Goal: Task Accomplishment & Management: Use online tool/utility

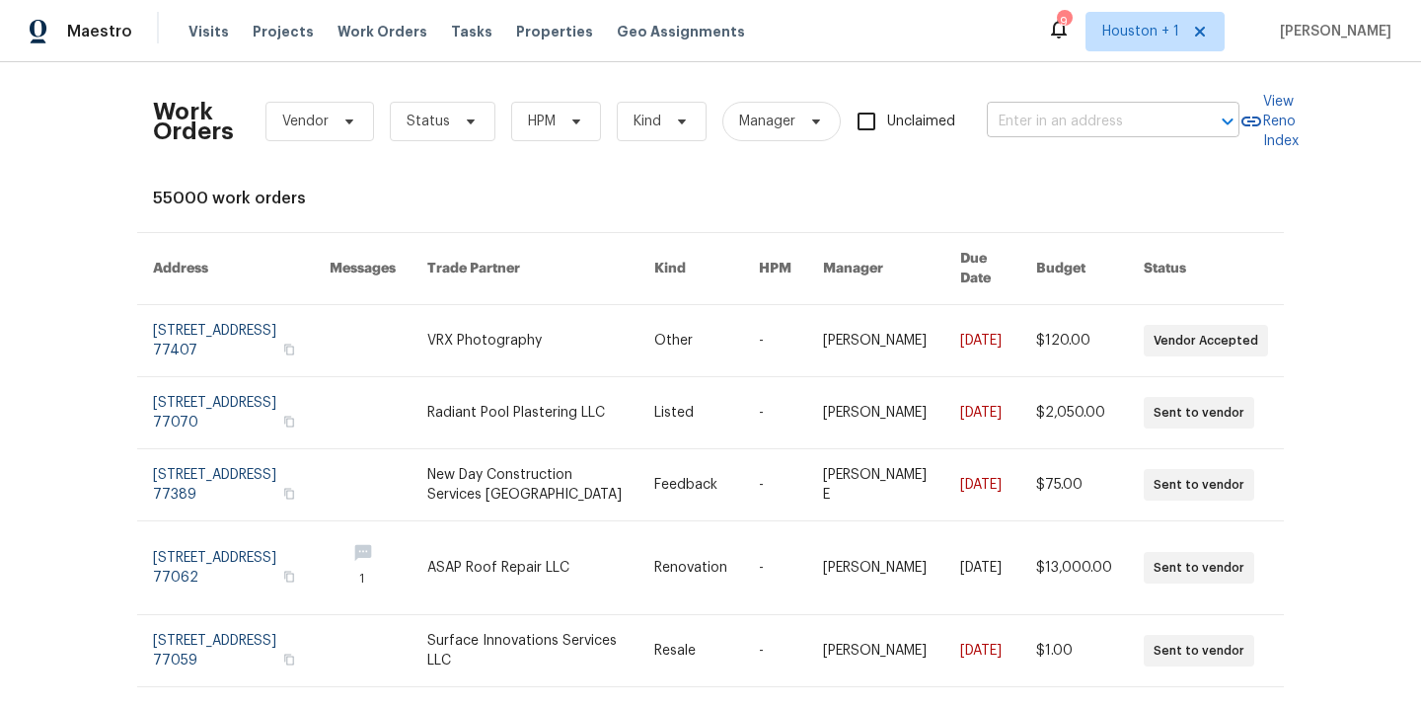
click at [1047, 108] on input "text" at bounding box center [1085, 122] width 197 height 31
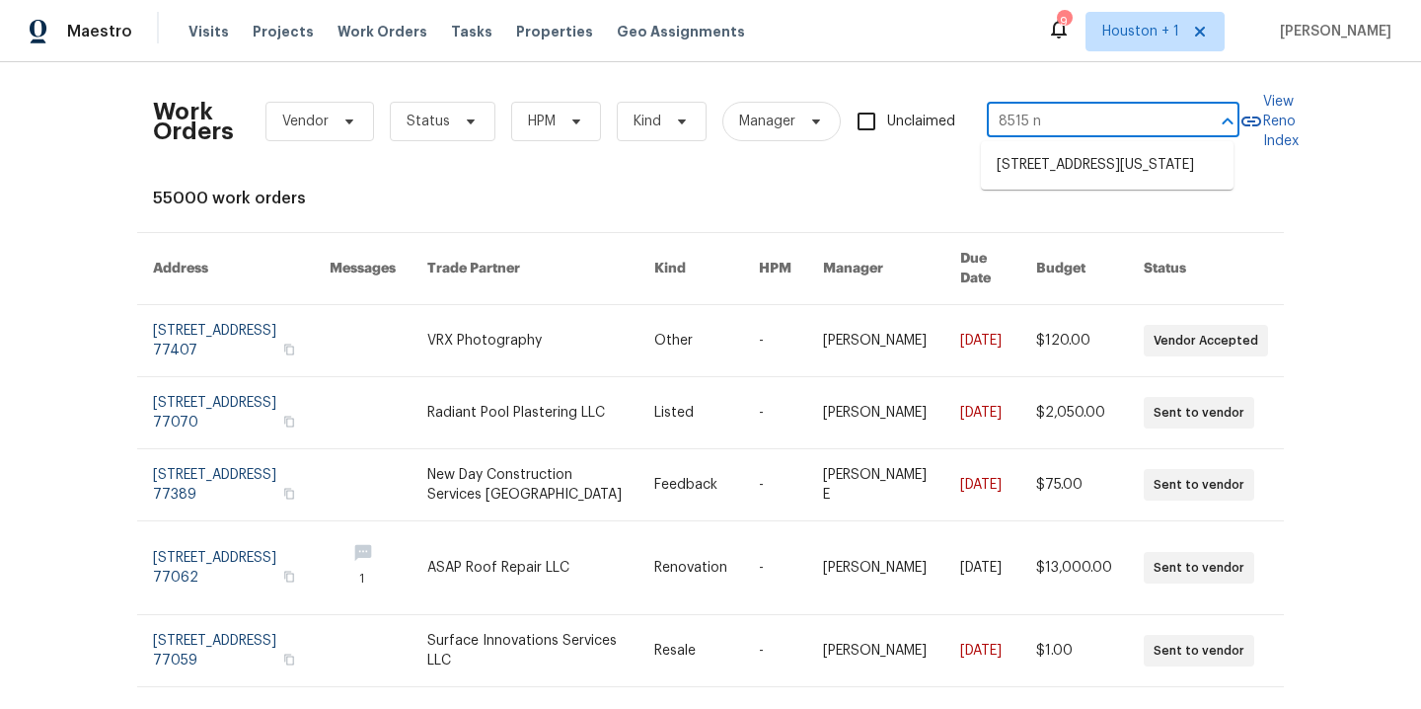
type input "8515 ne"
click at [1072, 179] on li "[STREET_ADDRESS][US_STATE]" at bounding box center [1107, 165] width 253 height 33
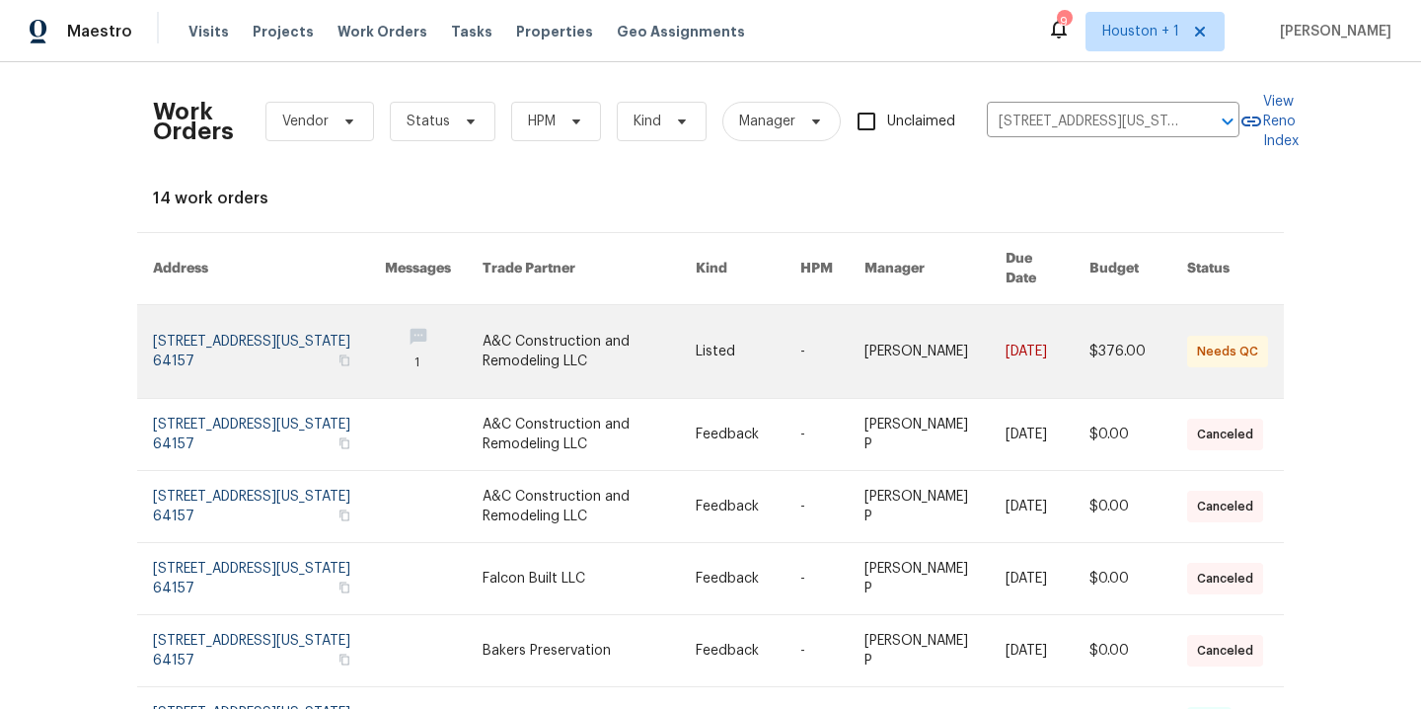
click at [494, 315] on link at bounding box center [589, 351] width 213 height 93
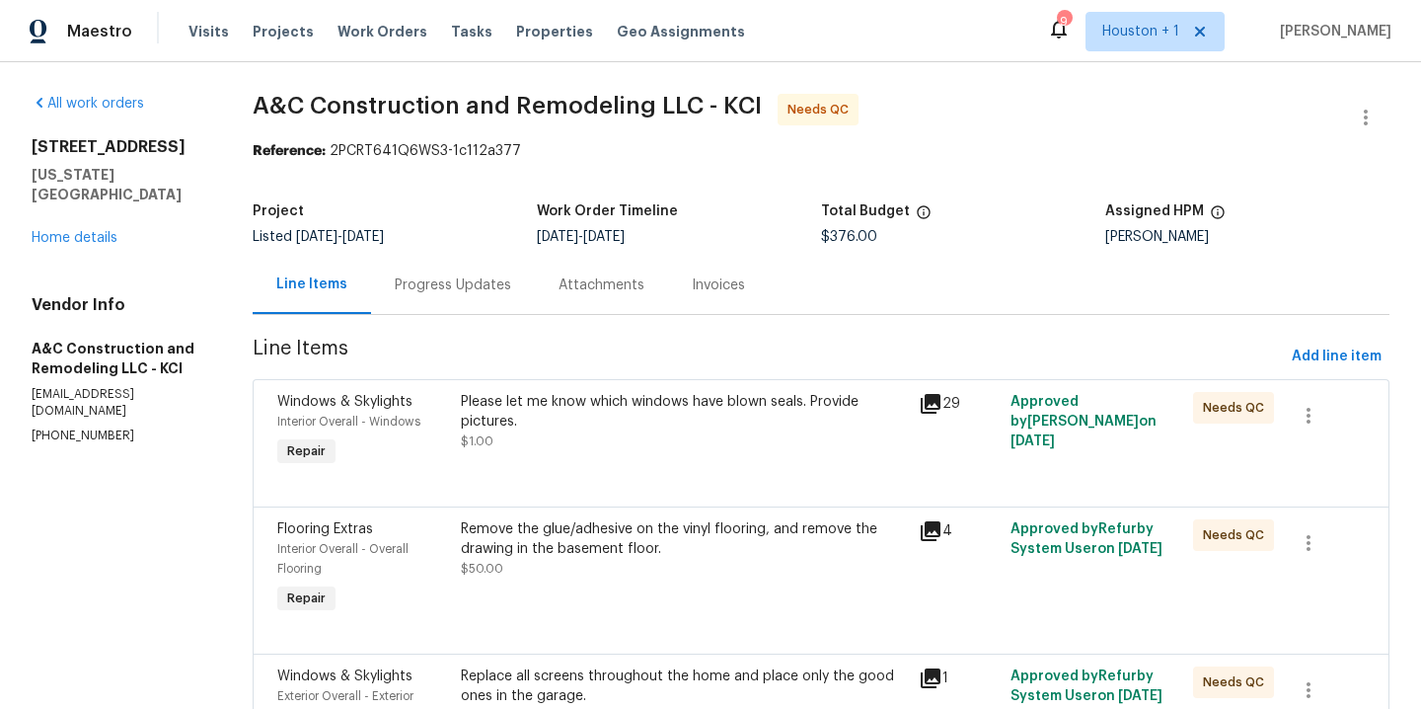
click at [454, 279] on div "Progress Updates" at bounding box center [453, 285] width 116 height 20
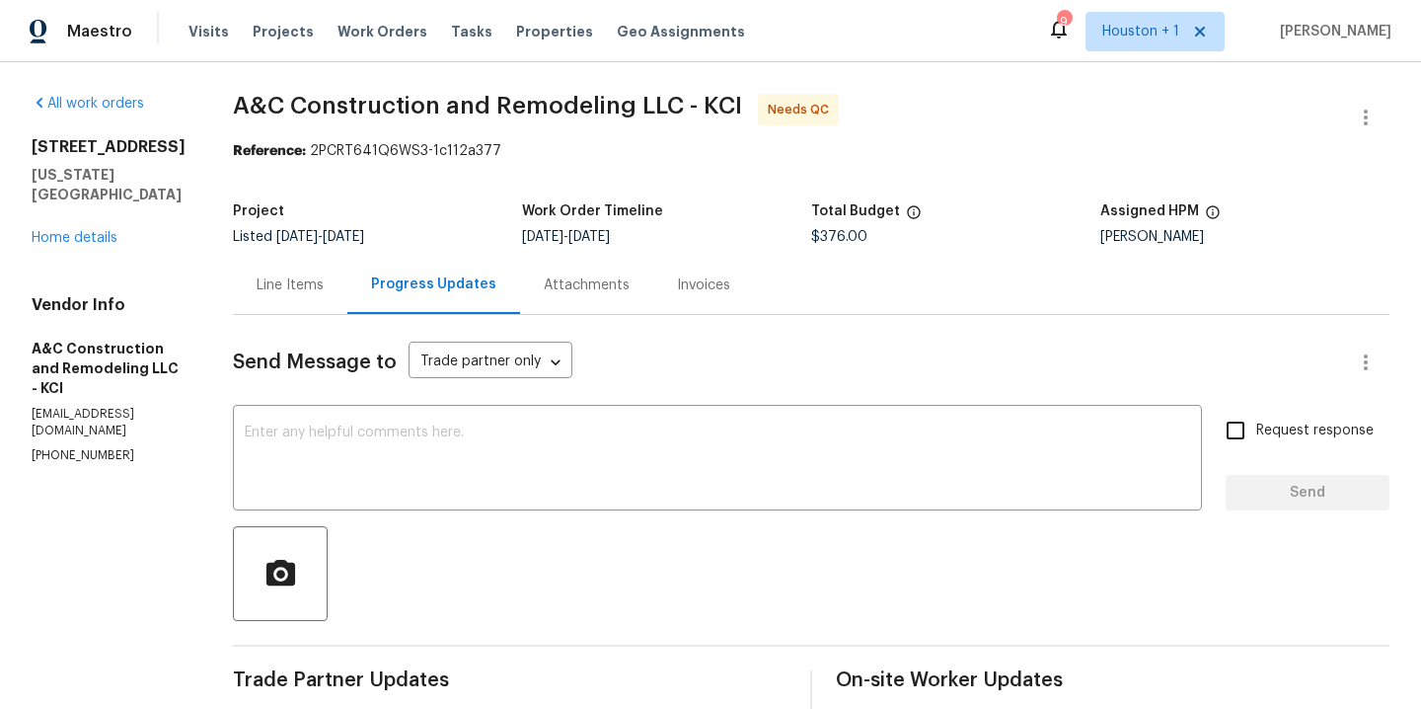
click at [316, 278] on div "Line Items" at bounding box center [290, 285] width 67 height 20
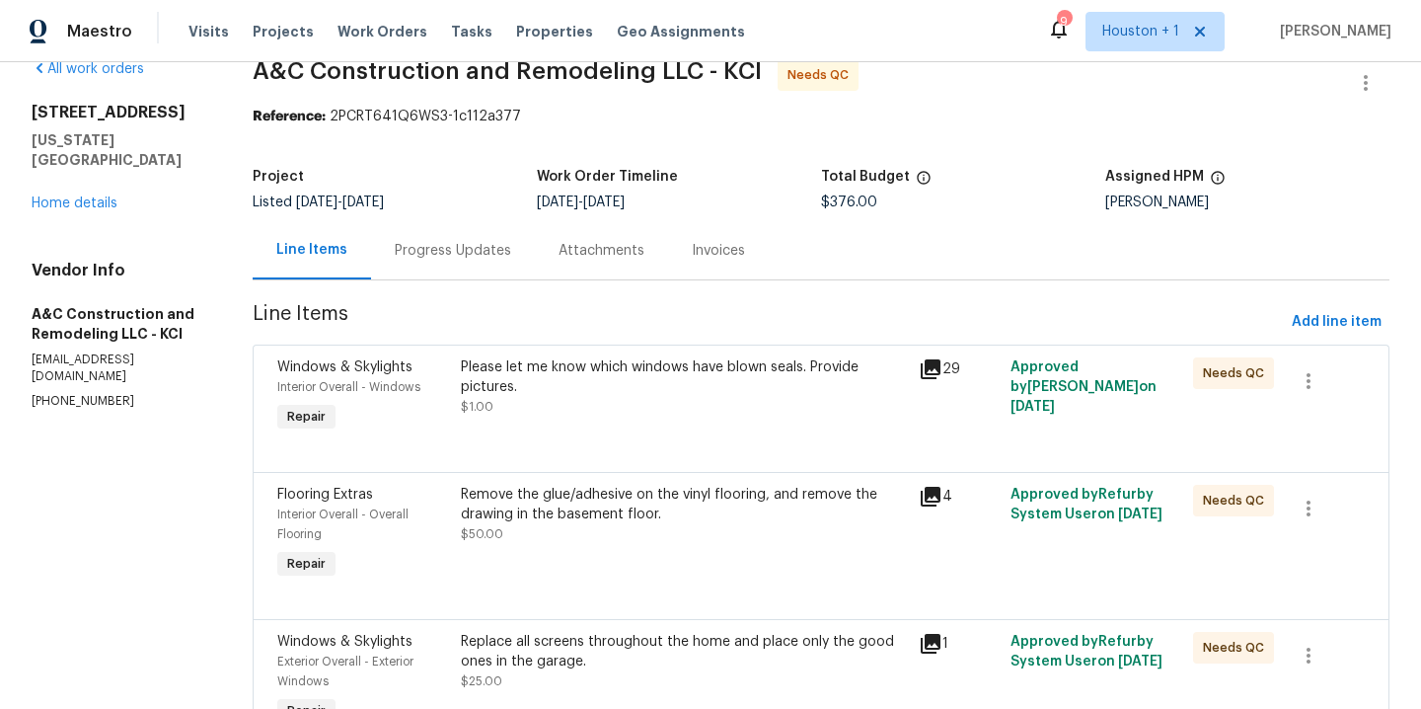
scroll to position [37, 0]
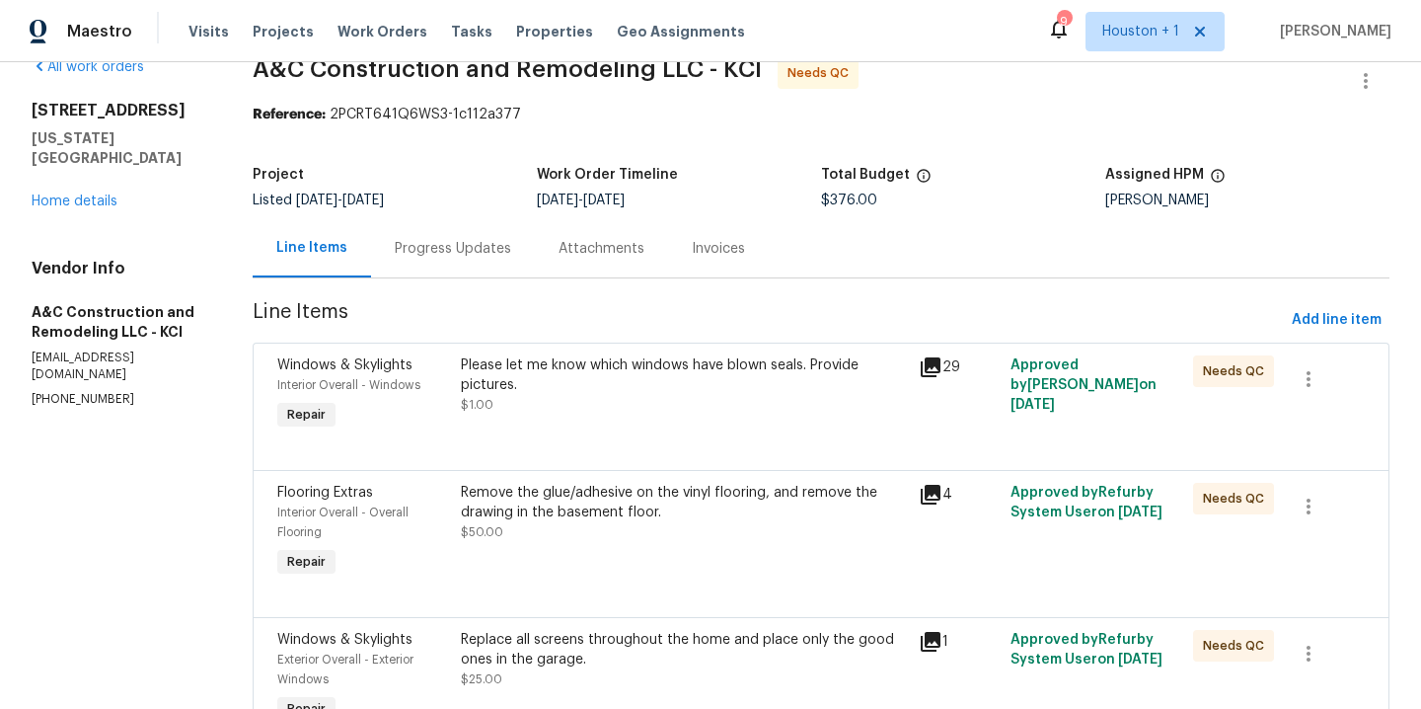
click at [658, 416] on div "Please let me know which windows have blown seals. Provide pictures. $1.00" at bounding box center [684, 394] width 458 height 91
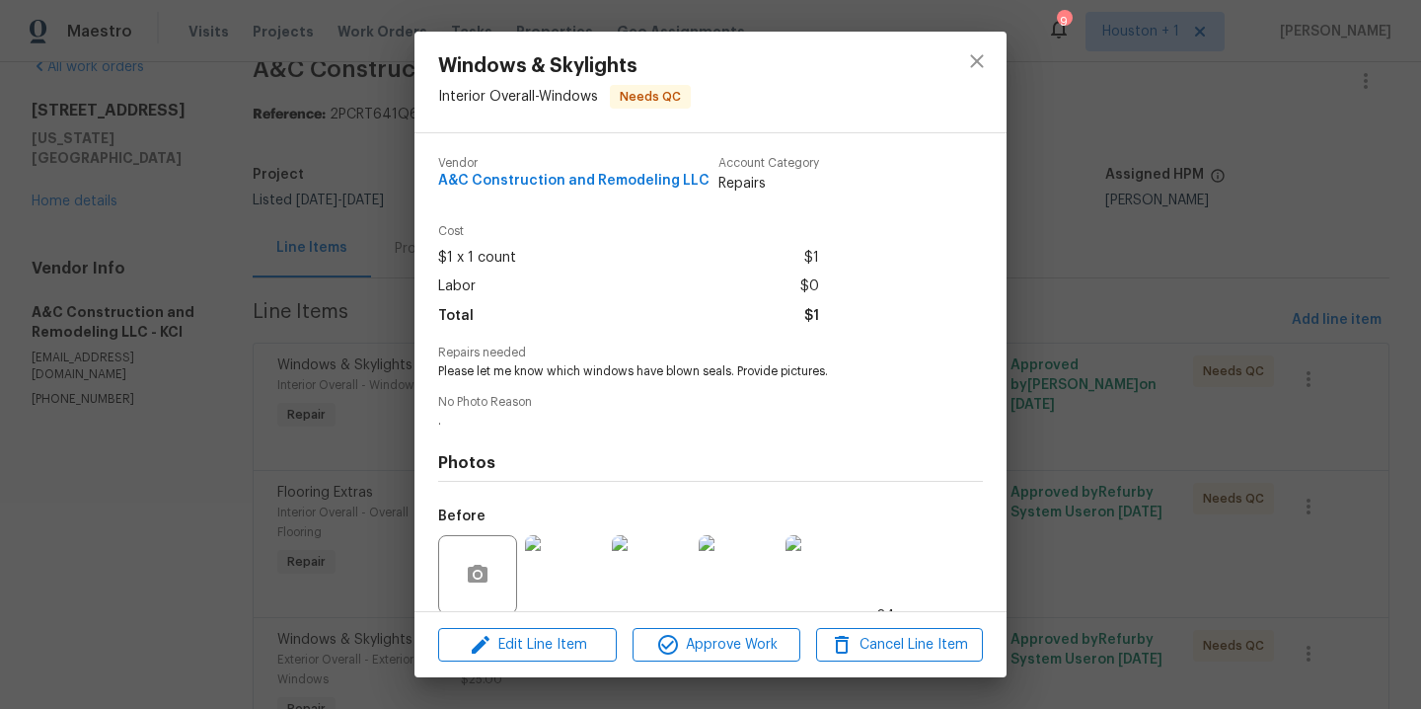
scroll to position [151, 0]
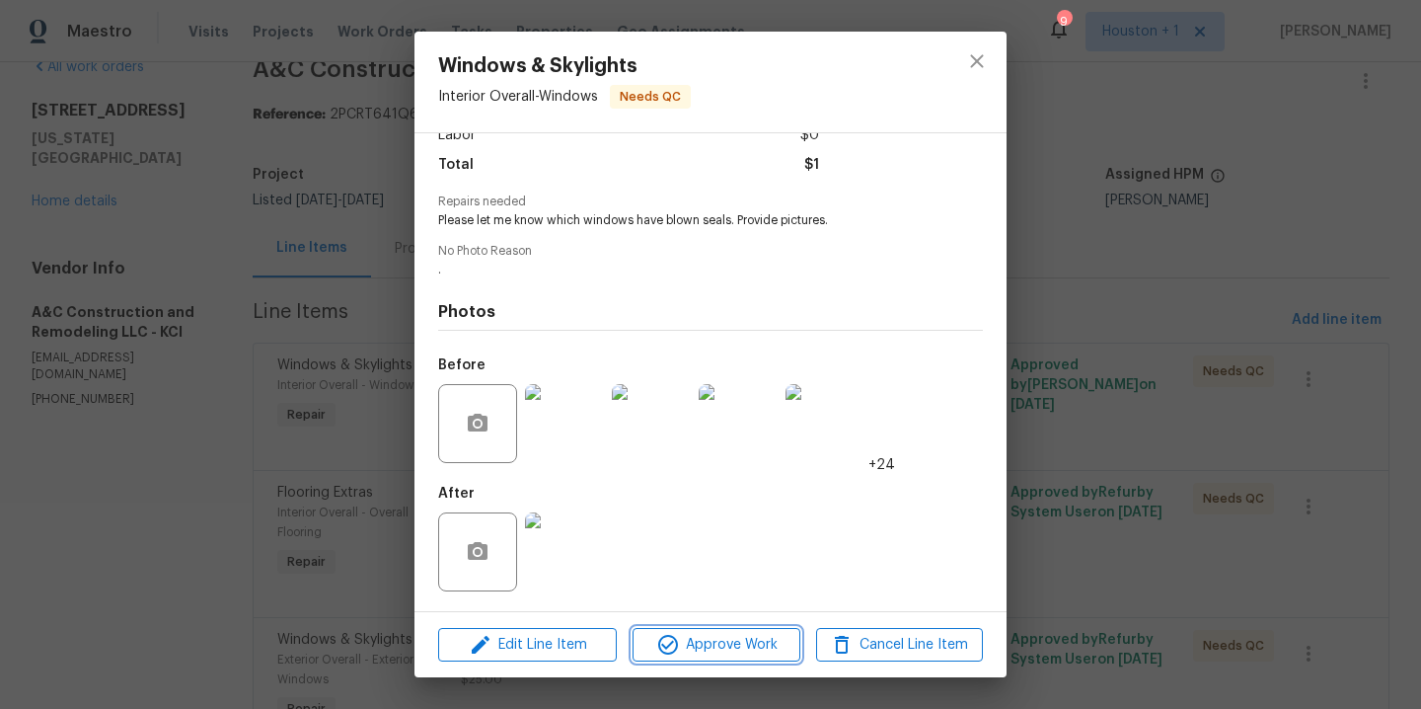
click at [736, 644] on span "Approve Work" at bounding box center [716, 645] width 155 height 25
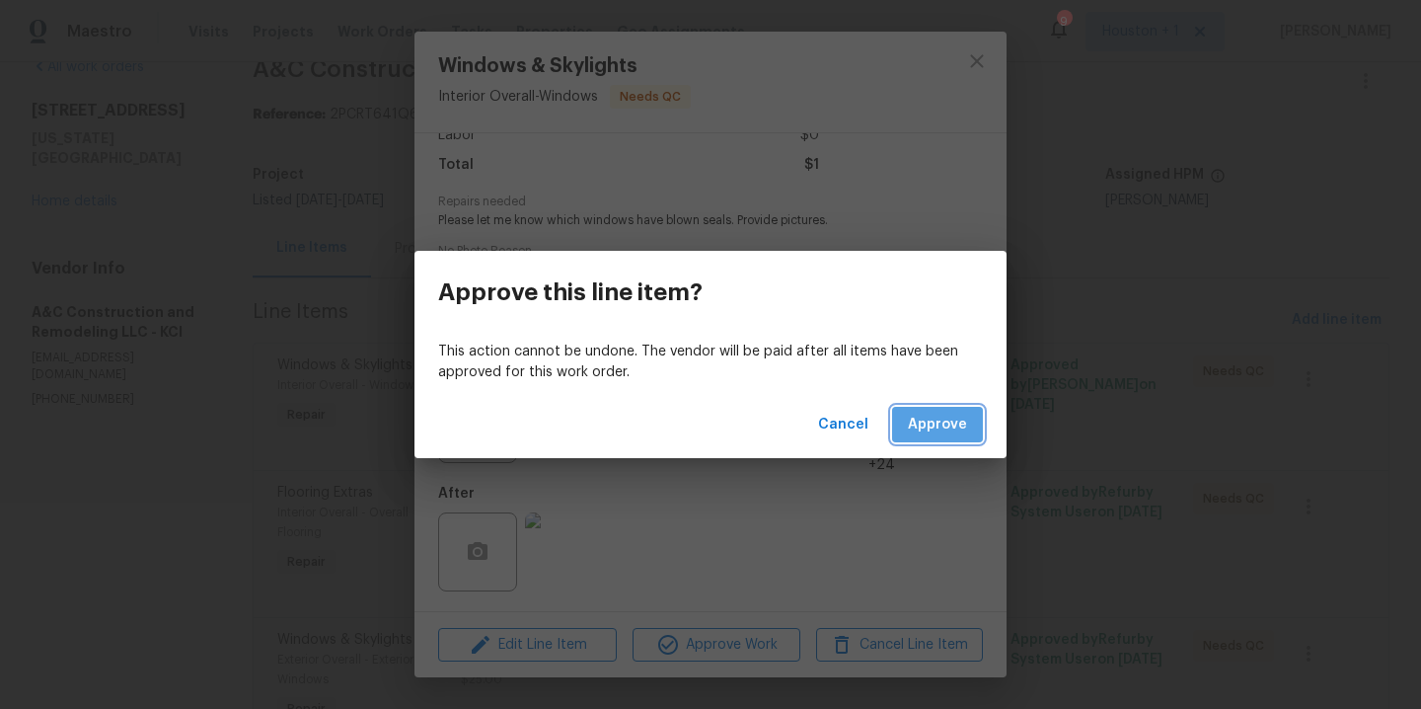
click at [977, 416] on button "Approve" at bounding box center [937, 425] width 91 height 37
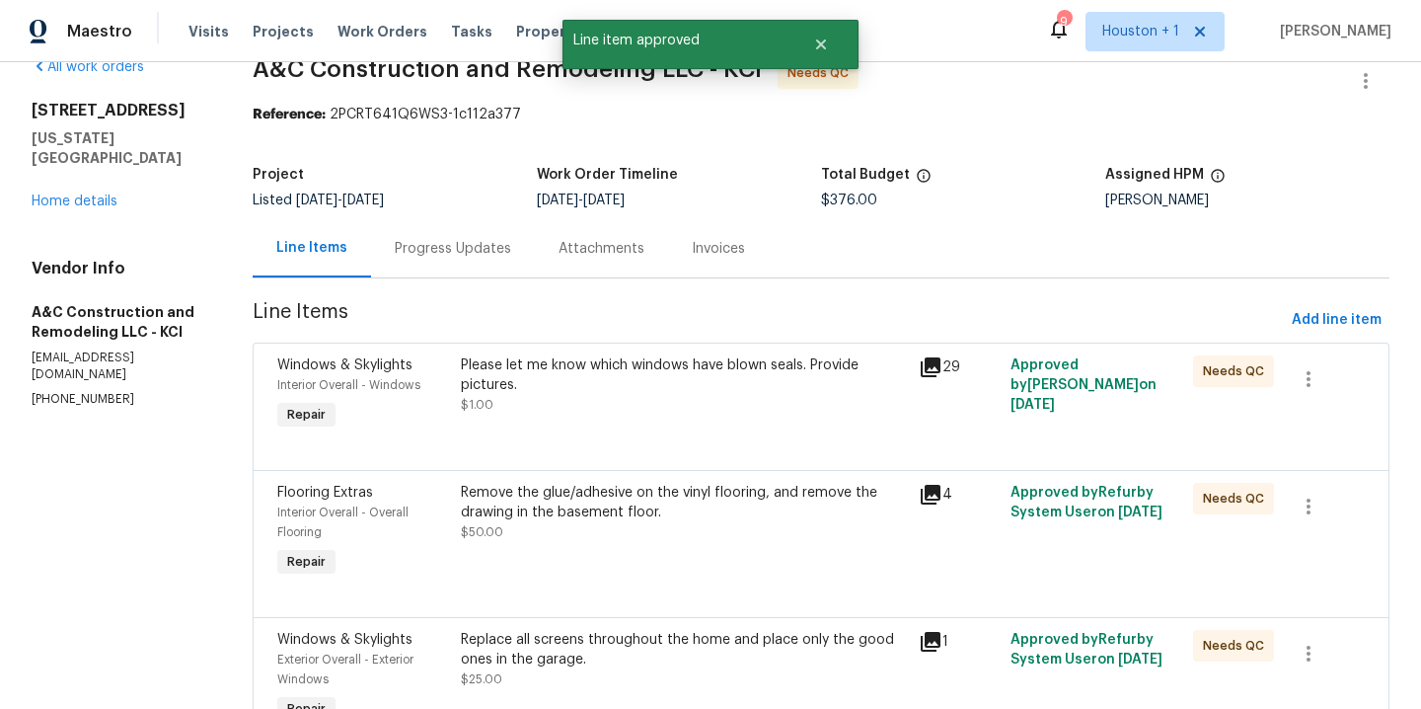
scroll to position [0, 0]
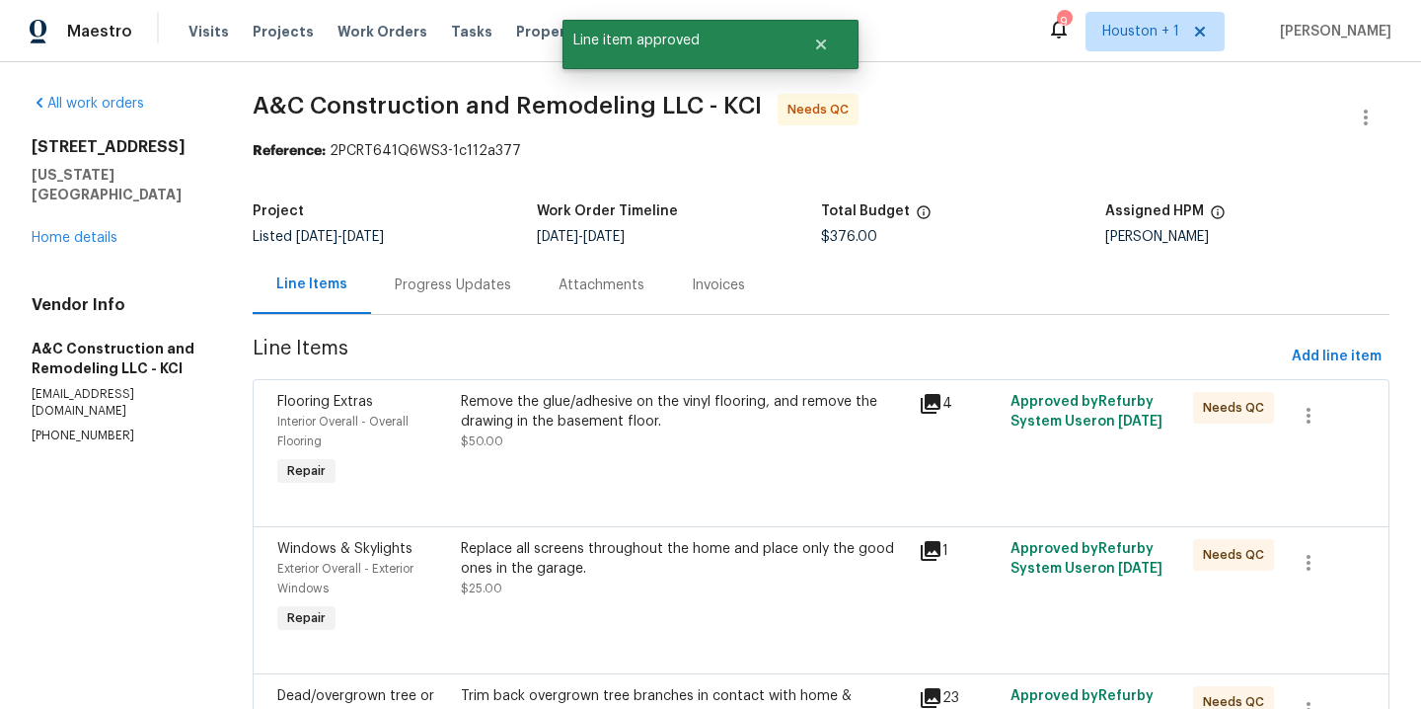
click at [646, 449] on div "Remove the glue/adhesive on the vinyl flooring, and remove the drawing in the b…" at bounding box center [684, 421] width 446 height 59
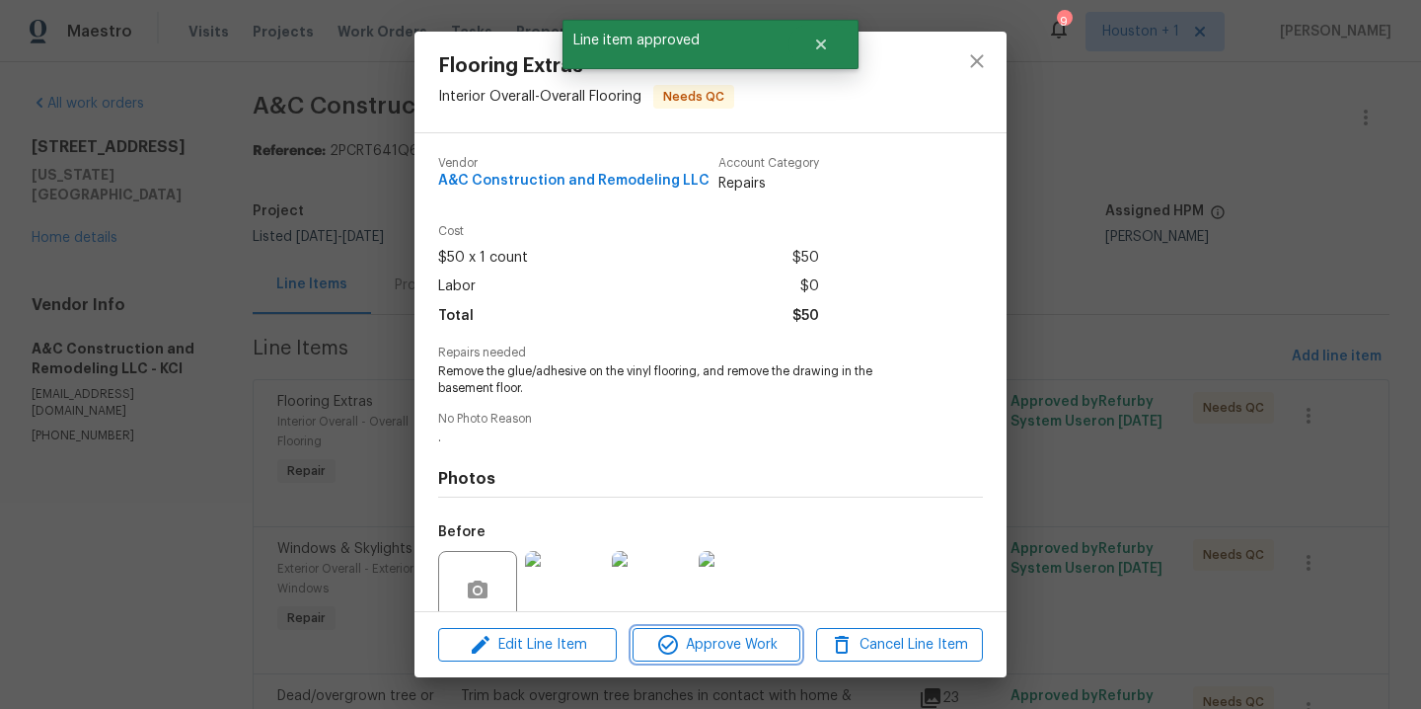
click at [734, 648] on span "Approve Work" at bounding box center [716, 645] width 155 height 25
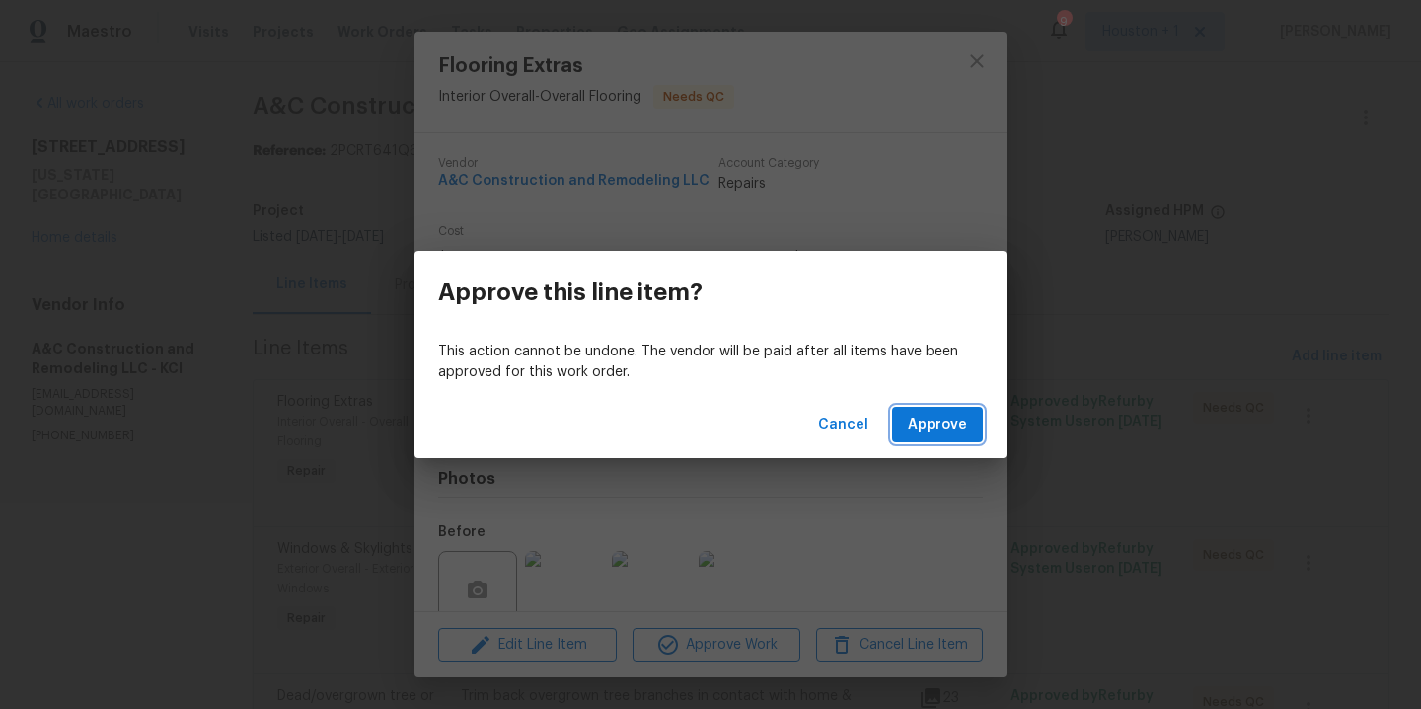
click at [926, 406] on div "Cancel Approve" at bounding box center [710, 425] width 592 height 68
click at [843, 417] on span "Cancel" at bounding box center [843, 425] width 50 height 25
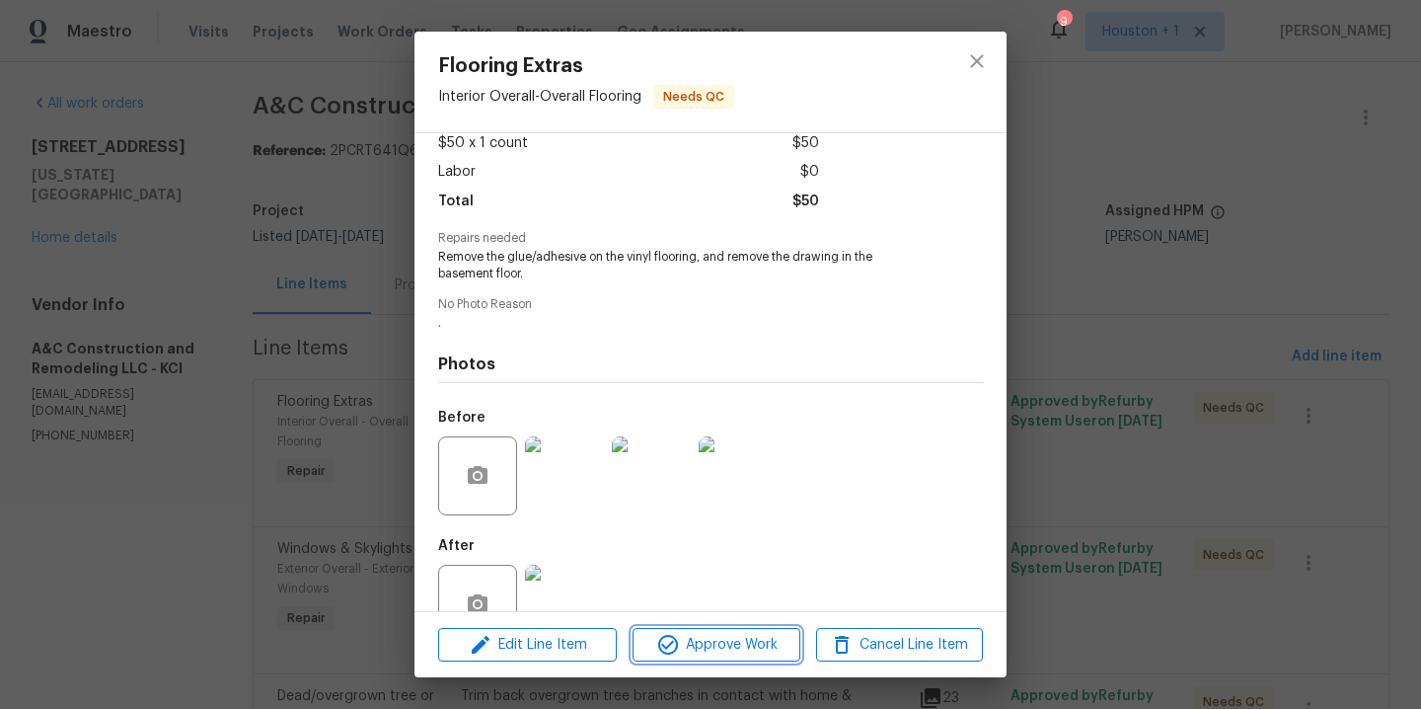
scroll to position [167, 0]
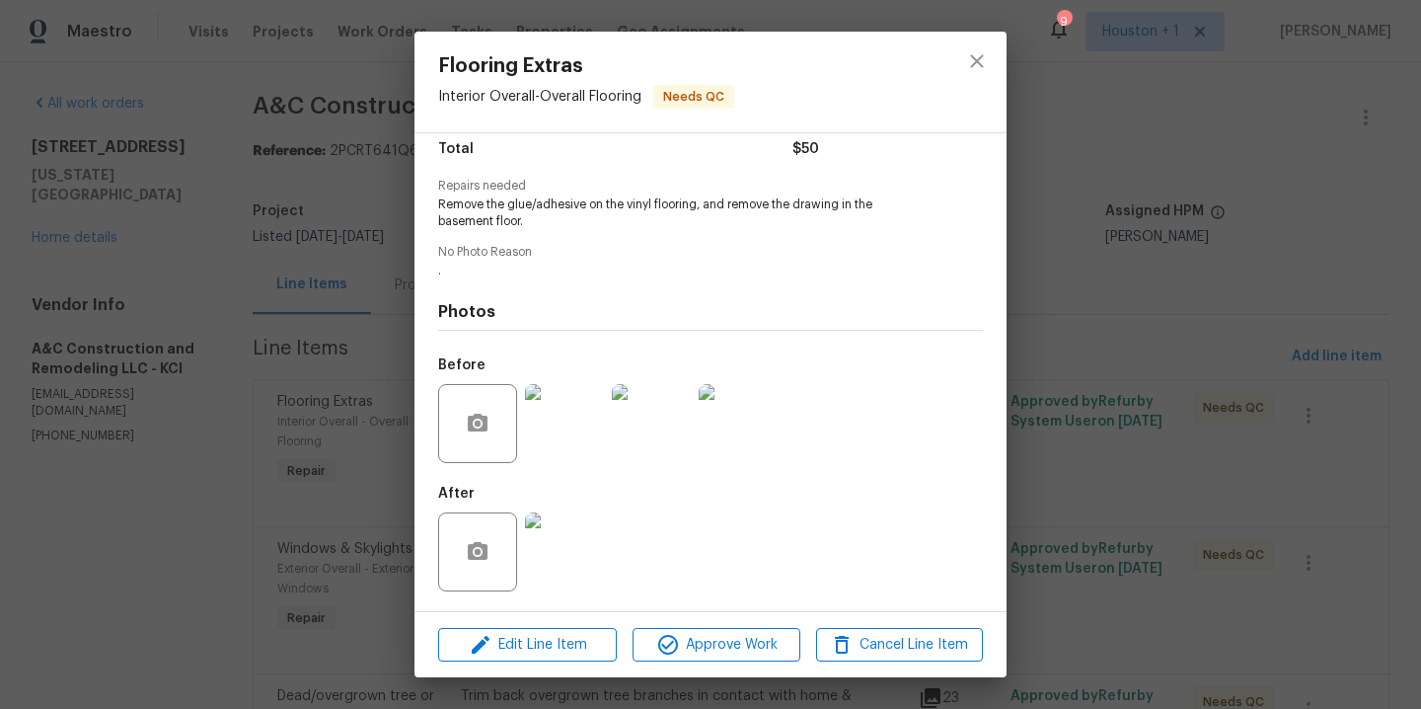
click at [542, 552] on img at bounding box center [564, 551] width 79 height 79
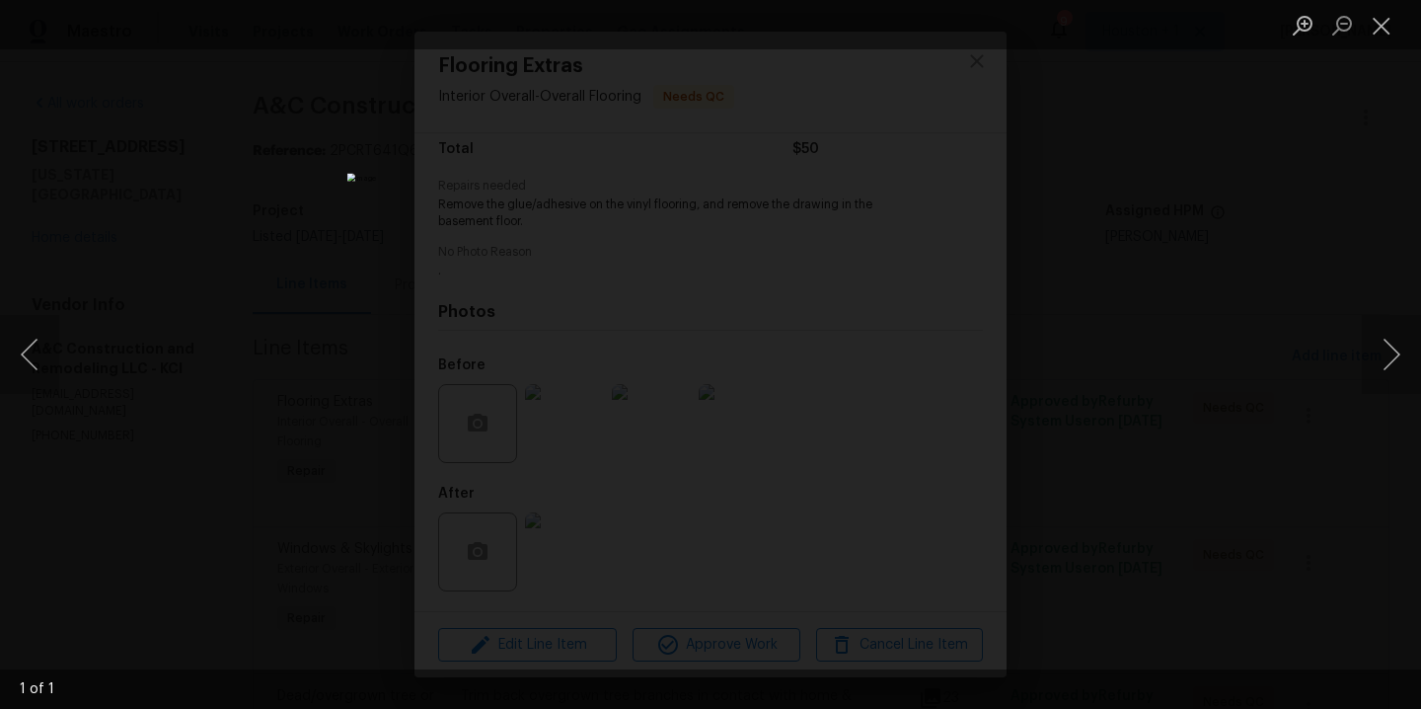
click at [1231, 354] on div "Lightbox" at bounding box center [710, 354] width 1421 height 709
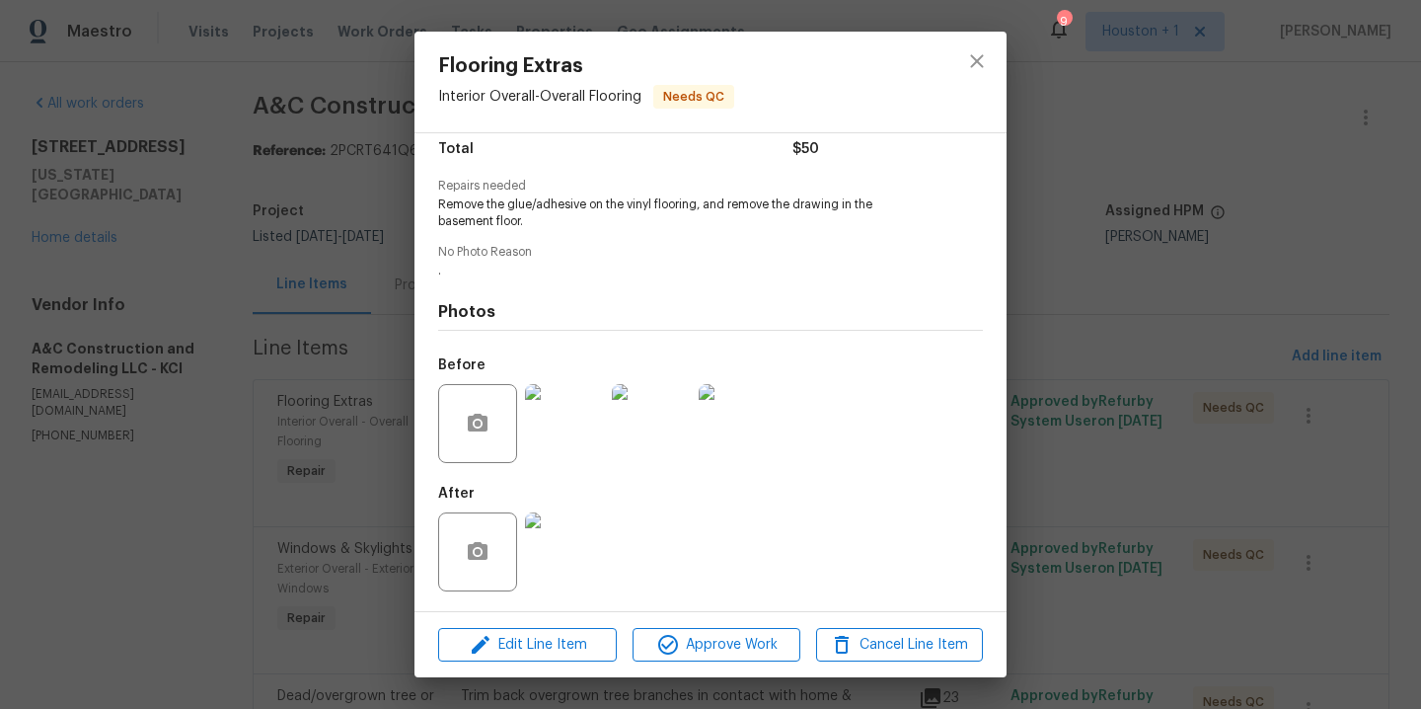
click at [563, 440] on img at bounding box center [564, 423] width 79 height 79
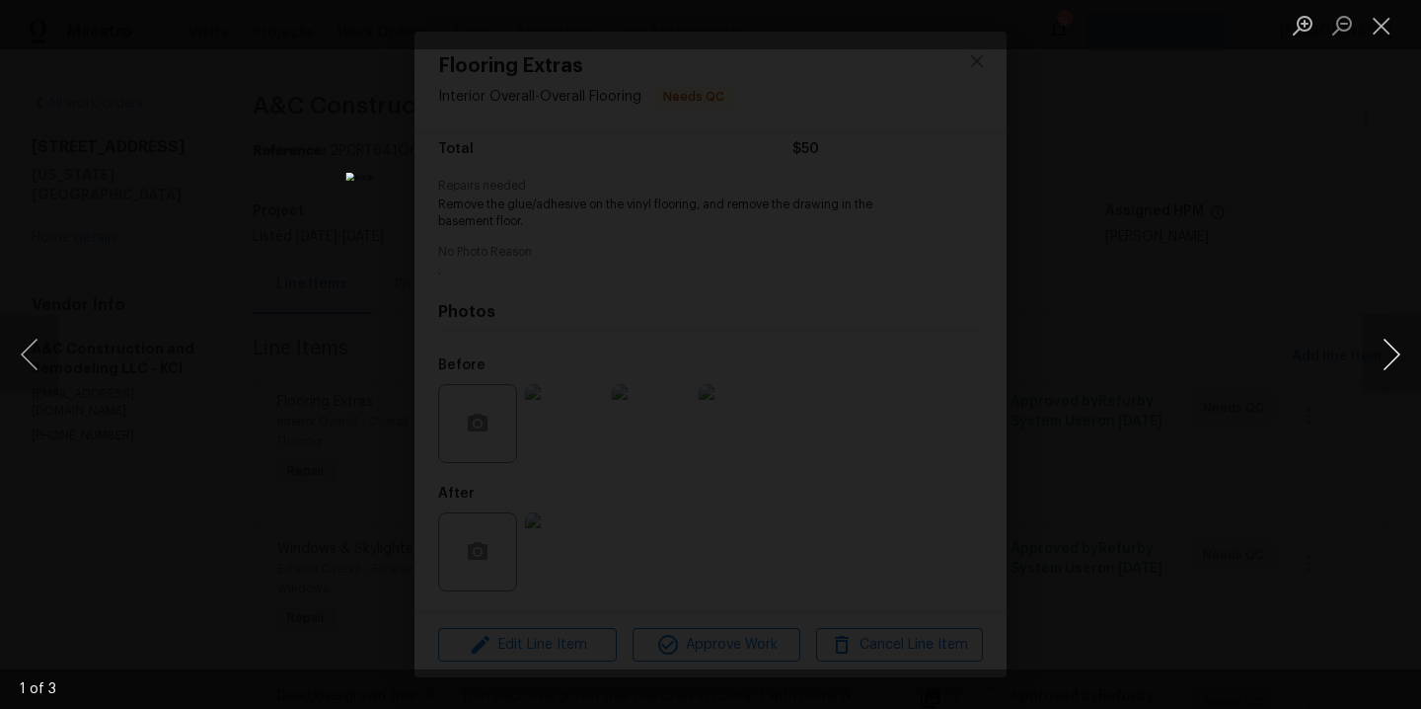
click at [1394, 363] on button "Next image" at bounding box center [1391, 354] width 59 height 79
click at [1307, 241] on div "Lightbox" at bounding box center [710, 354] width 1421 height 709
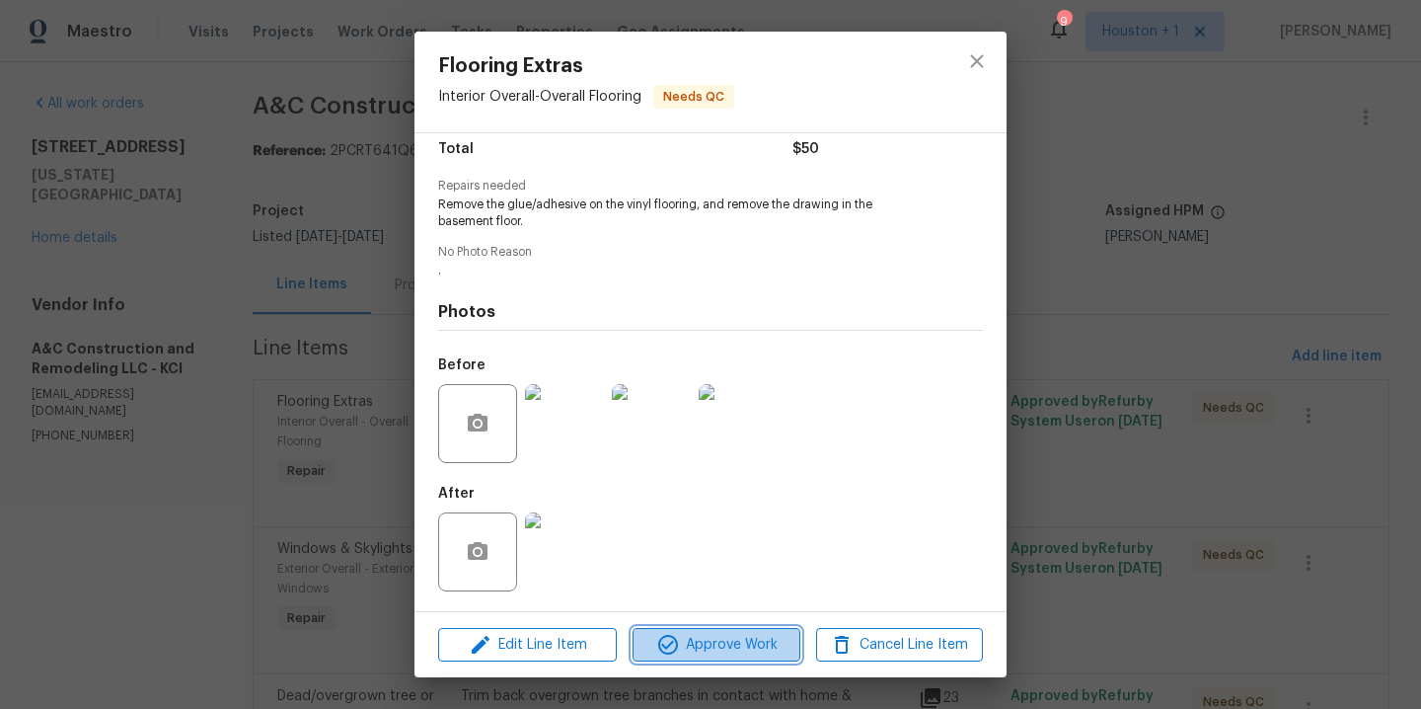
click at [689, 647] on span "Approve Work" at bounding box center [716, 645] width 155 height 25
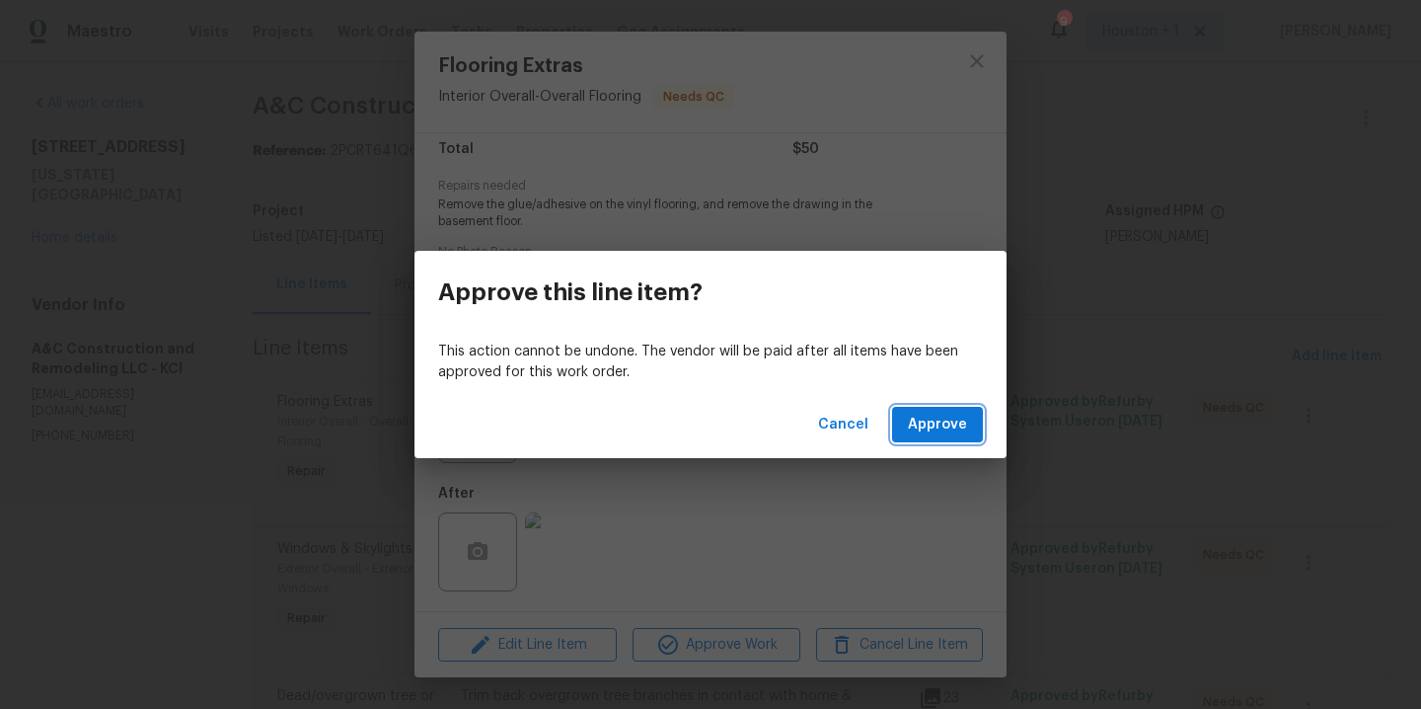
click at [934, 428] on span "Approve" at bounding box center [937, 425] width 59 height 25
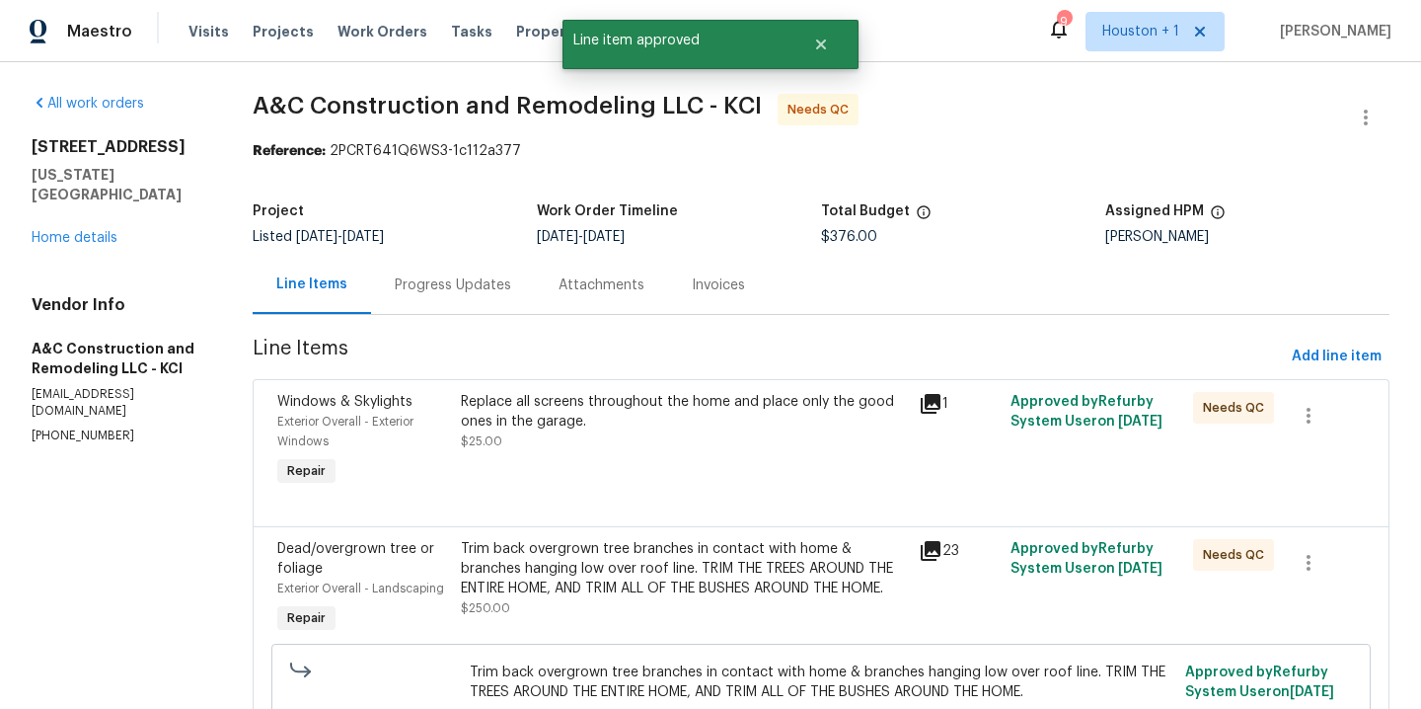
click at [602, 448] on div "Replace all screens throughout the home and place only the good ones in the gar…" at bounding box center [684, 421] width 446 height 59
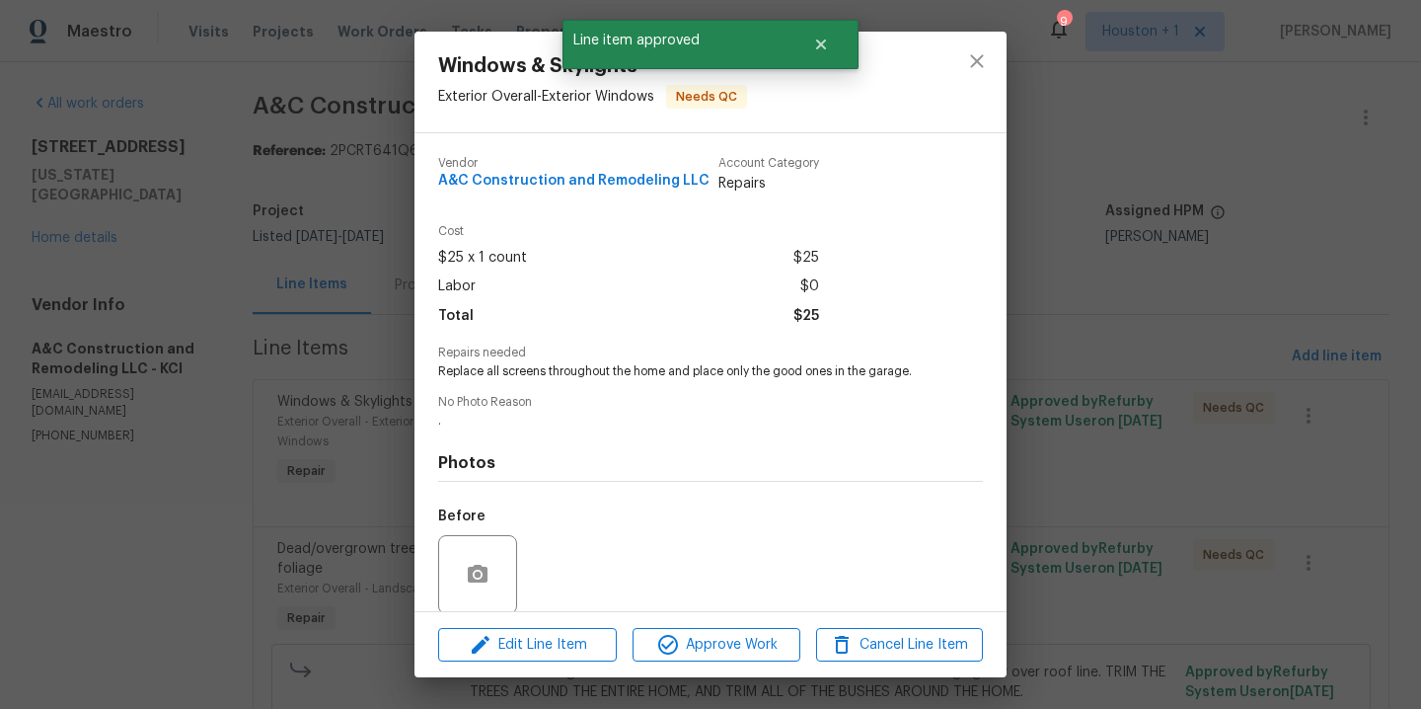
scroll to position [151, 0]
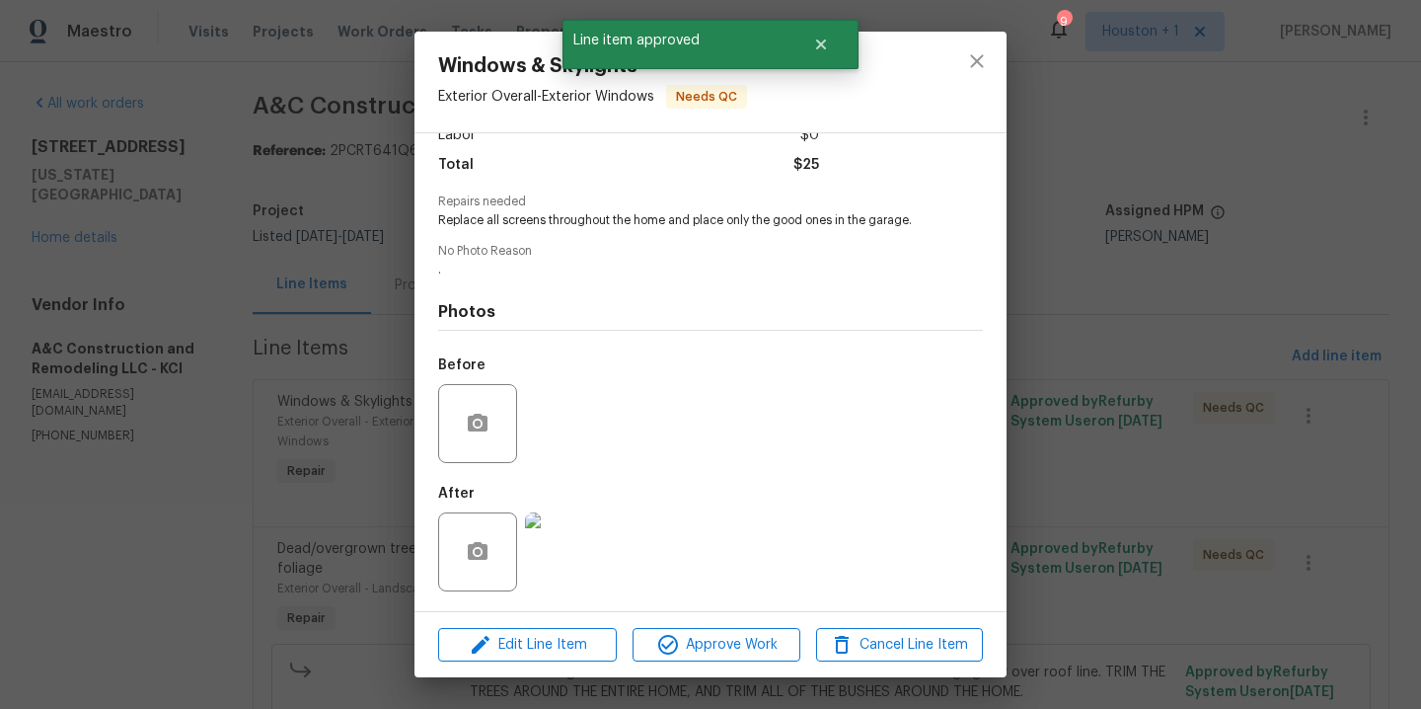
click at [583, 563] on img at bounding box center [564, 551] width 79 height 79
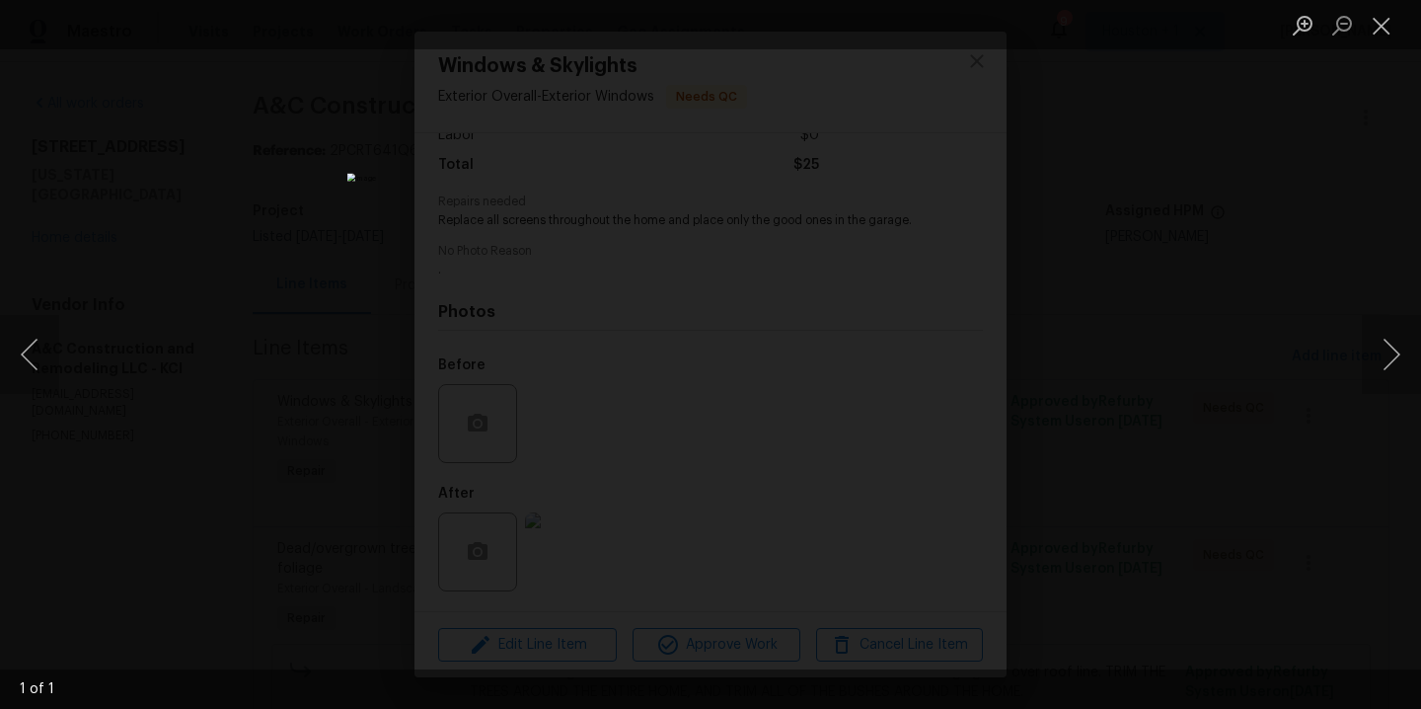
click at [1141, 394] on div "Lightbox" at bounding box center [710, 354] width 1421 height 709
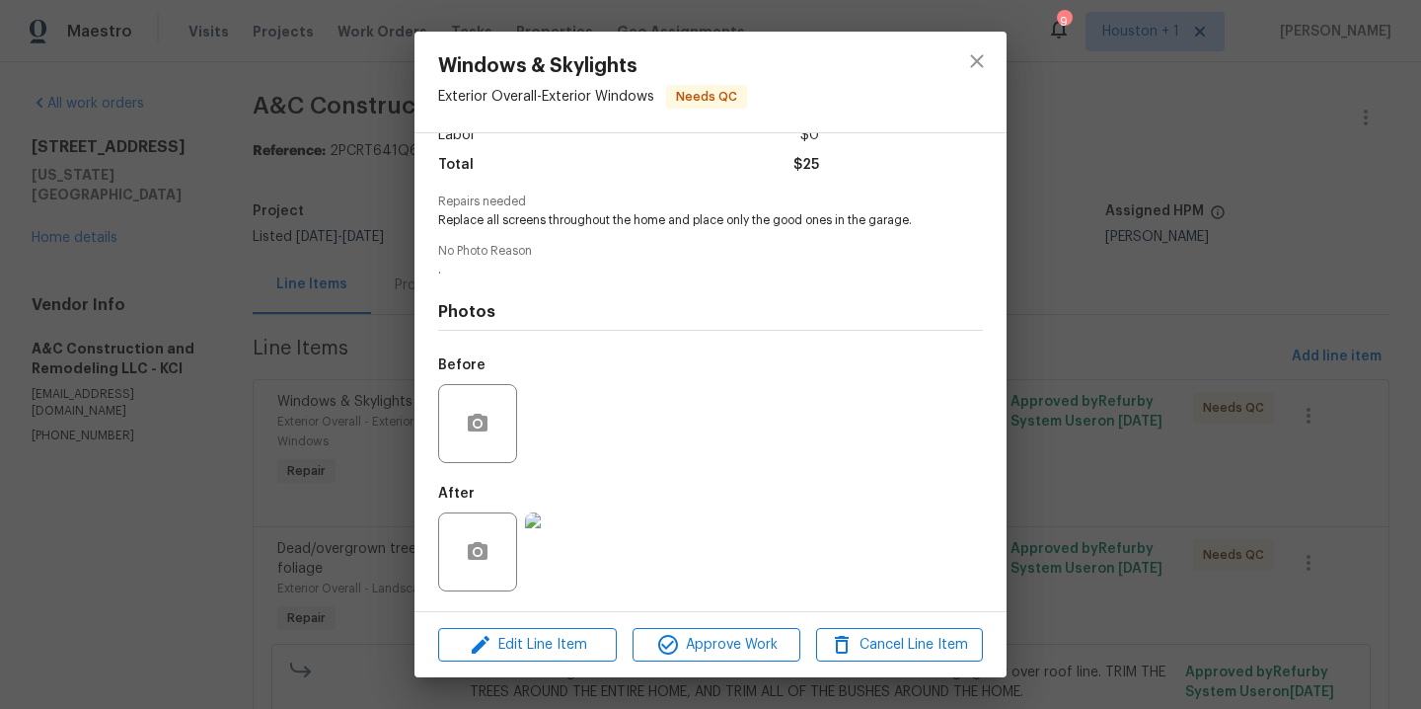
click at [685, 661] on div "Edit Line Item Approve Work Cancel Line Item" at bounding box center [710, 645] width 592 height 66
click at [684, 650] on span "Approve Work" at bounding box center [716, 645] width 155 height 25
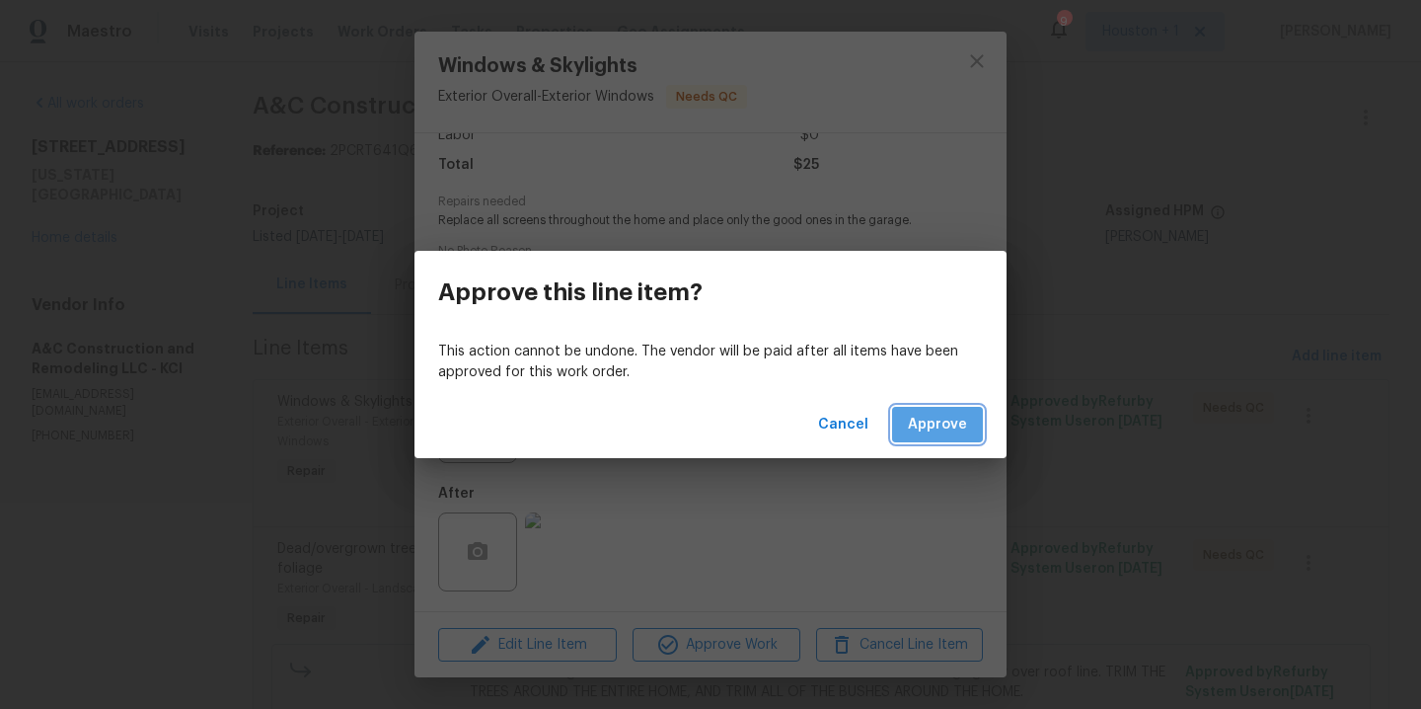
click at [928, 418] on span "Approve" at bounding box center [937, 425] width 59 height 25
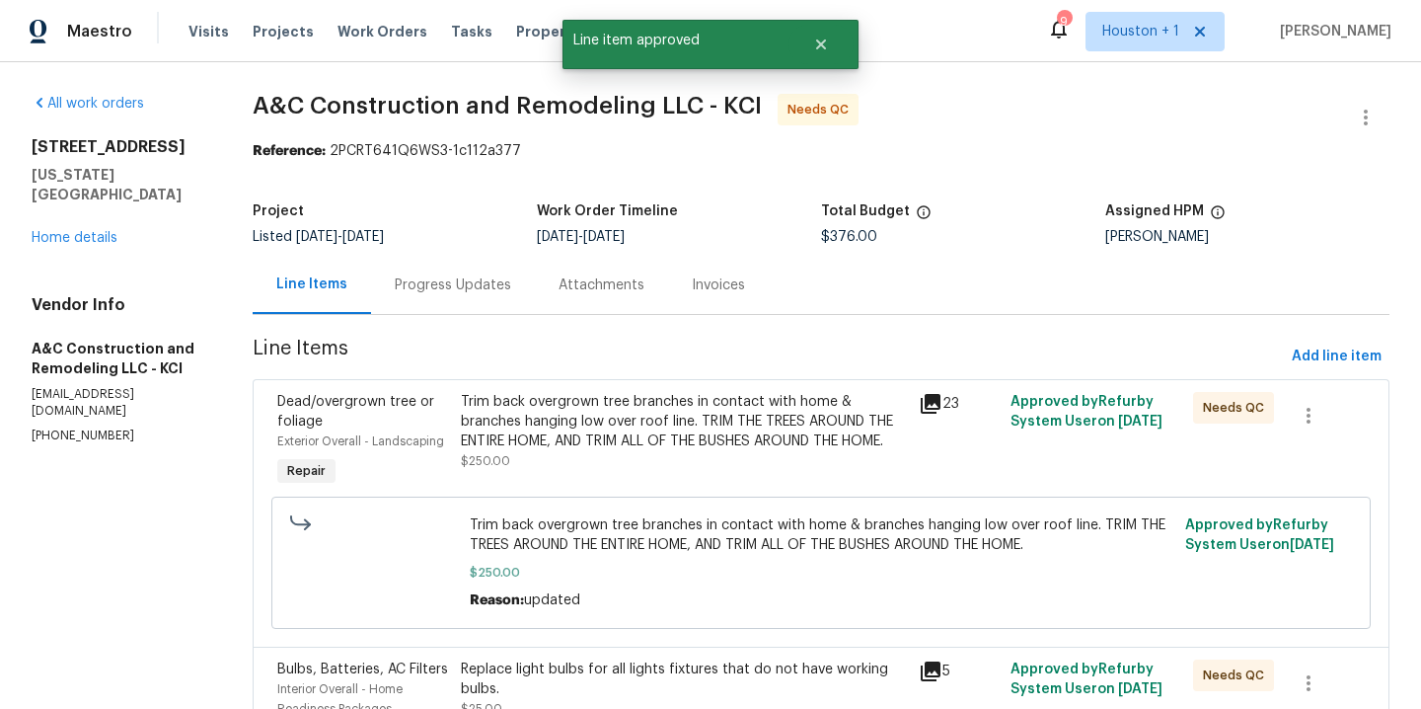
click at [634, 451] on div "Trim back overgrown tree branches in contact with home & branches hanging low o…" at bounding box center [684, 421] width 446 height 59
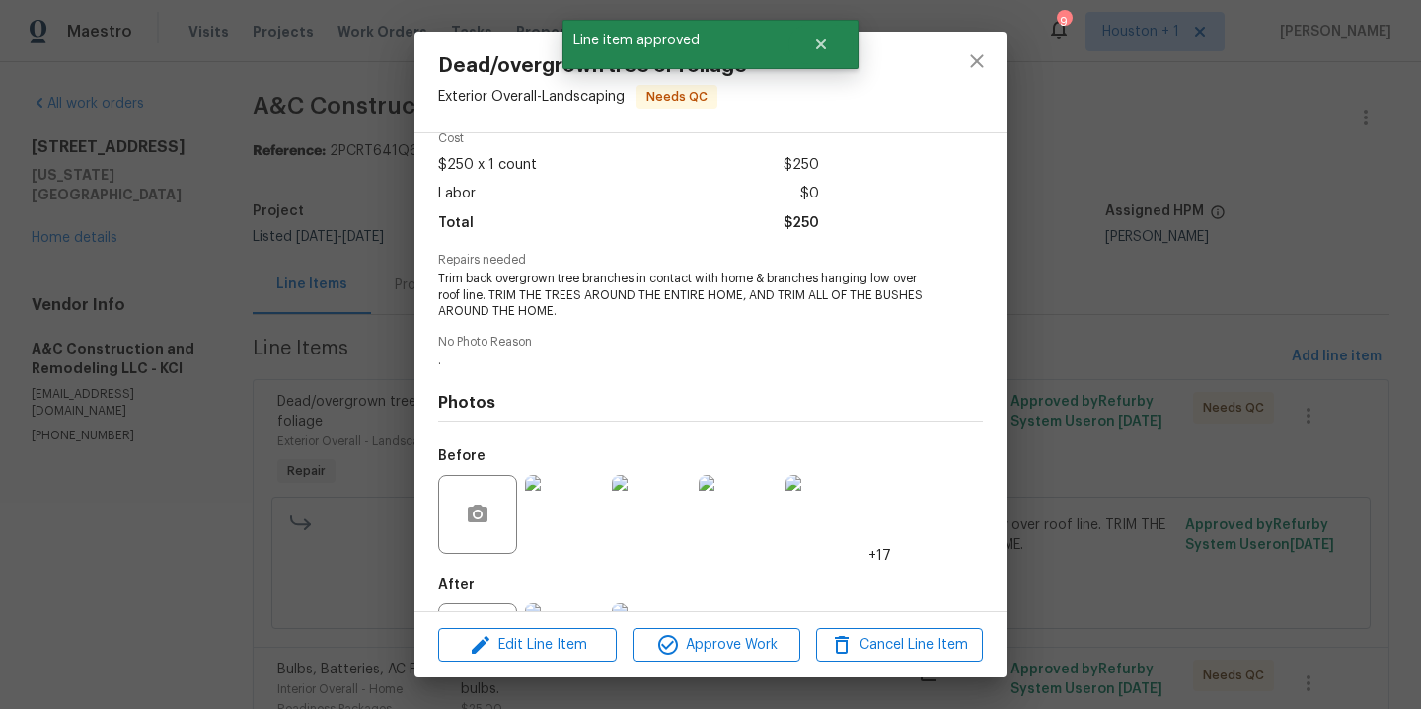
scroll to position [184, 0]
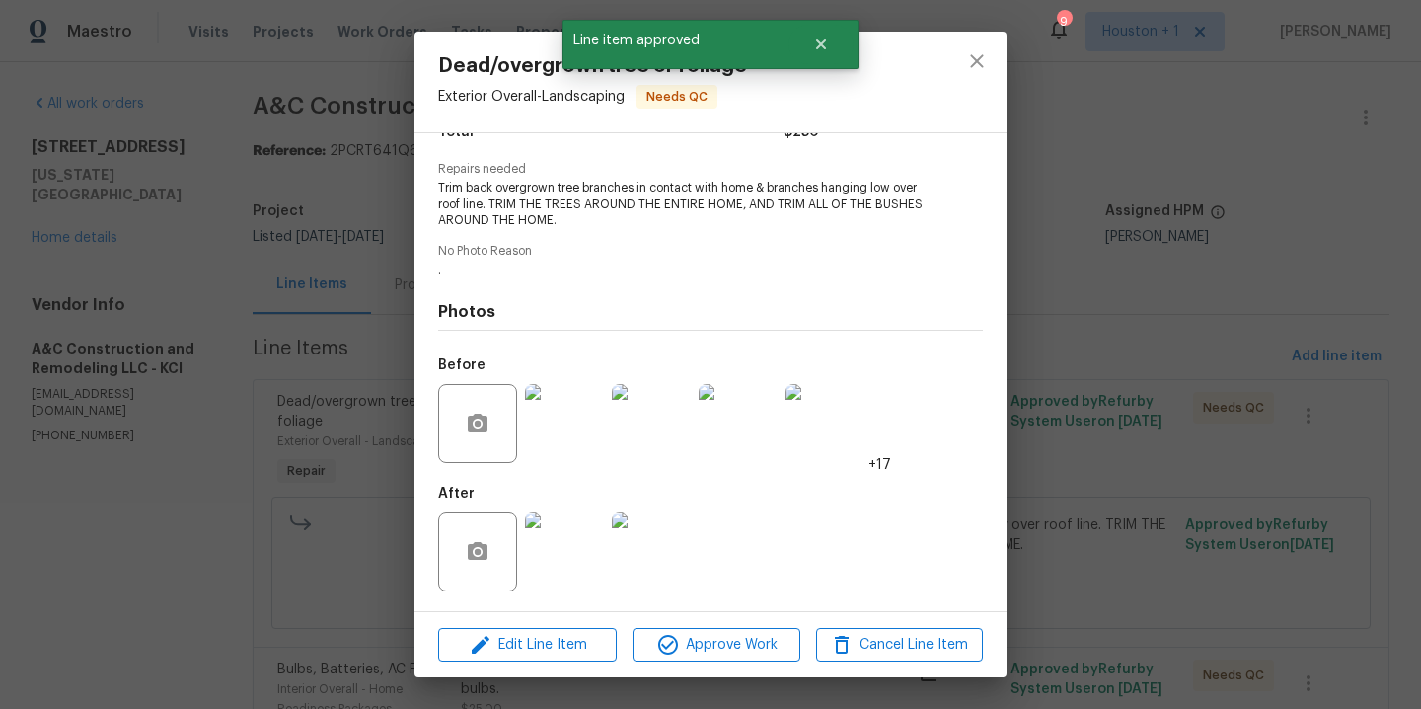
click at [565, 551] on img at bounding box center [564, 551] width 79 height 79
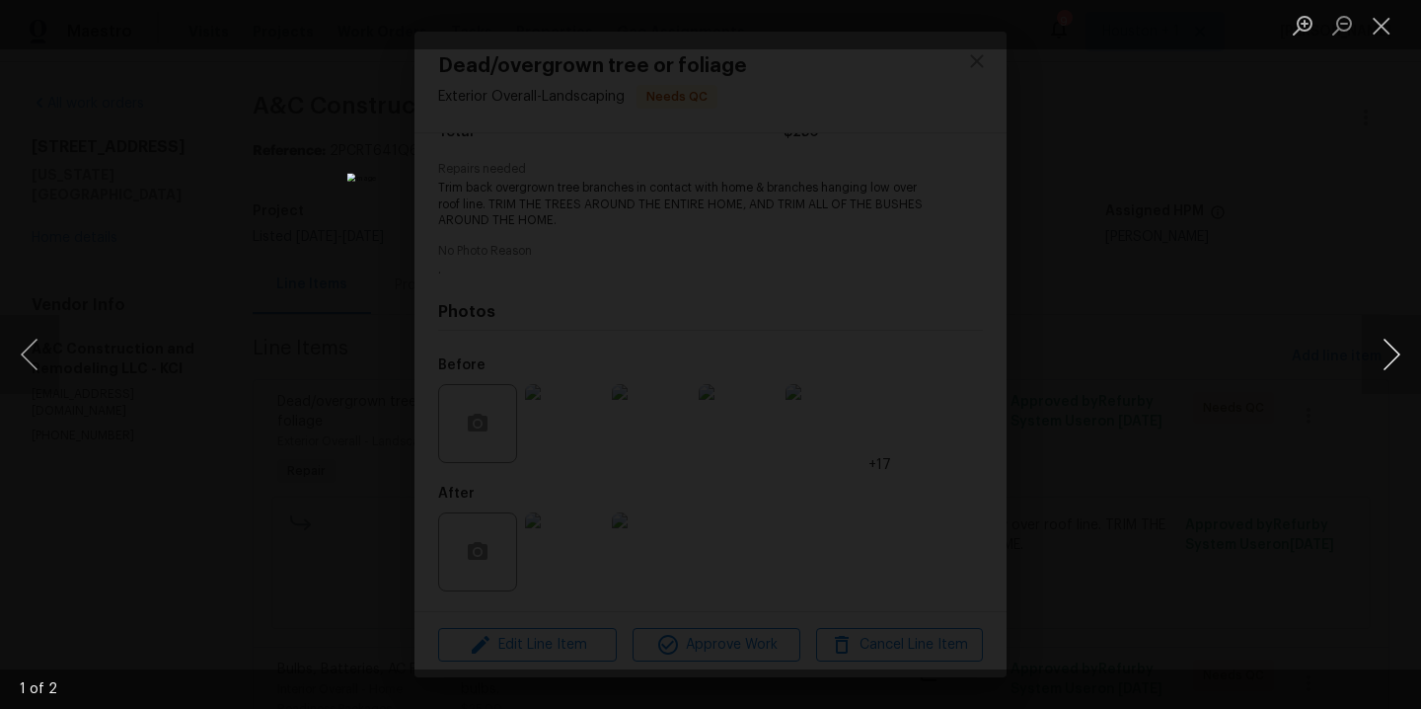
click at [1387, 359] on button "Next image" at bounding box center [1391, 354] width 59 height 79
click at [1334, 267] on div "Lightbox" at bounding box center [710, 354] width 1421 height 709
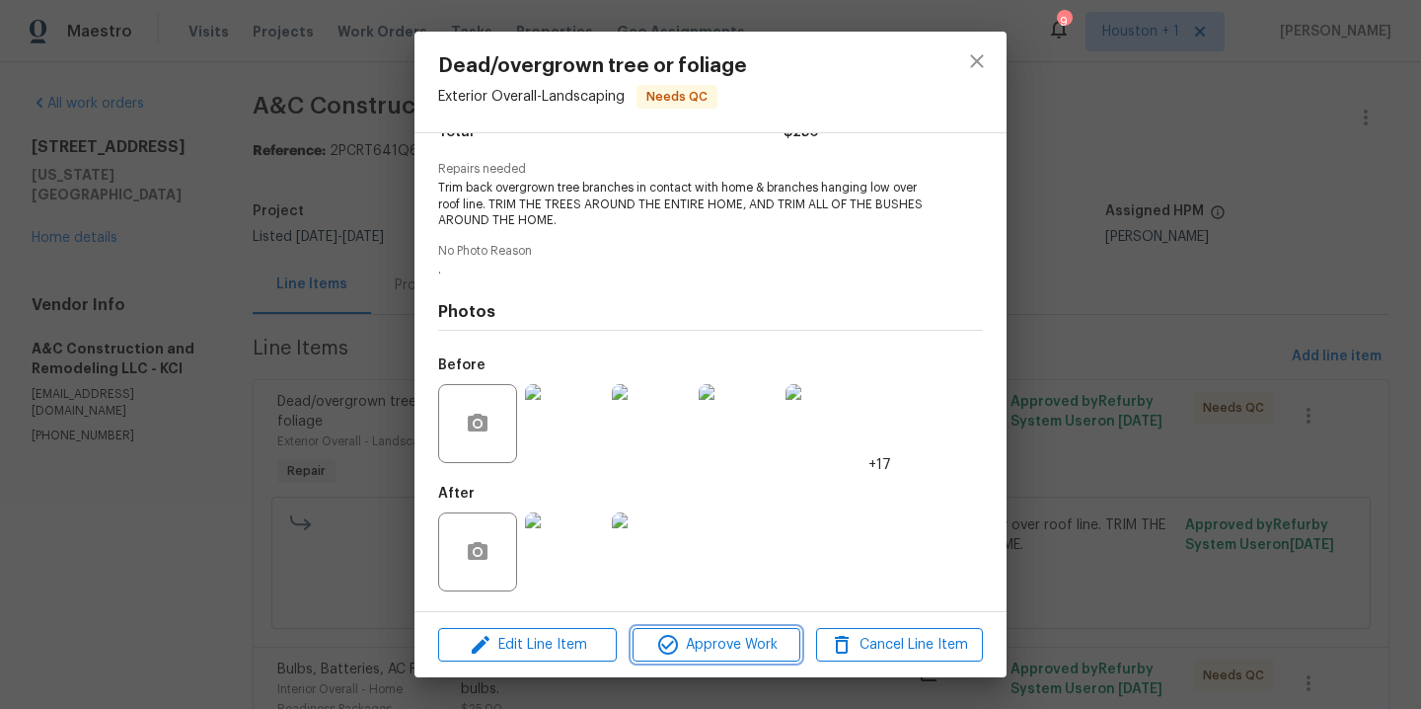
click at [716, 646] on span "Approve Work" at bounding box center [716, 645] width 155 height 25
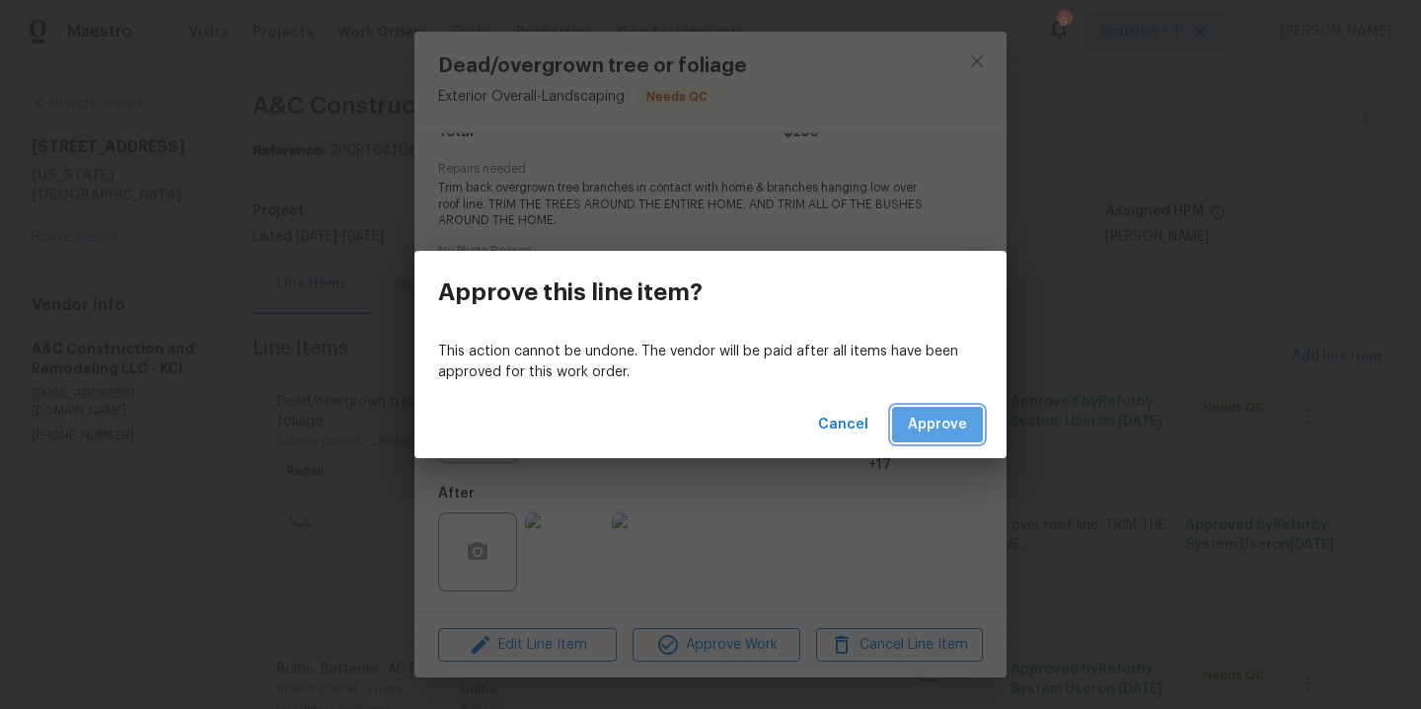
click at [938, 426] on span "Approve" at bounding box center [937, 425] width 59 height 25
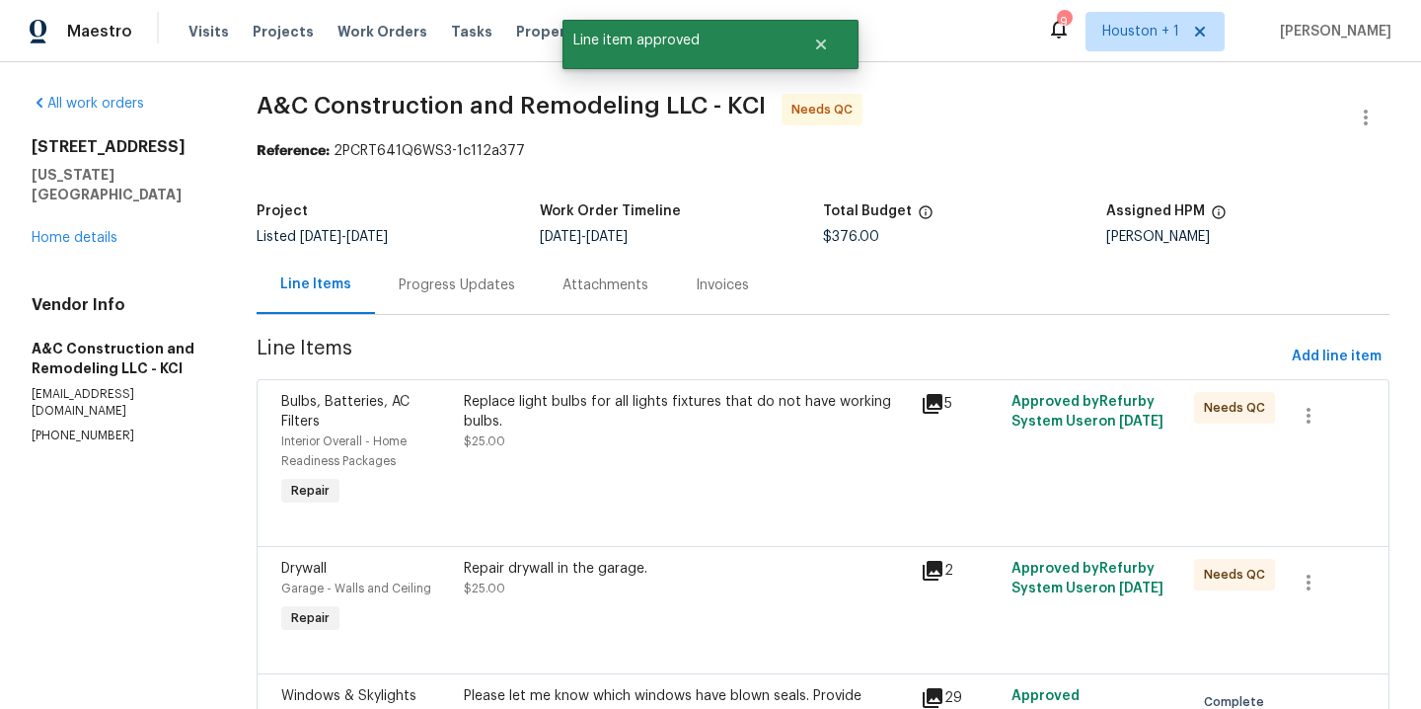
click at [646, 450] on div "Replace light bulbs for all lights fixtures that do not have working bulbs. $25…" at bounding box center [686, 421] width 444 height 59
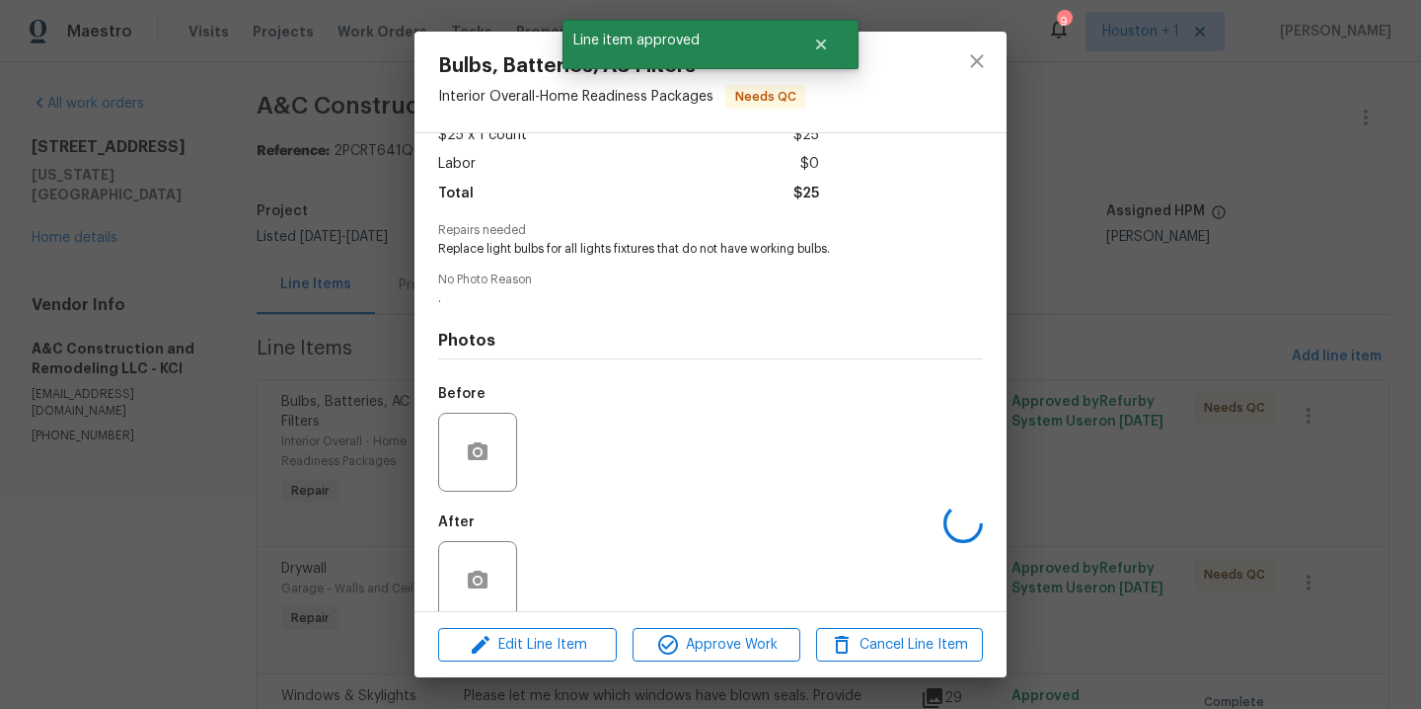
scroll to position [151, 0]
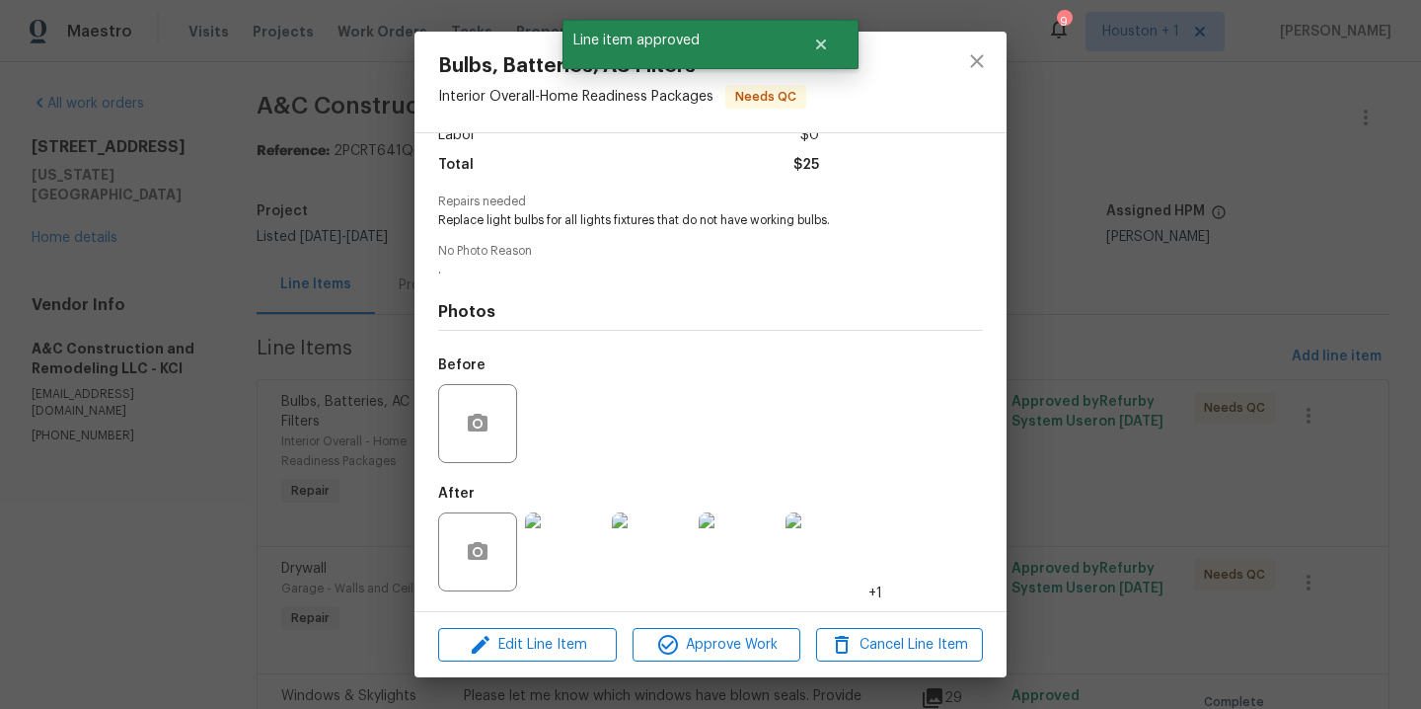
click at [529, 559] on img at bounding box center [564, 551] width 79 height 79
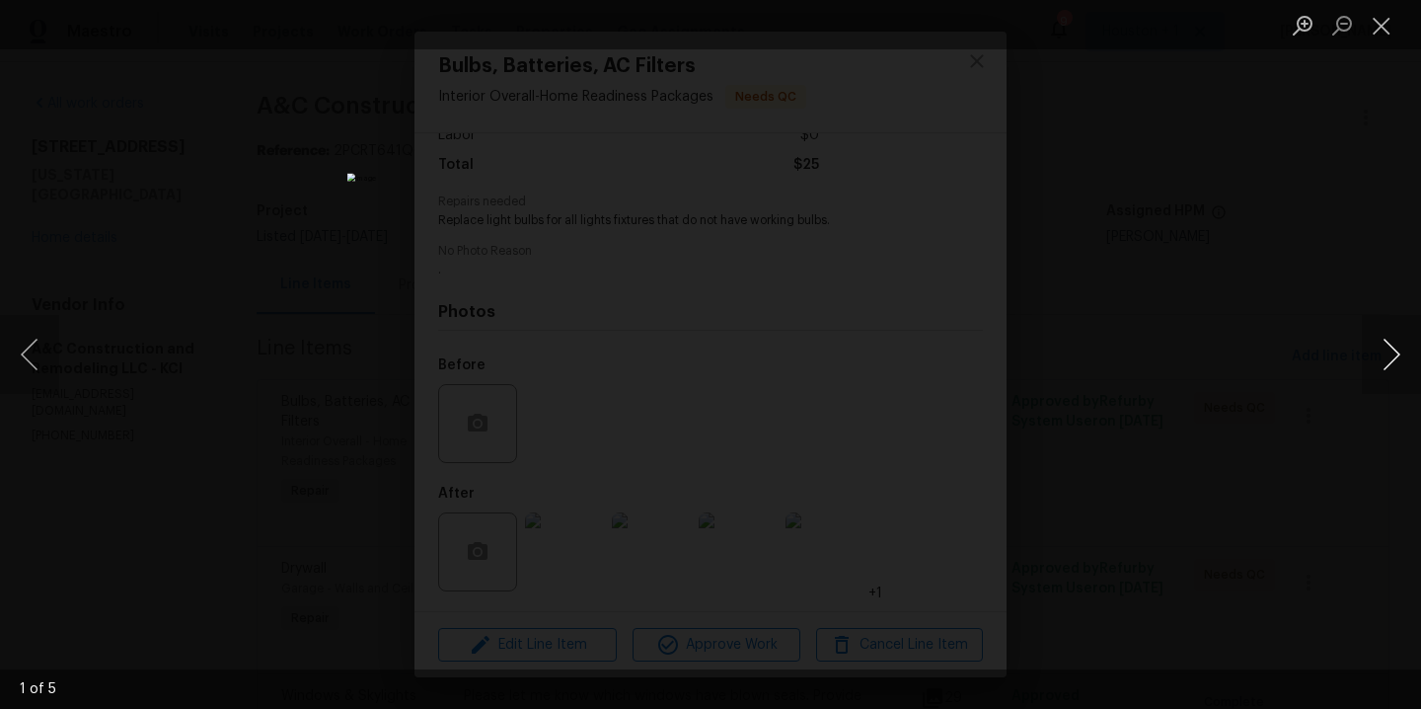
click at [1387, 374] on button "Next image" at bounding box center [1391, 354] width 59 height 79
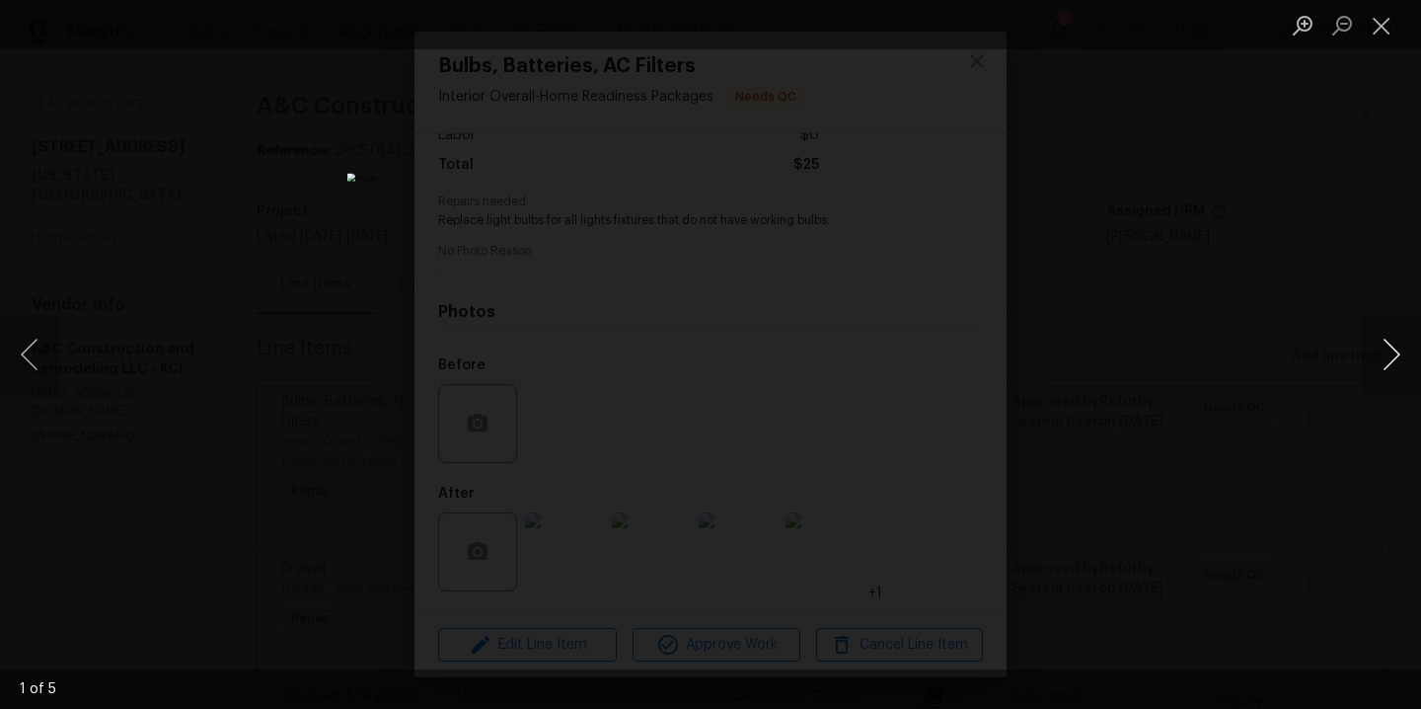
click at [1387, 374] on button "Next image" at bounding box center [1391, 354] width 59 height 79
click at [48, 355] on button "Previous image" at bounding box center [29, 354] width 59 height 79
click at [1157, 338] on div "Lightbox" at bounding box center [710, 354] width 1421 height 709
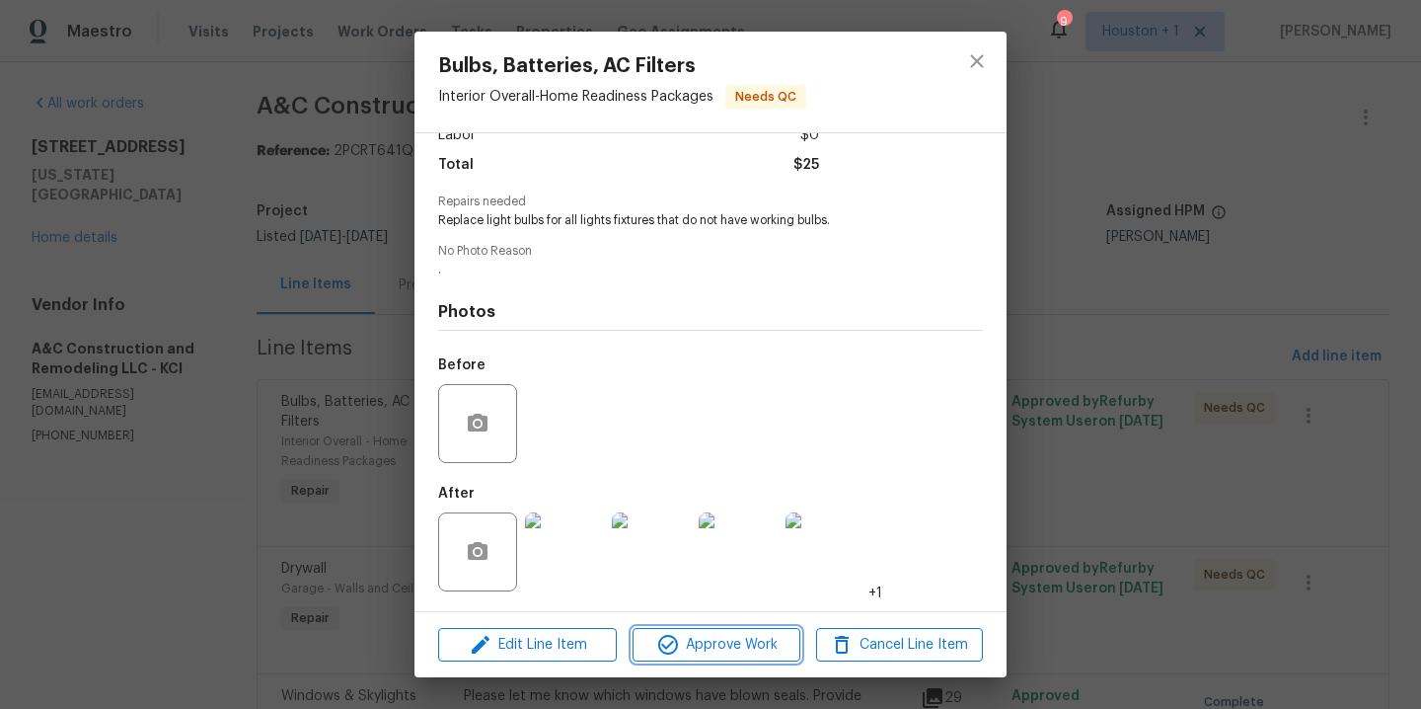
click at [725, 630] on button "Approve Work" at bounding box center [716, 645] width 167 height 35
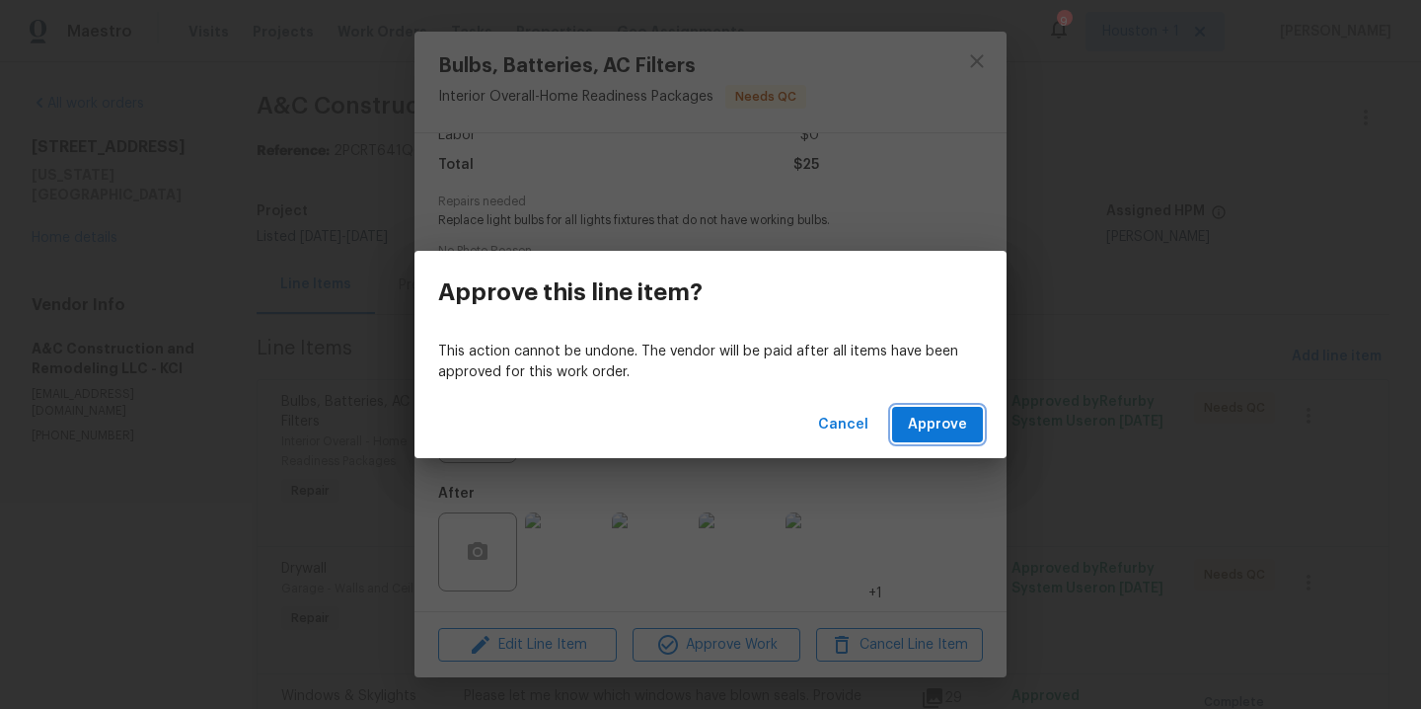
click at [932, 430] on span "Approve" at bounding box center [937, 425] width 59 height 25
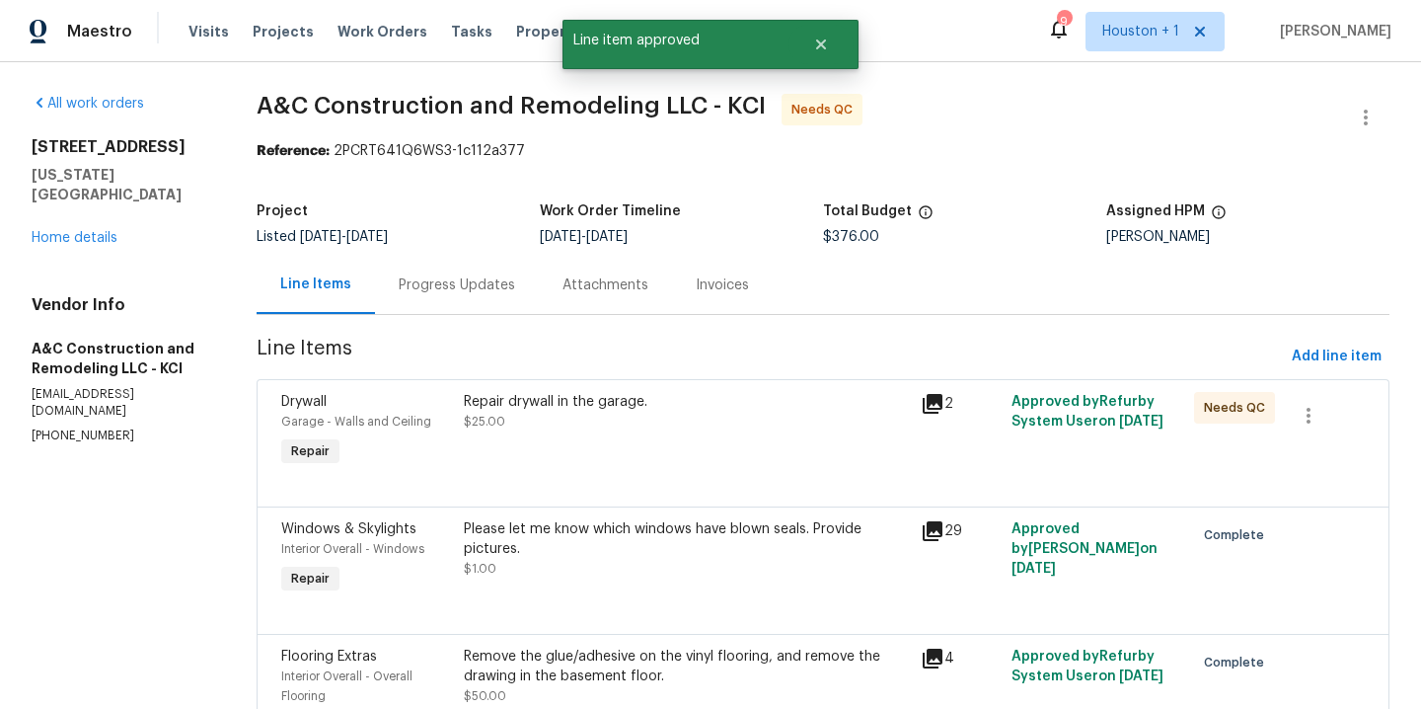
click at [695, 423] on div "Repair drywall in the garage. $25.00" at bounding box center [686, 411] width 444 height 39
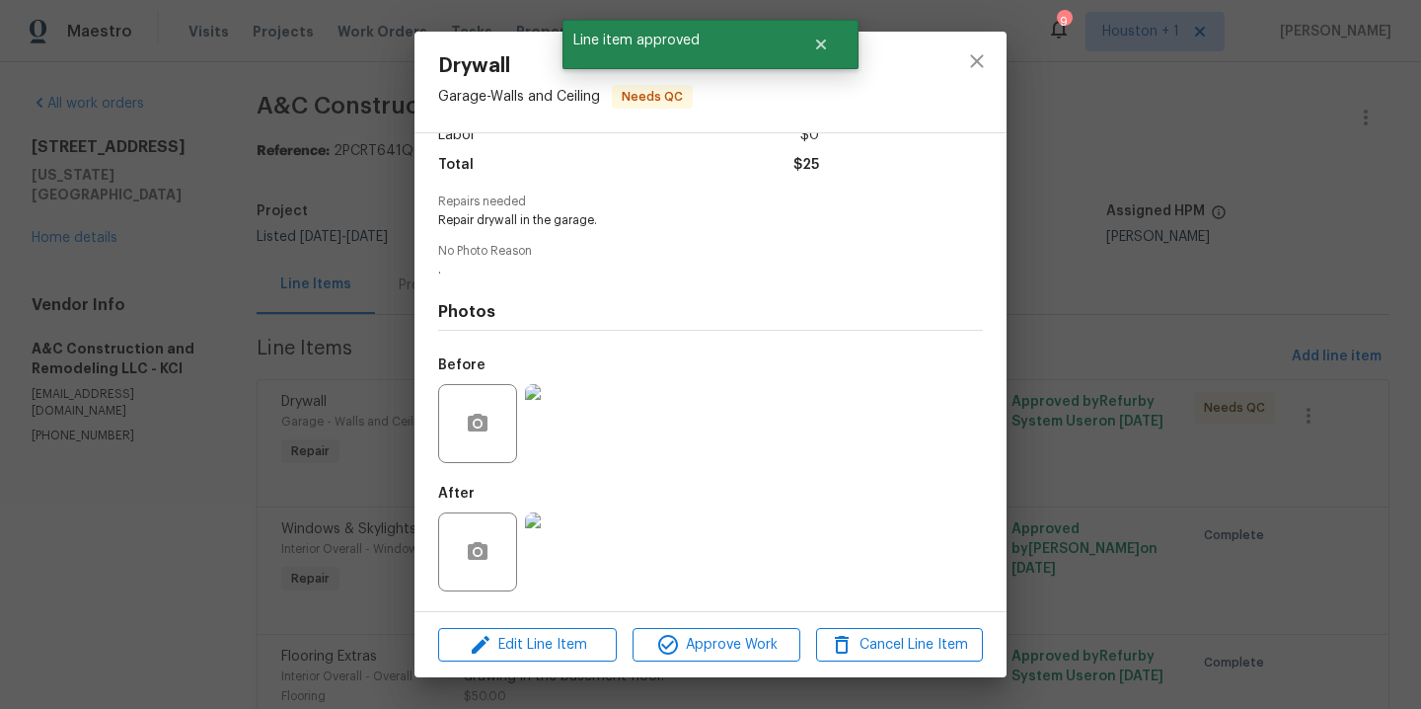
click at [552, 559] on img at bounding box center [564, 551] width 79 height 79
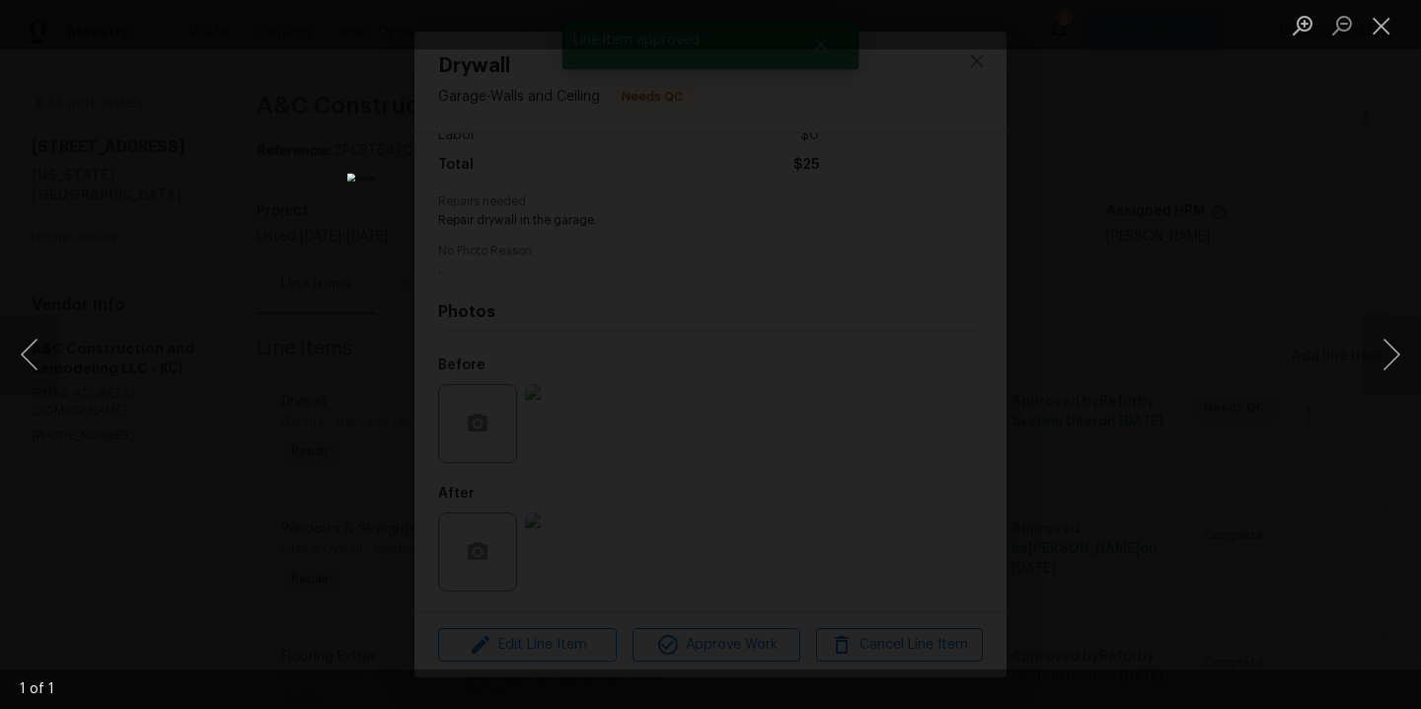
click at [1161, 270] on div "Lightbox" at bounding box center [710, 354] width 1421 height 709
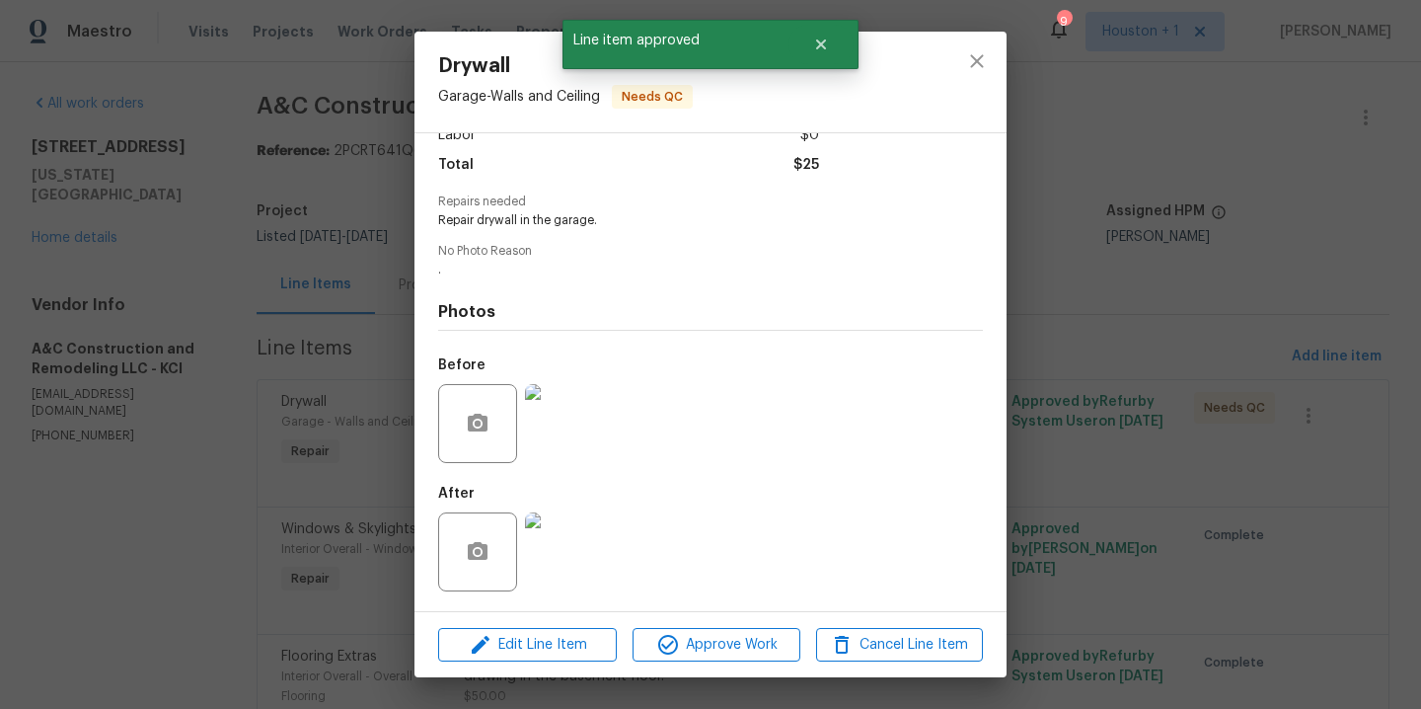
click at [547, 430] on img at bounding box center [564, 423] width 79 height 79
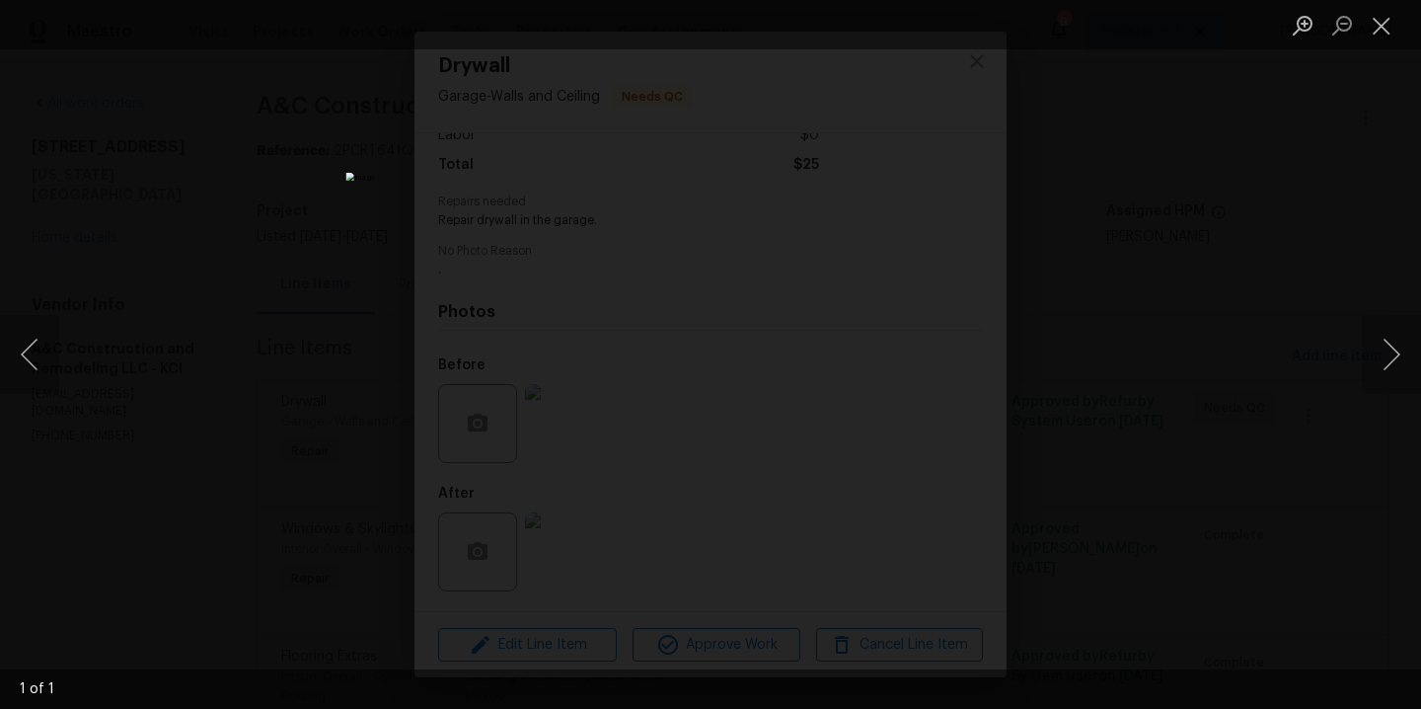
click at [1173, 376] on div "Lightbox" at bounding box center [710, 354] width 1421 height 709
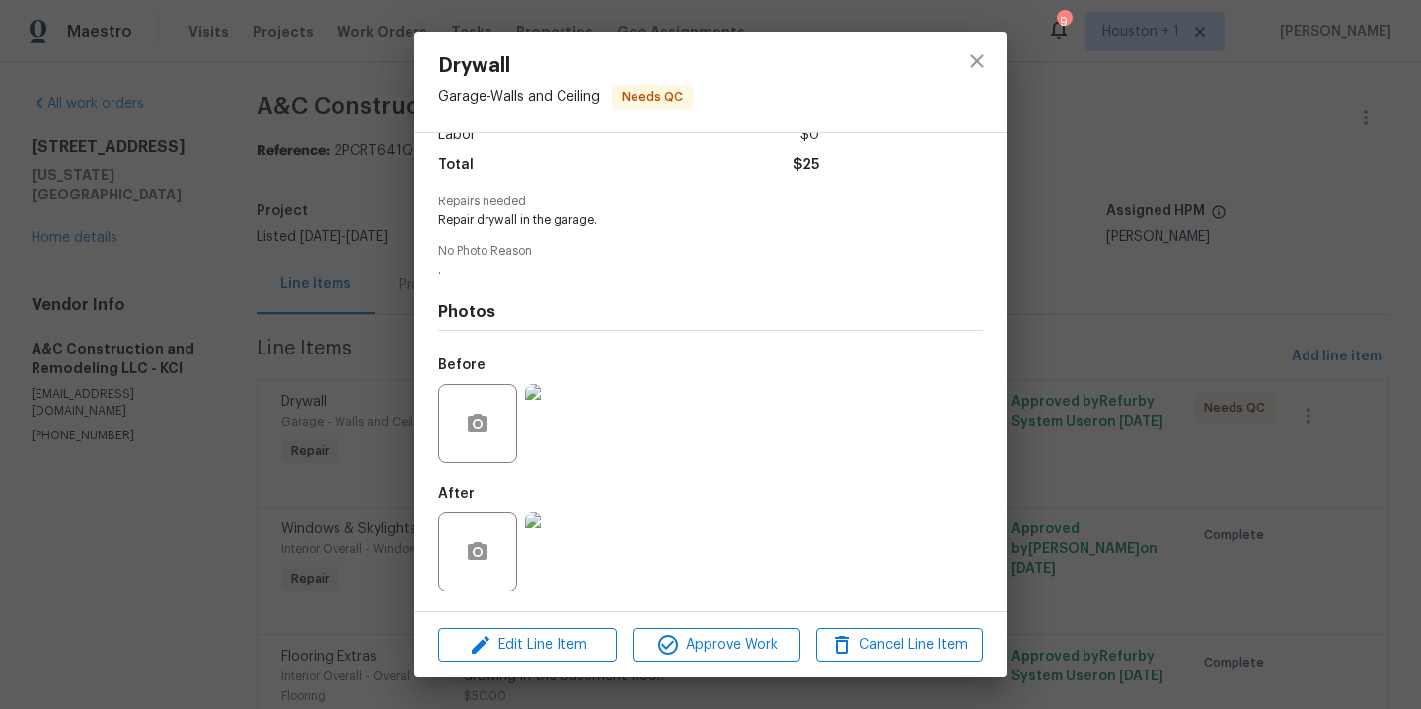
click at [562, 554] on img at bounding box center [564, 551] width 79 height 79
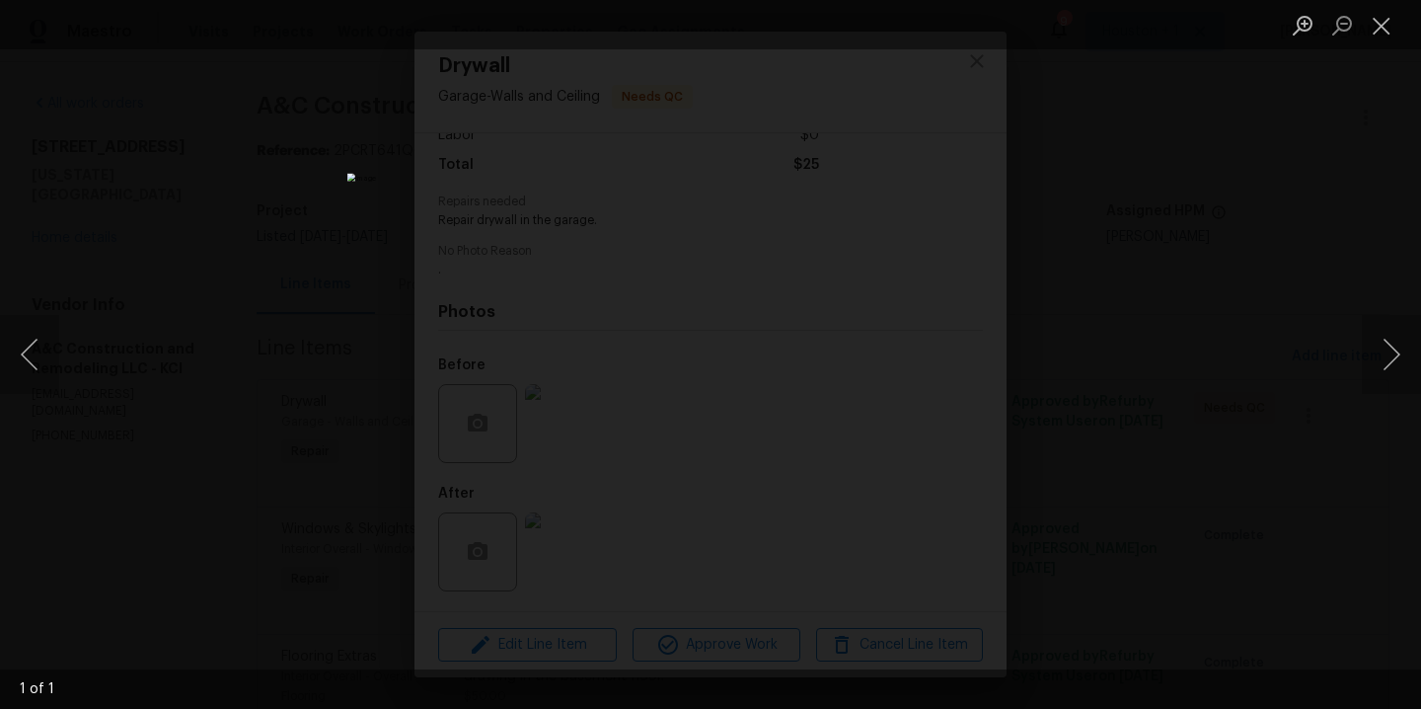
click at [1227, 287] on div "Lightbox" at bounding box center [710, 354] width 1421 height 709
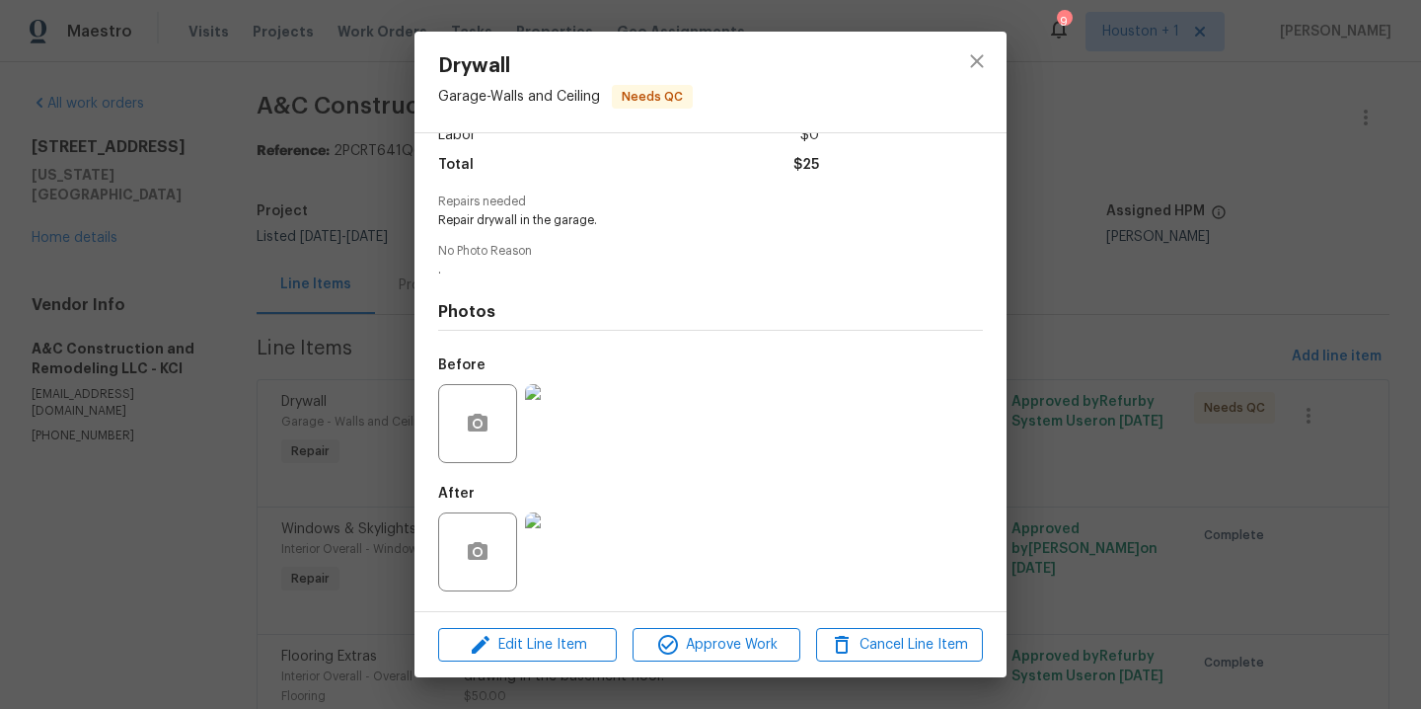
click at [572, 565] on img at bounding box center [564, 551] width 79 height 79
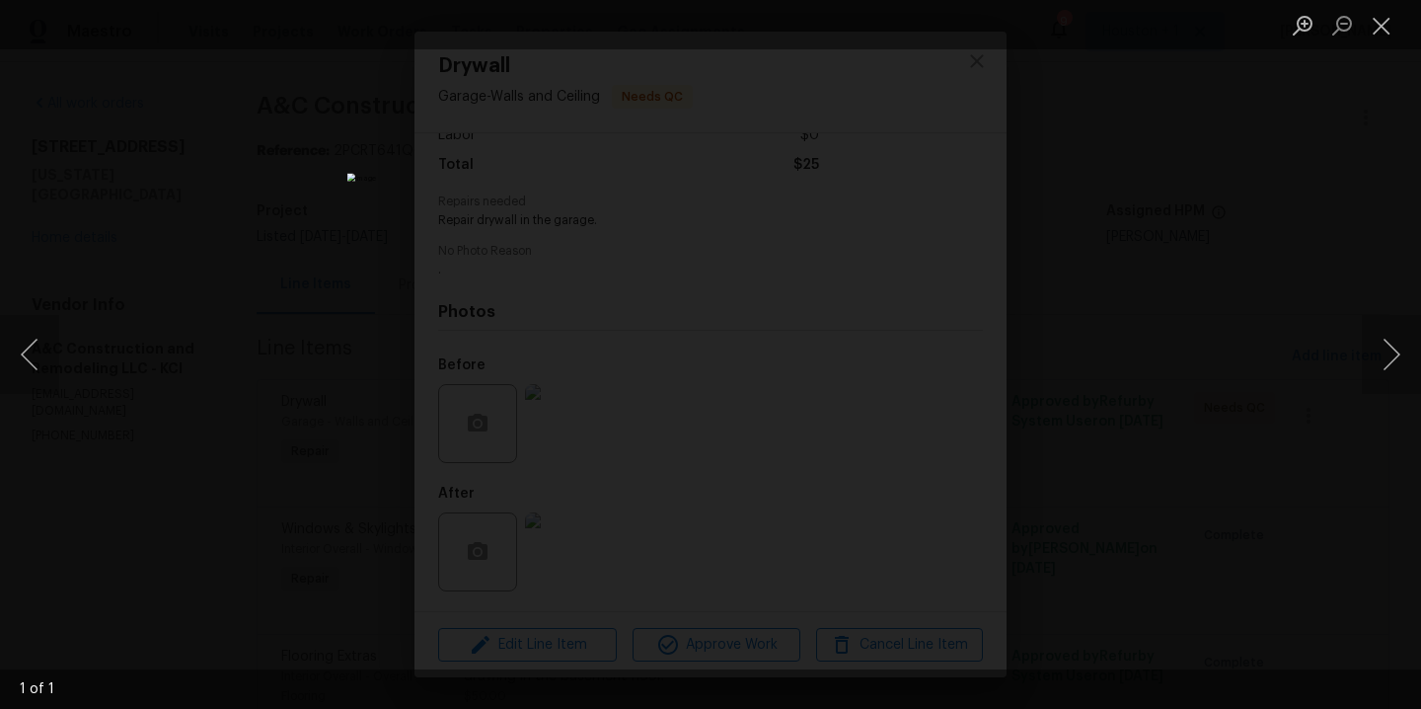
click at [1119, 355] on div "Lightbox" at bounding box center [710, 354] width 1421 height 709
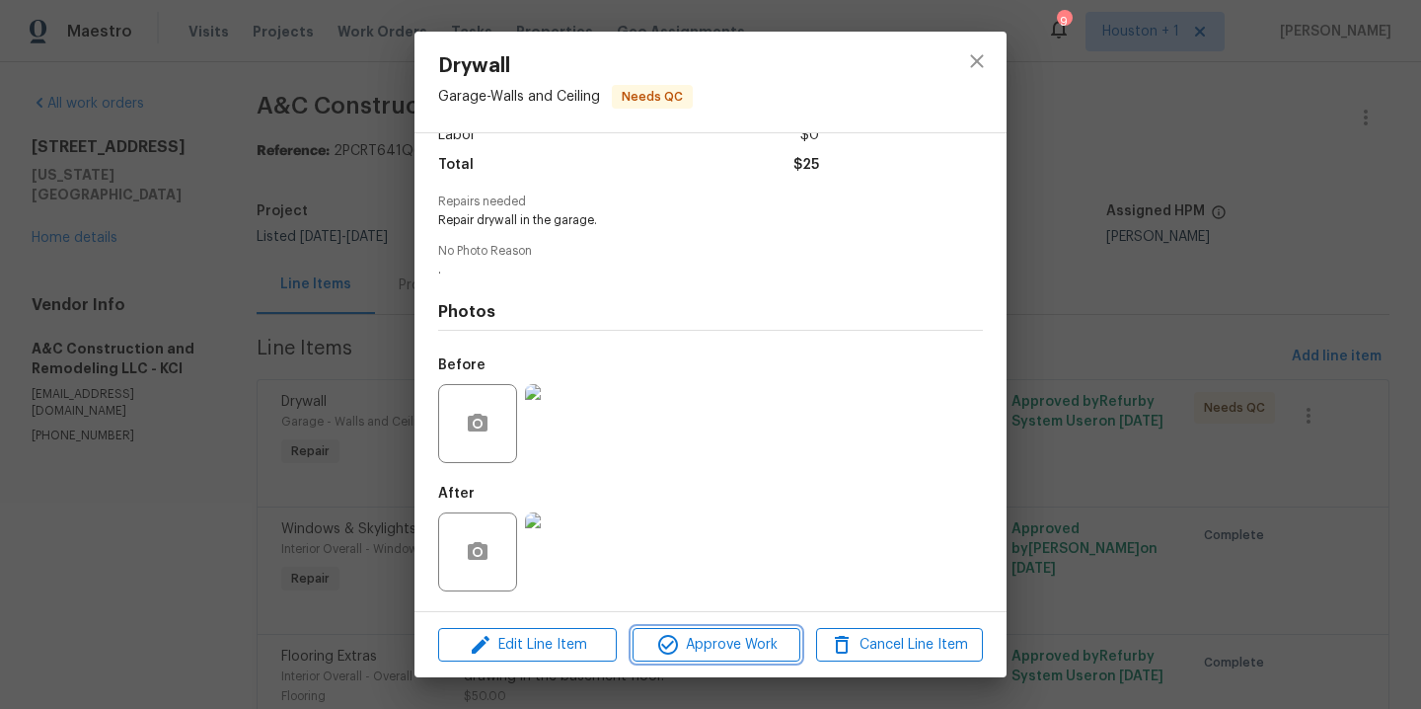
click at [657, 648] on icon "button" at bounding box center [668, 645] width 24 height 24
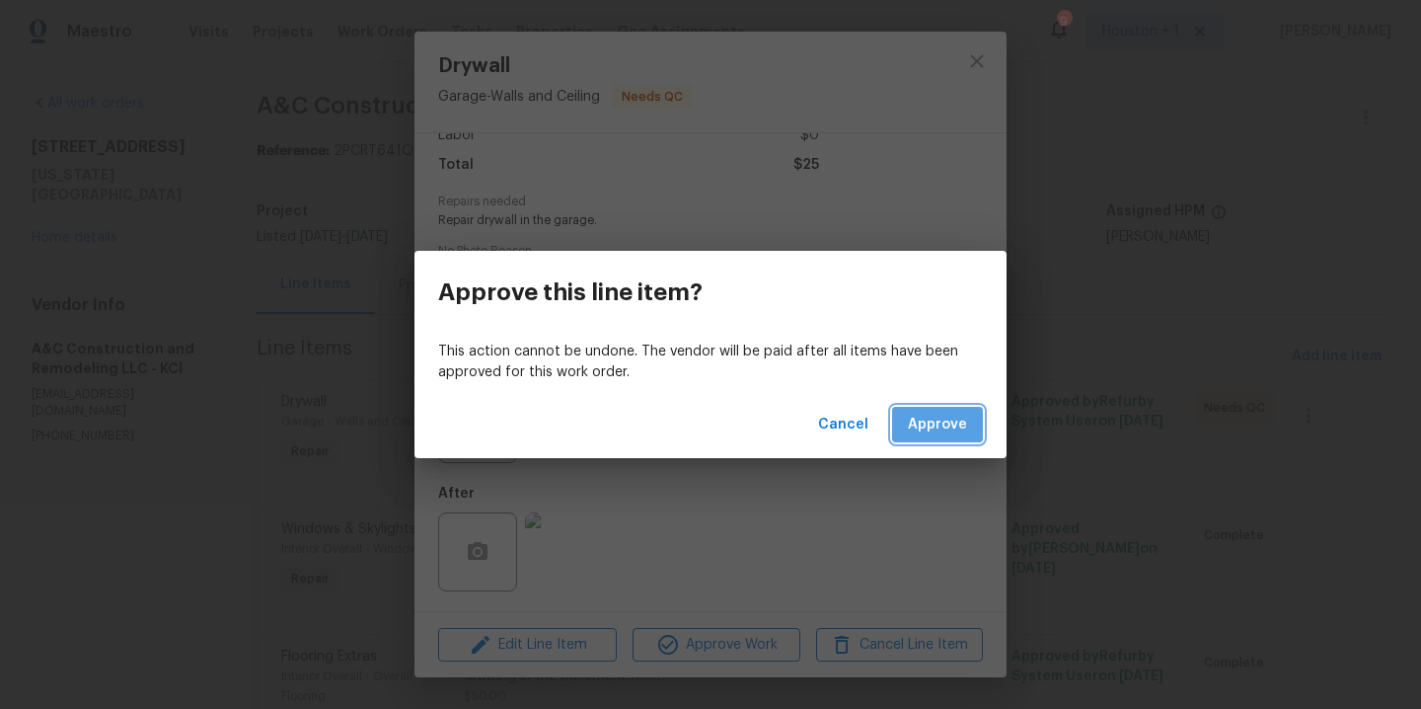
click at [940, 428] on span "Approve" at bounding box center [937, 425] width 59 height 25
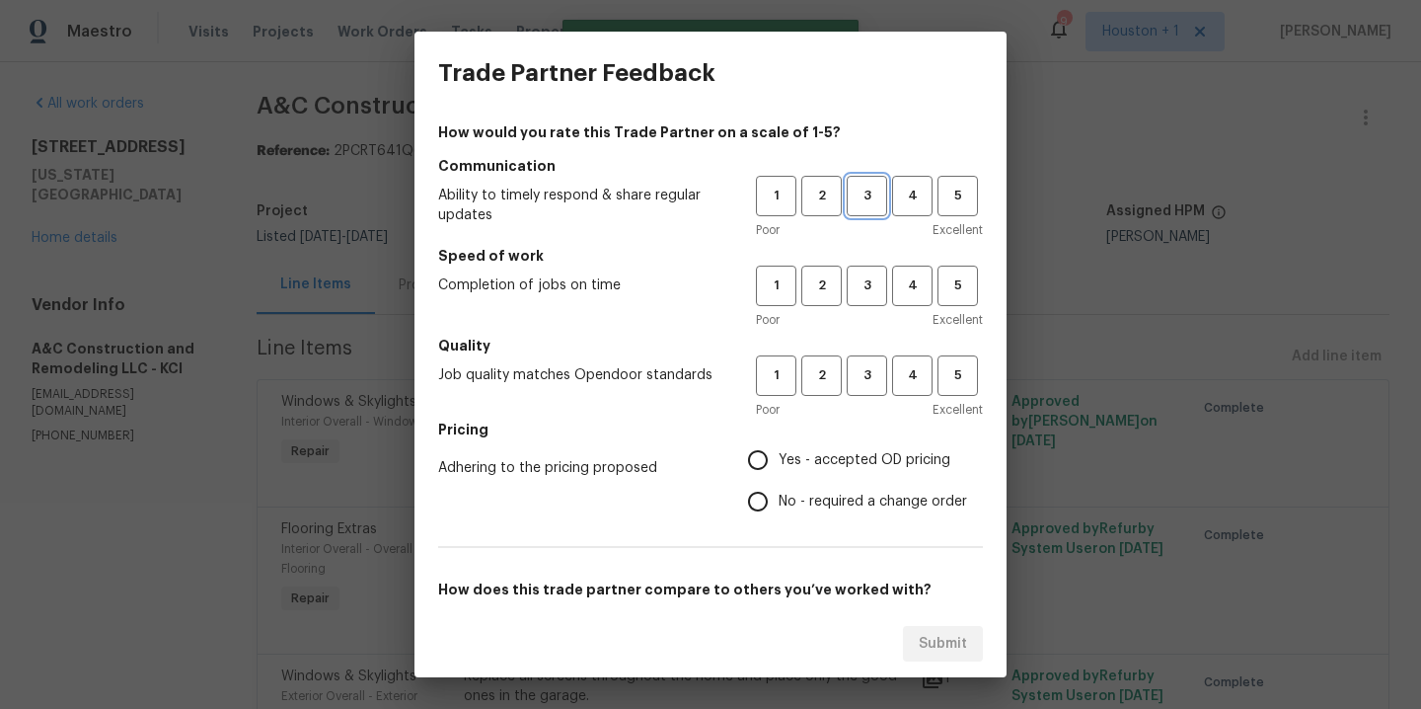
click at [849, 187] on span "3" at bounding box center [867, 196] width 37 height 23
drag, startPoint x: 850, startPoint y: 291, endPoint x: 849, endPoint y: 361, distance: 70.1
click at [850, 292] on span "3" at bounding box center [867, 285] width 37 height 23
click at [850, 403] on div "Poor Excellent" at bounding box center [869, 410] width 227 height 20
click at [826, 390] on button "2" at bounding box center [821, 375] width 40 height 40
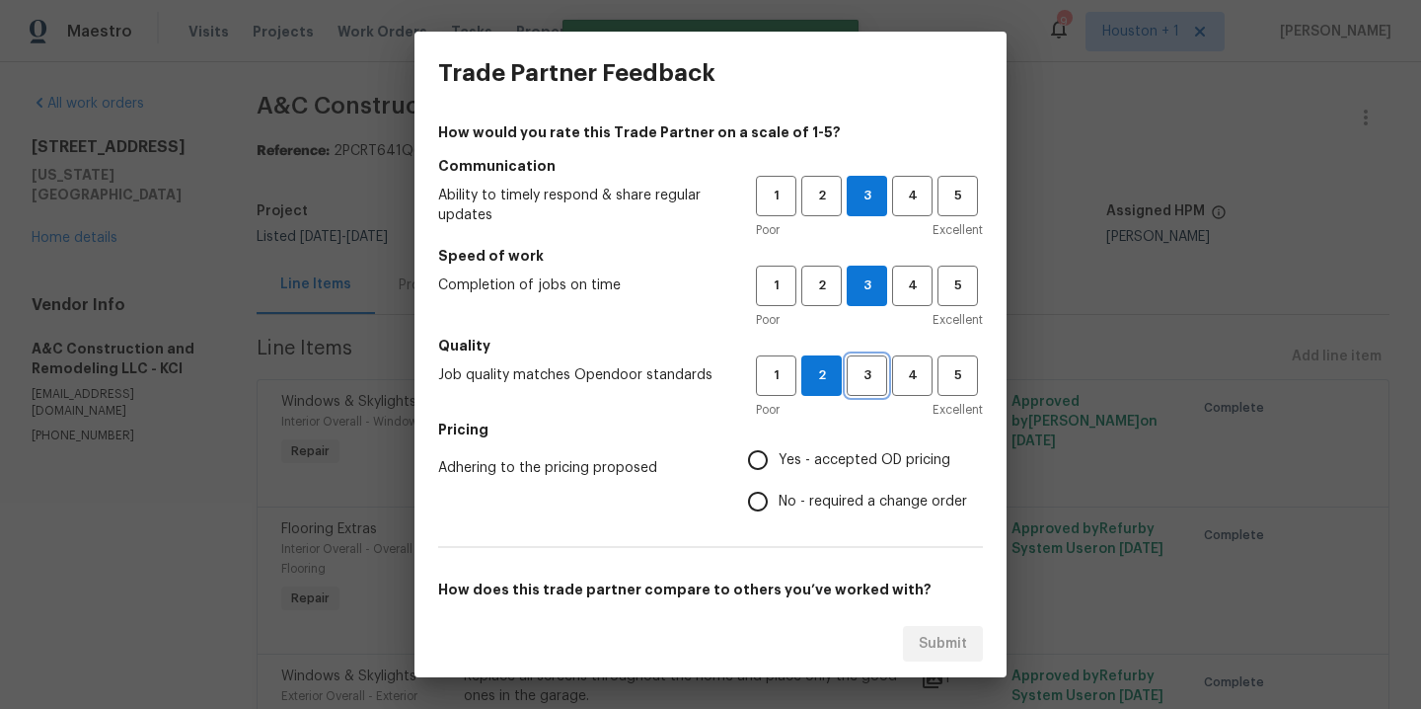
click at [849, 383] on span "3" at bounding box center [867, 375] width 37 height 23
click at [805, 455] on span "Yes - accepted OD pricing" at bounding box center [865, 460] width 172 height 21
click at [779, 455] on input "Yes - accepted OD pricing" at bounding box center [757, 459] width 41 height 41
radio input "true"
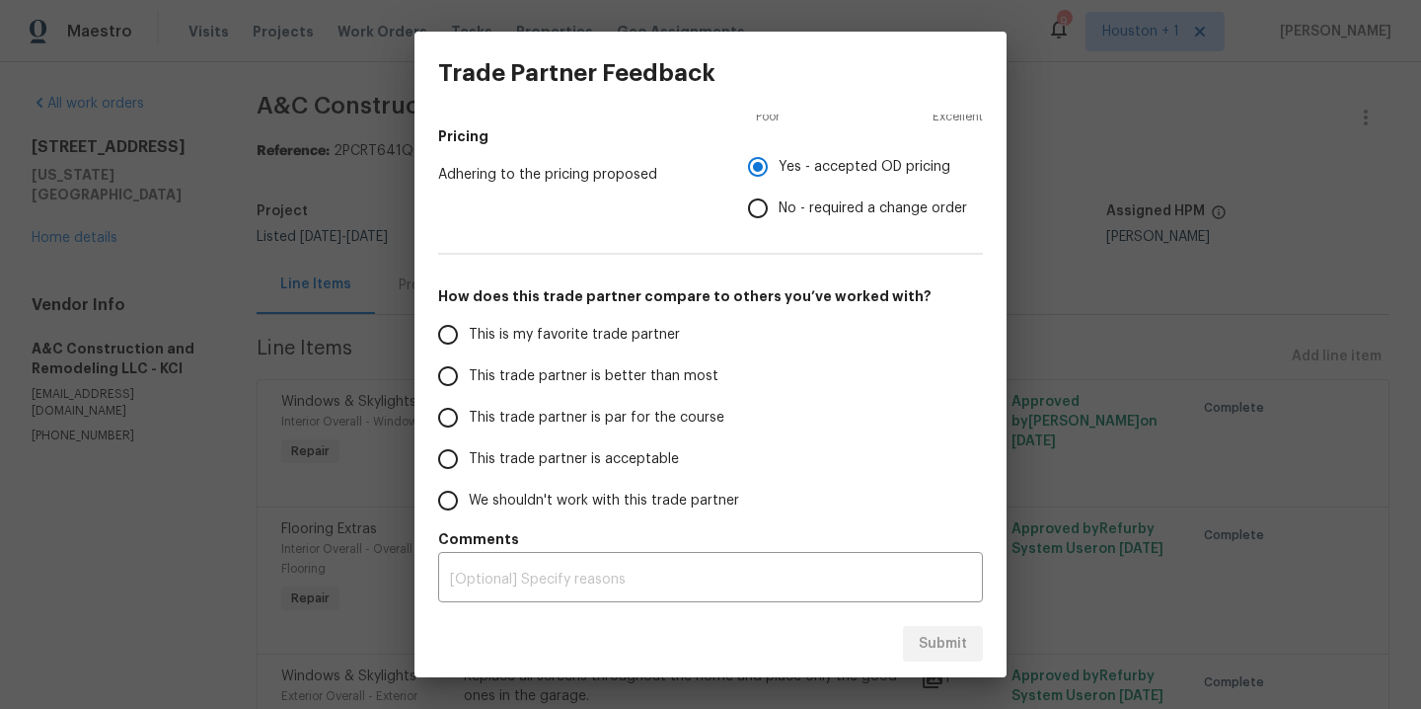
click at [501, 349] on label "This is my favorite trade partner" at bounding box center [583, 334] width 312 height 41
click at [469, 349] on input "This is my favorite trade partner" at bounding box center [447, 334] width 41 height 41
click at [939, 649] on span "Submit" at bounding box center [943, 644] width 48 height 25
radio input "true"
radio input "false"
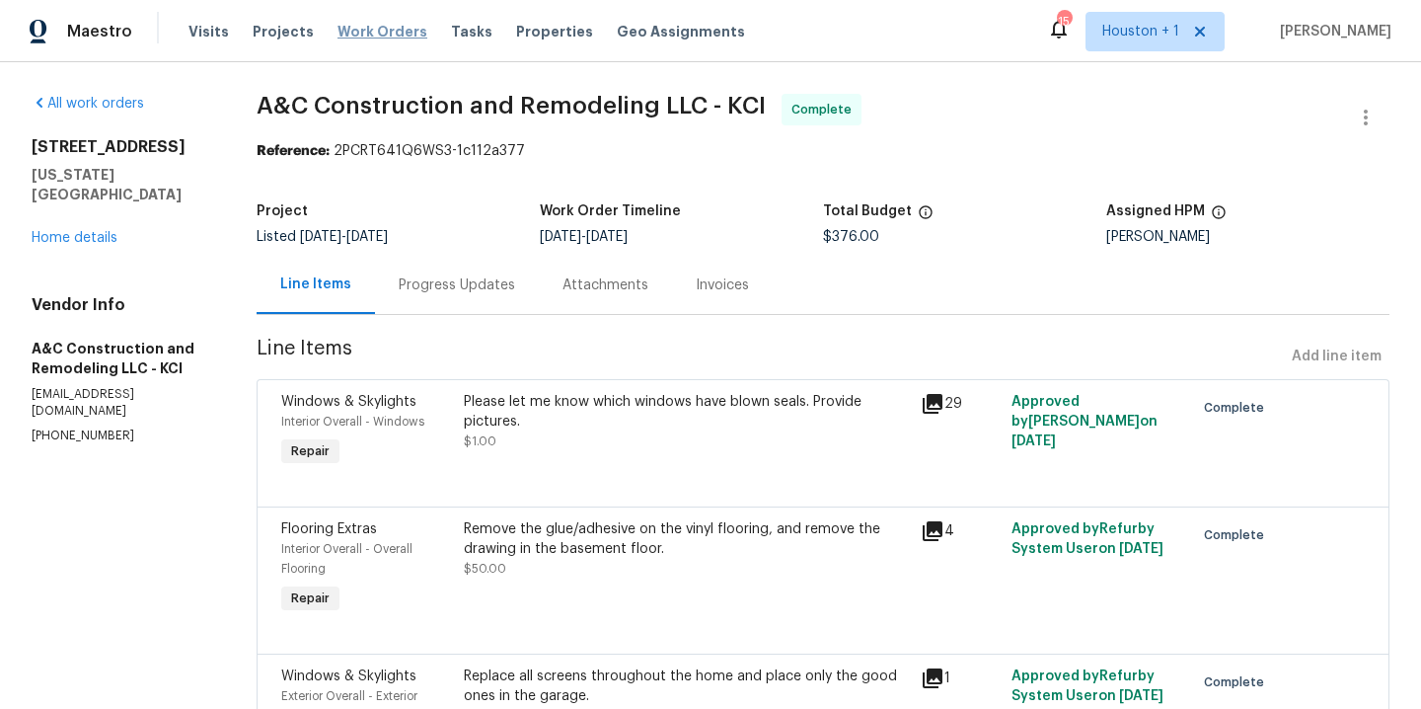
click at [397, 29] on span "Work Orders" at bounding box center [383, 32] width 90 height 20
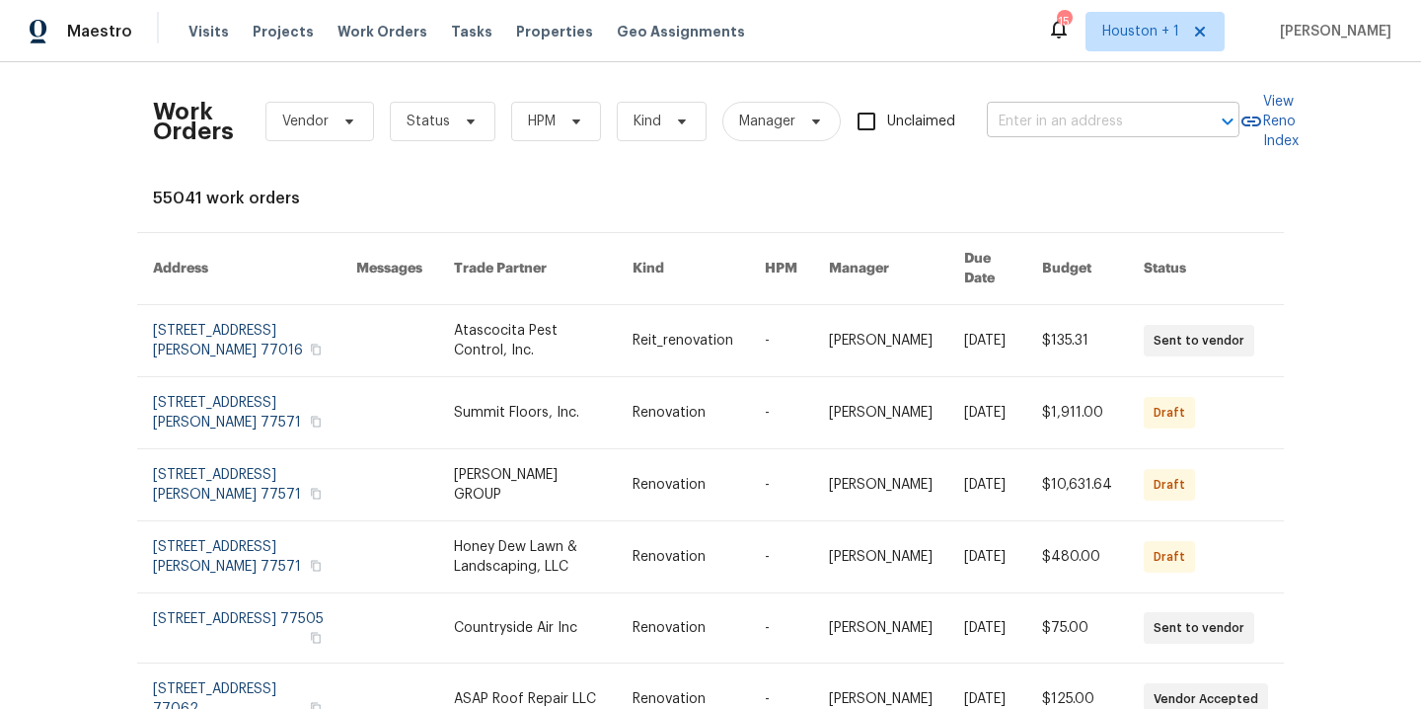
click at [1055, 112] on input "text" at bounding box center [1085, 122] width 197 height 31
type input "1208 r"
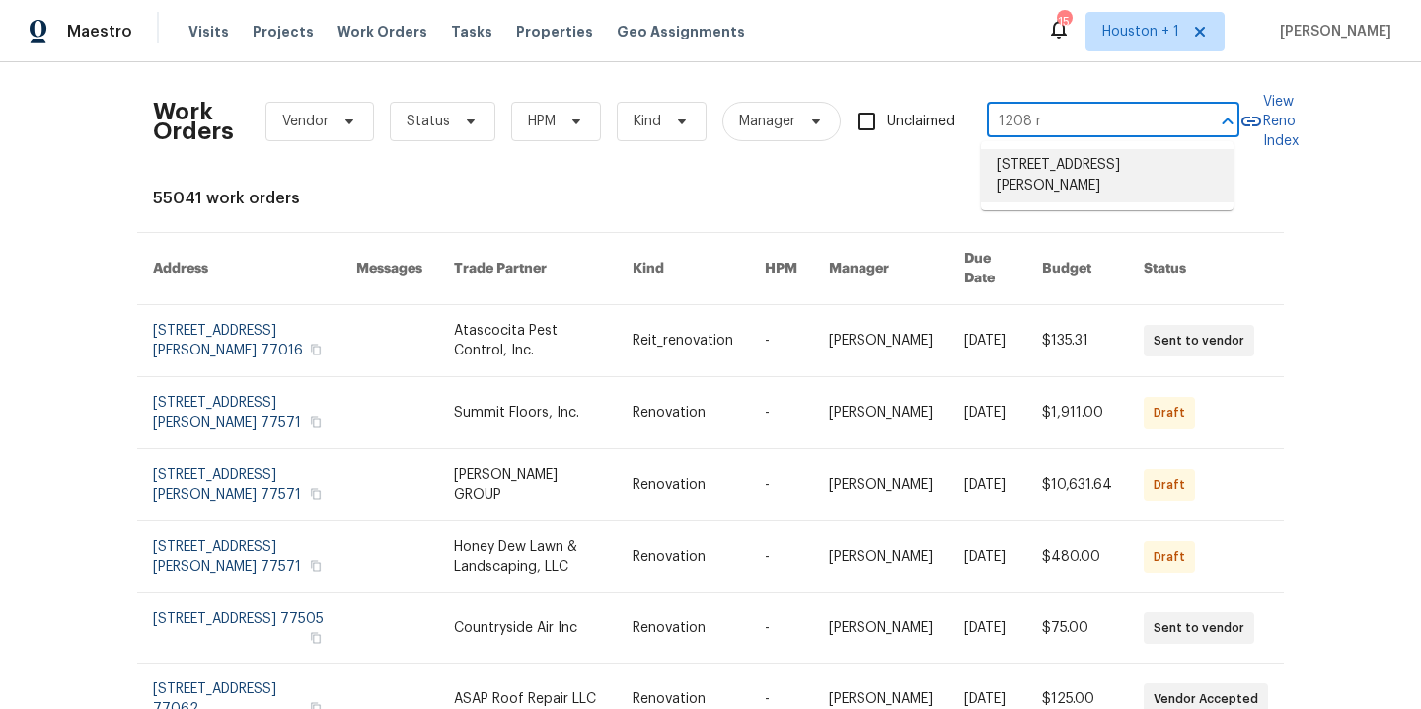
click at [1072, 172] on li "1208 Ranson Pl, Independence, MO 64057" at bounding box center [1107, 175] width 253 height 53
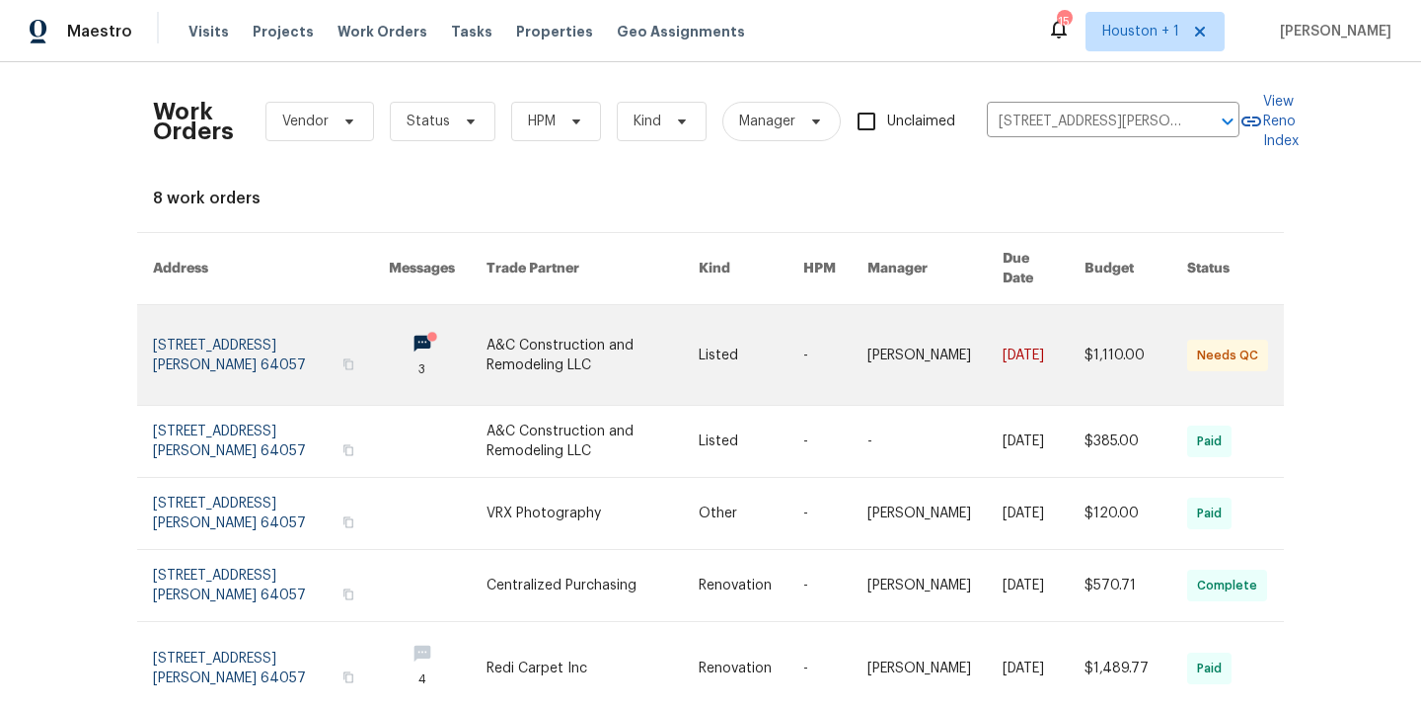
click at [672, 330] on link at bounding box center [593, 355] width 212 height 100
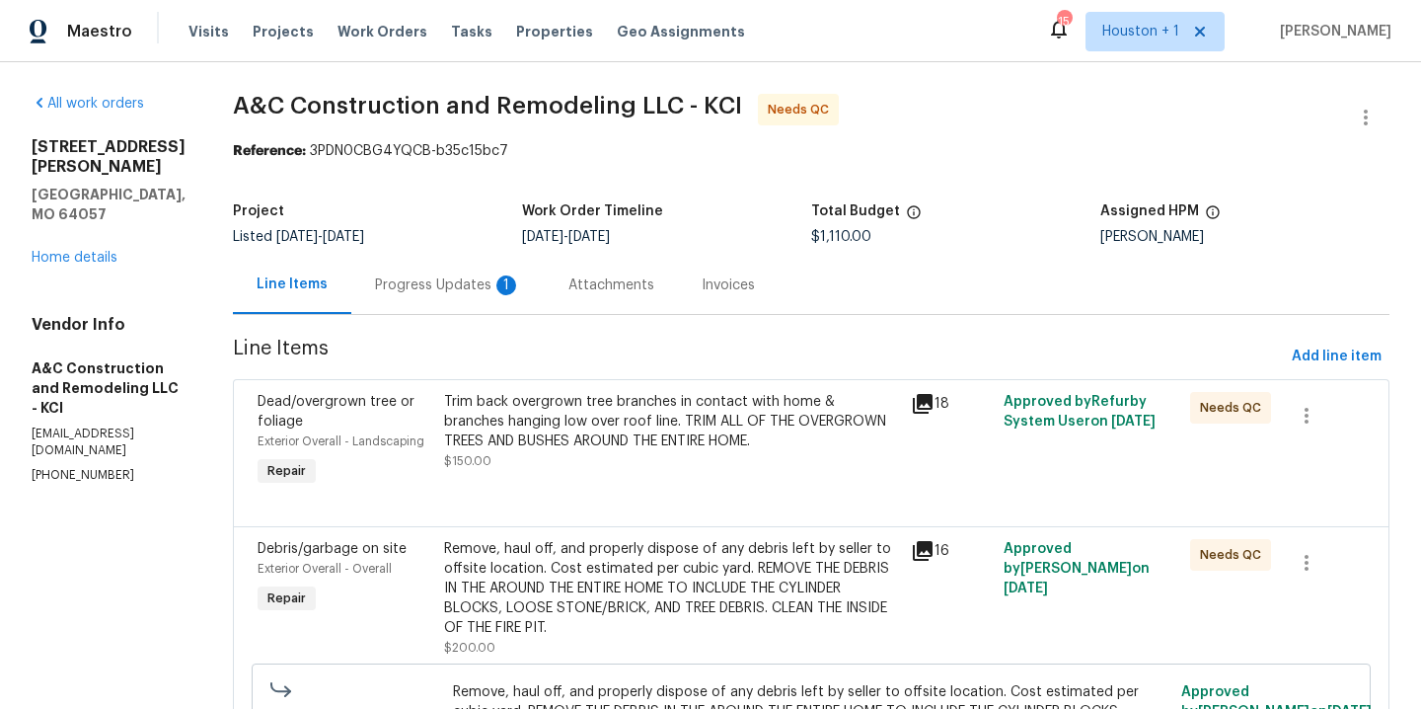
click at [470, 285] on div "Progress Updates 1" at bounding box center [448, 285] width 146 height 20
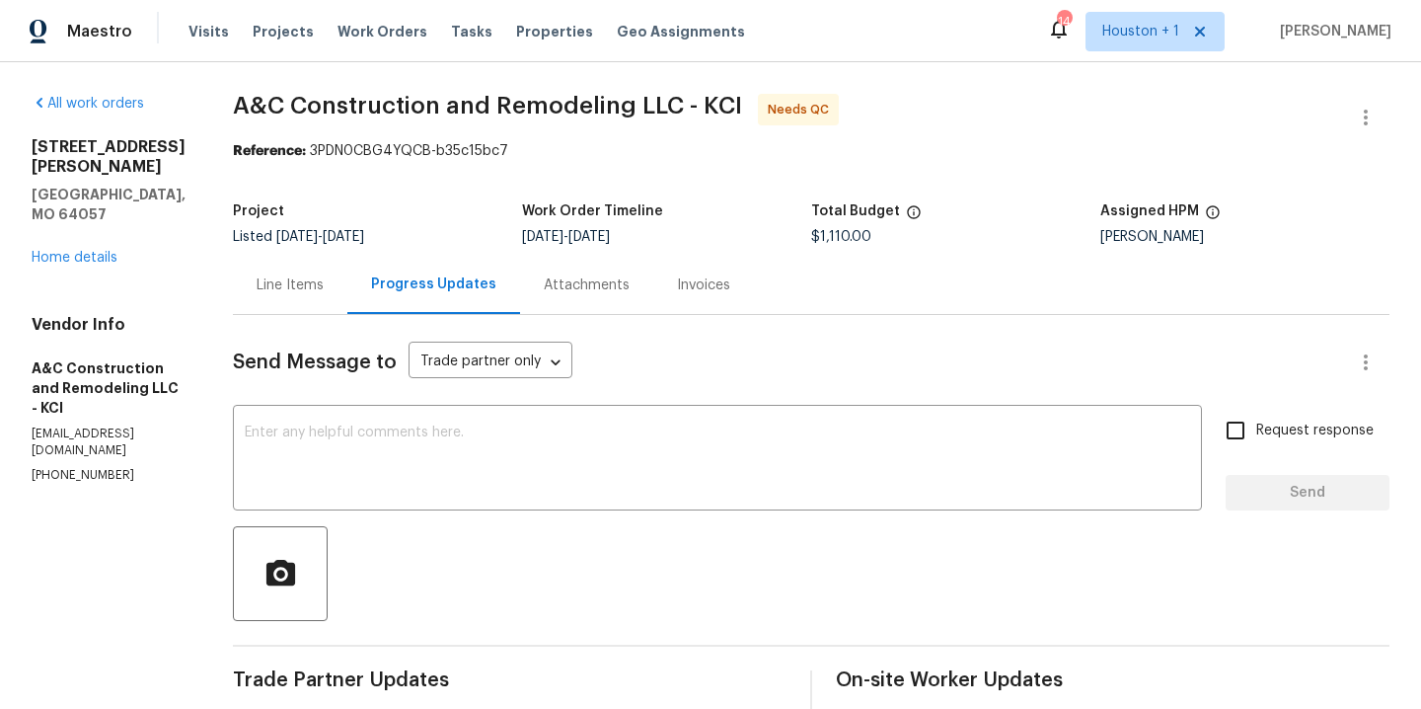
click at [316, 283] on div "Line Items" at bounding box center [290, 285] width 67 height 20
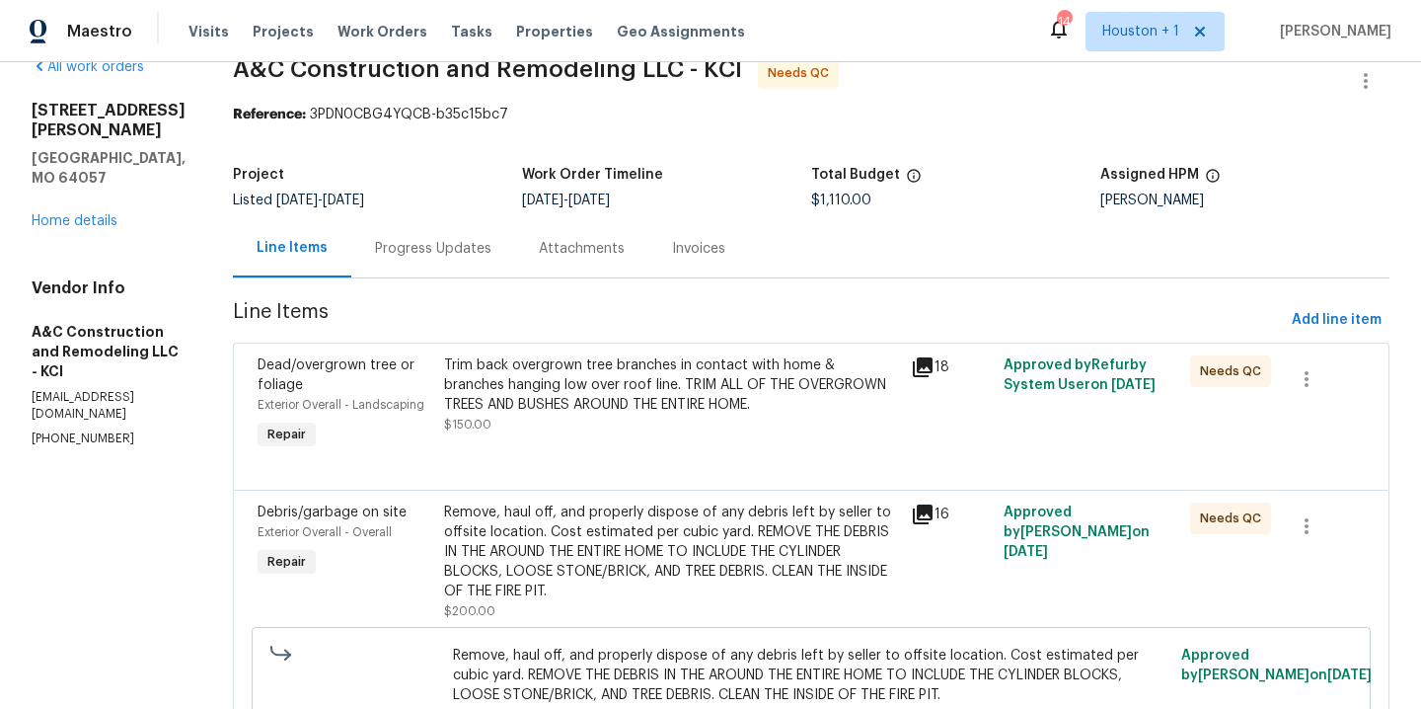
scroll to position [65, 0]
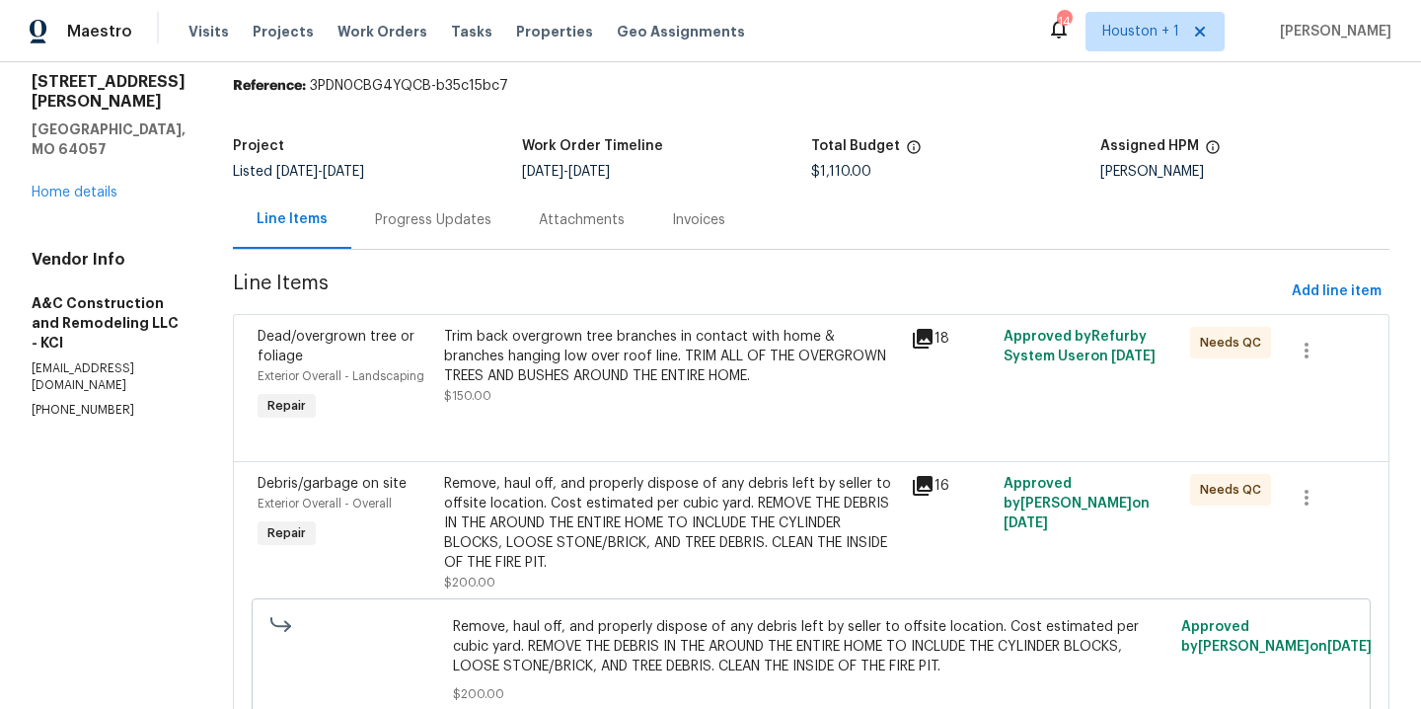
click at [570, 384] on div "Trim back overgrown tree branches in contact with home & branches hanging low o…" at bounding box center [671, 356] width 455 height 59
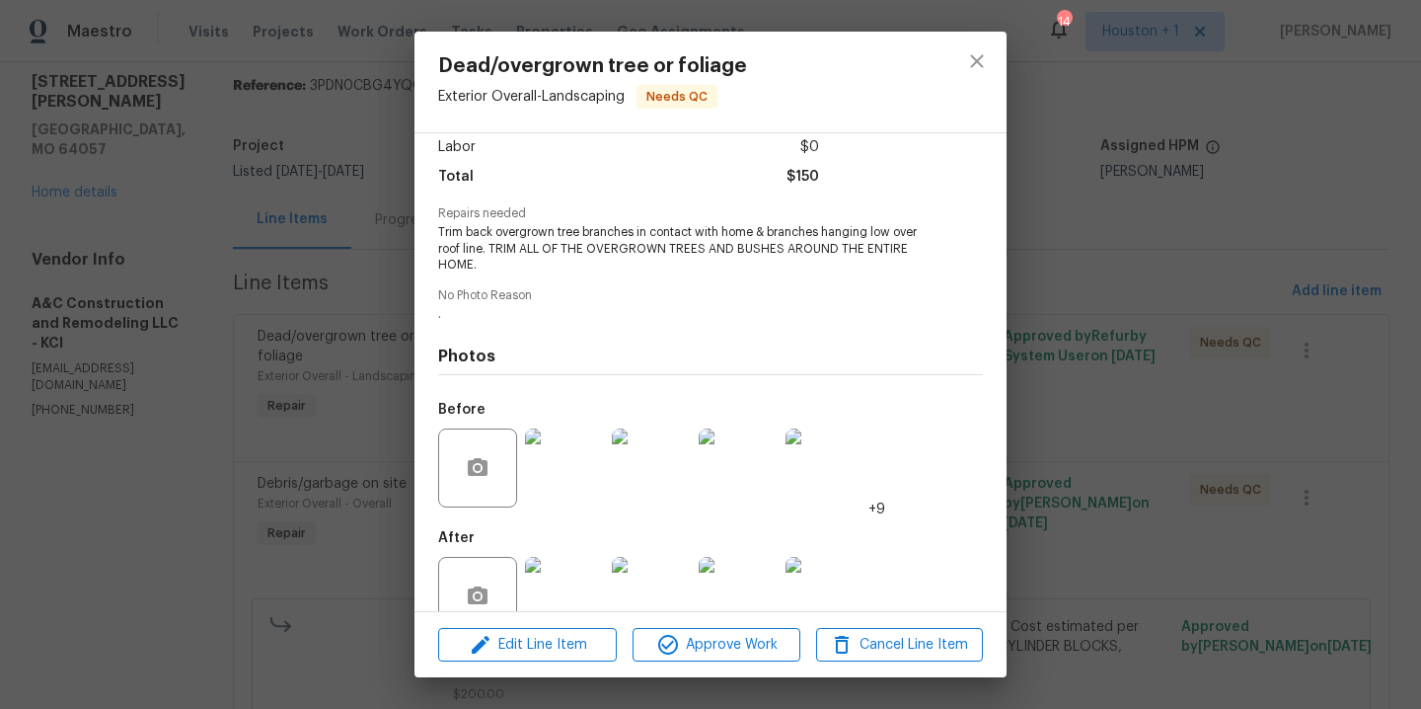
scroll to position [184, 0]
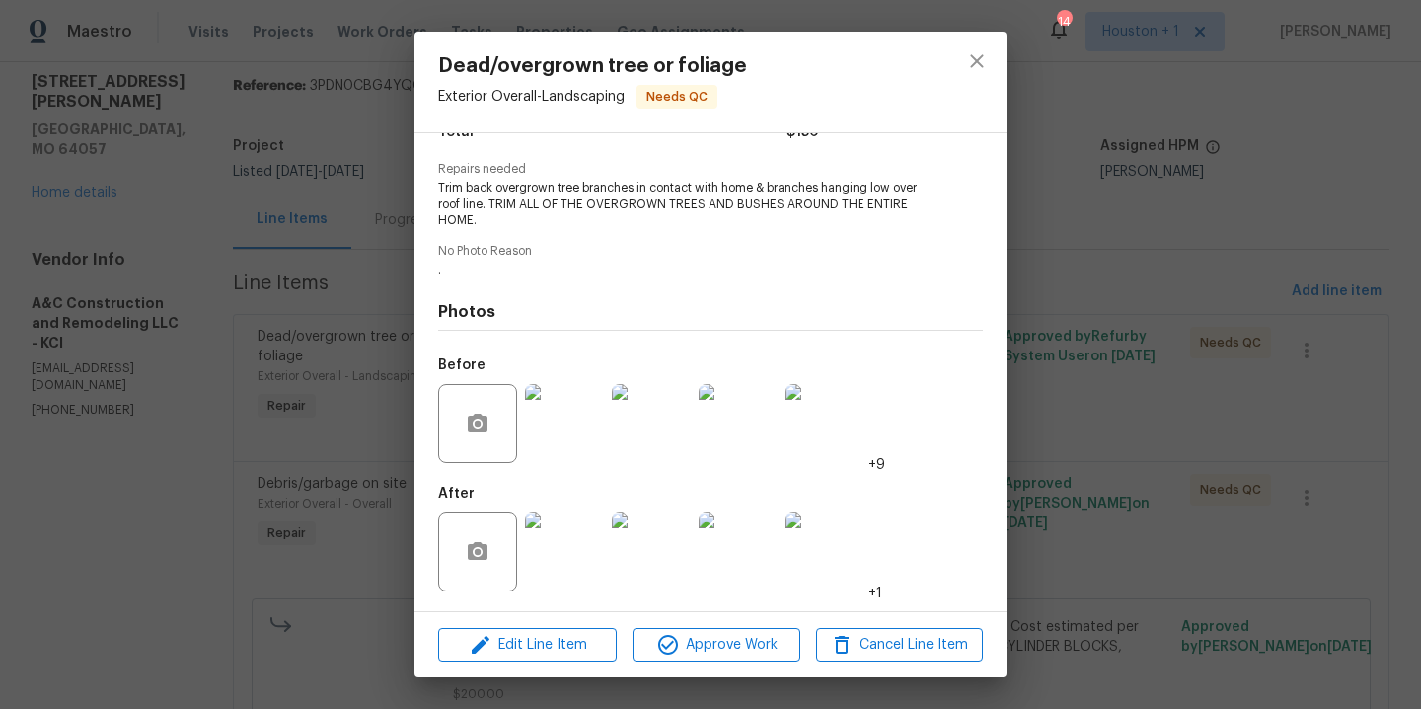
click at [548, 552] on img at bounding box center [564, 551] width 79 height 79
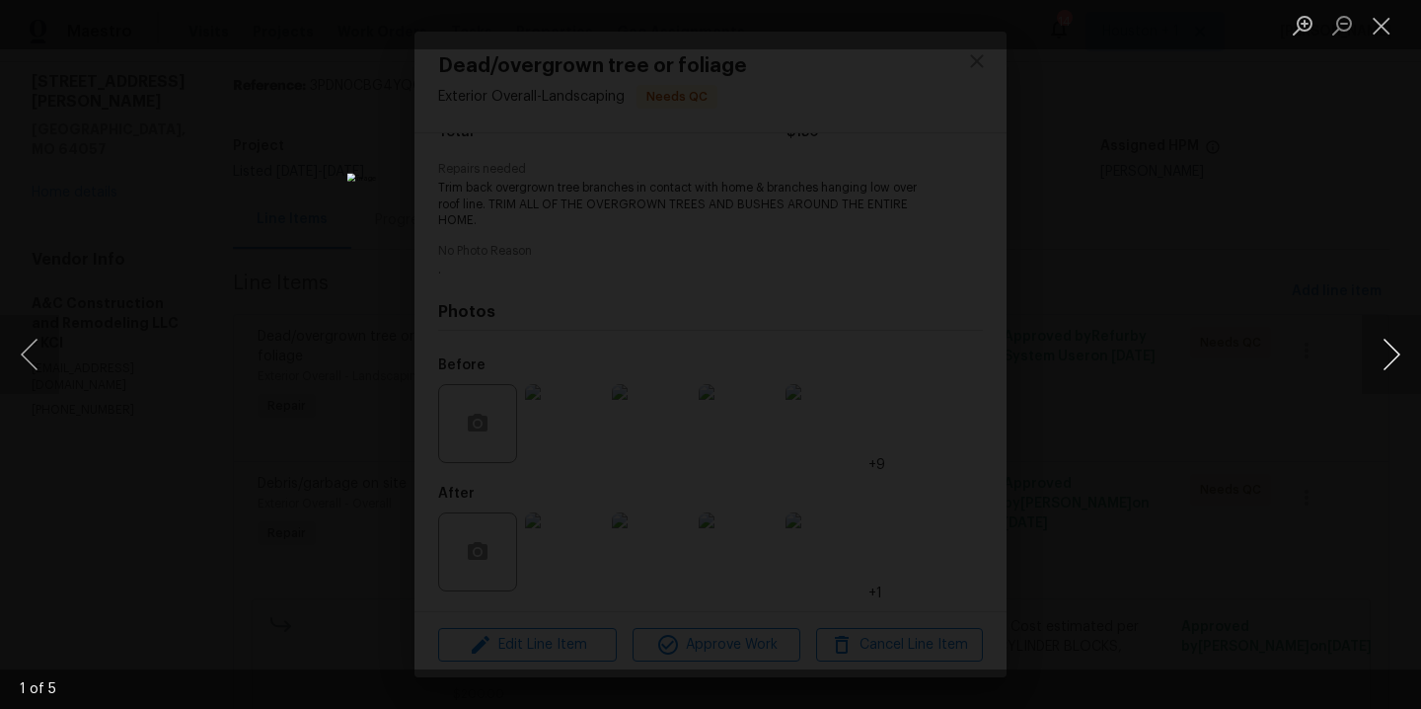
click at [1389, 356] on button "Next image" at bounding box center [1391, 354] width 59 height 79
click at [1268, 368] on div "Lightbox" at bounding box center [710, 354] width 1421 height 709
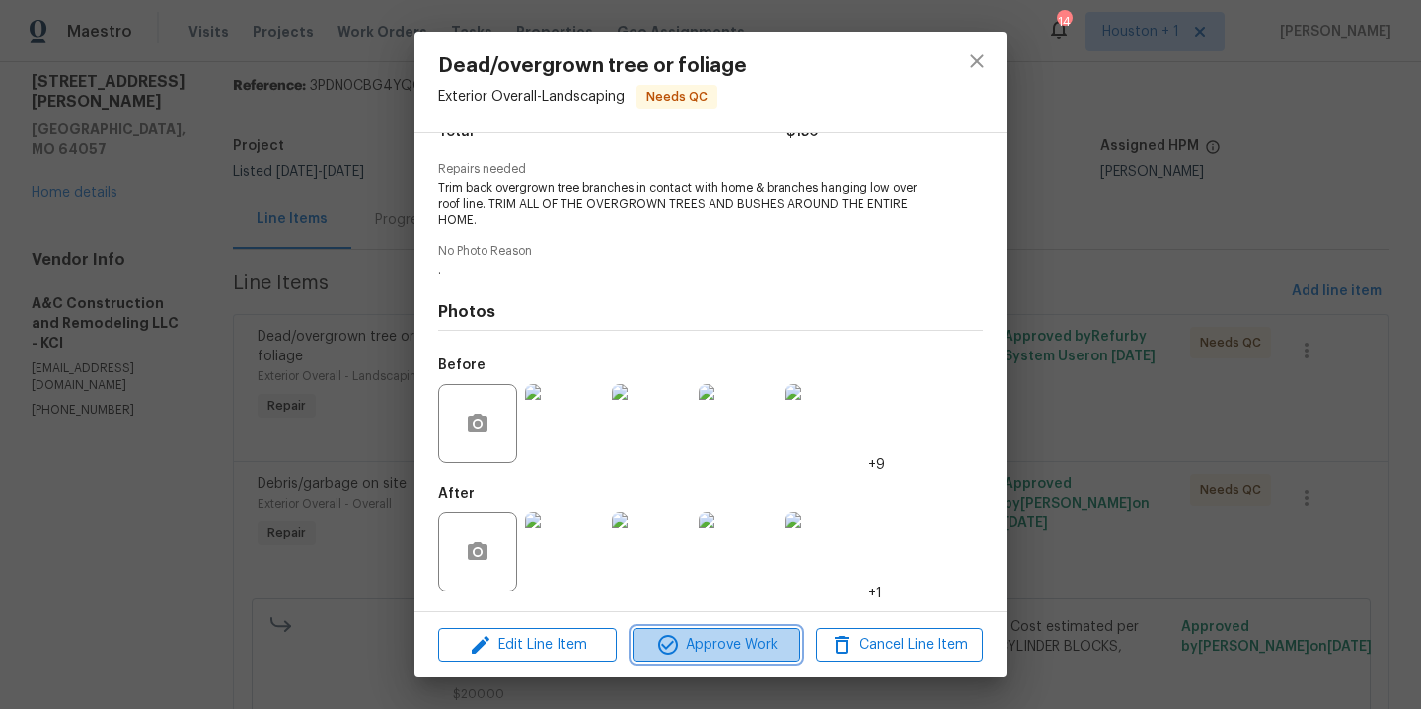
click at [745, 630] on button "Approve Work" at bounding box center [716, 645] width 167 height 35
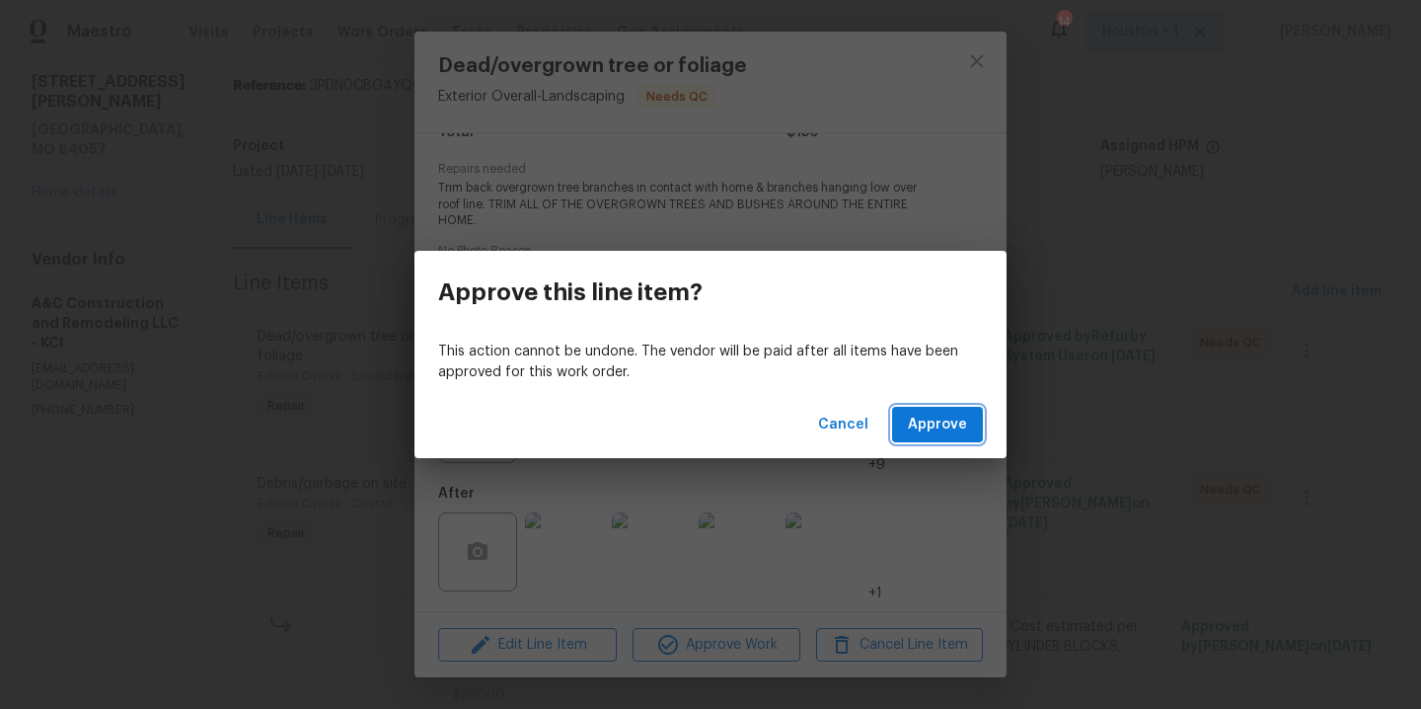
click at [932, 424] on span "Approve" at bounding box center [937, 425] width 59 height 25
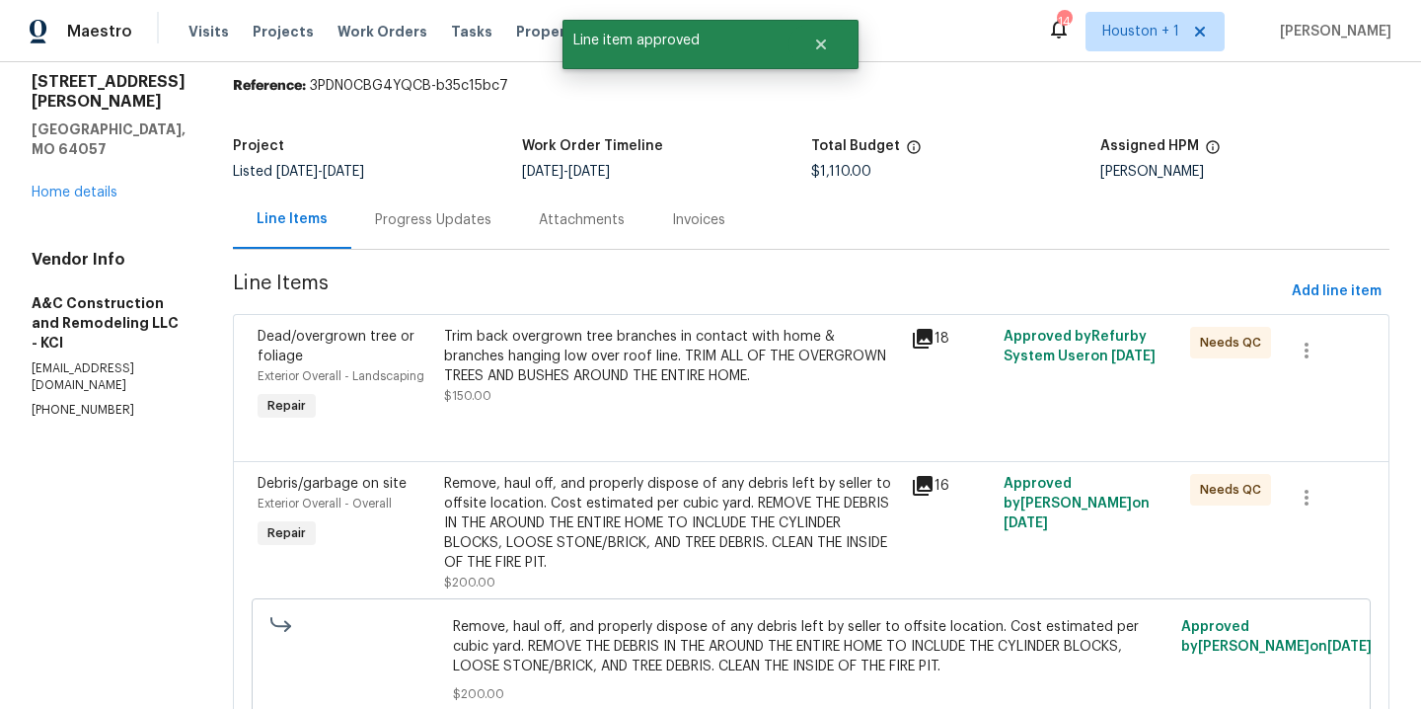
scroll to position [0, 0]
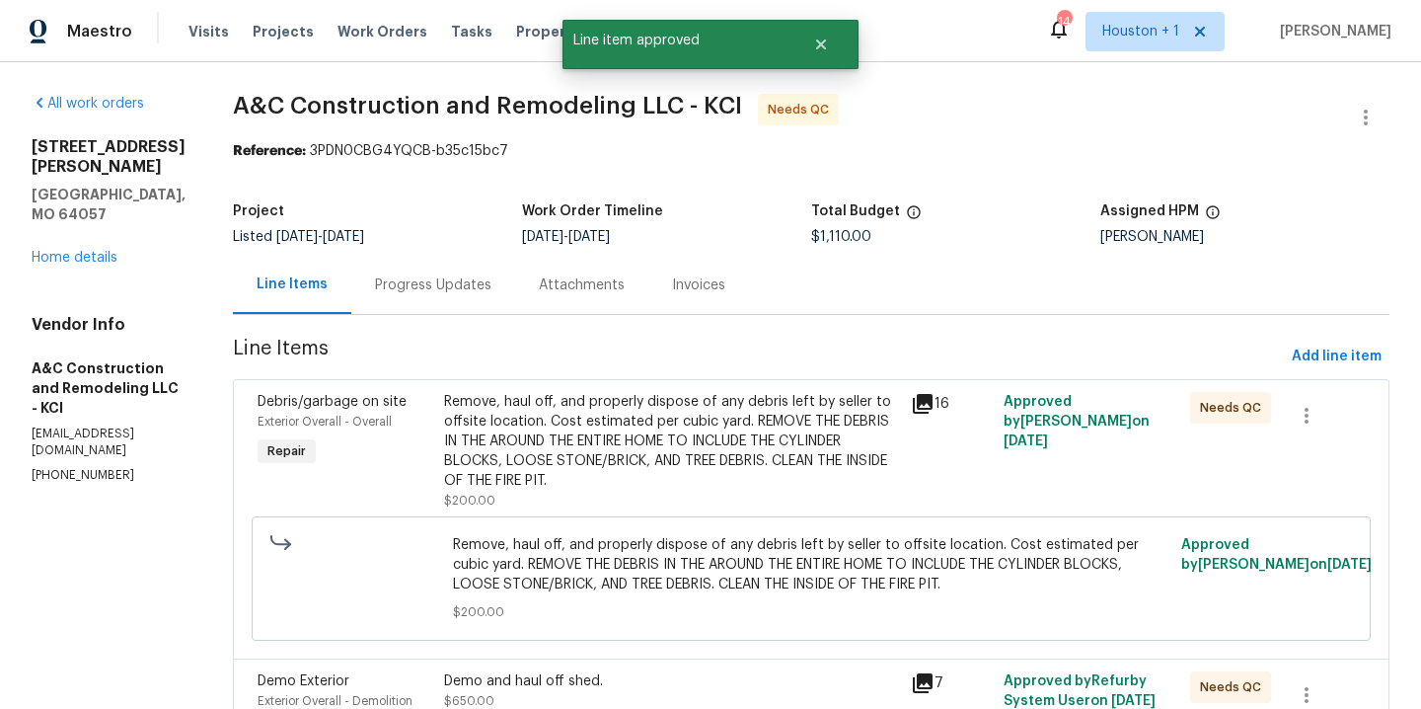
click at [640, 457] on div "Remove, haul off, and properly dispose of any debris left by seller to offsite …" at bounding box center [671, 441] width 455 height 99
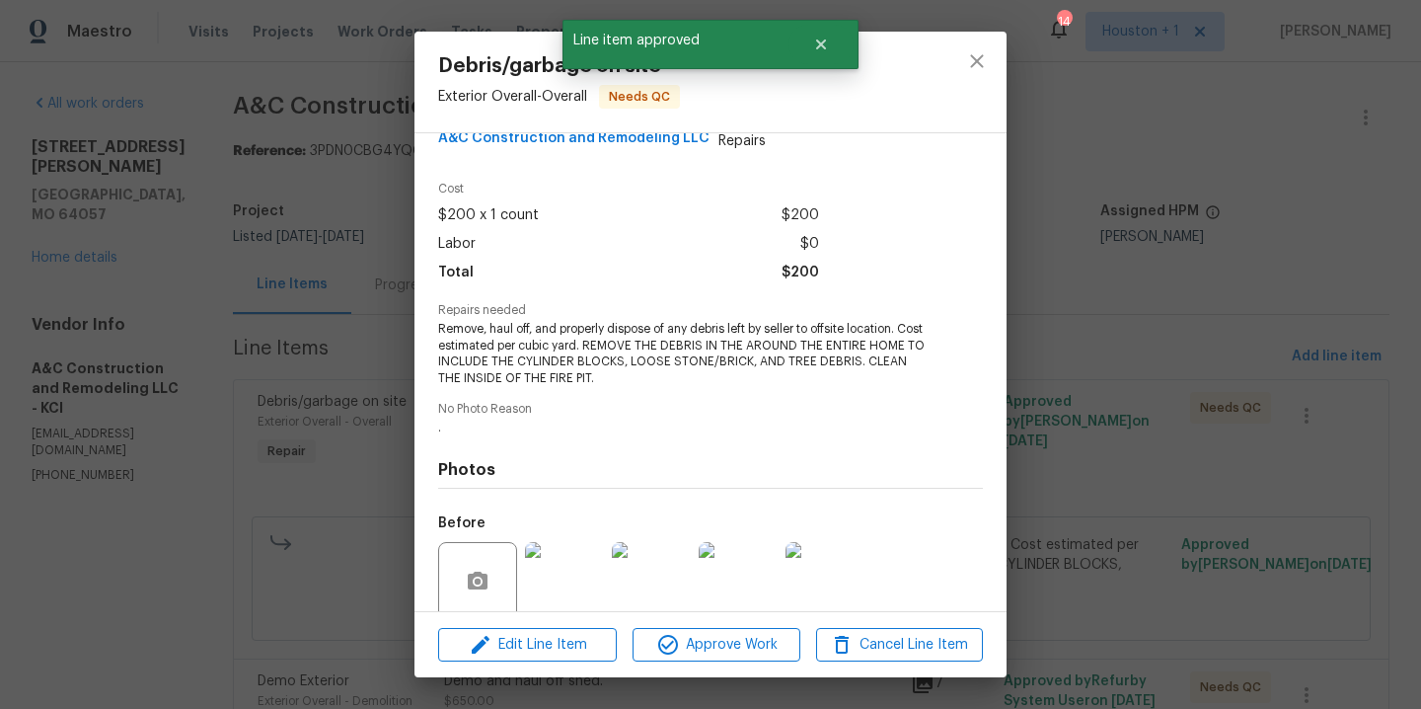
scroll to position [200, 0]
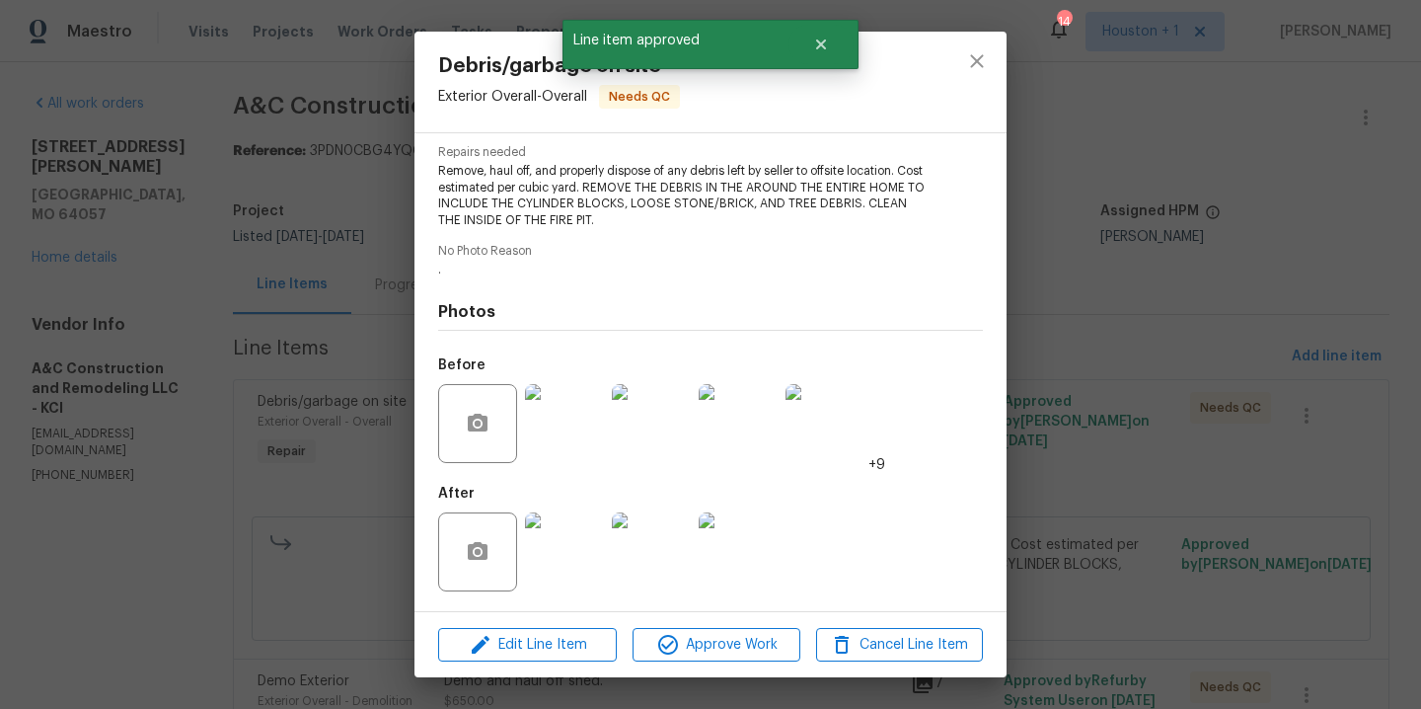
click at [560, 544] on img at bounding box center [564, 551] width 79 height 79
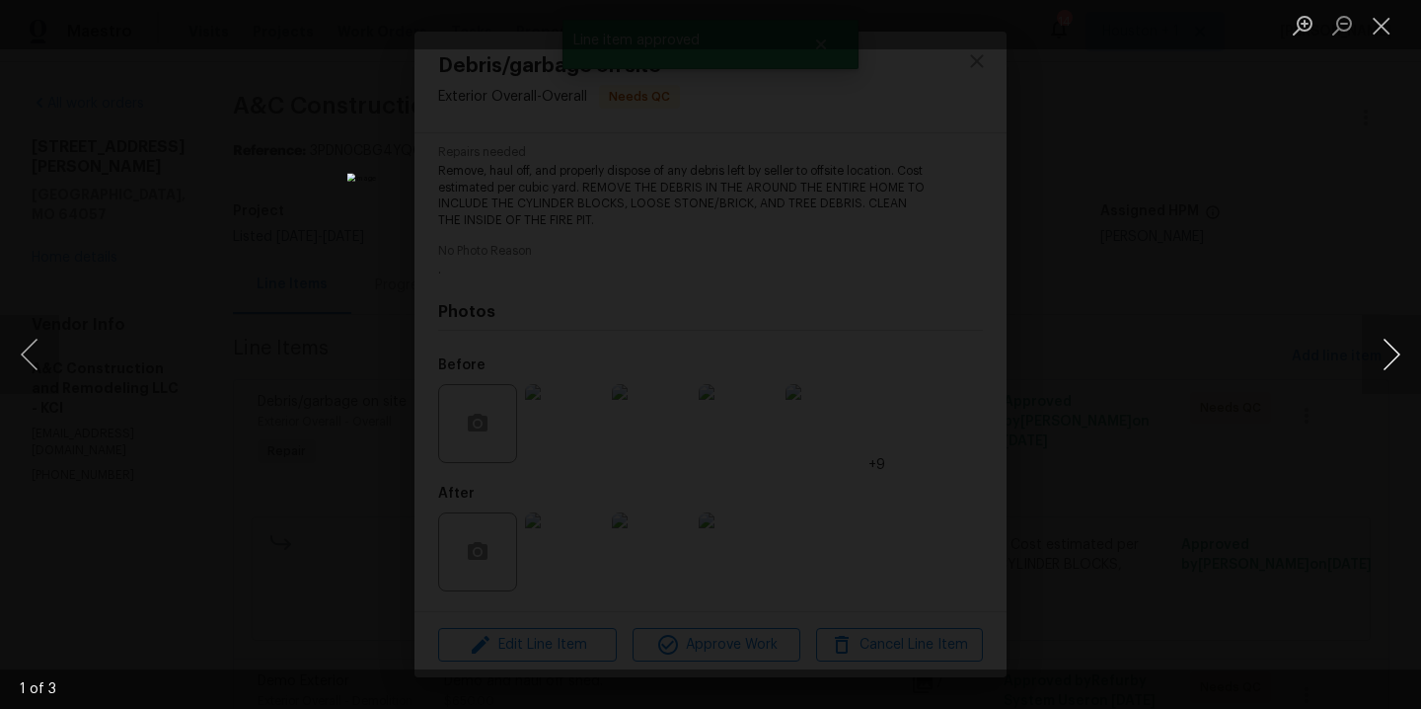
click at [1377, 340] on button "Next image" at bounding box center [1391, 354] width 59 height 79
click at [1244, 318] on div "Lightbox" at bounding box center [710, 354] width 1421 height 709
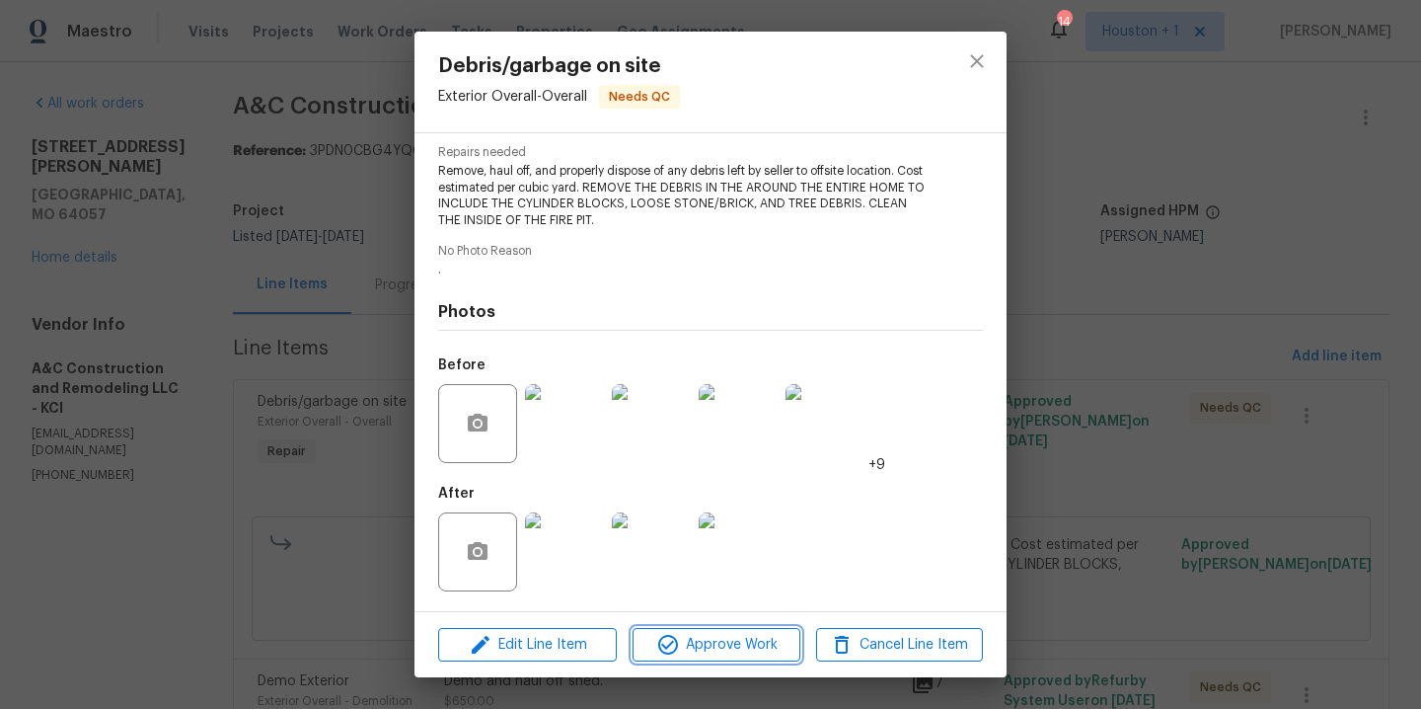
click at [673, 640] on icon "button" at bounding box center [668, 645] width 24 height 24
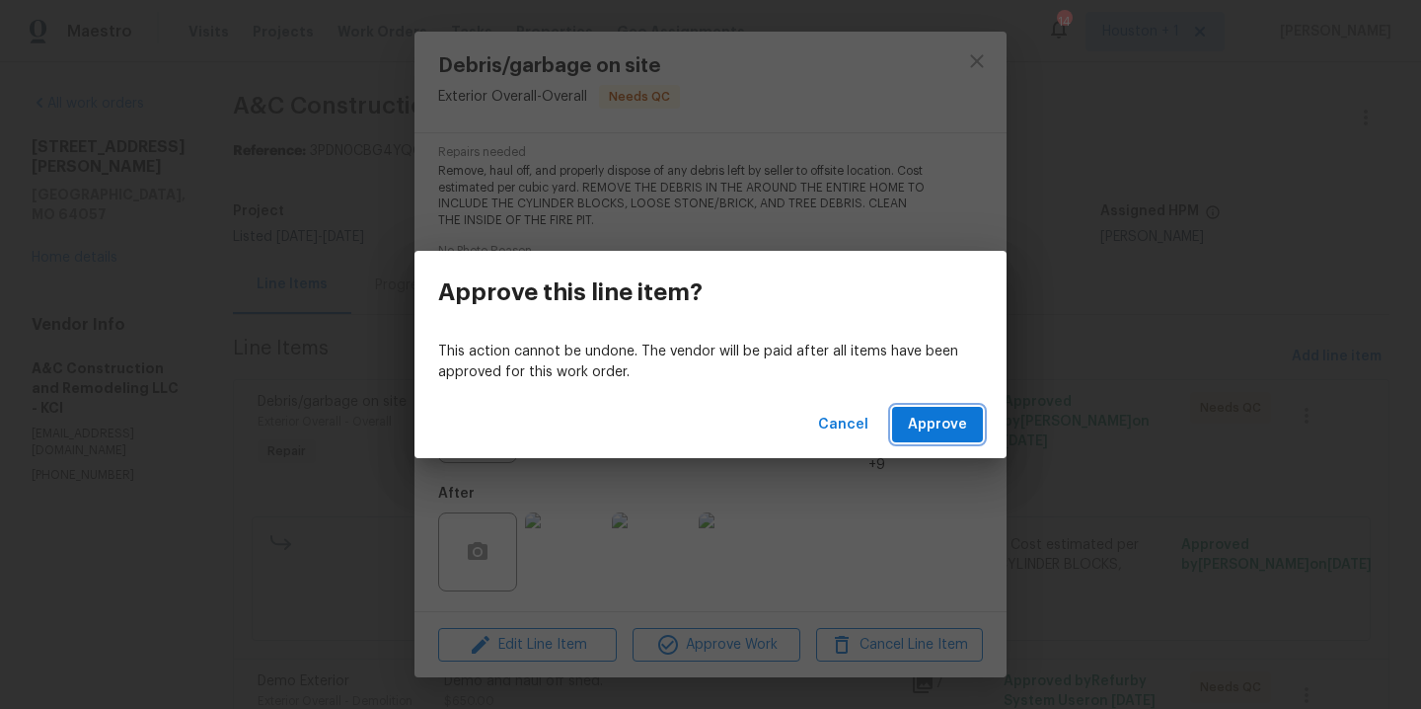
click at [949, 414] on span "Approve" at bounding box center [937, 425] width 59 height 25
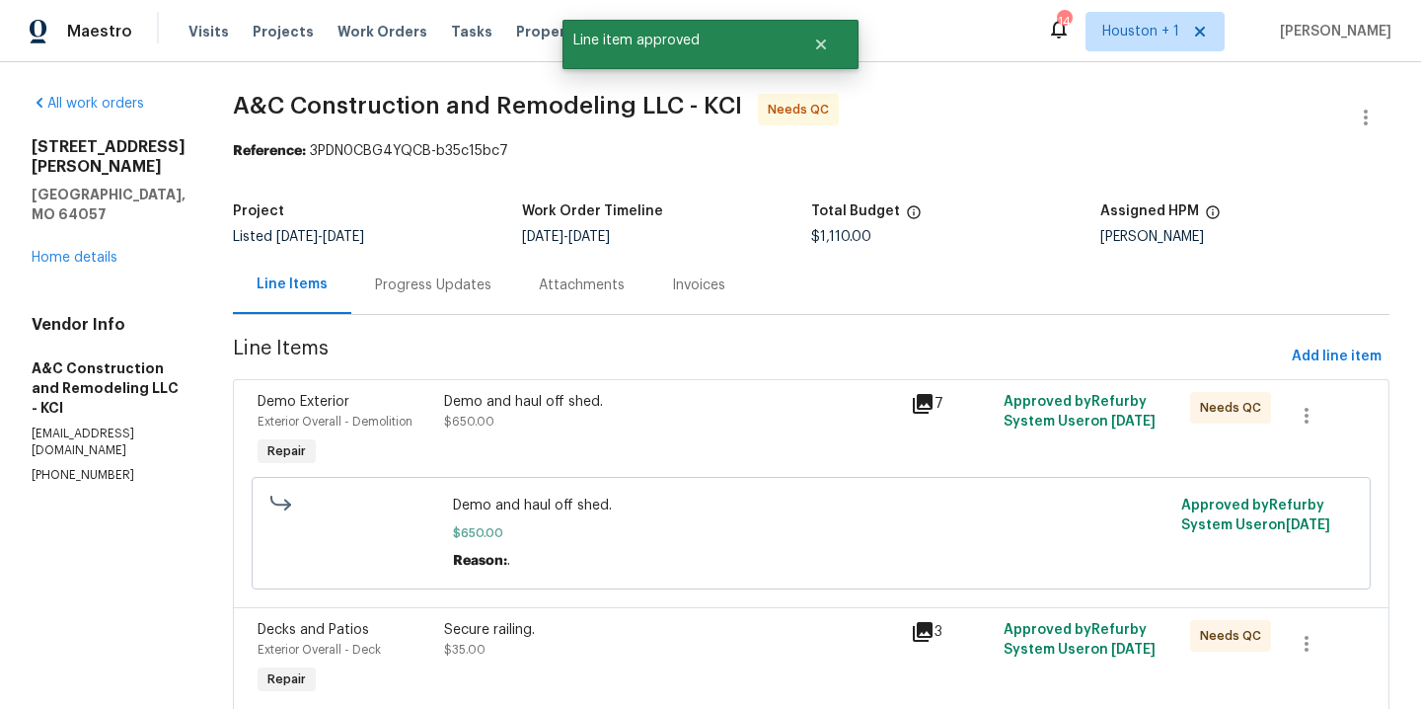
click at [676, 424] on div "Demo and haul off shed. $650.00" at bounding box center [671, 411] width 455 height 39
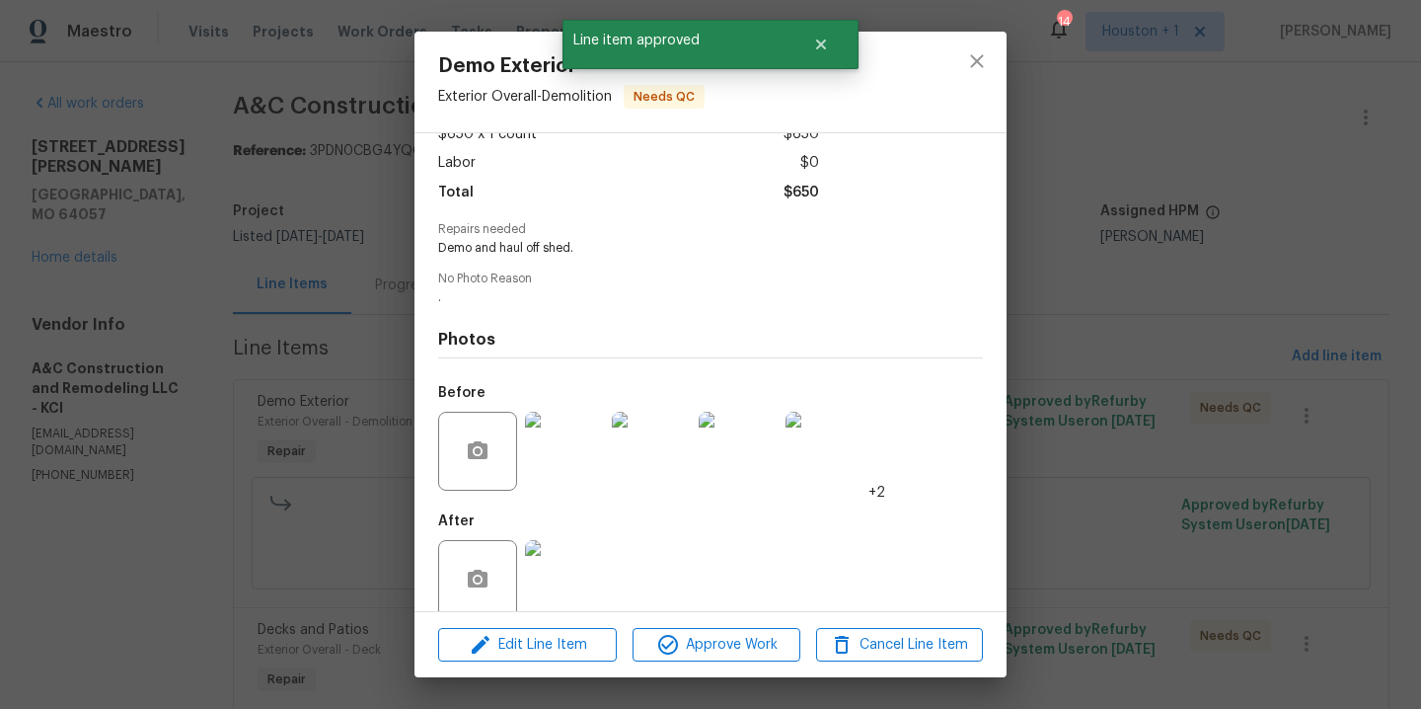
scroll to position [151, 0]
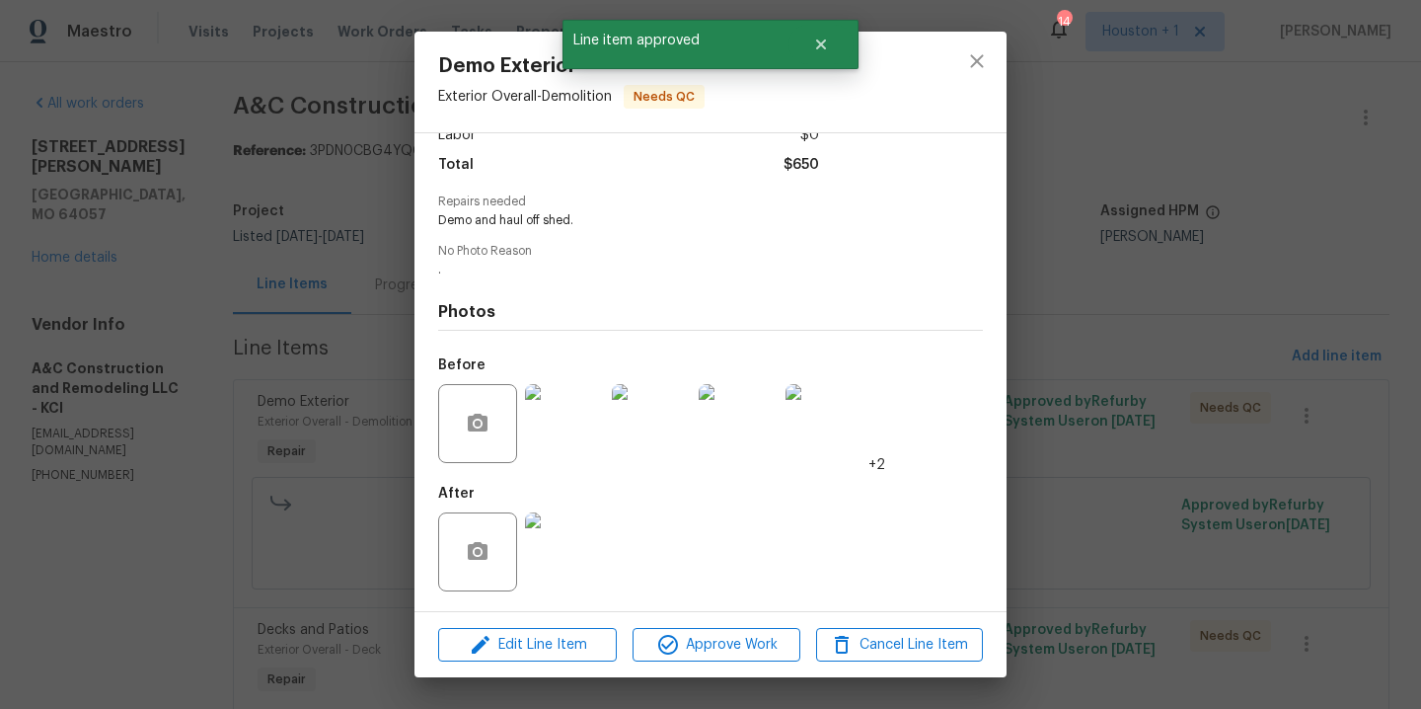
click at [558, 433] on img at bounding box center [564, 423] width 79 height 79
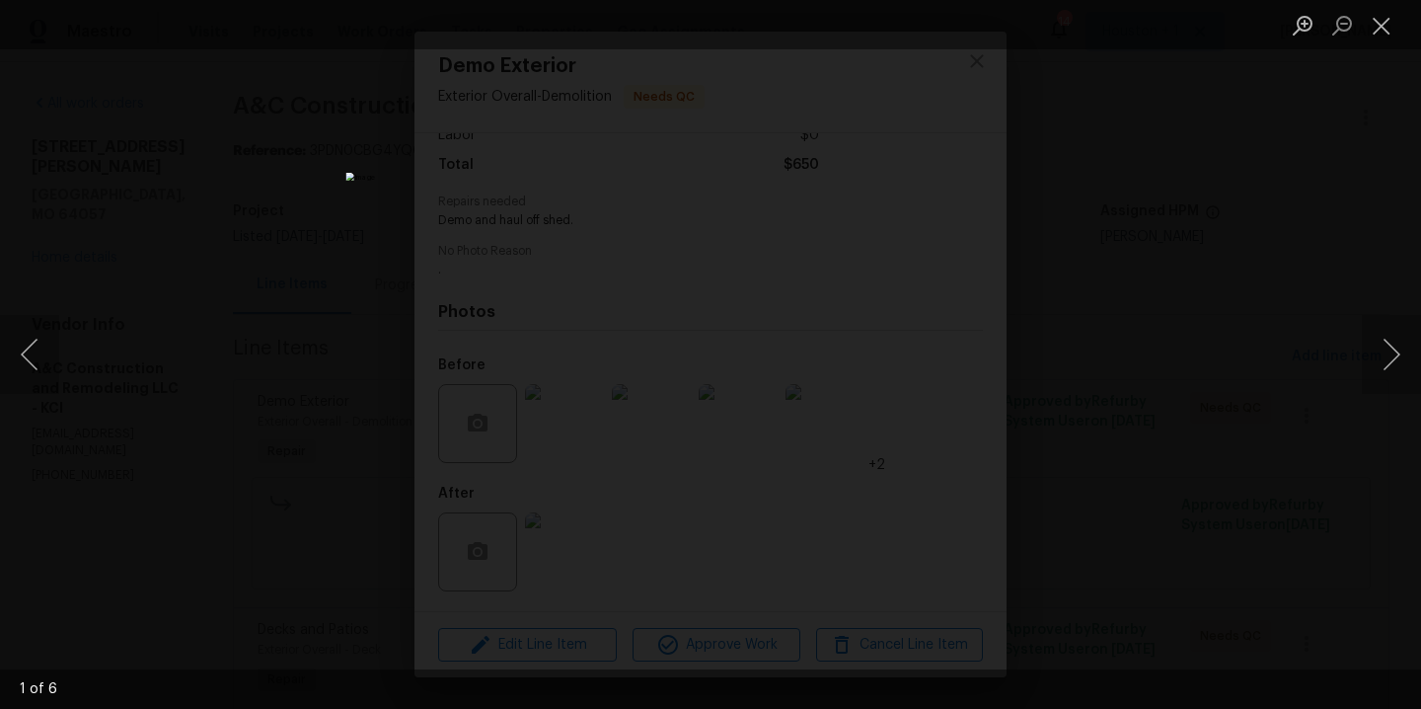
click at [1119, 388] on div "Lightbox" at bounding box center [710, 354] width 1421 height 709
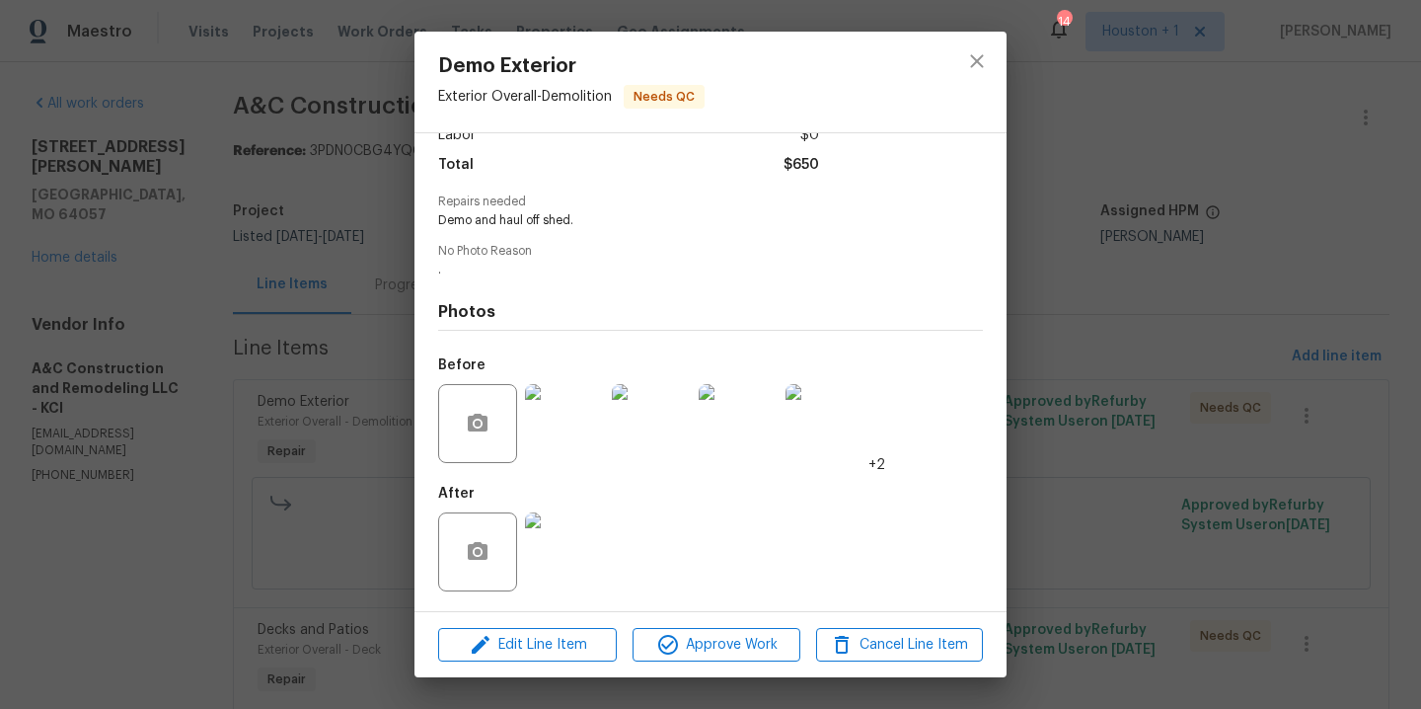
click at [546, 541] on img at bounding box center [564, 551] width 79 height 79
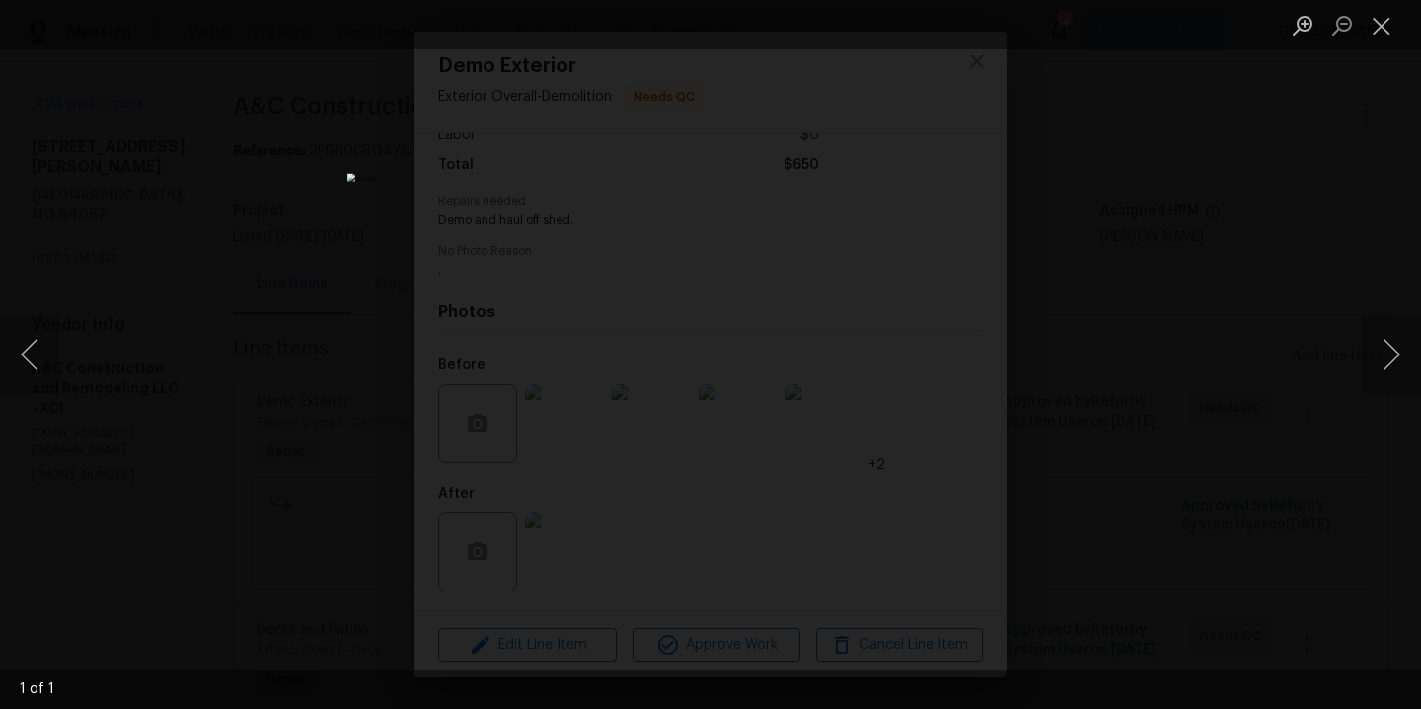
click at [1169, 356] on div "Lightbox" at bounding box center [710, 354] width 1421 height 709
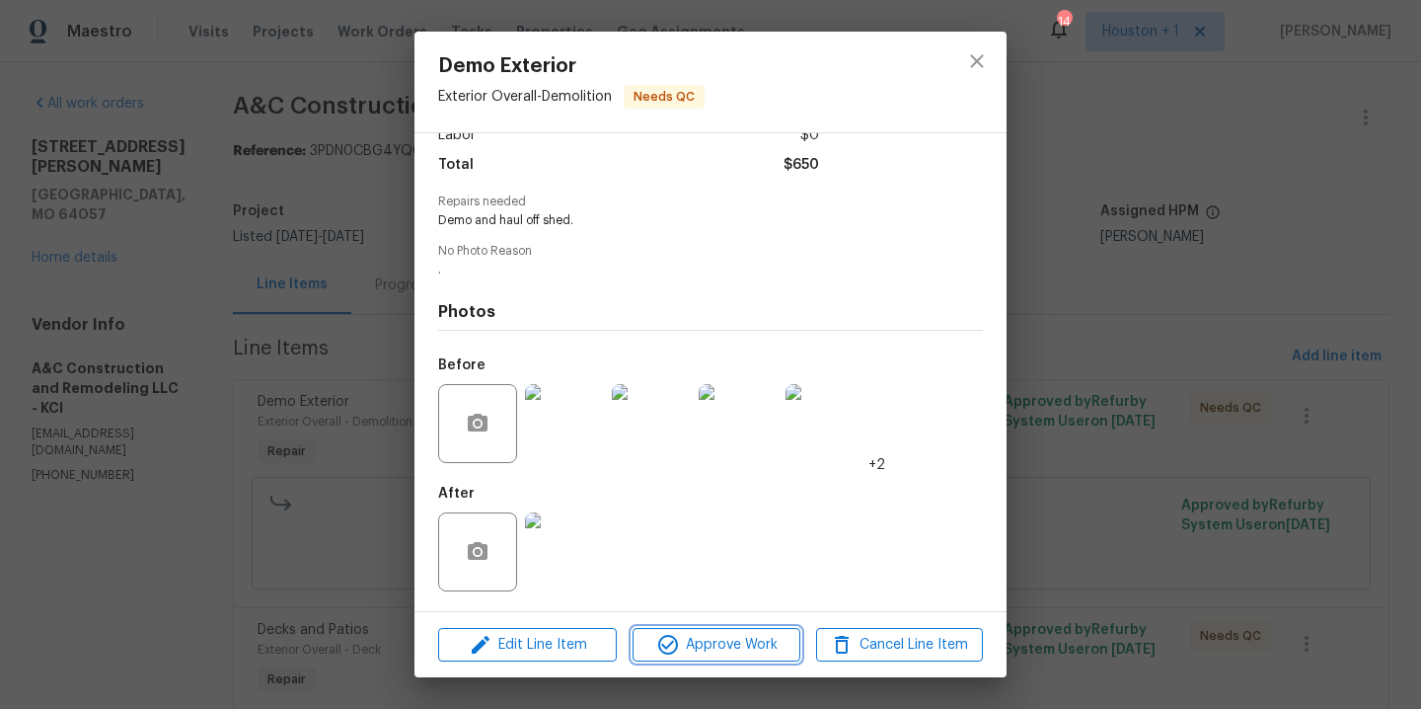
click at [725, 648] on span "Approve Work" at bounding box center [716, 645] width 155 height 25
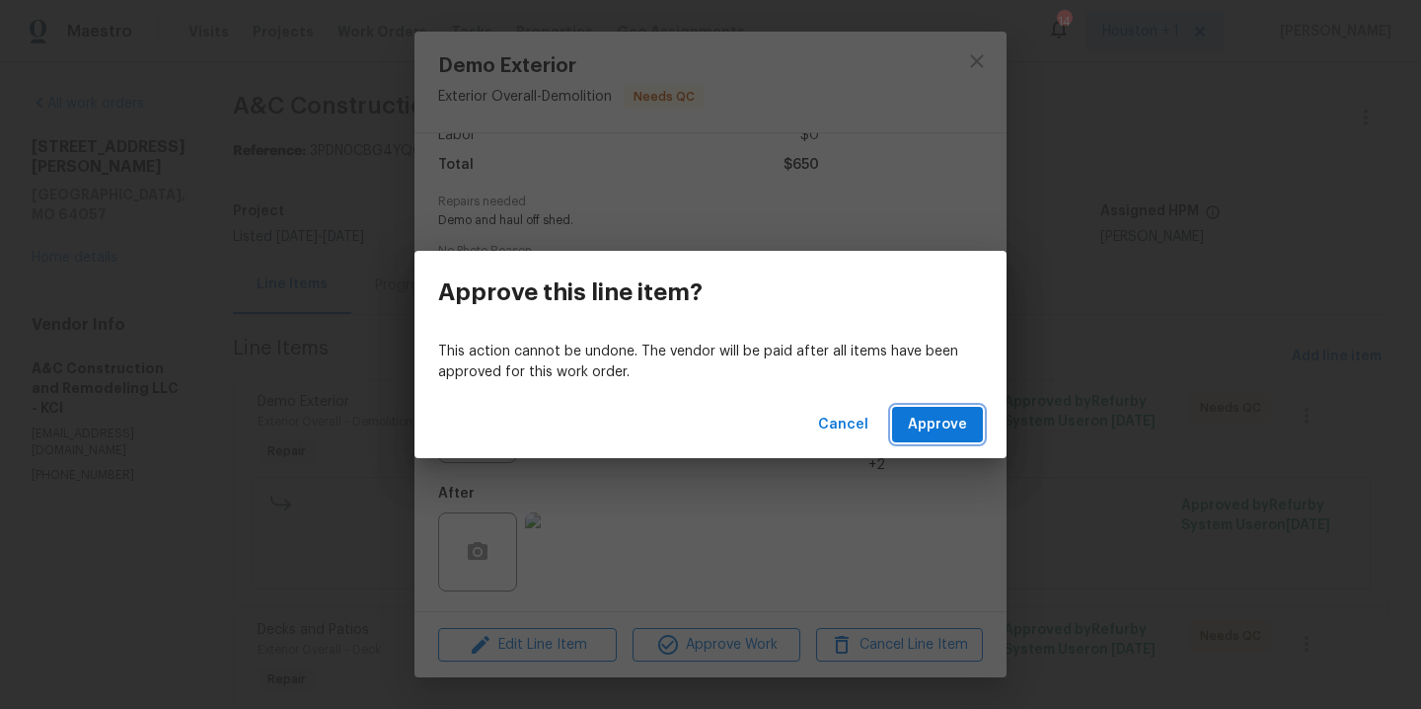
click at [940, 429] on span "Approve" at bounding box center [937, 425] width 59 height 25
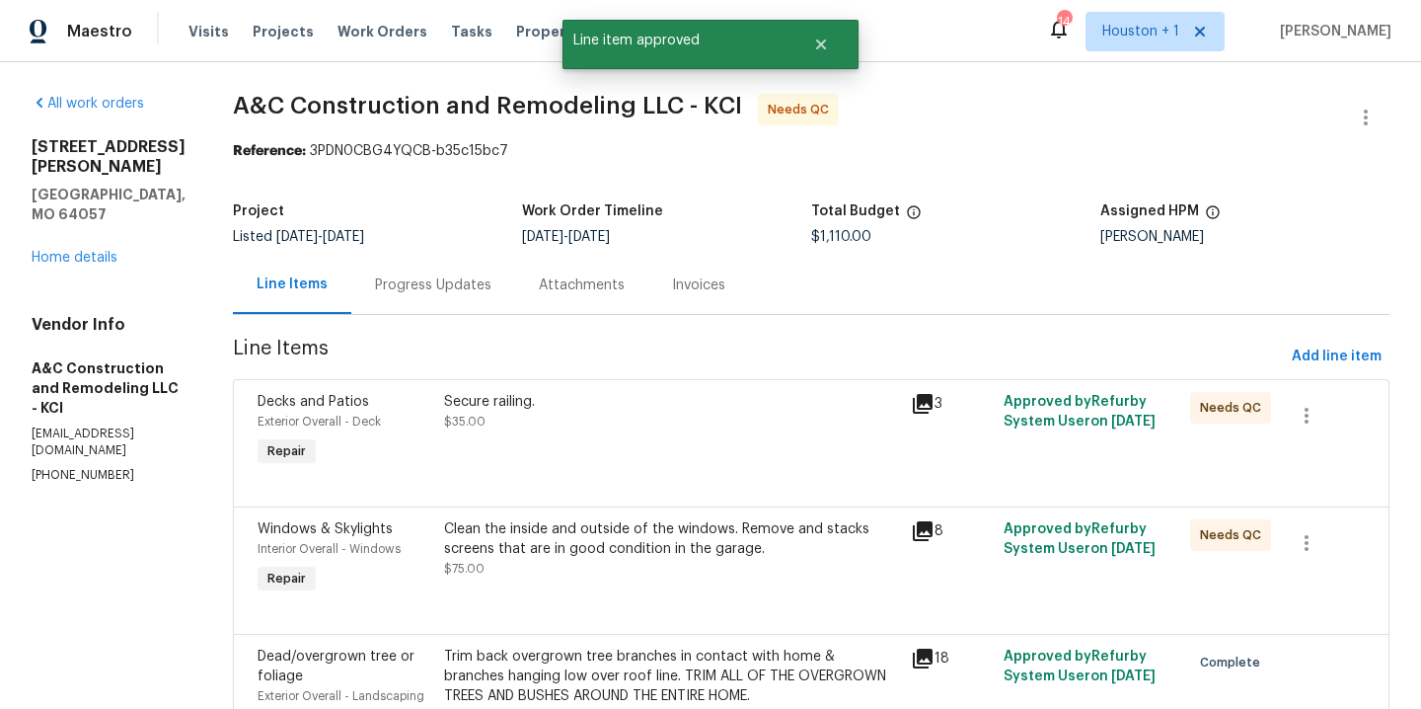
click at [687, 425] on div "Secure railing. $35.00" at bounding box center [671, 411] width 455 height 39
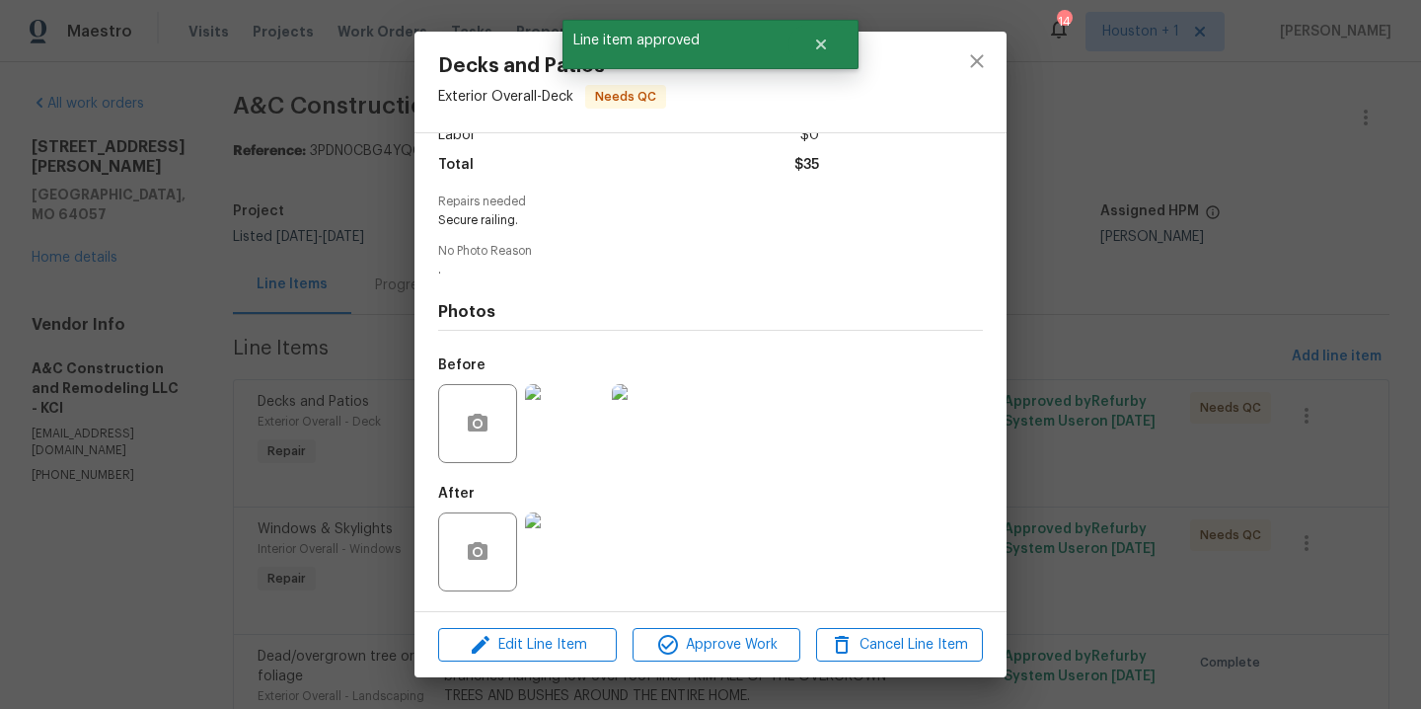
click at [561, 561] on img at bounding box center [564, 551] width 79 height 79
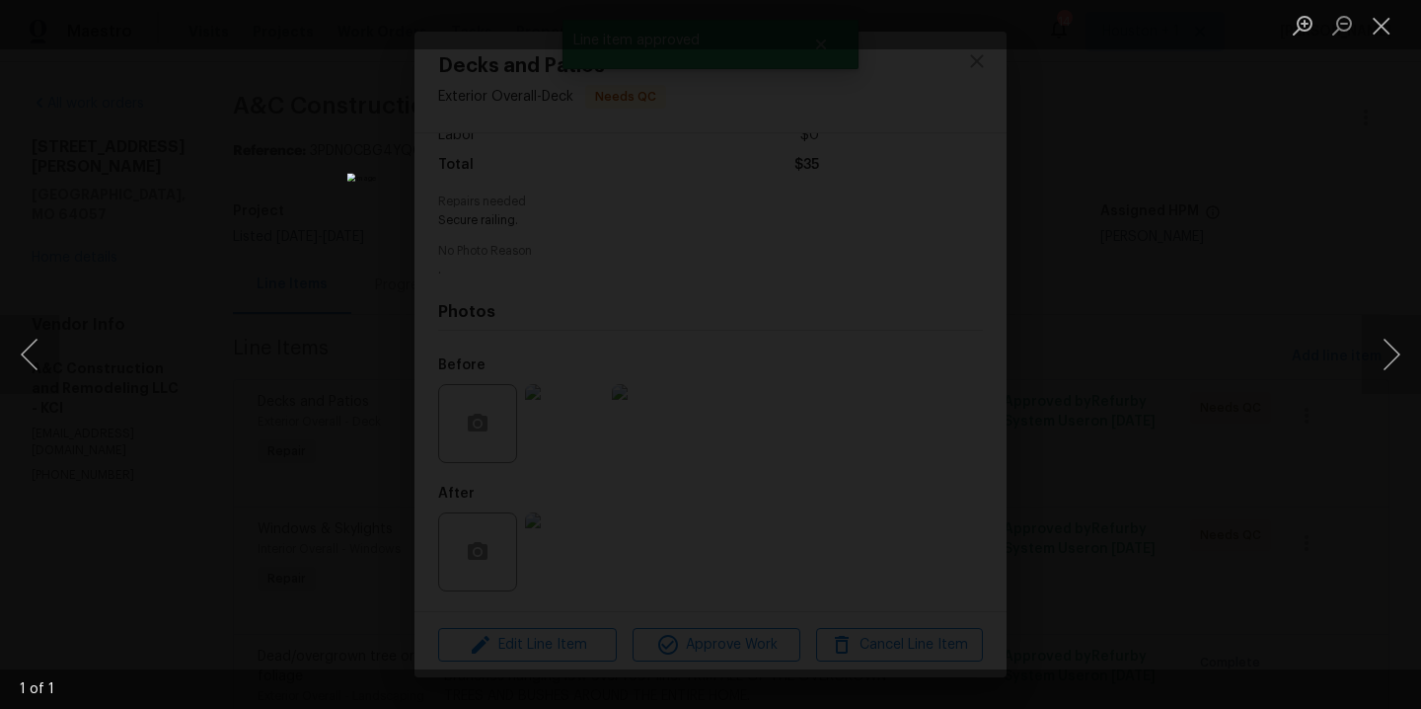
click at [1133, 297] on div "Lightbox" at bounding box center [710, 354] width 1421 height 709
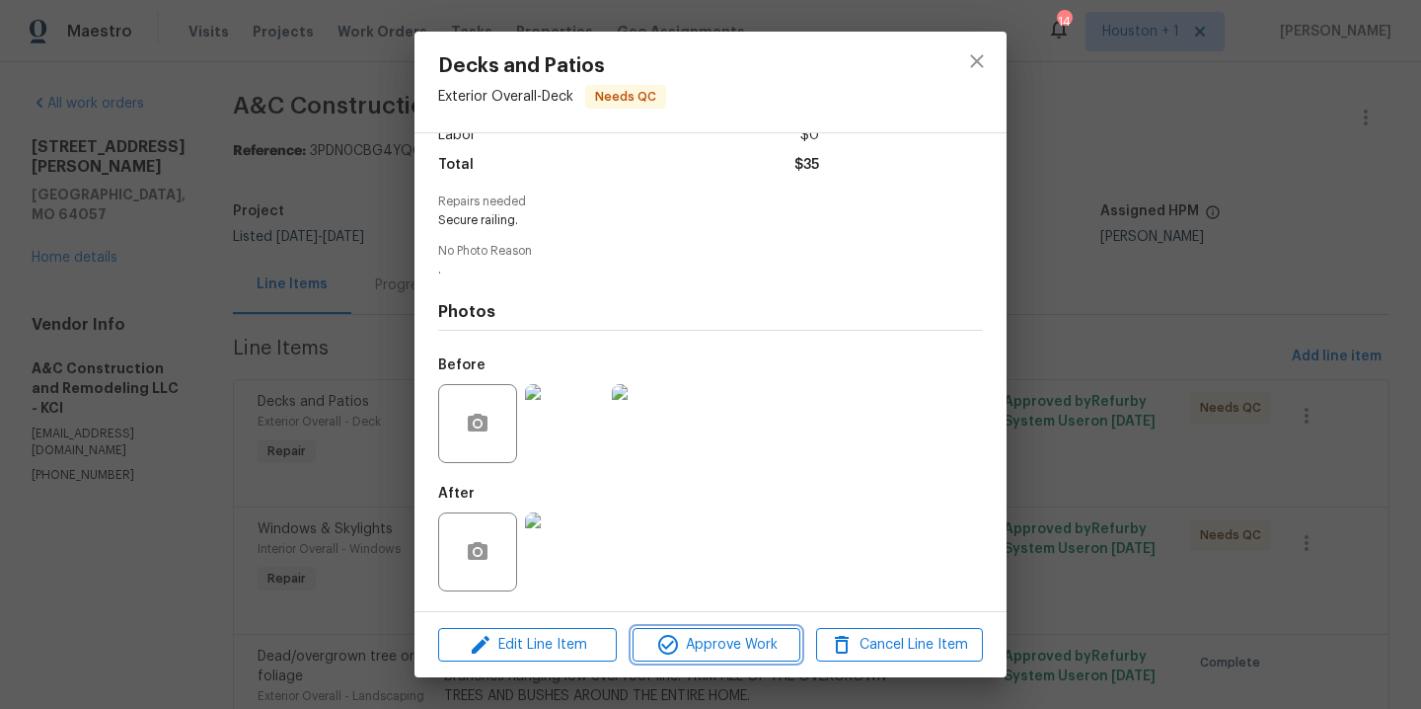
click at [750, 642] on span "Approve Work" at bounding box center [716, 645] width 155 height 25
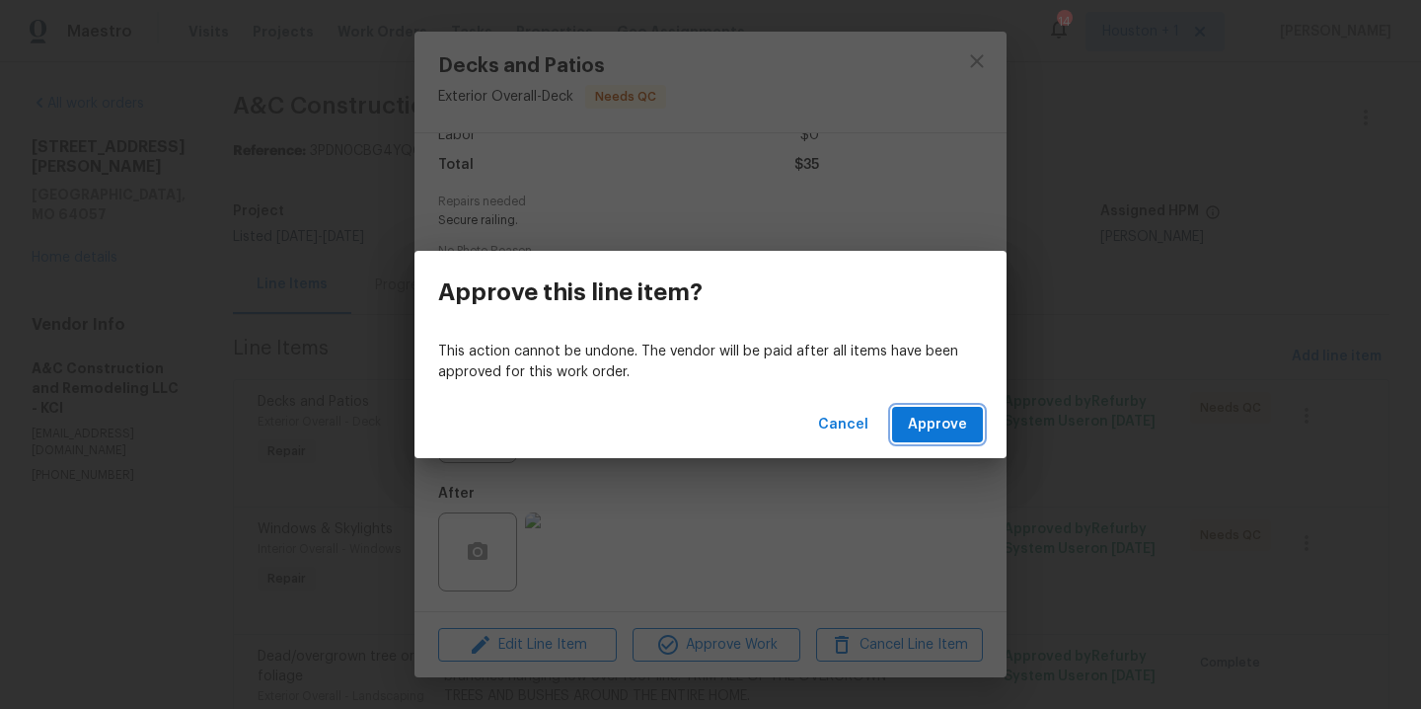
click at [932, 420] on span "Approve" at bounding box center [937, 425] width 59 height 25
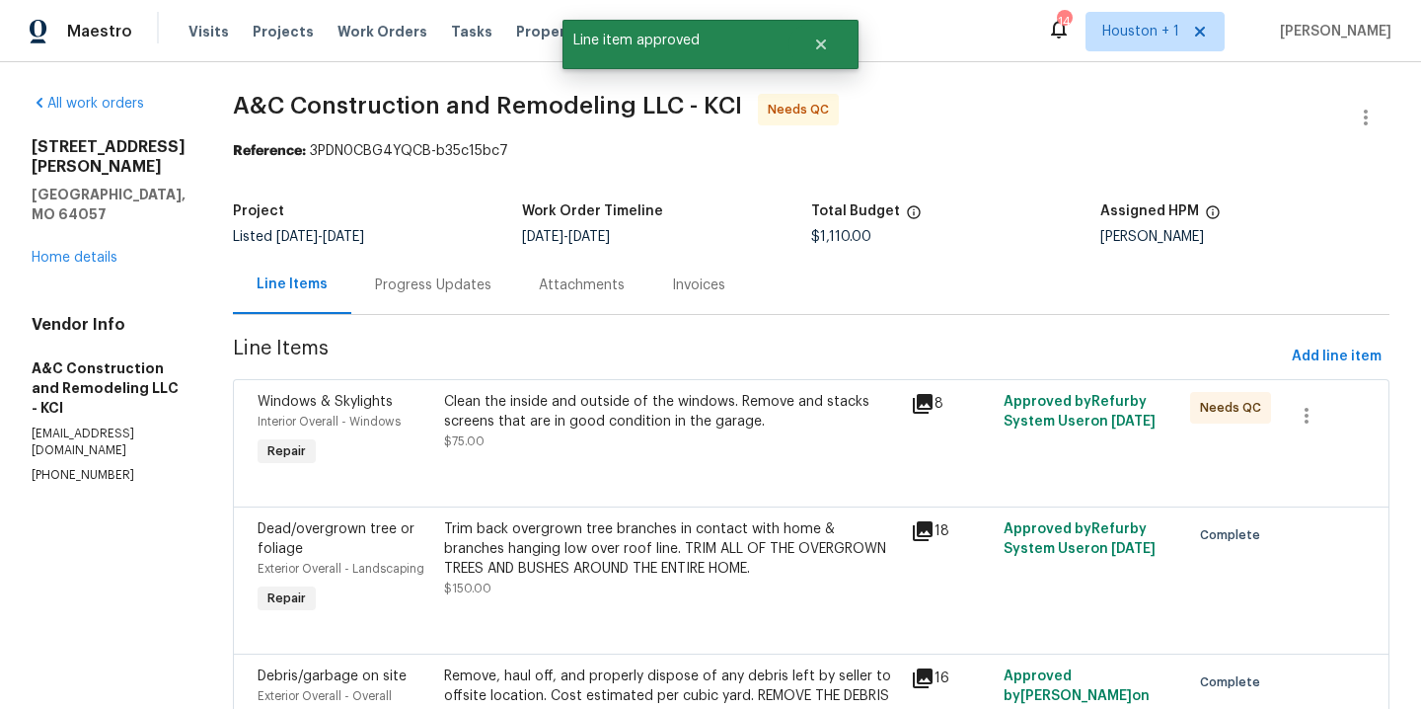
click at [666, 419] on div "Clean the inside and outside of the windows. Remove and stacks screens that are…" at bounding box center [671, 411] width 455 height 39
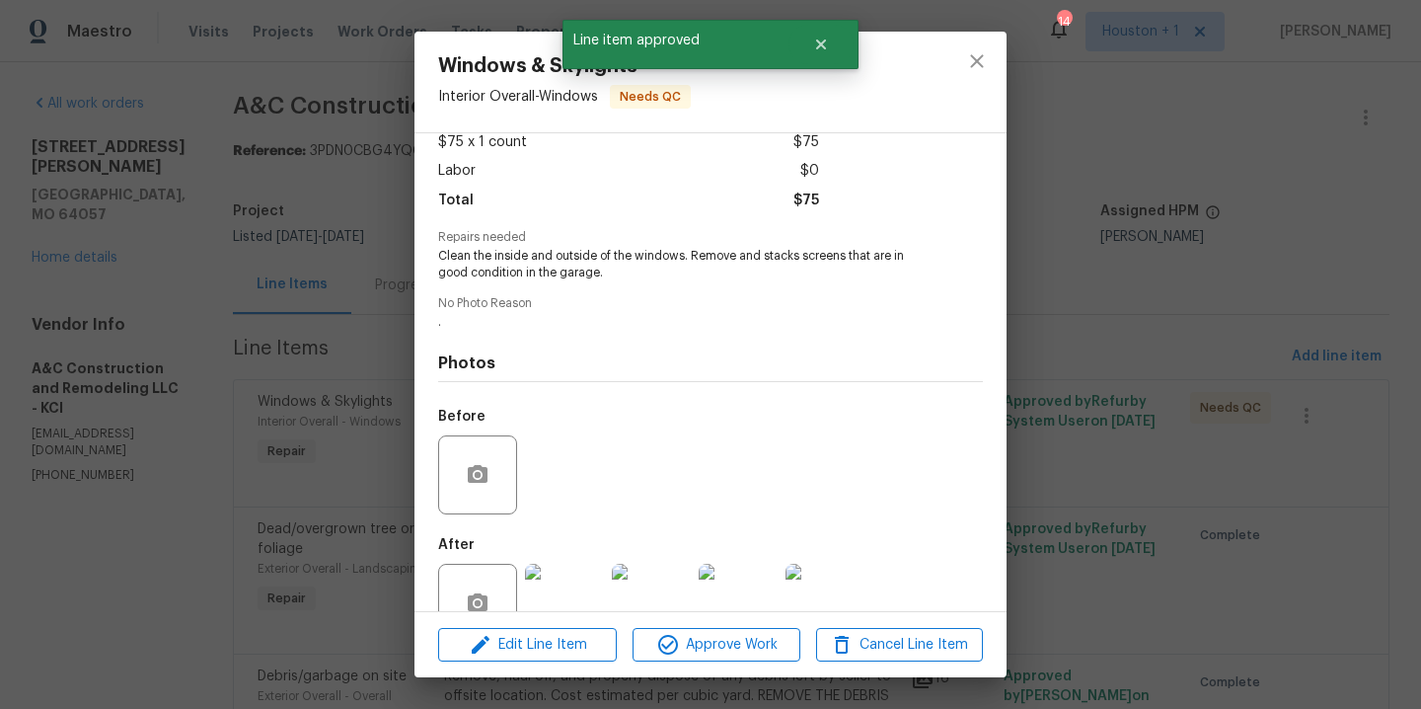
scroll to position [167, 0]
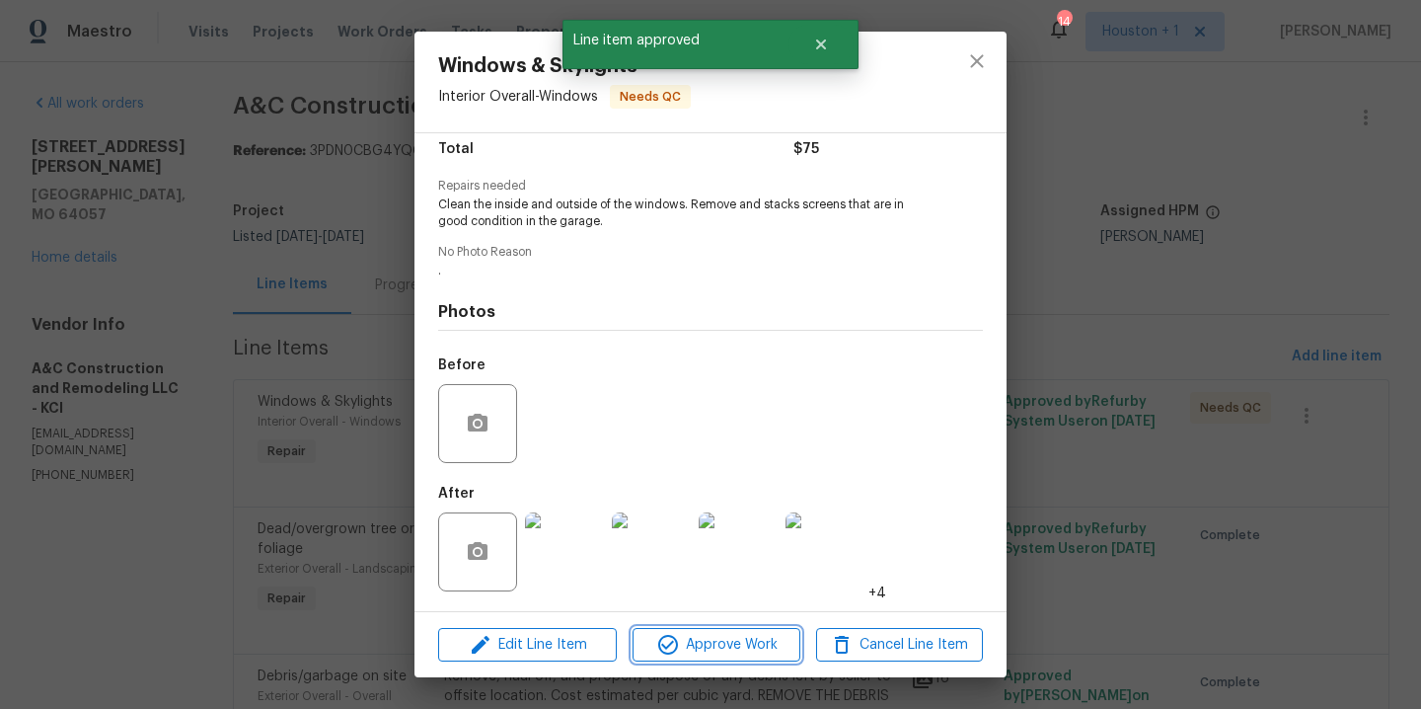
click at [691, 647] on span "Approve Work" at bounding box center [716, 645] width 155 height 25
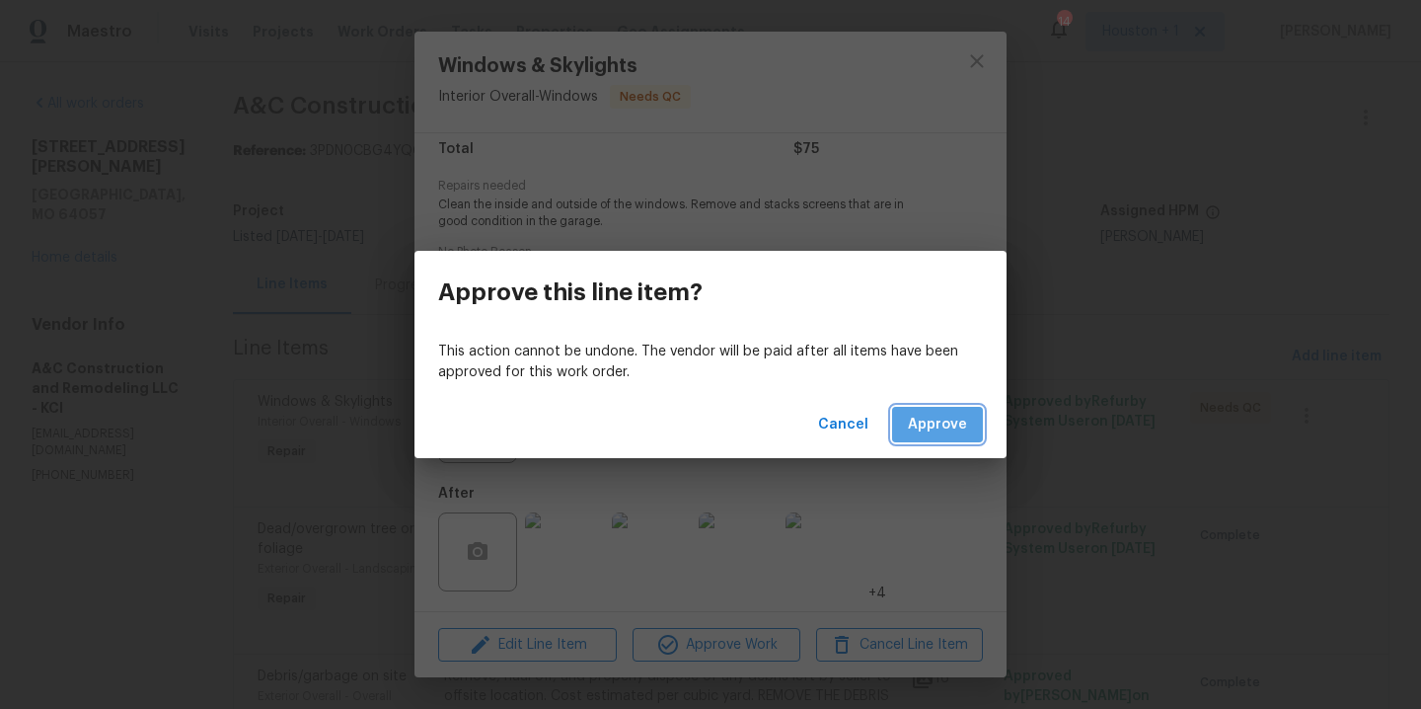
click at [944, 414] on span "Approve" at bounding box center [937, 425] width 59 height 25
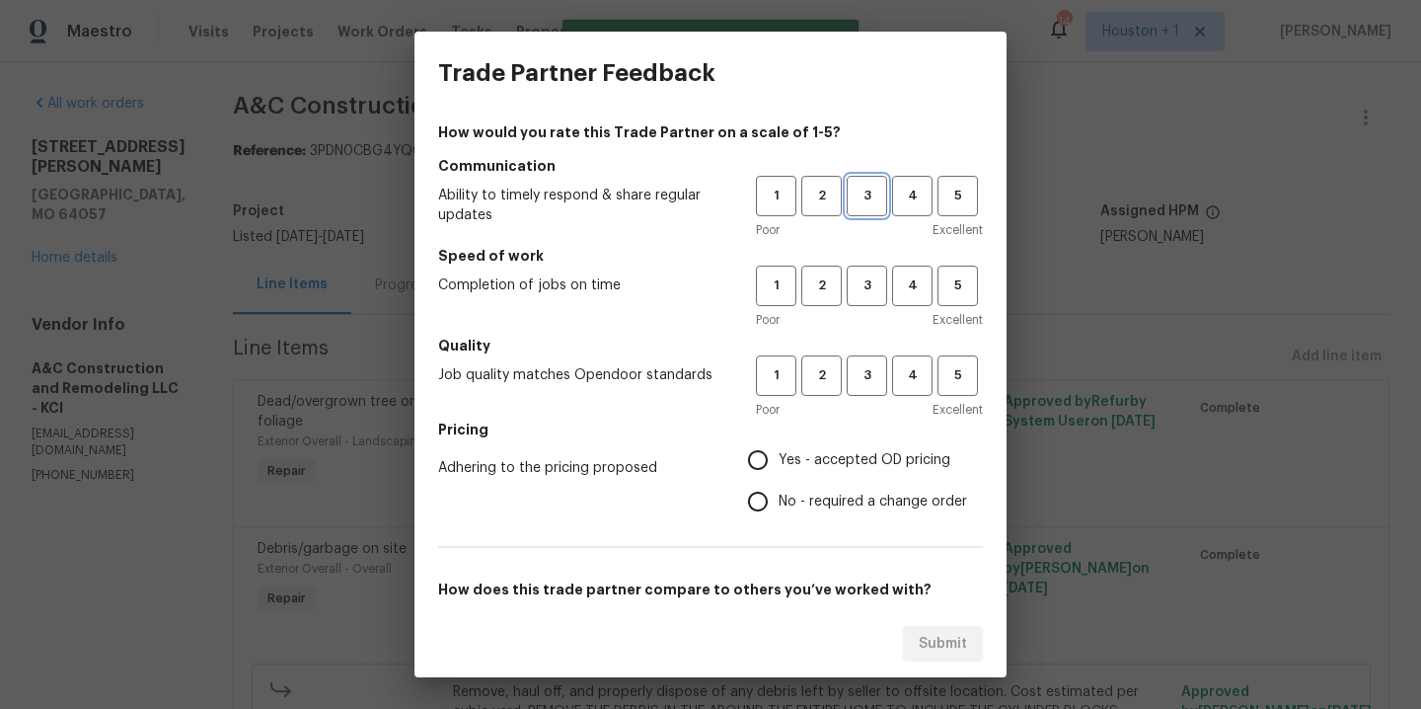
click at [850, 192] on span "3" at bounding box center [867, 196] width 37 height 23
click at [847, 300] on button "3" at bounding box center [867, 285] width 40 height 40
click at [847, 390] on button "3" at bounding box center [867, 375] width 40 height 40
click at [814, 467] on span "Yes - accepted OD pricing" at bounding box center [865, 460] width 172 height 21
click at [779, 467] on input "Yes - accepted OD pricing" at bounding box center [757, 459] width 41 height 41
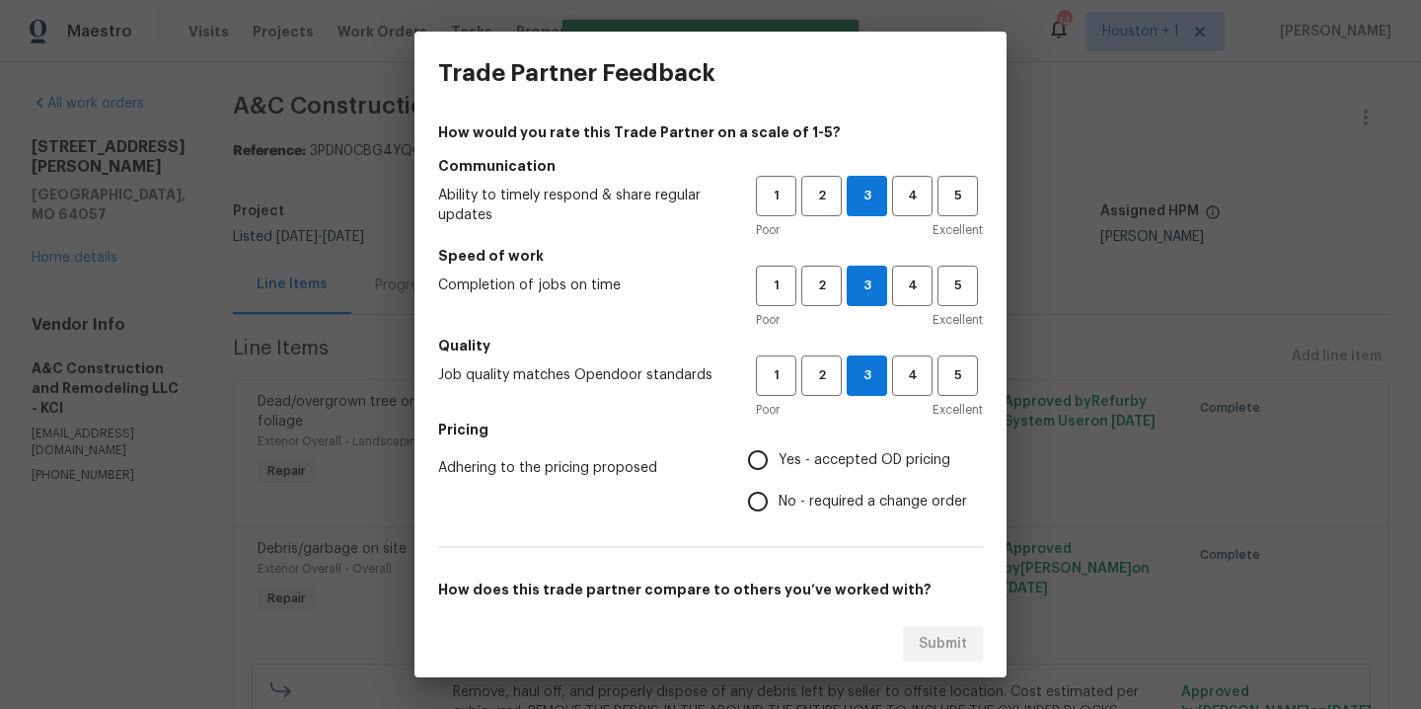
radio input "true"
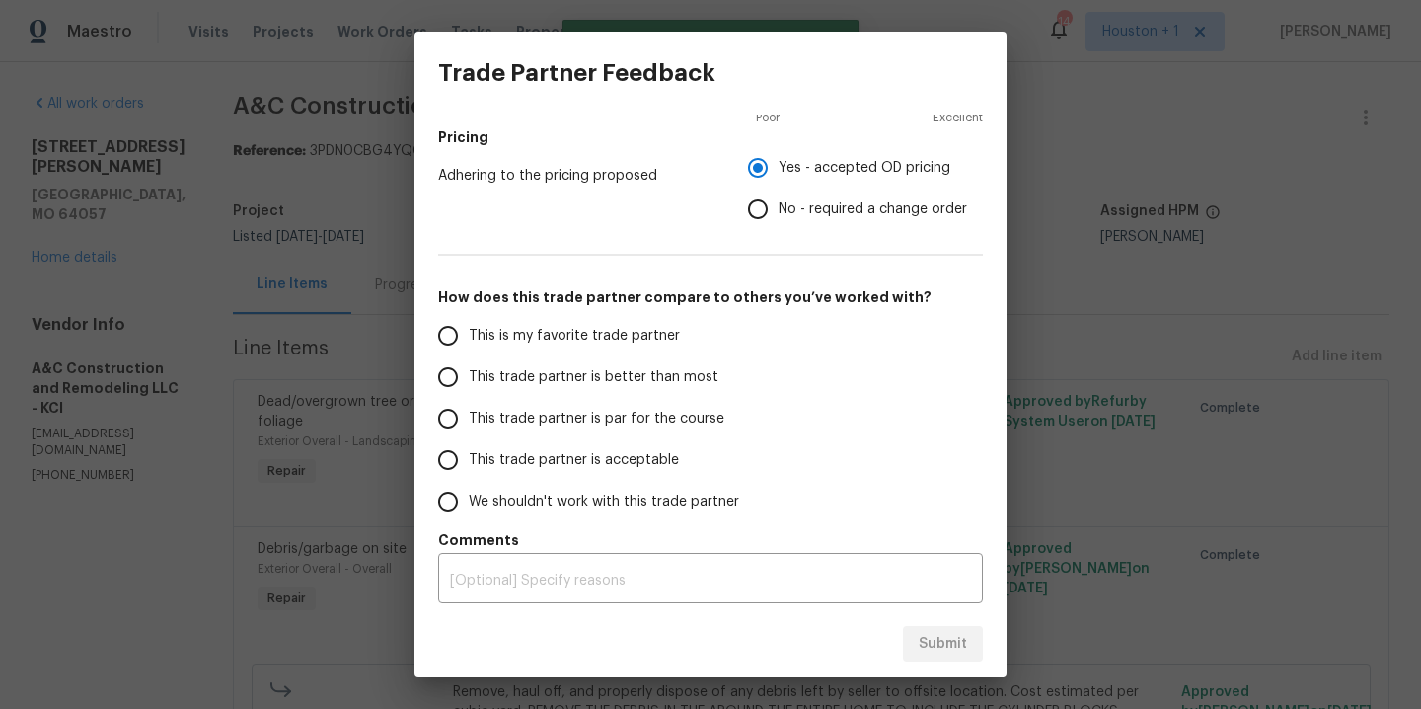
scroll to position [293, 0]
click at [584, 332] on span "This is my favorite trade partner" at bounding box center [574, 335] width 211 height 21
click at [469, 332] on input "This is my favorite trade partner" at bounding box center [447, 334] width 41 height 41
click at [931, 644] on span "Submit" at bounding box center [943, 644] width 48 height 25
radio input "true"
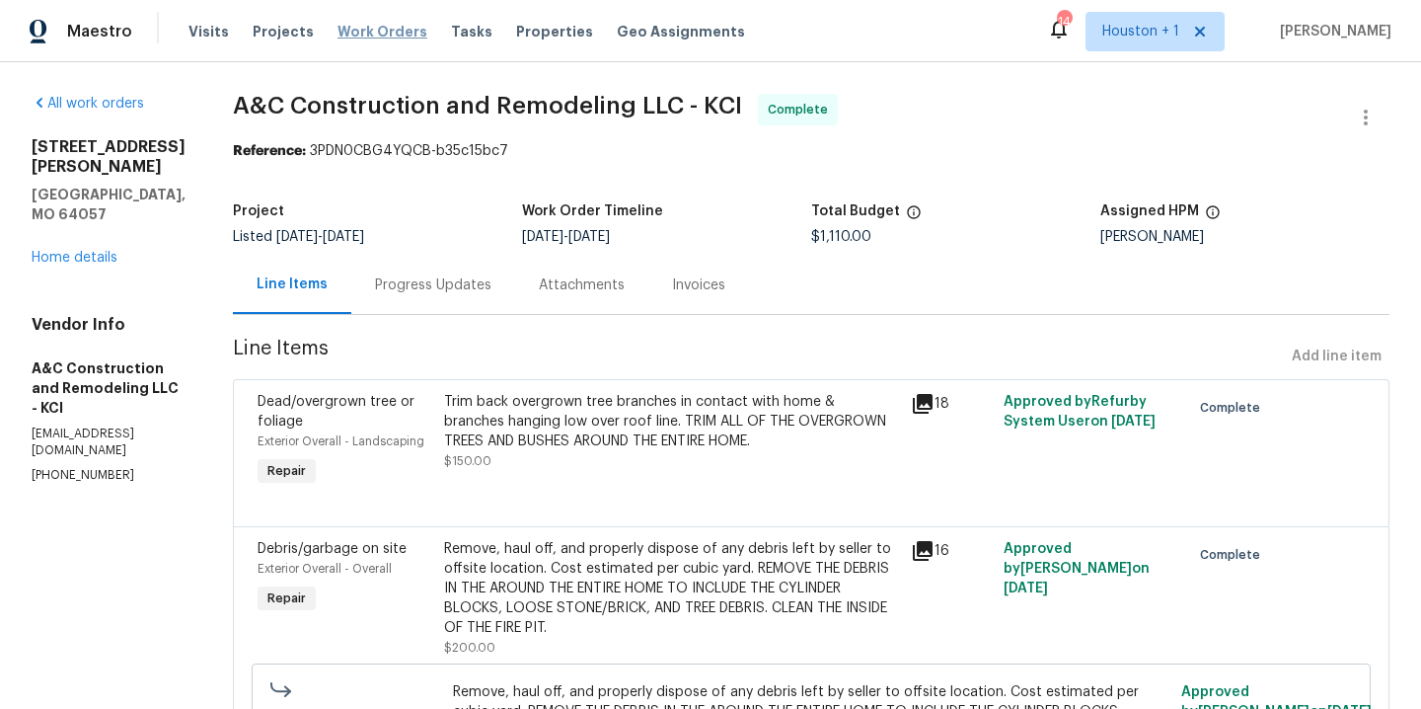
click at [369, 33] on span "Work Orders" at bounding box center [383, 32] width 90 height 20
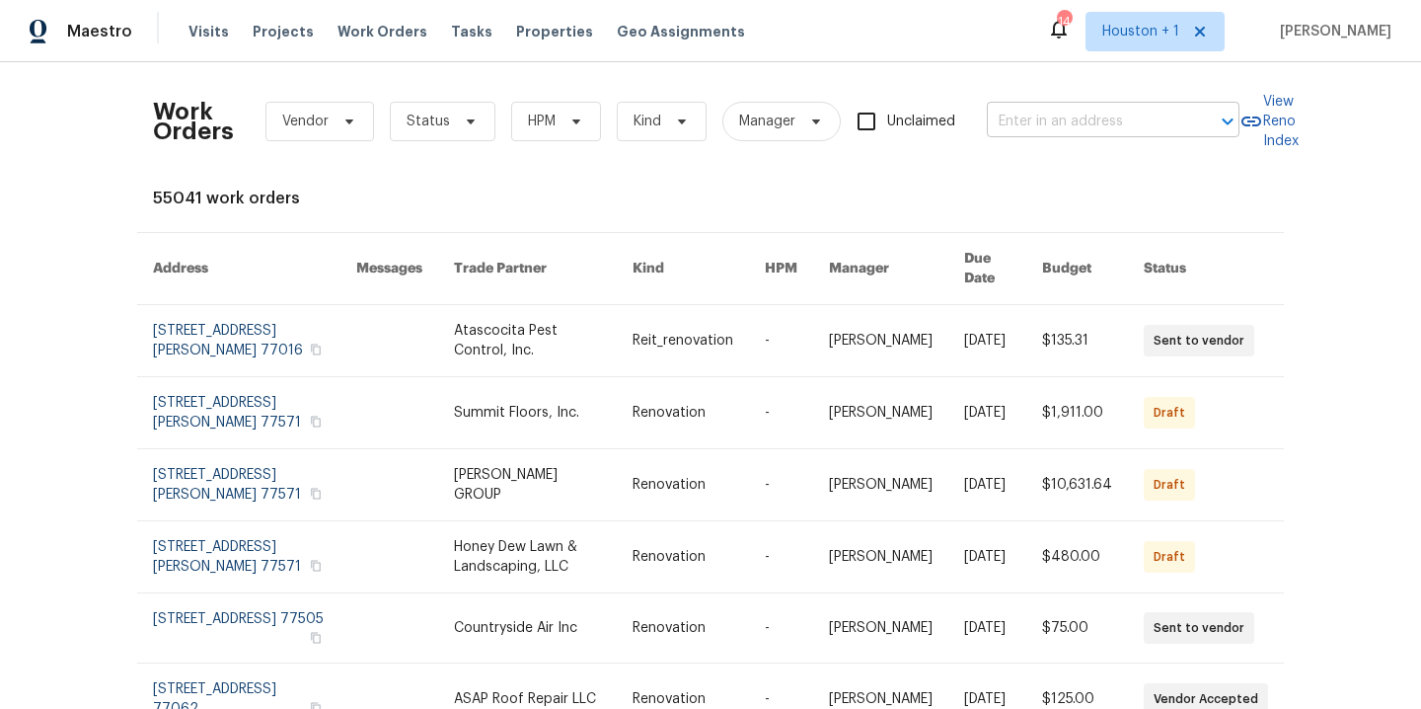
click at [1062, 129] on input "text" at bounding box center [1085, 122] width 197 height 31
type input "4958 n l"
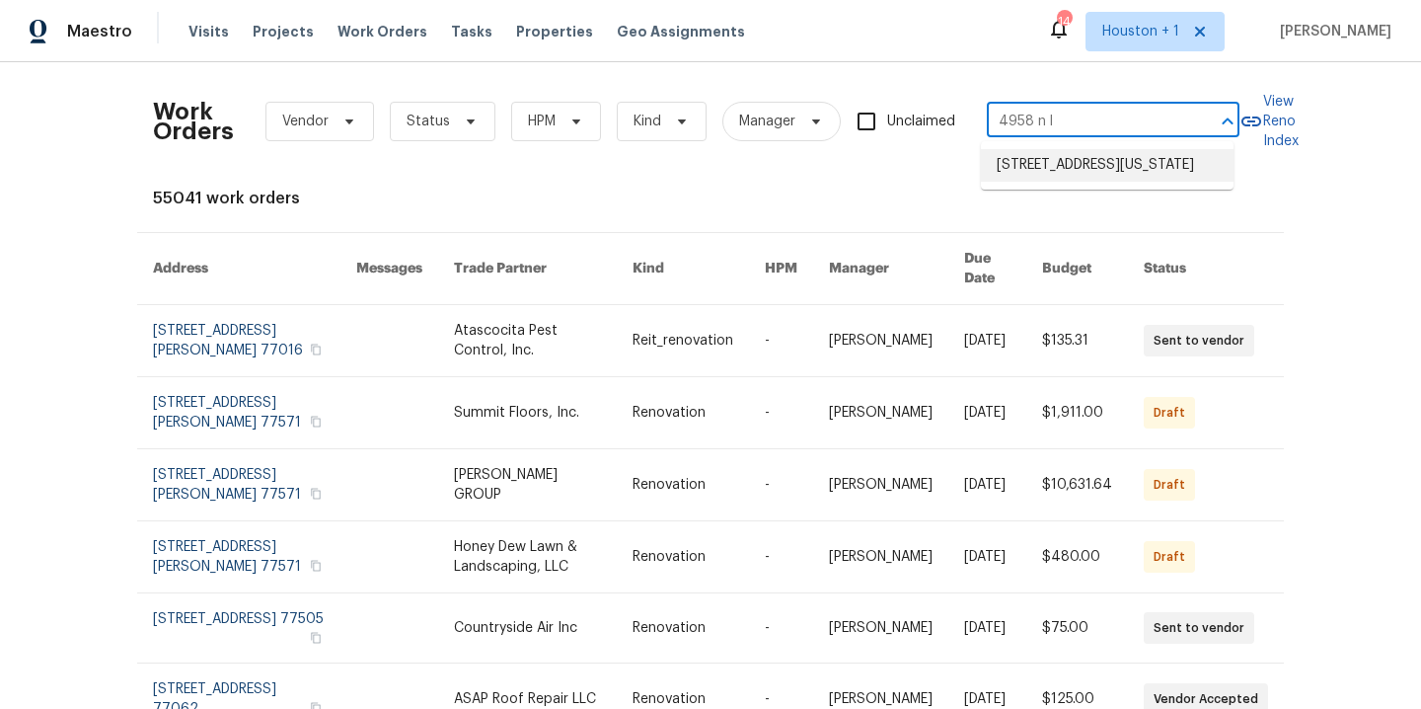
click at [1074, 152] on li "4958 N Lister Ave, Kansas City, MO 64119" at bounding box center [1107, 165] width 253 height 33
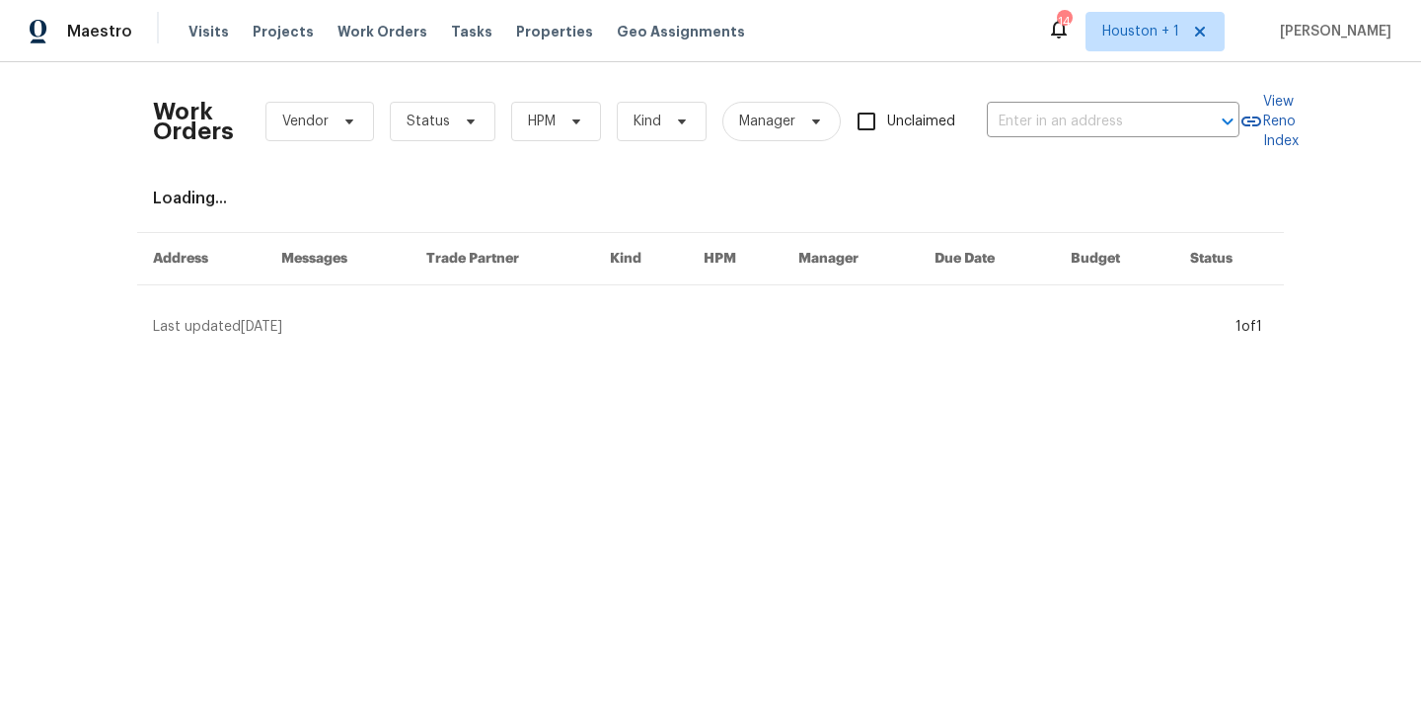
type input "4958 N Lister Ave, Kansas City, MO 64119"
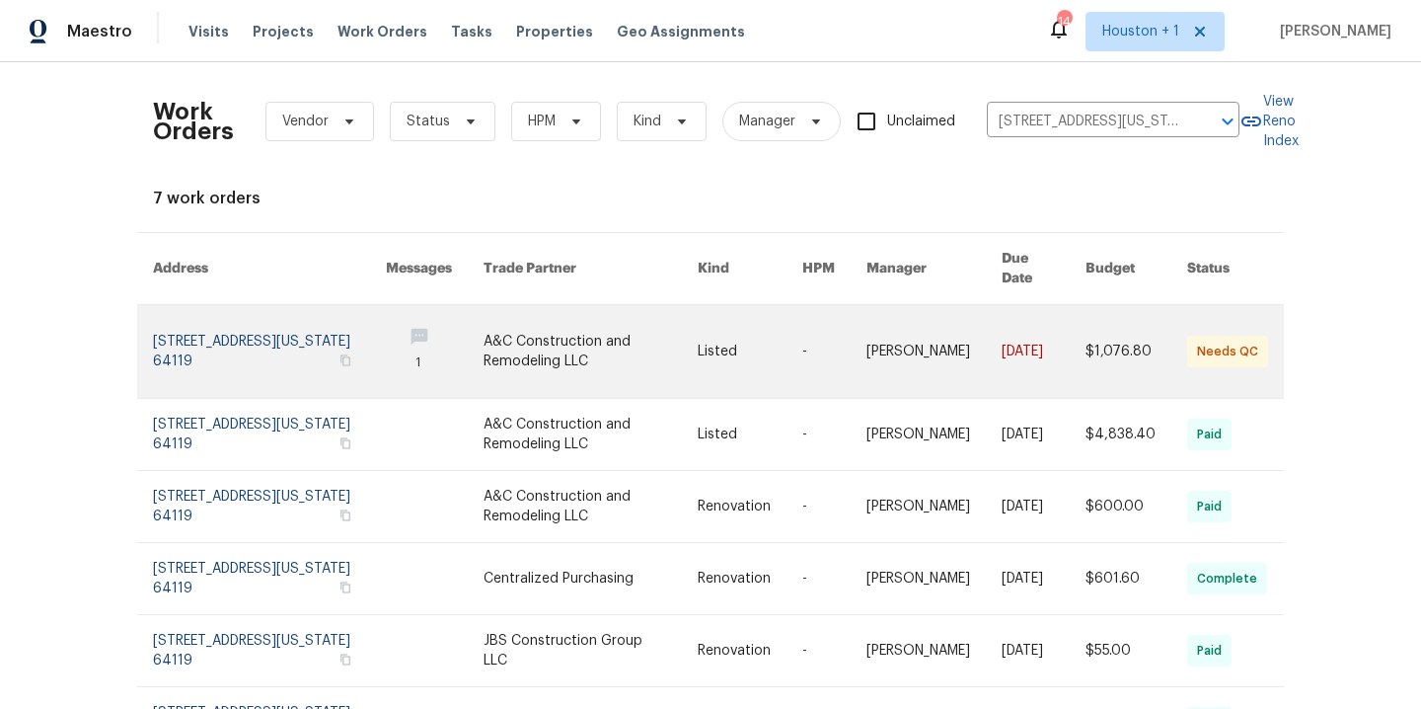
click at [531, 338] on link at bounding box center [591, 351] width 215 height 93
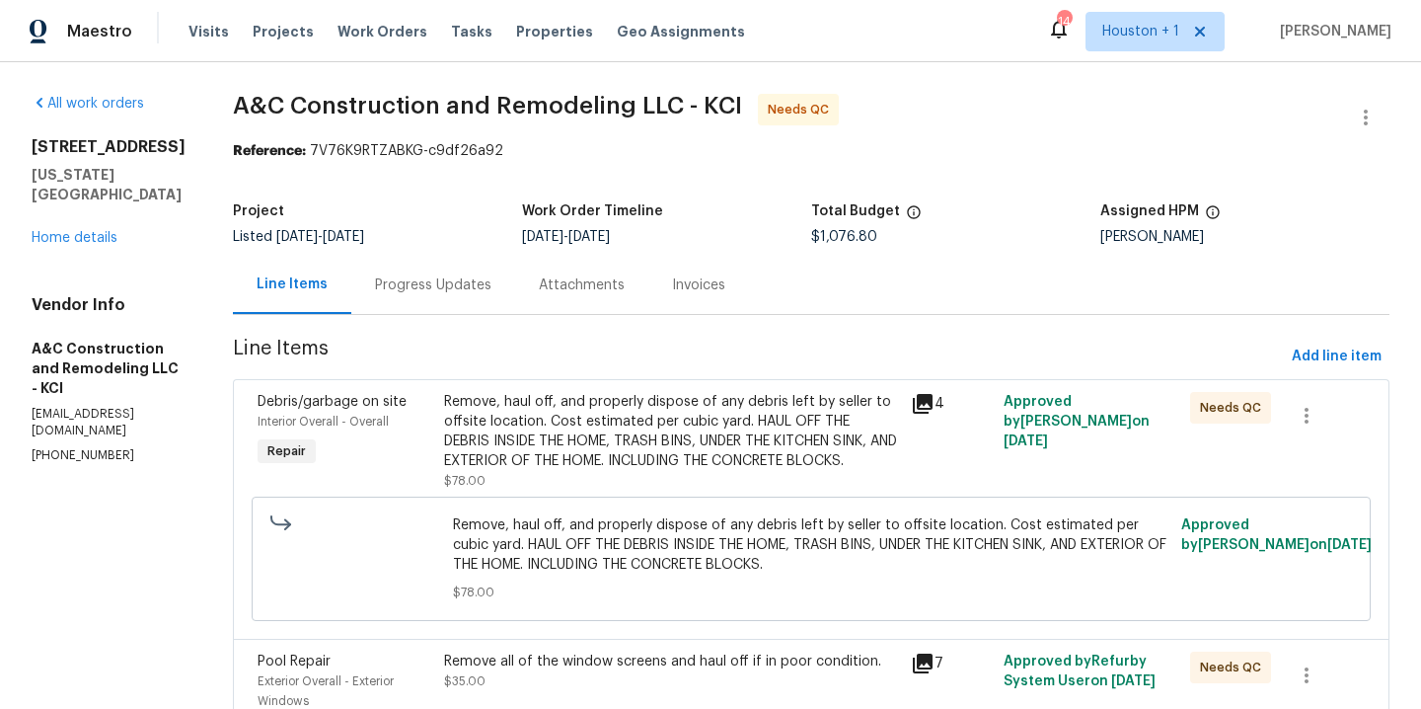
click at [622, 448] on div "Remove, haul off, and properly dispose of any debris left by seller to offsite …" at bounding box center [671, 431] width 455 height 79
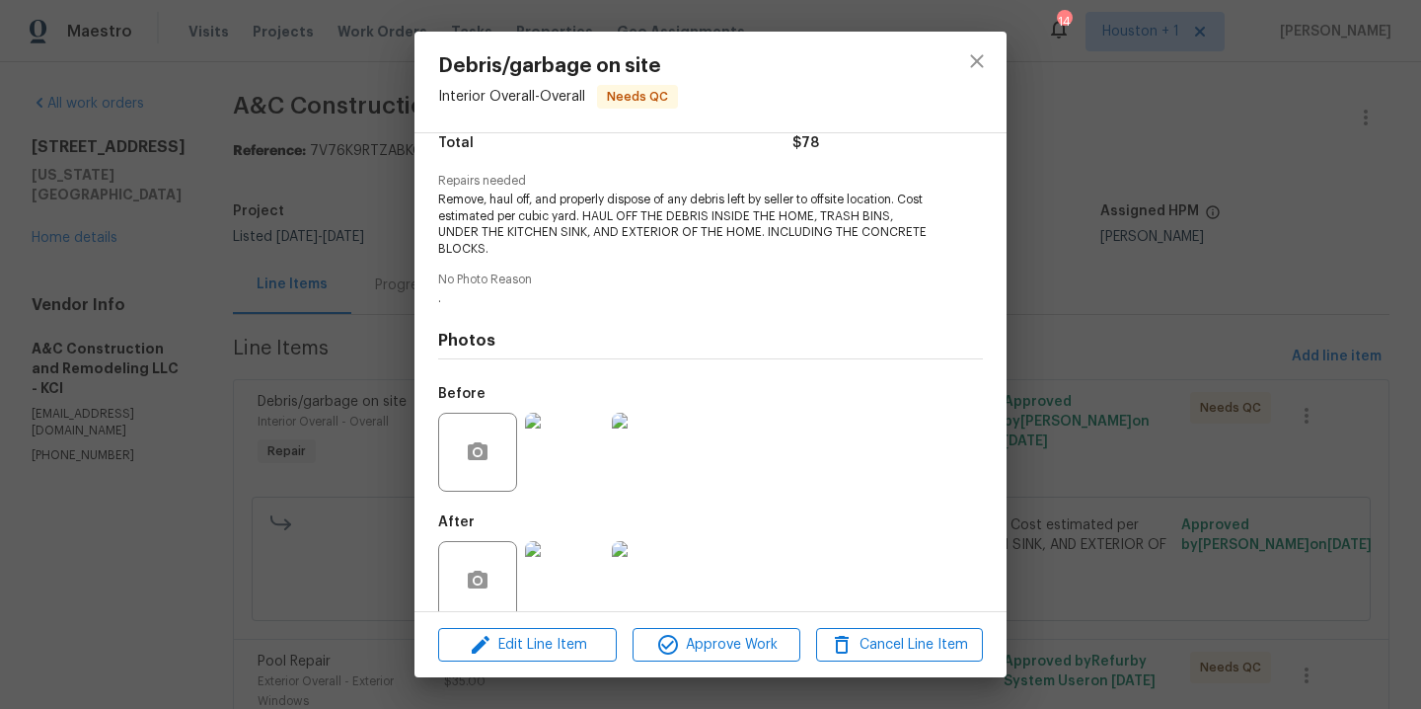
scroll to position [200, 0]
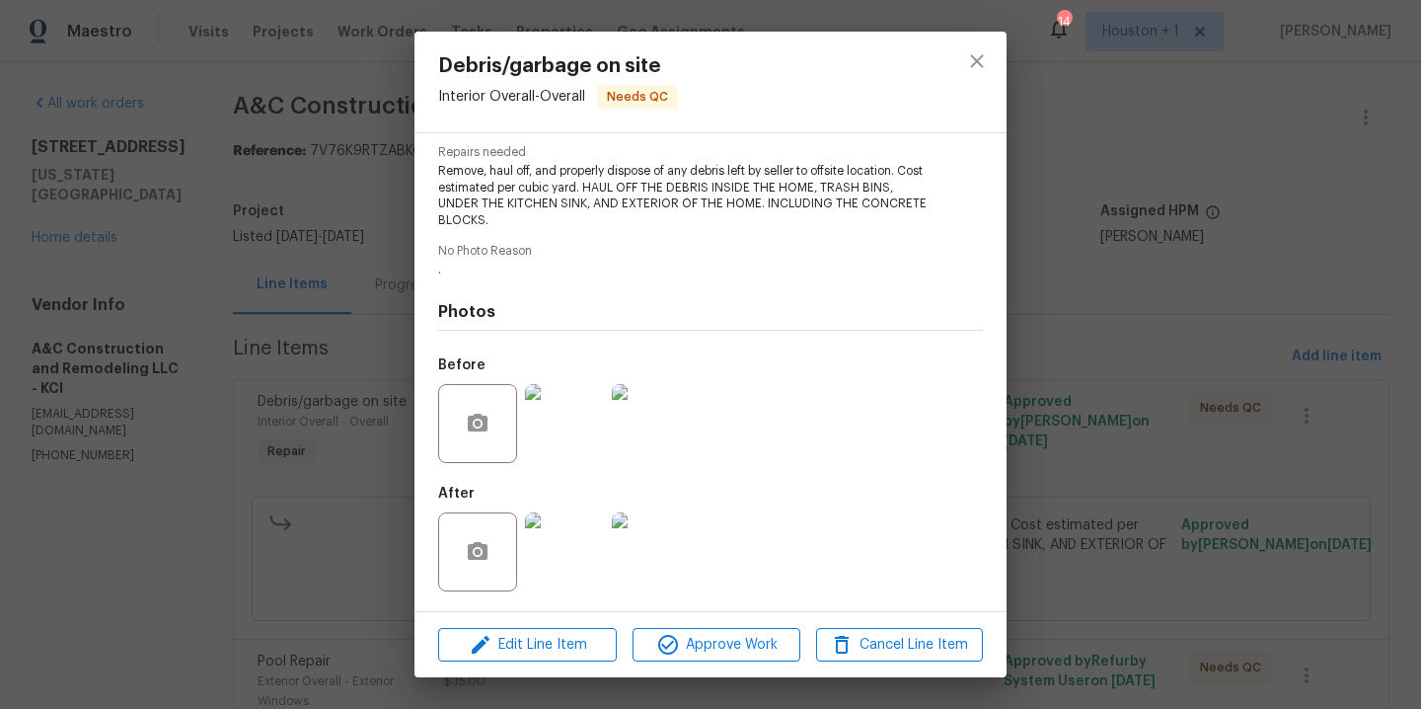
click at [579, 530] on img at bounding box center [564, 551] width 79 height 79
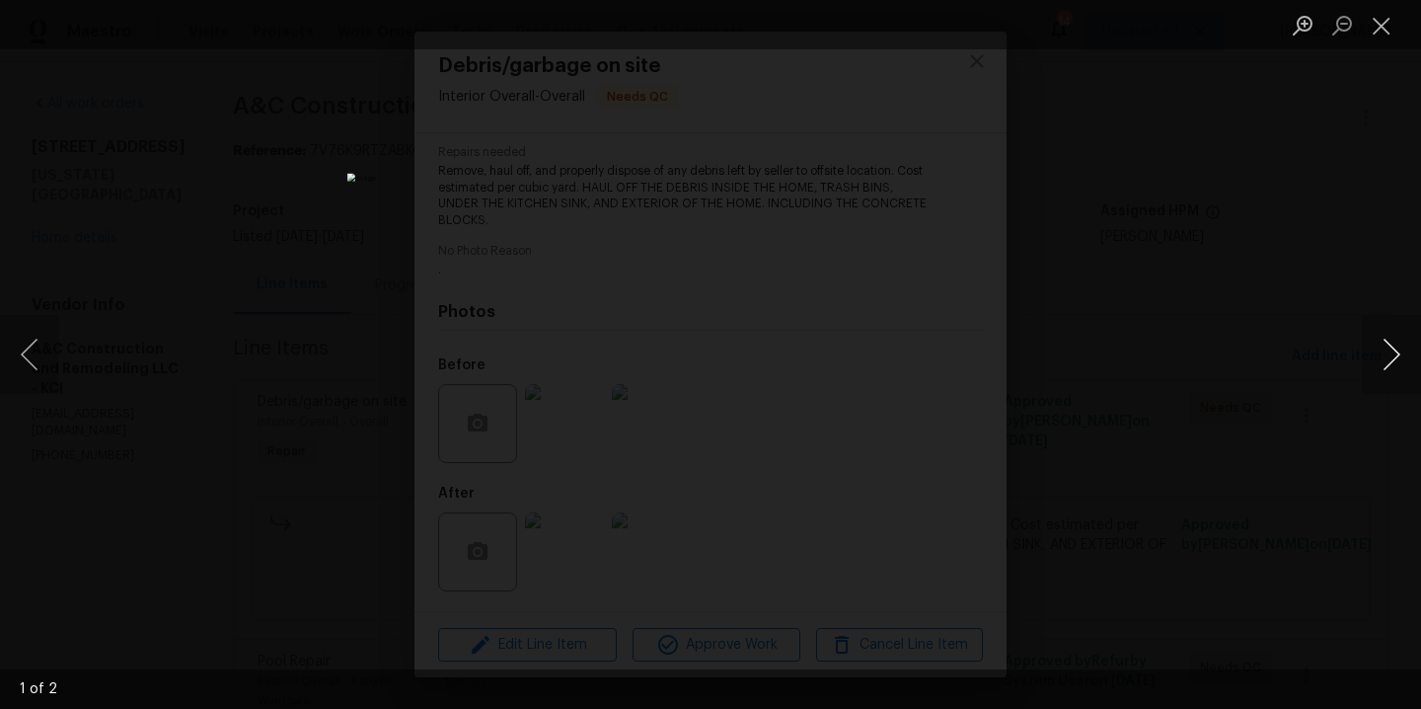
click at [1399, 340] on button "Next image" at bounding box center [1391, 354] width 59 height 79
click at [1336, 290] on div "Lightbox" at bounding box center [710, 354] width 1421 height 709
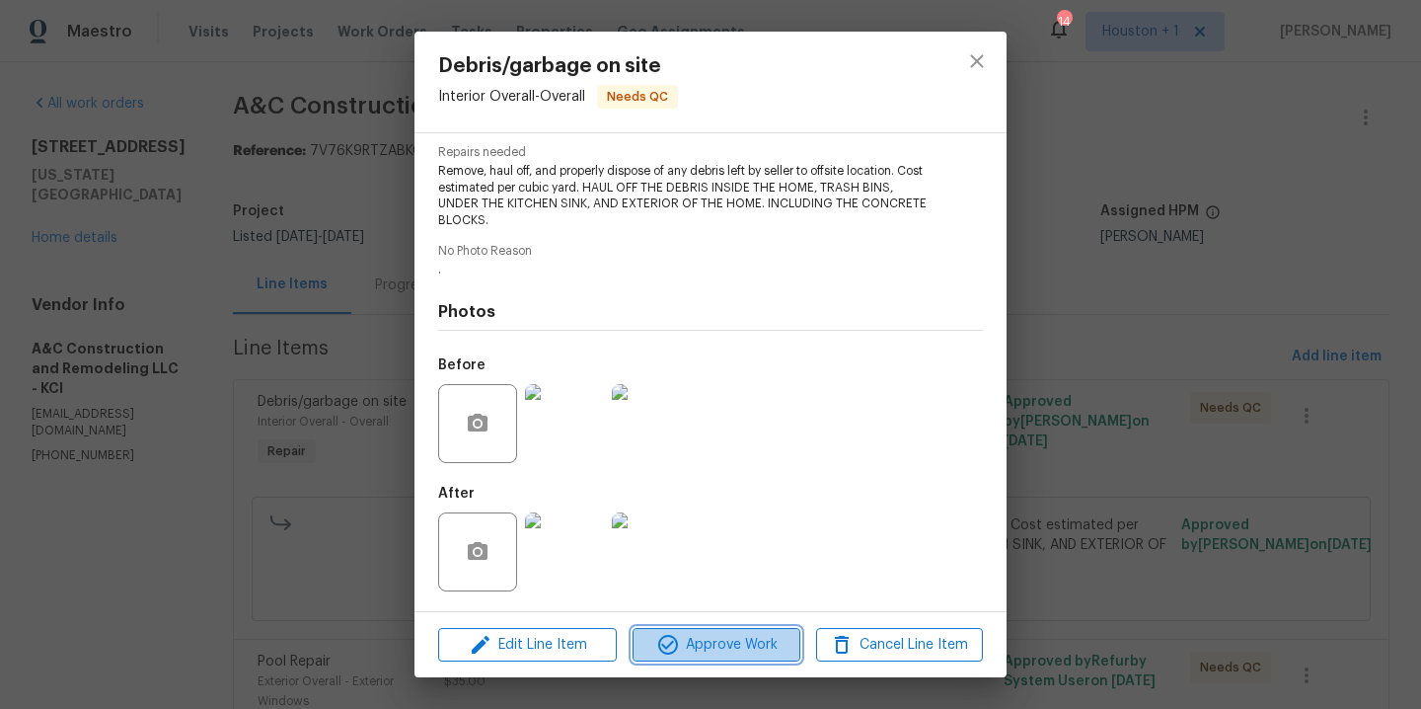
click at [730, 635] on span "Approve Work" at bounding box center [716, 645] width 155 height 25
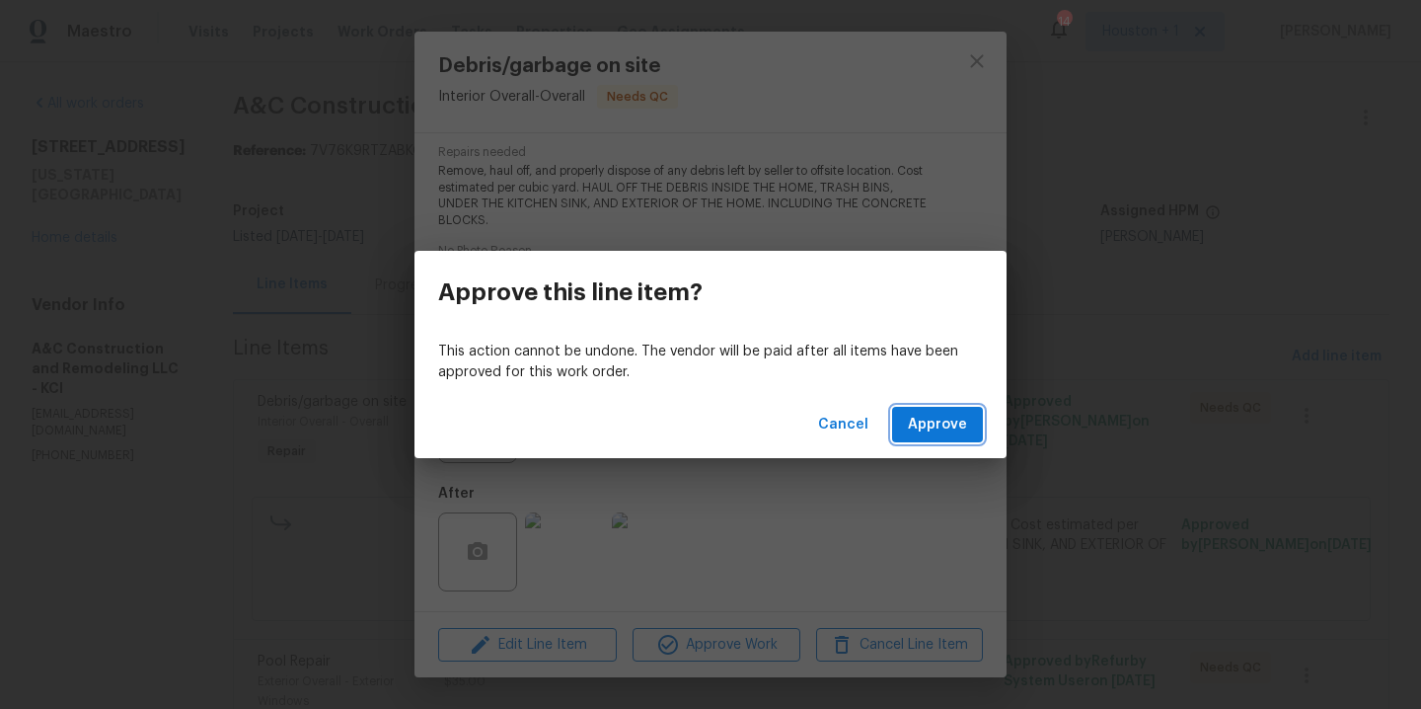
click at [942, 408] on button "Approve" at bounding box center [937, 425] width 91 height 37
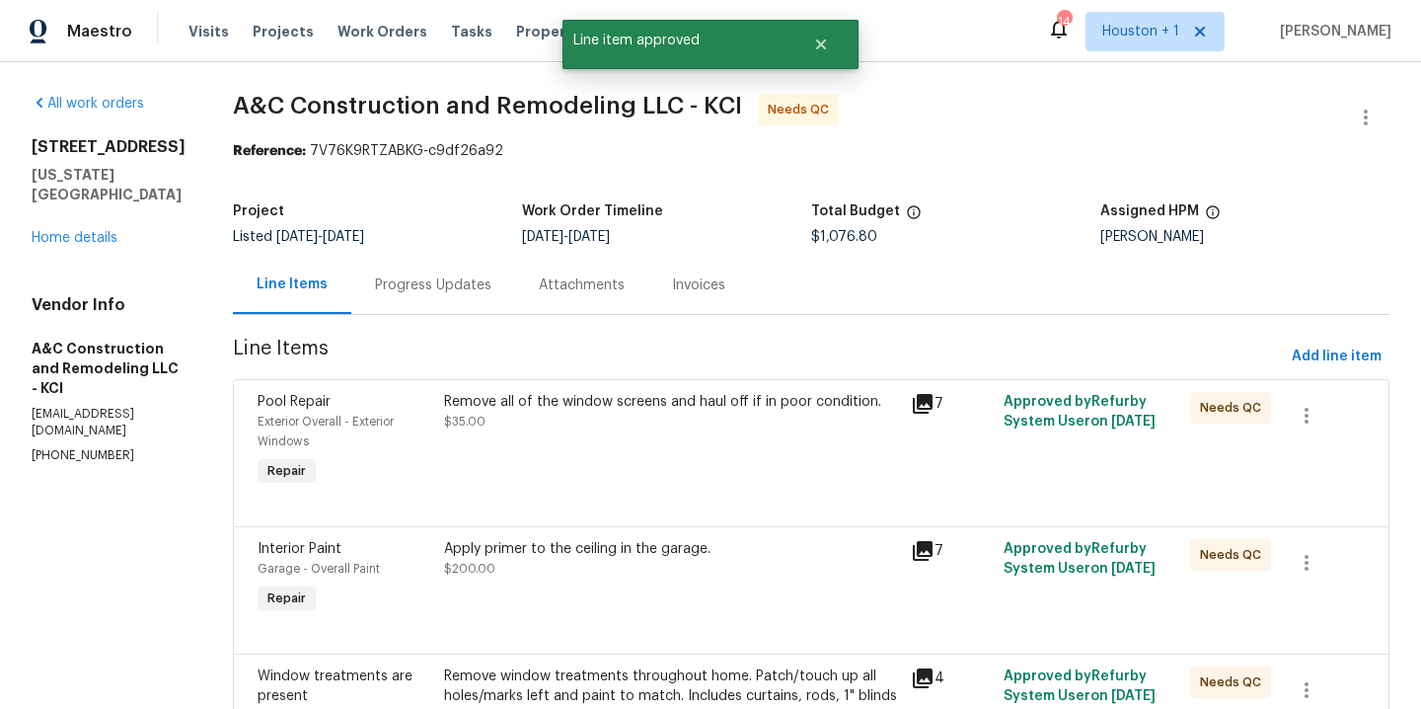
click at [588, 414] on div "Remove all of the window screens and haul off if in poor condition. $35.00" at bounding box center [671, 411] width 455 height 39
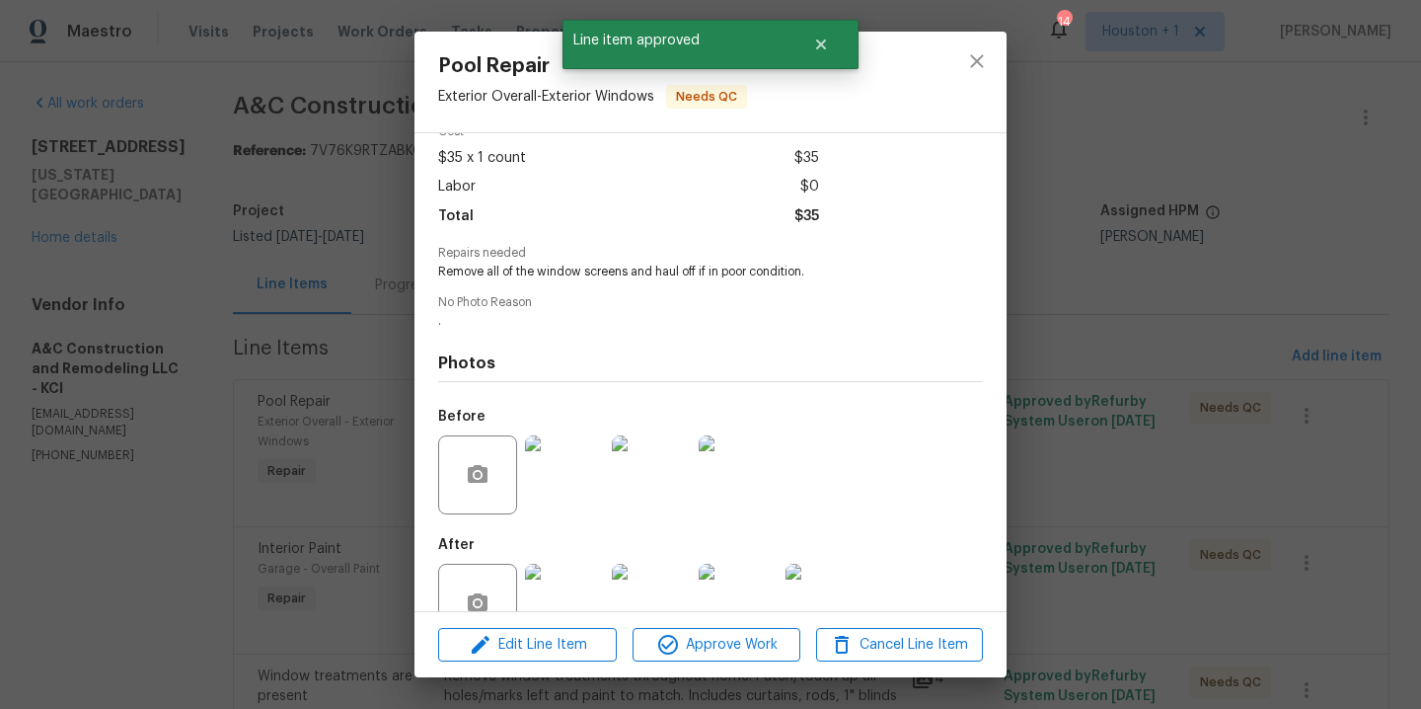
scroll to position [151, 0]
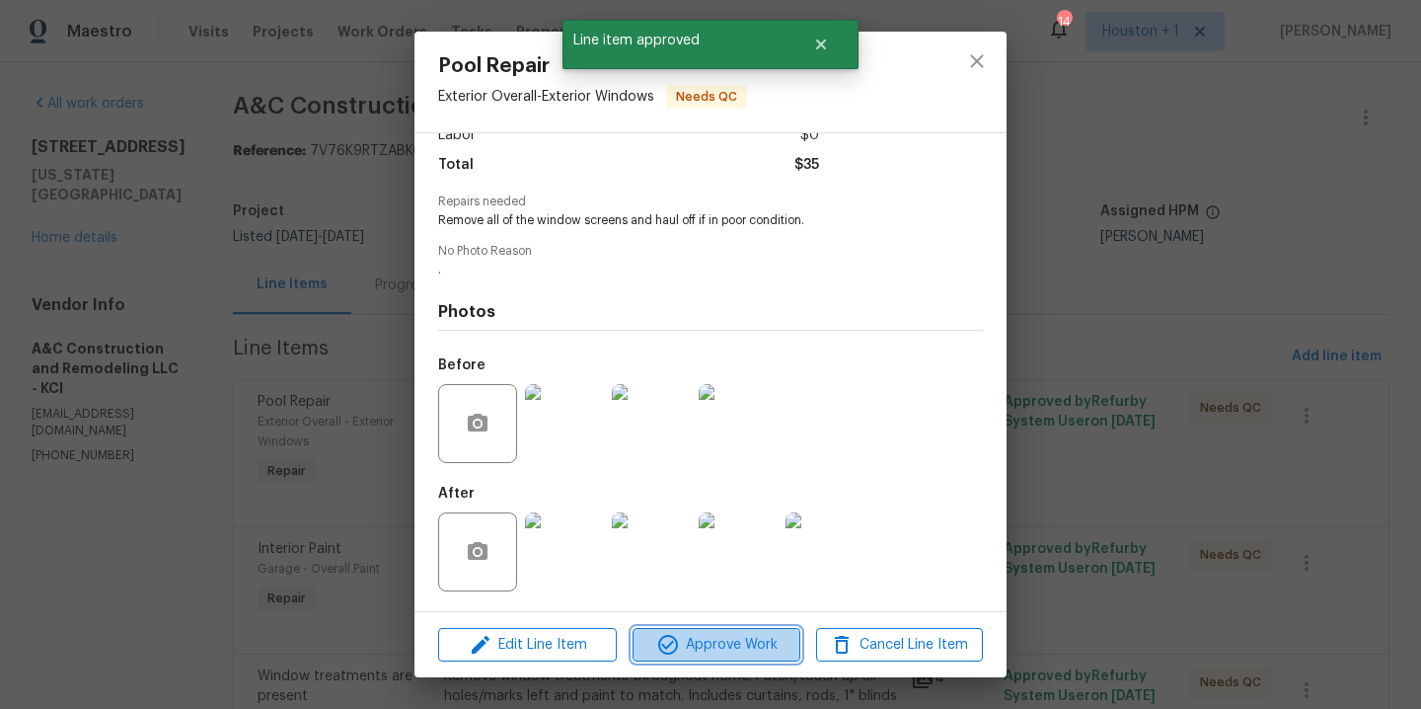
click at [708, 631] on button "Approve Work" at bounding box center [716, 645] width 167 height 35
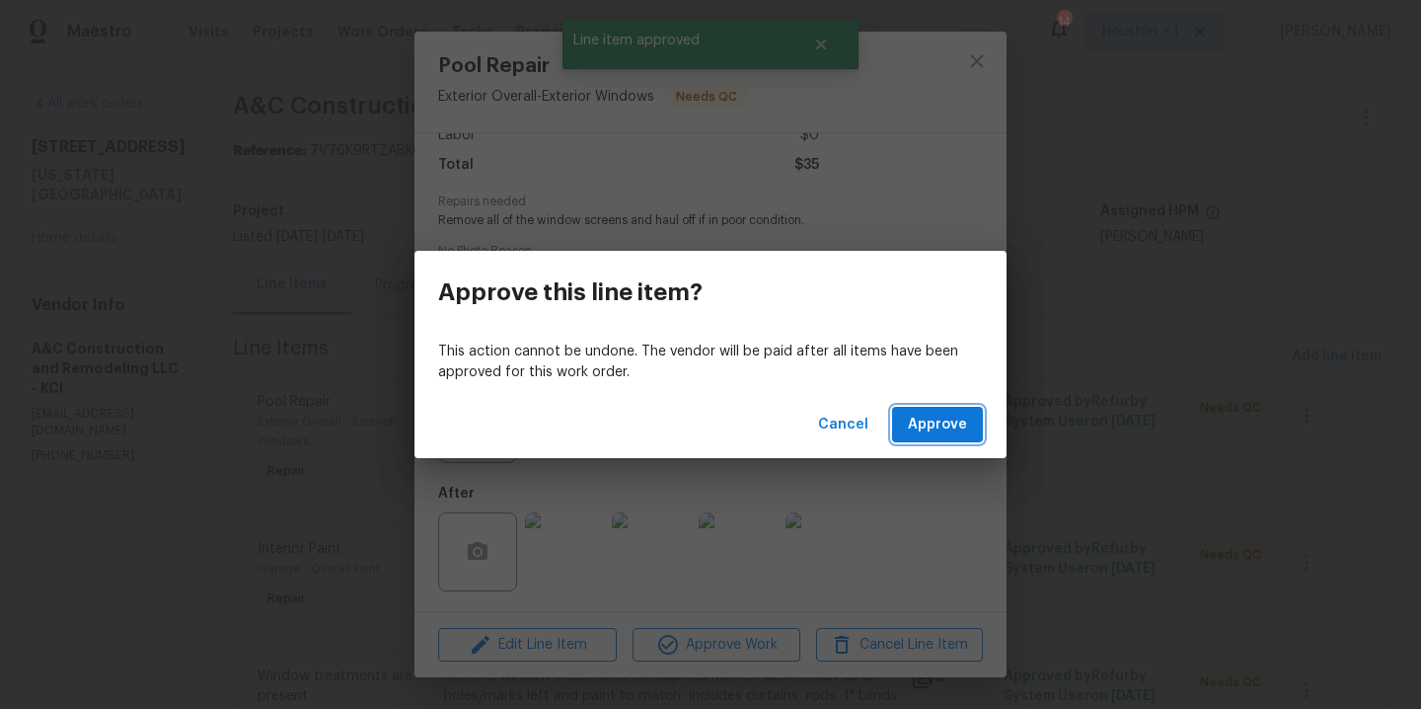
click at [918, 410] on button "Approve" at bounding box center [937, 425] width 91 height 37
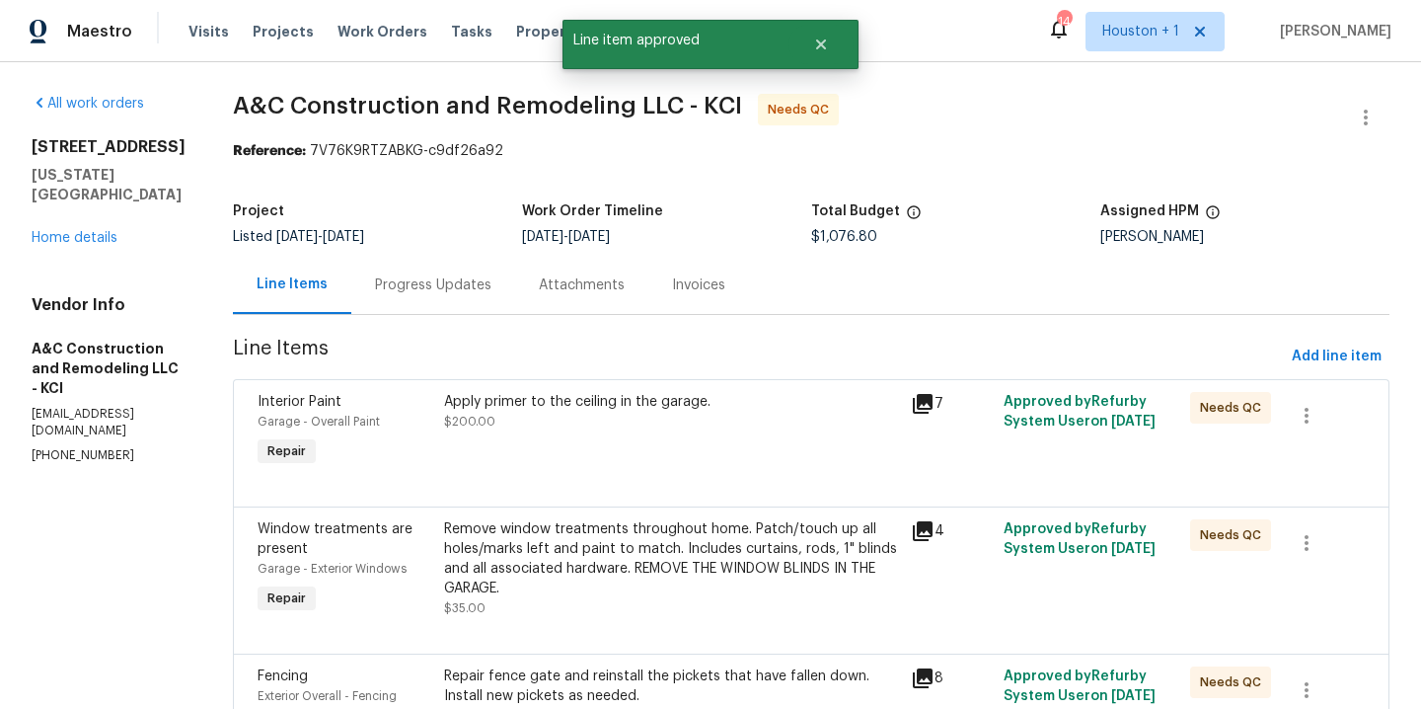
click at [574, 455] on div "Apply primer to the ceiling in the garage. $200.00" at bounding box center [671, 431] width 467 height 91
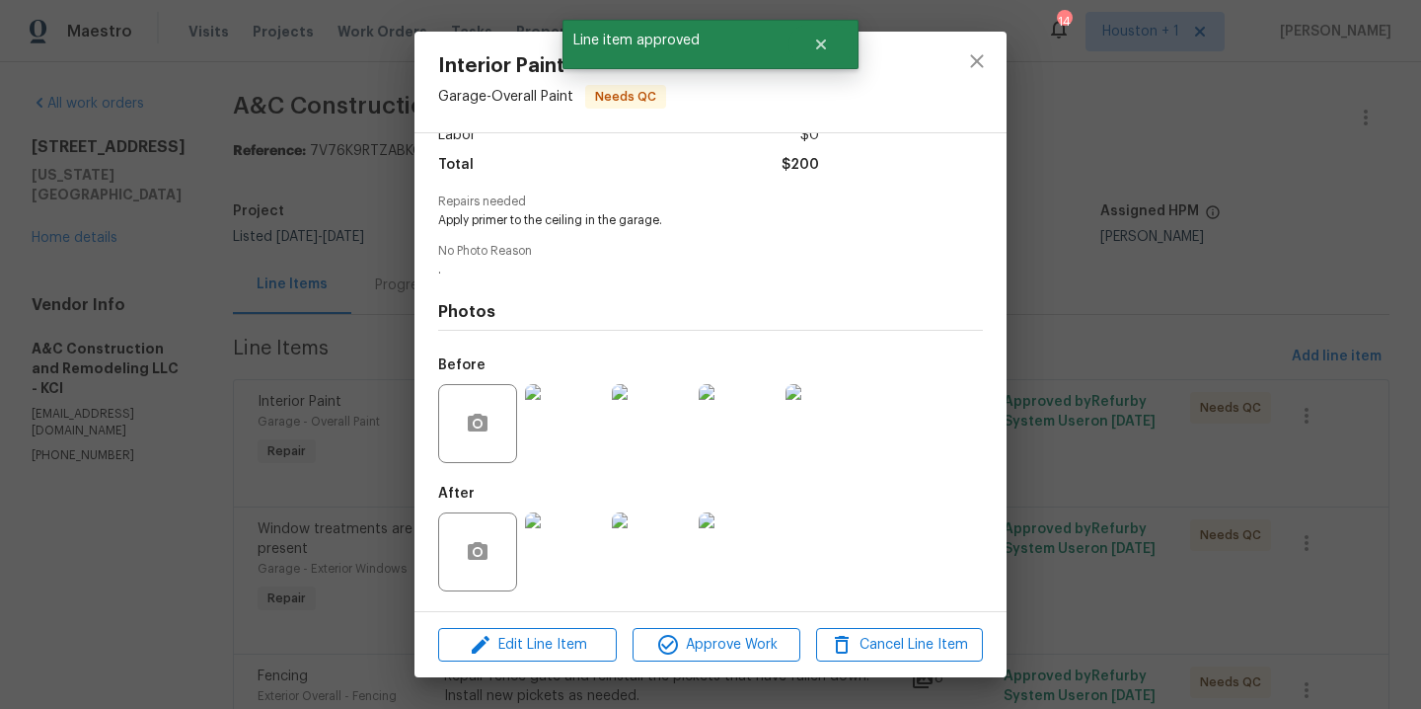
click at [564, 546] on img at bounding box center [564, 551] width 79 height 79
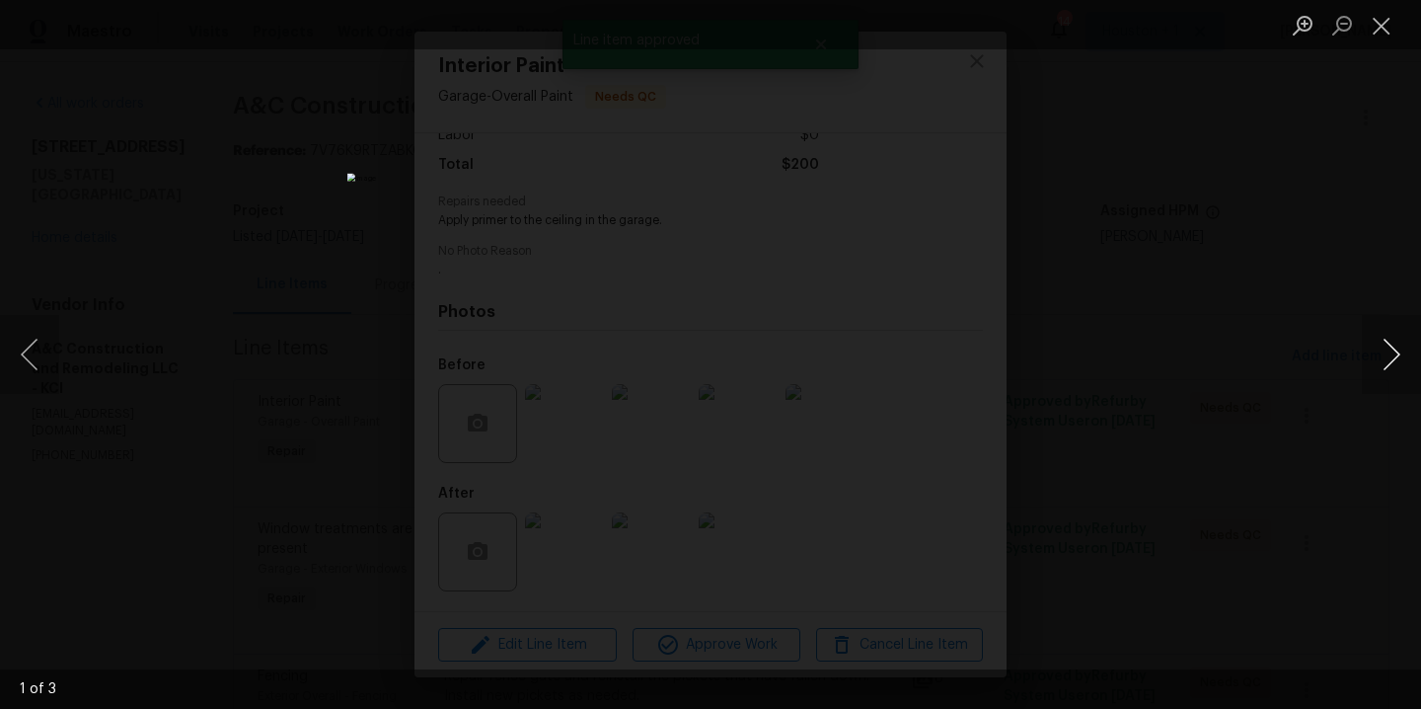
click at [1388, 340] on button "Next image" at bounding box center [1391, 354] width 59 height 79
click at [1305, 317] on div "Lightbox" at bounding box center [710, 354] width 1421 height 709
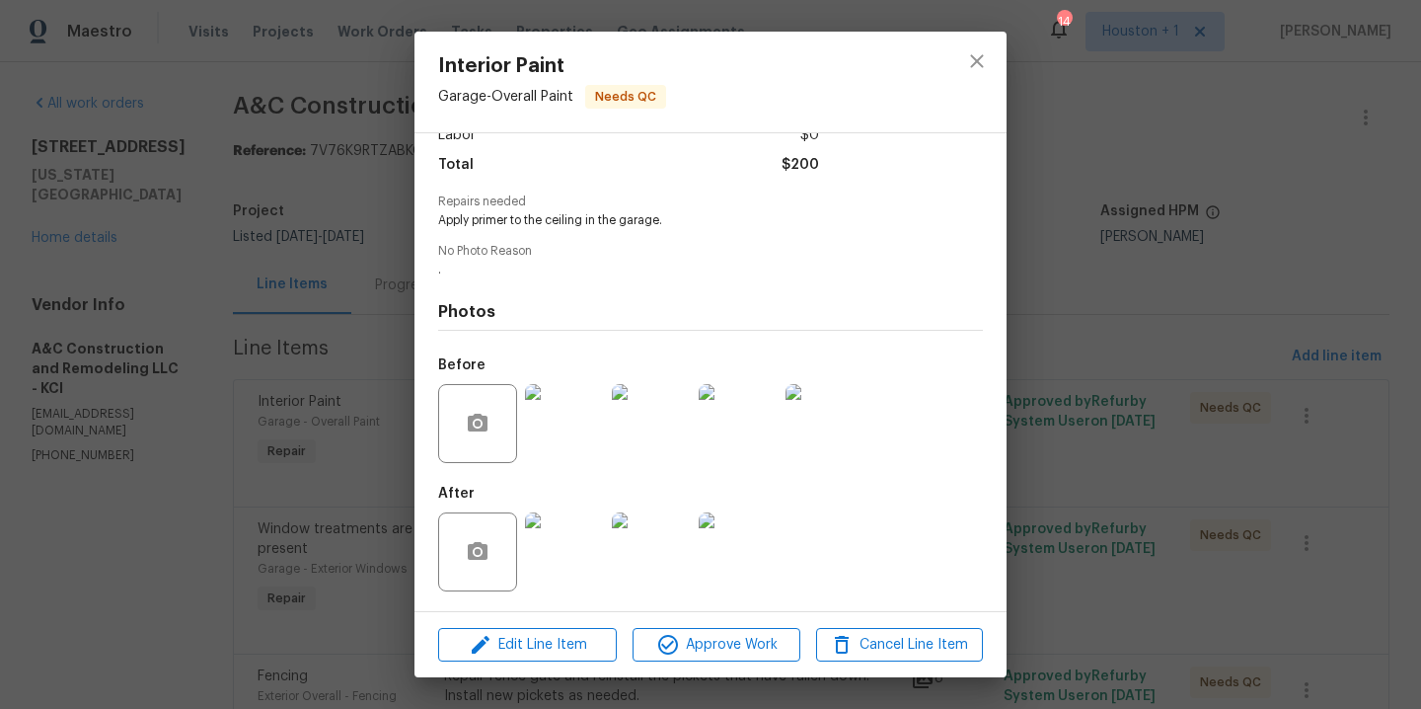
click at [548, 431] on img at bounding box center [564, 423] width 79 height 79
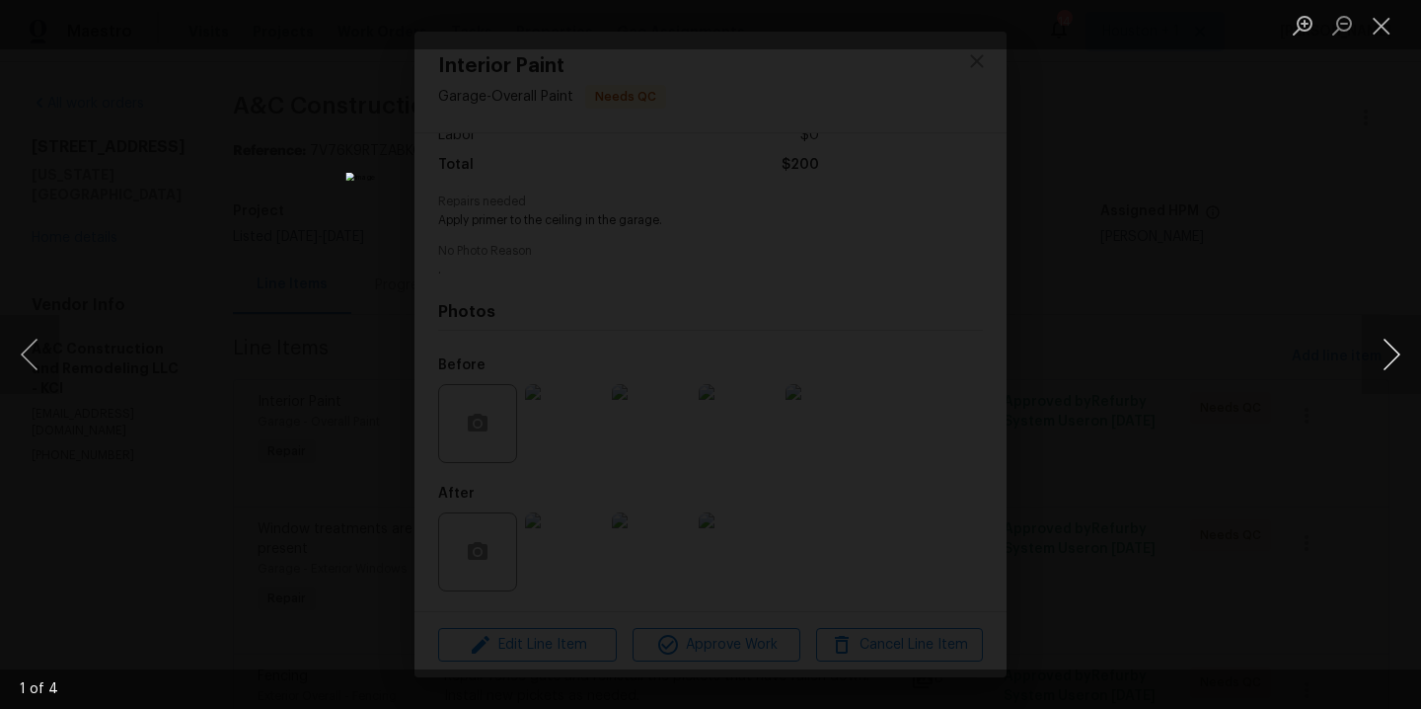
click at [1383, 362] on button "Next image" at bounding box center [1391, 354] width 59 height 79
click at [1225, 302] on div "Lightbox" at bounding box center [710, 354] width 1421 height 709
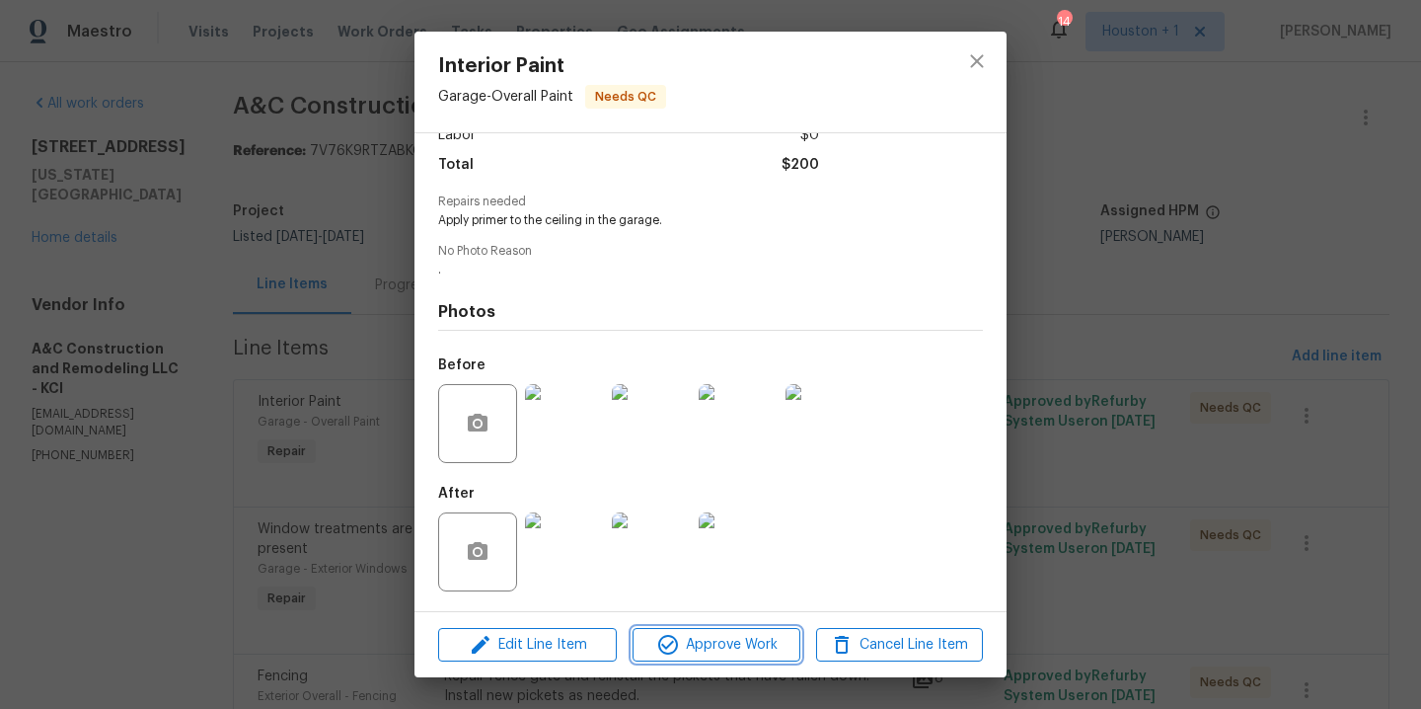
click at [708, 647] on span "Approve Work" at bounding box center [716, 645] width 155 height 25
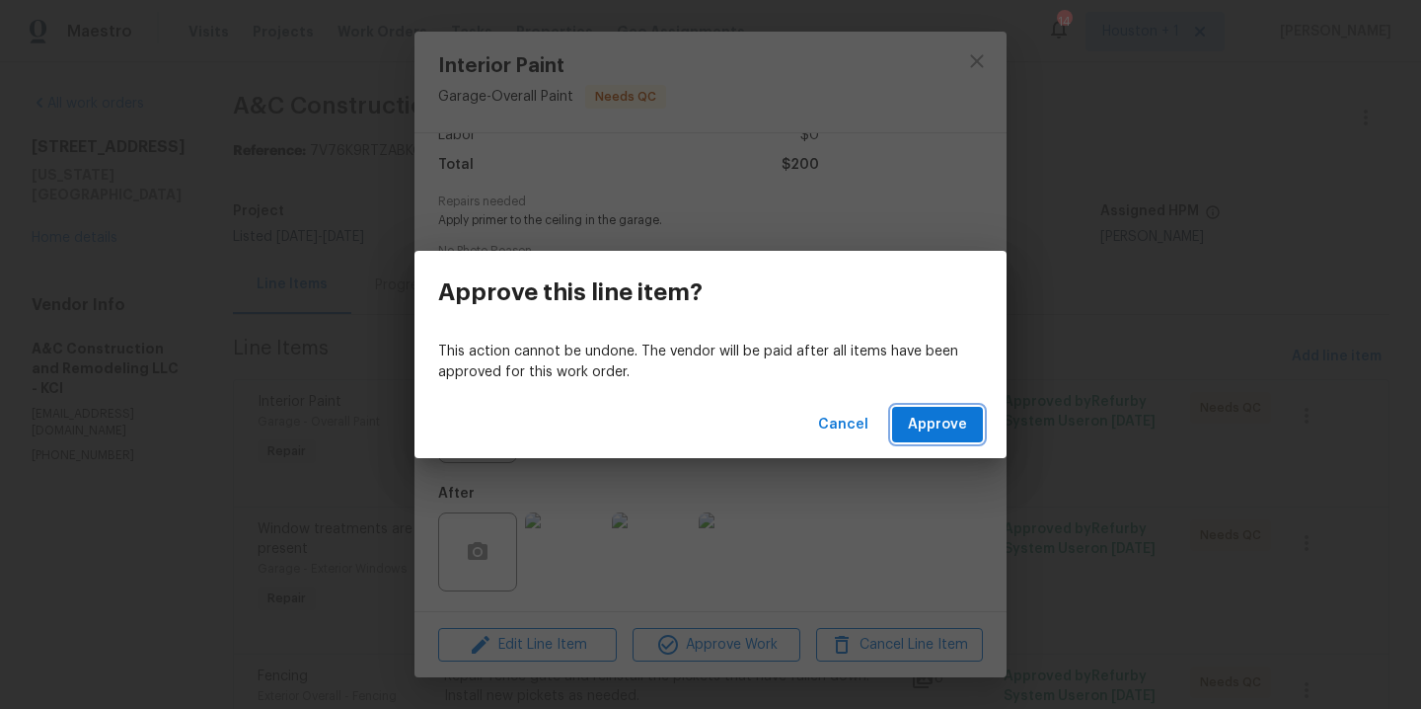
click at [929, 424] on span "Approve" at bounding box center [937, 425] width 59 height 25
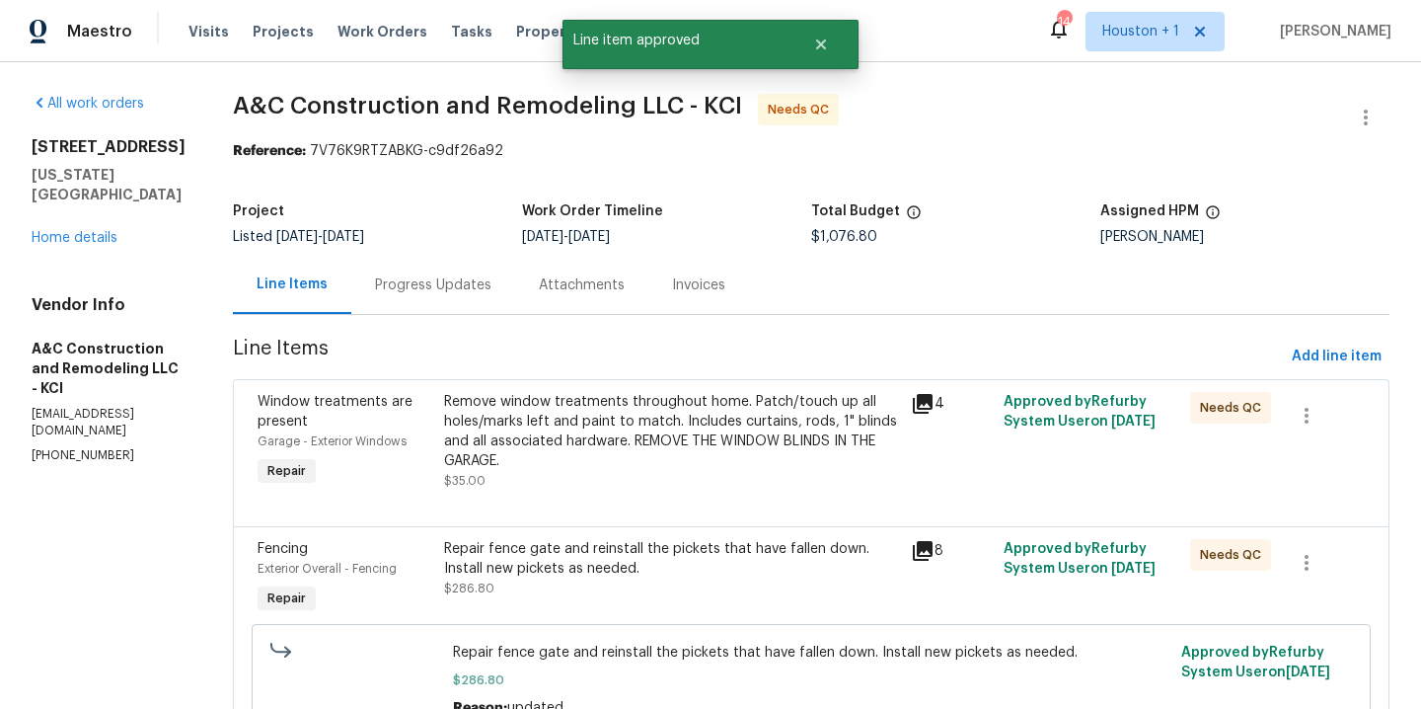
click at [651, 448] on div "Remove window treatments throughout home. Patch/touch up all holes/marks left a…" at bounding box center [671, 431] width 455 height 79
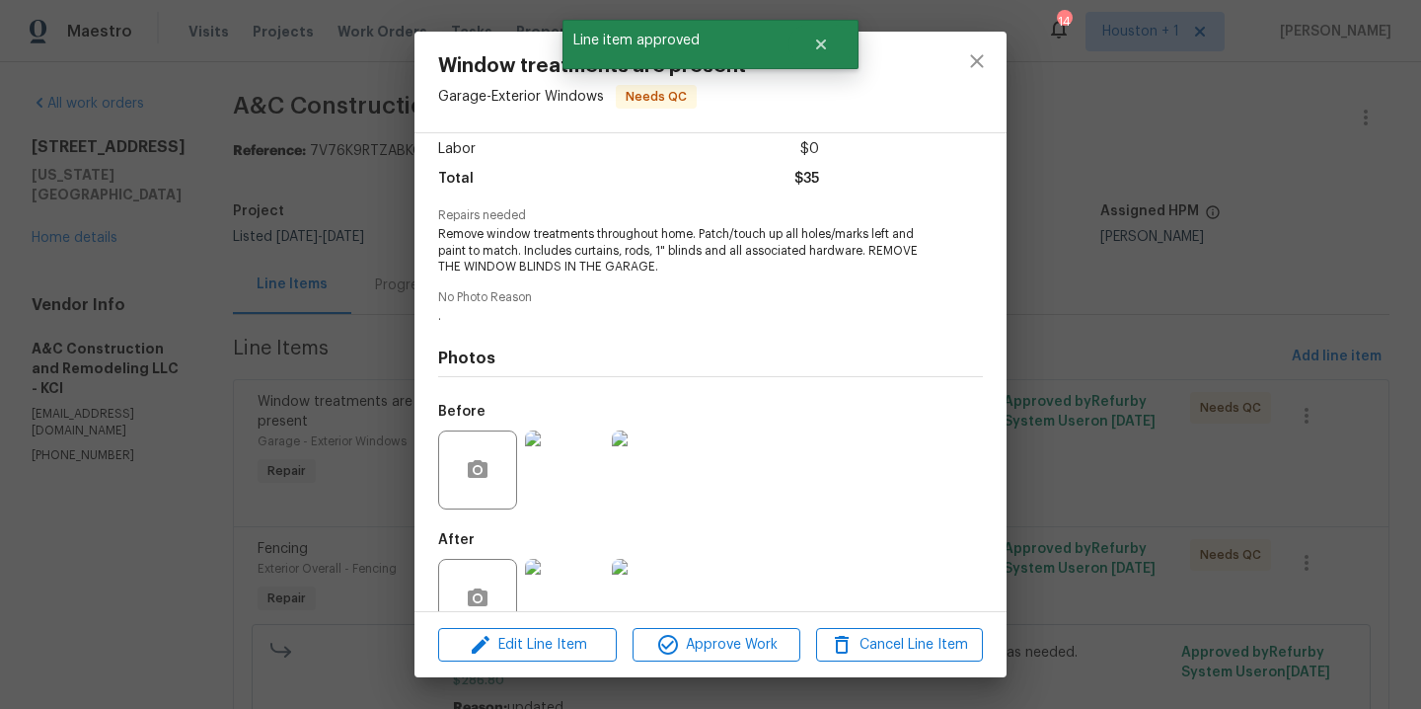
scroll to position [184, 0]
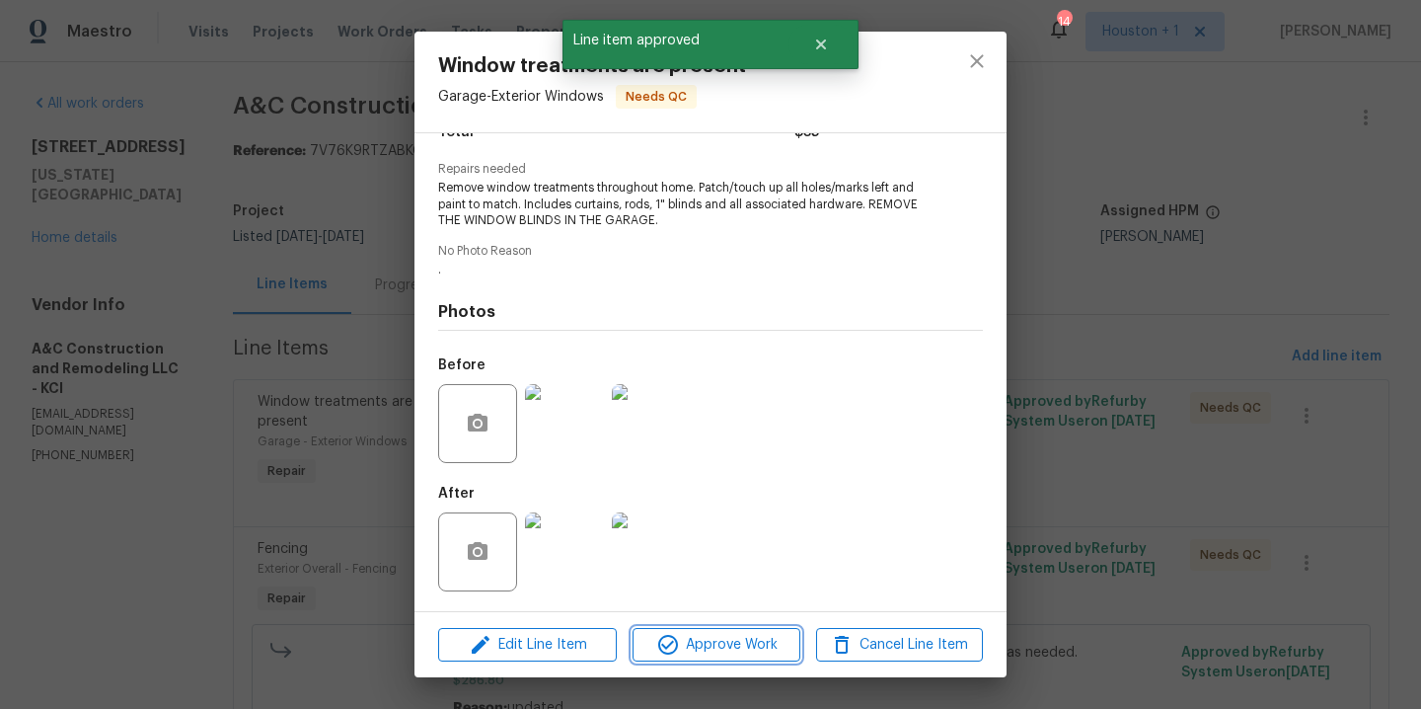
click at [687, 648] on span "Approve Work" at bounding box center [716, 645] width 155 height 25
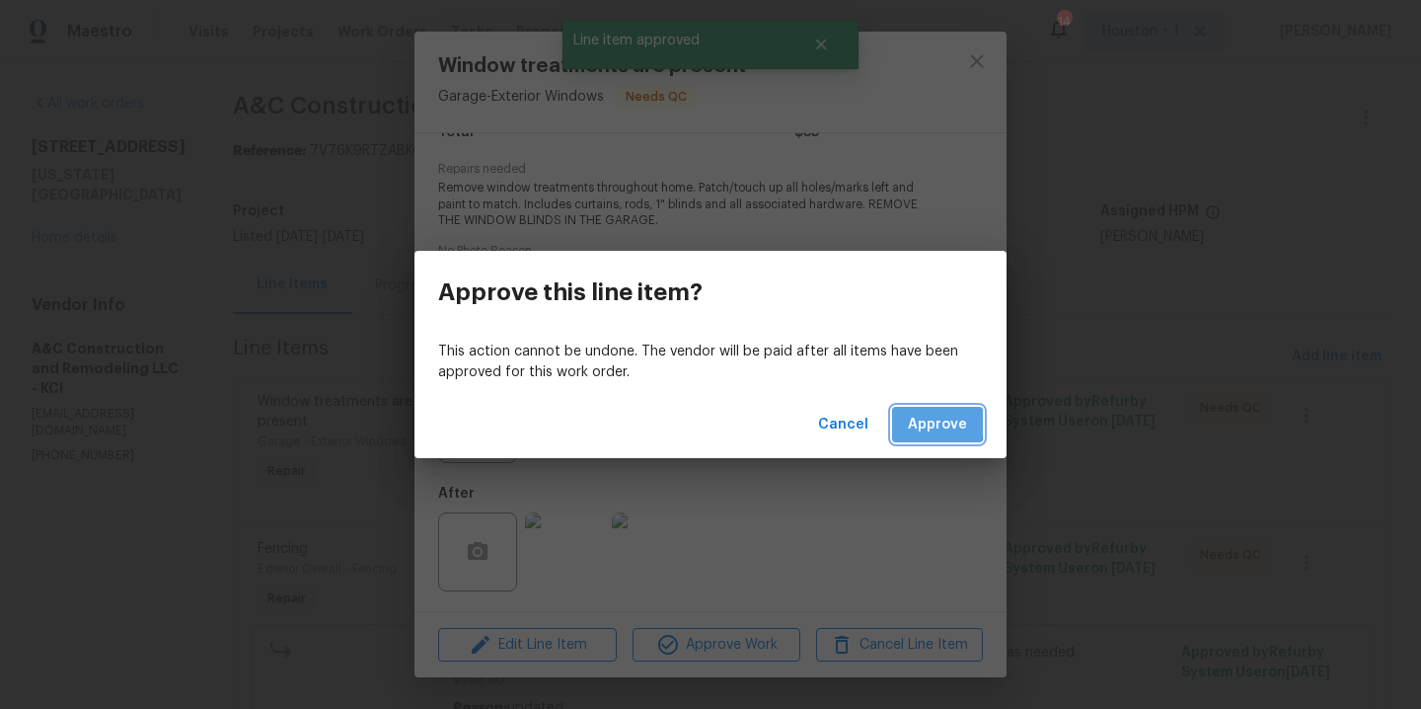
click at [922, 423] on span "Approve" at bounding box center [937, 425] width 59 height 25
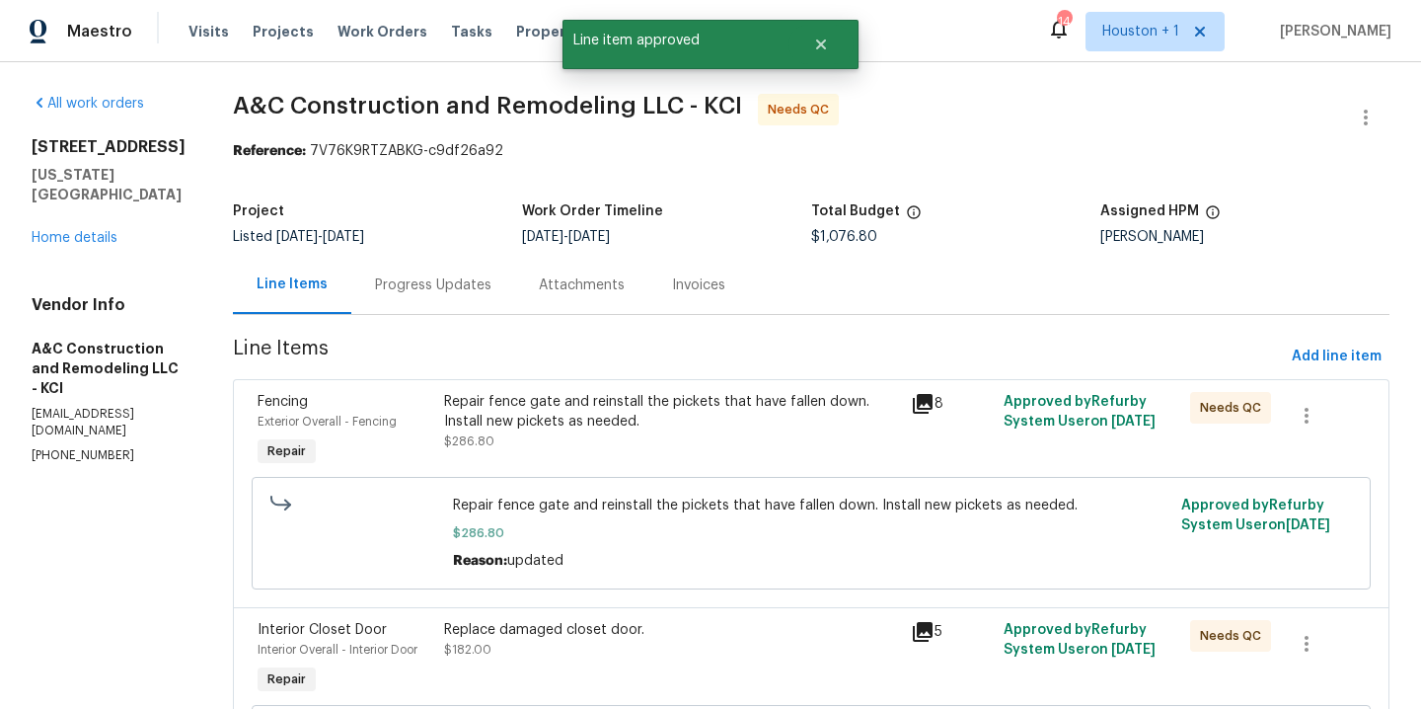
click at [603, 444] on div "Repair fence gate and reinstall the pickets that have fallen down. Install new …" at bounding box center [671, 421] width 455 height 59
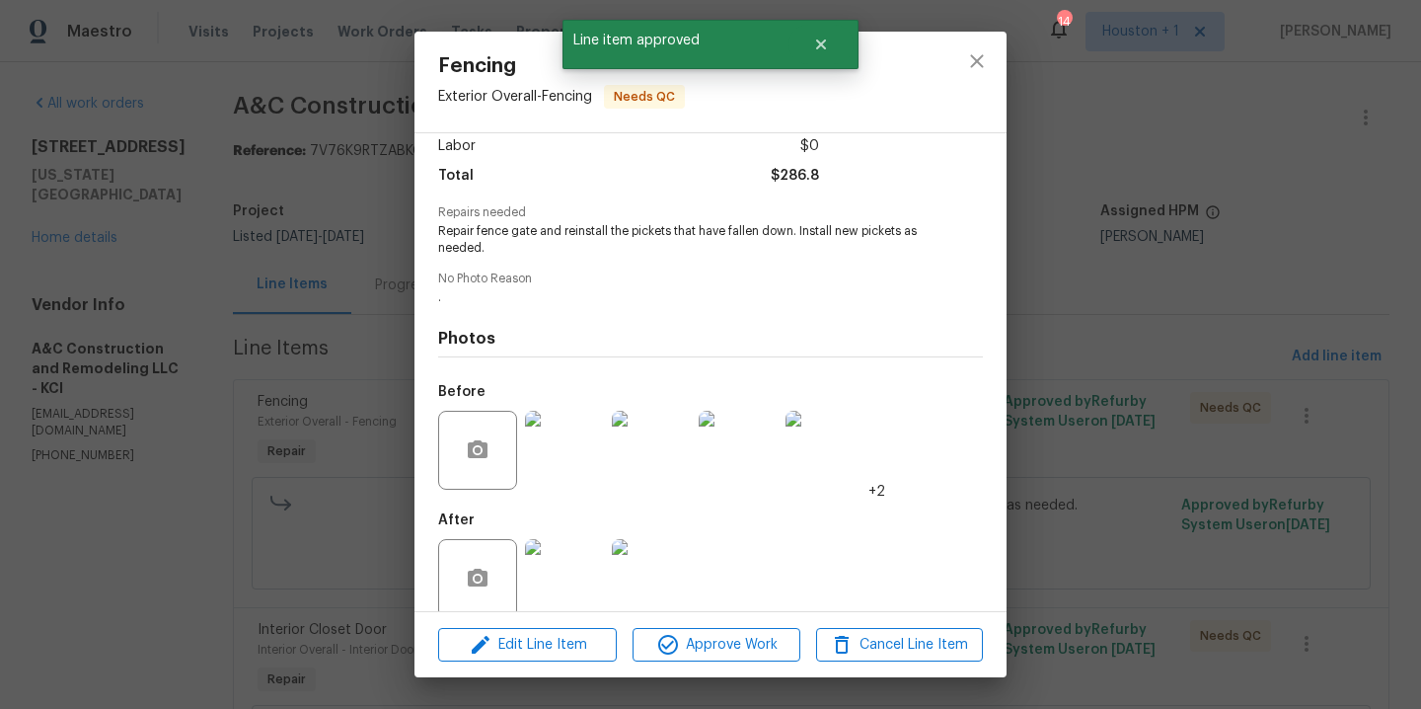
scroll to position [167, 0]
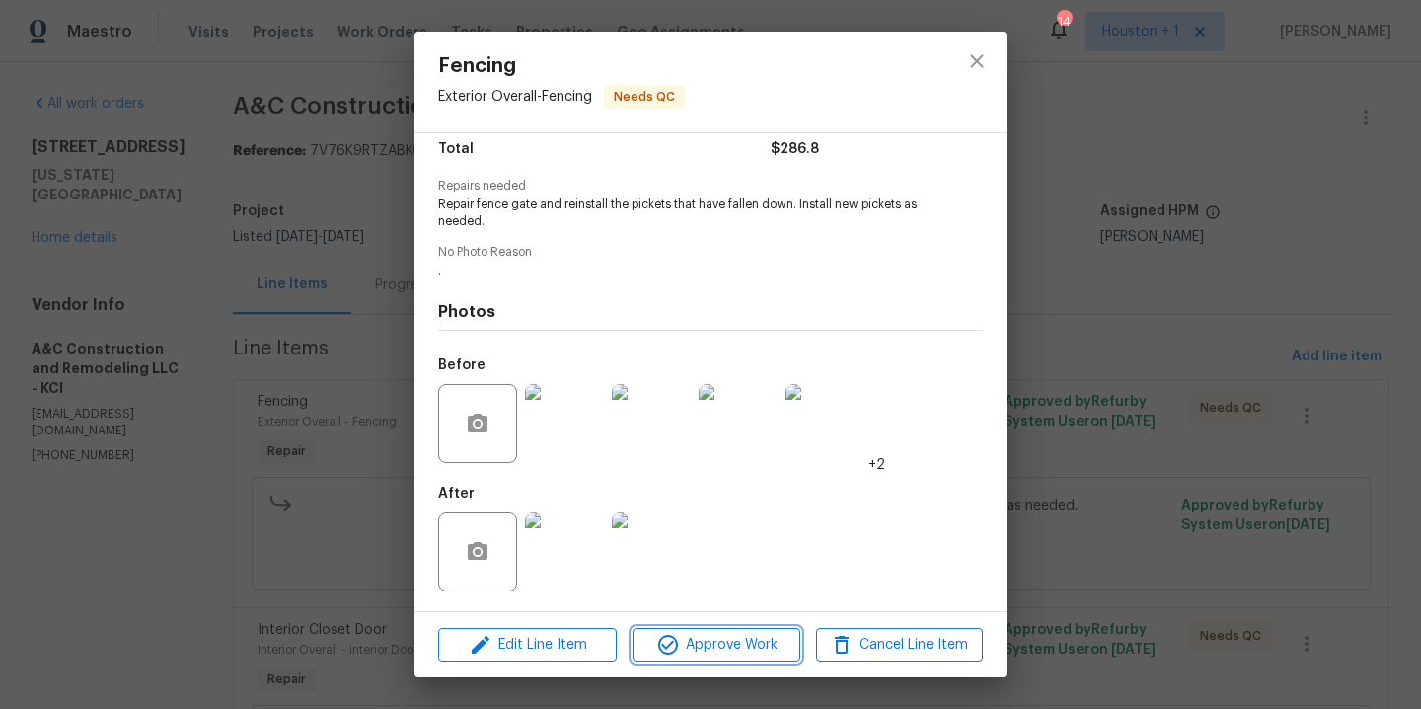
click at [701, 636] on span "Approve Work" at bounding box center [716, 645] width 155 height 25
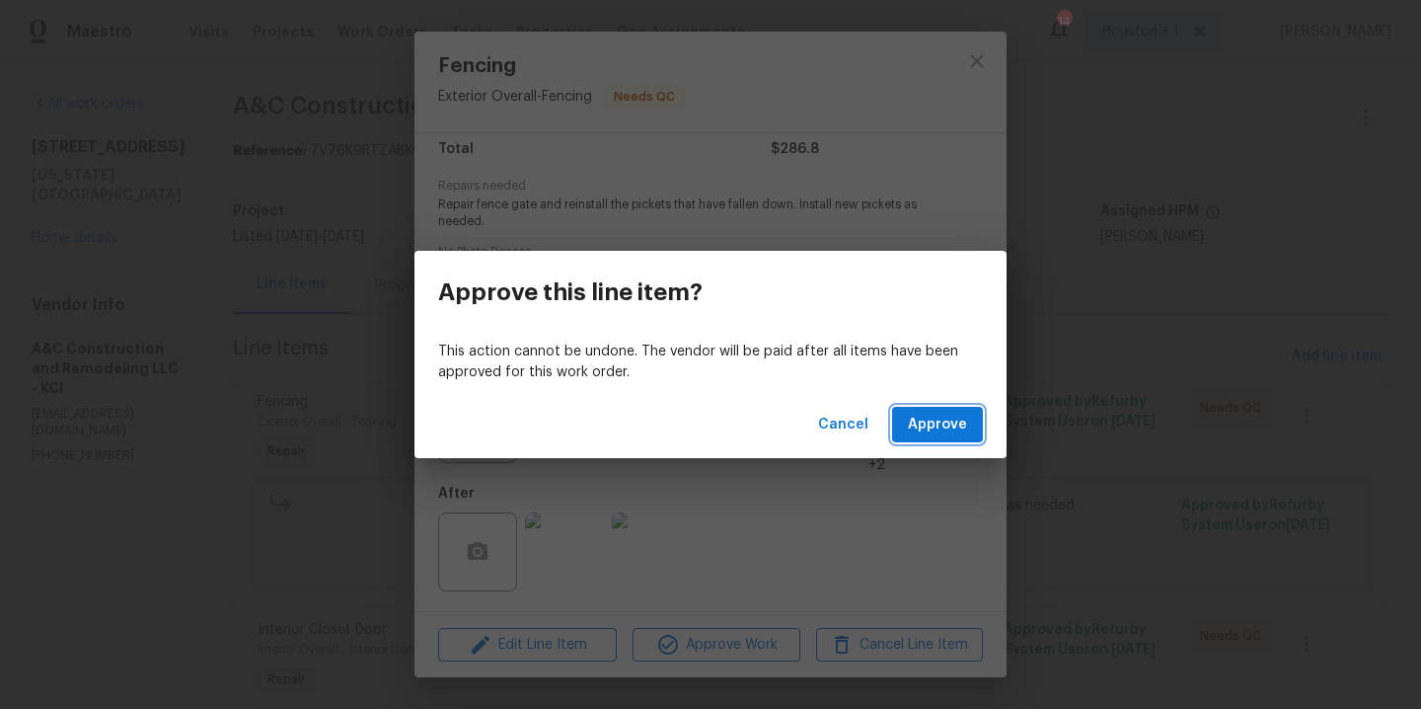
click at [947, 419] on span "Approve" at bounding box center [937, 425] width 59 height 25
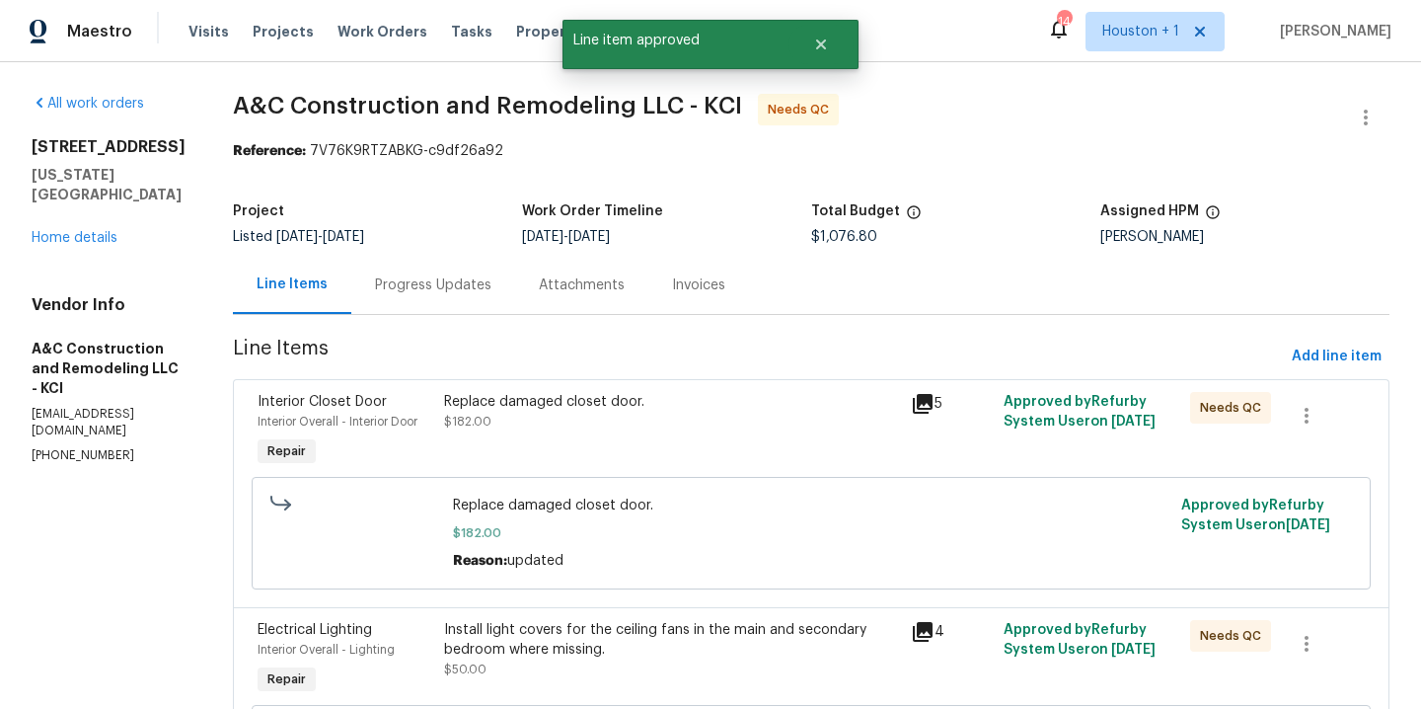
click at [632, 455] on div "Replace damaged closet door. $182.00" at bounding box center [671, 431] width 467 height 91
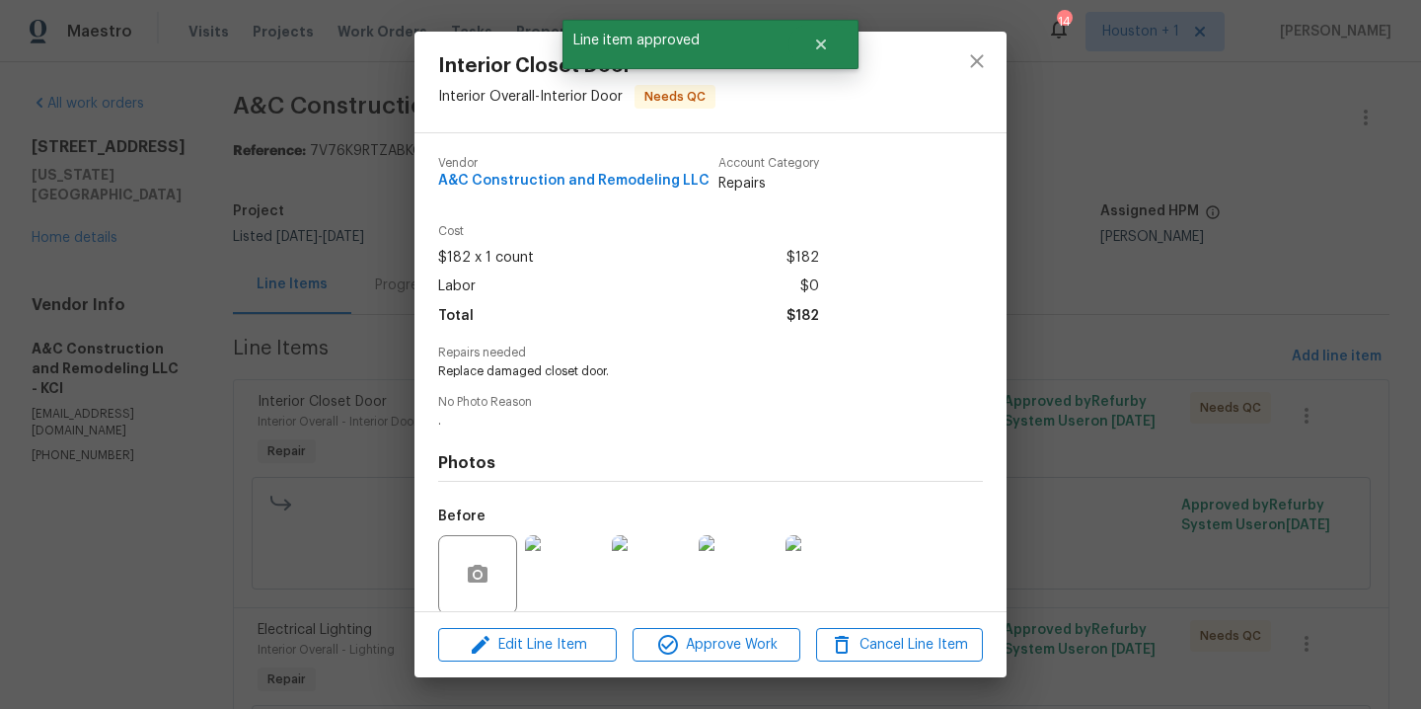
scroll to position [151, 0]
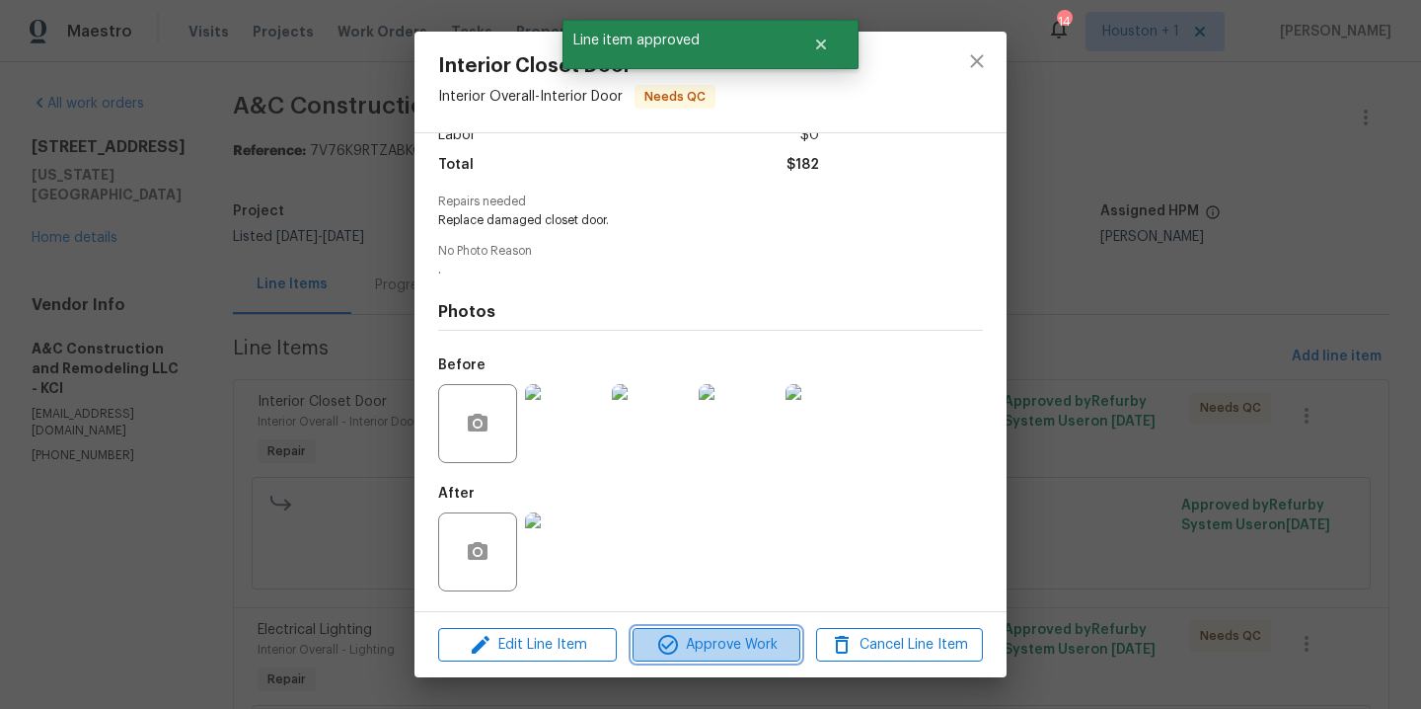
click at [694, 647] on span "Approve Work" at bounding box center [716, 645] width 155 height 25
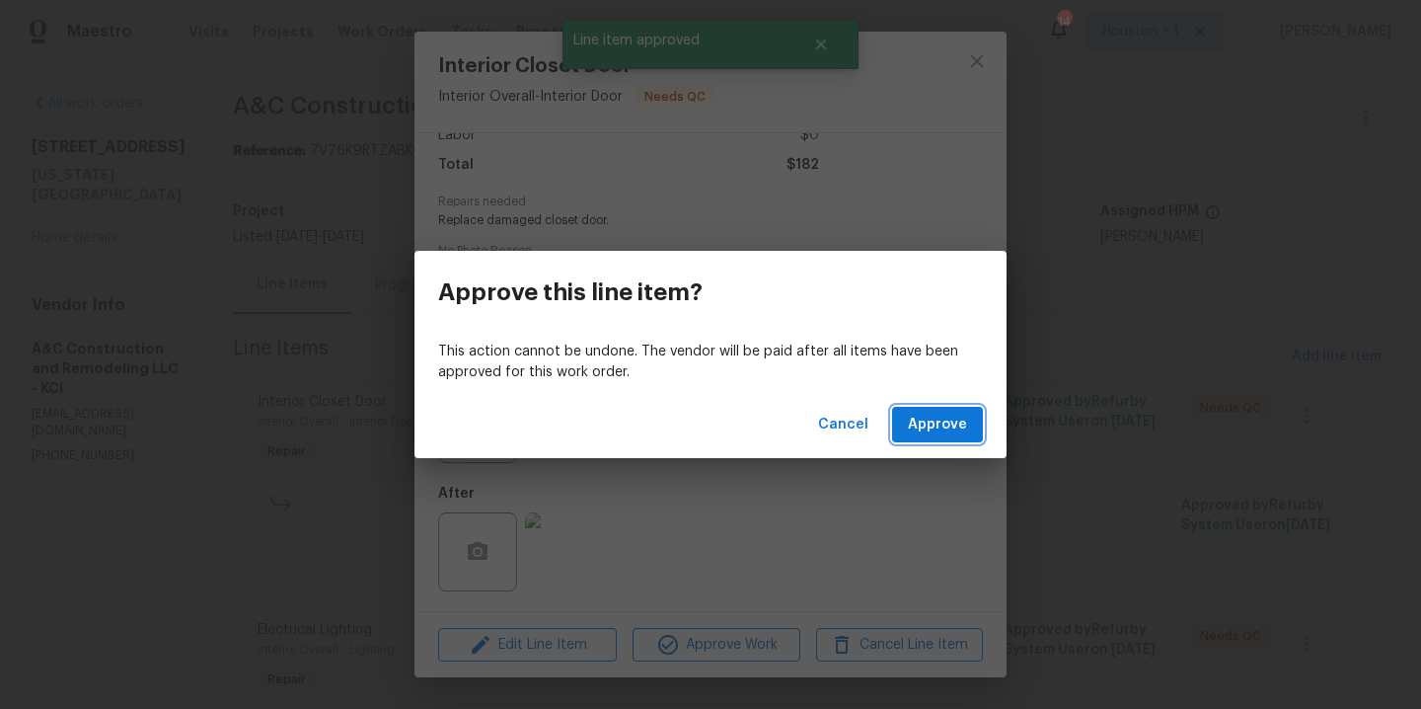
click at [939, 425] on span "Approve" at bounding box center [937, 425] width 59 height 25
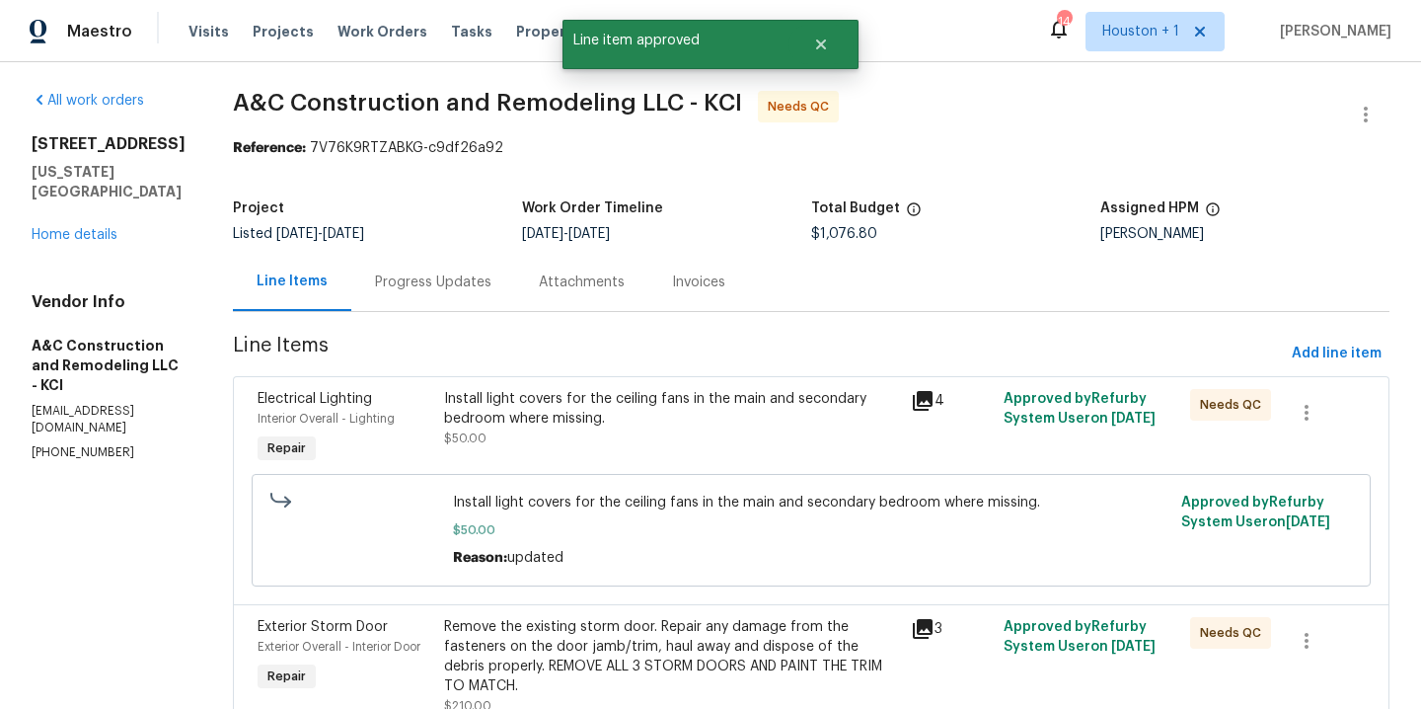
scroll to position [4, 0]
click at [660, 449] on div "Install light covers for the ceiling fans in the main and secondary bedroom whe…" at bounding box center [671, 427] width 467 height 91
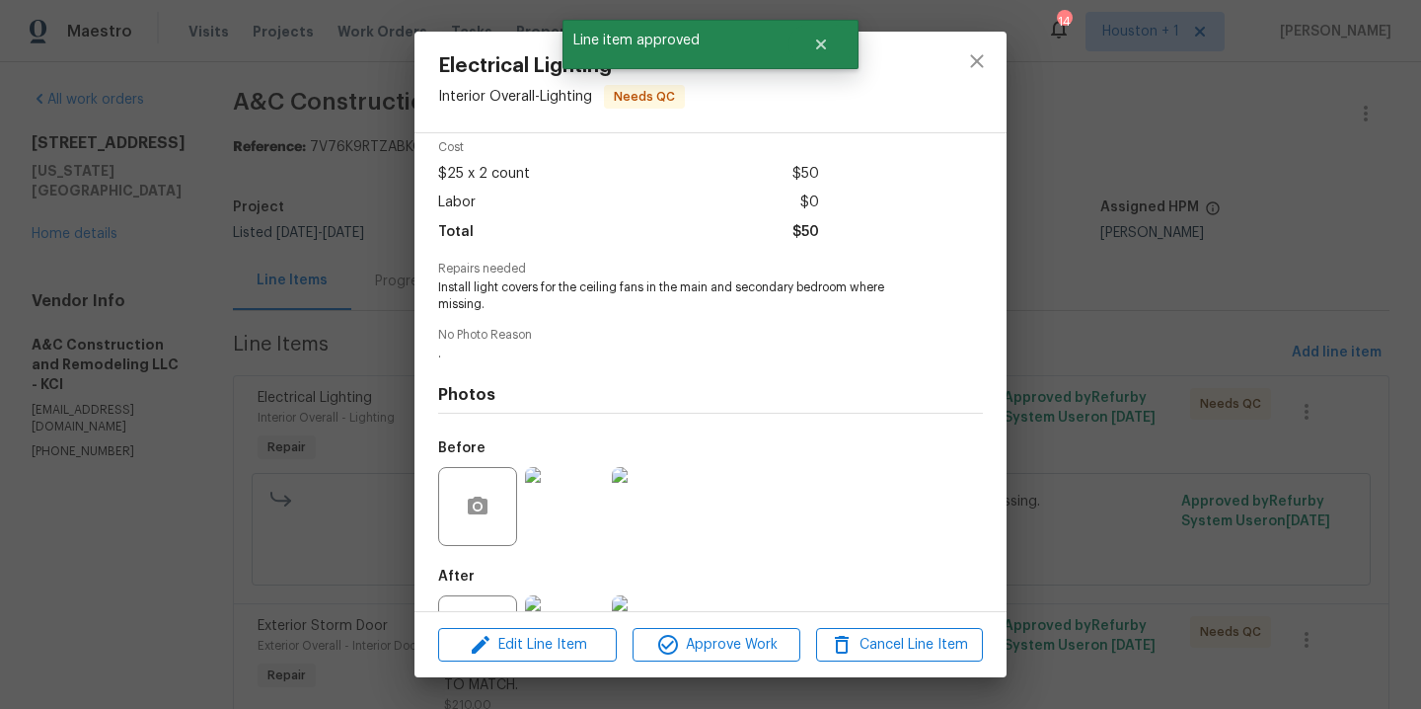
scroll to position [167, 0]
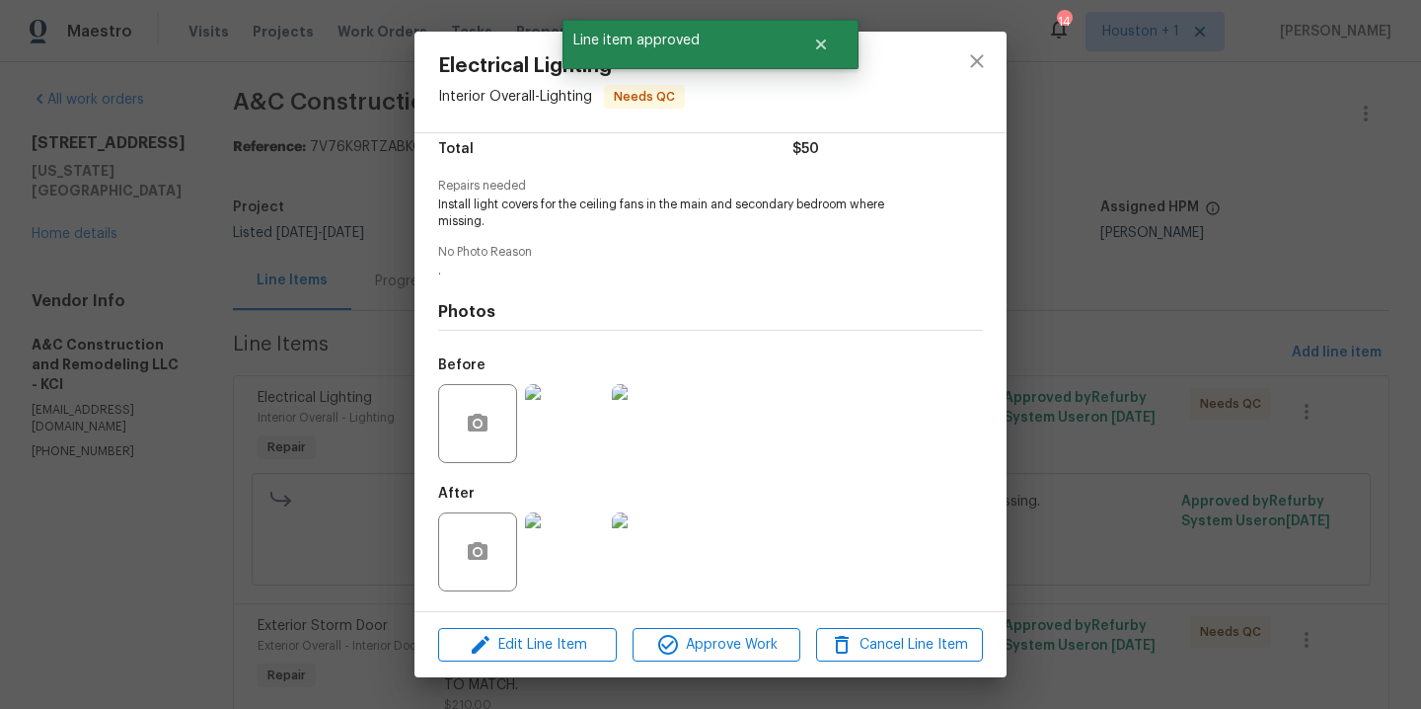
click at [564, 570] on img at bounding box center [564, 551] width 79 height 79
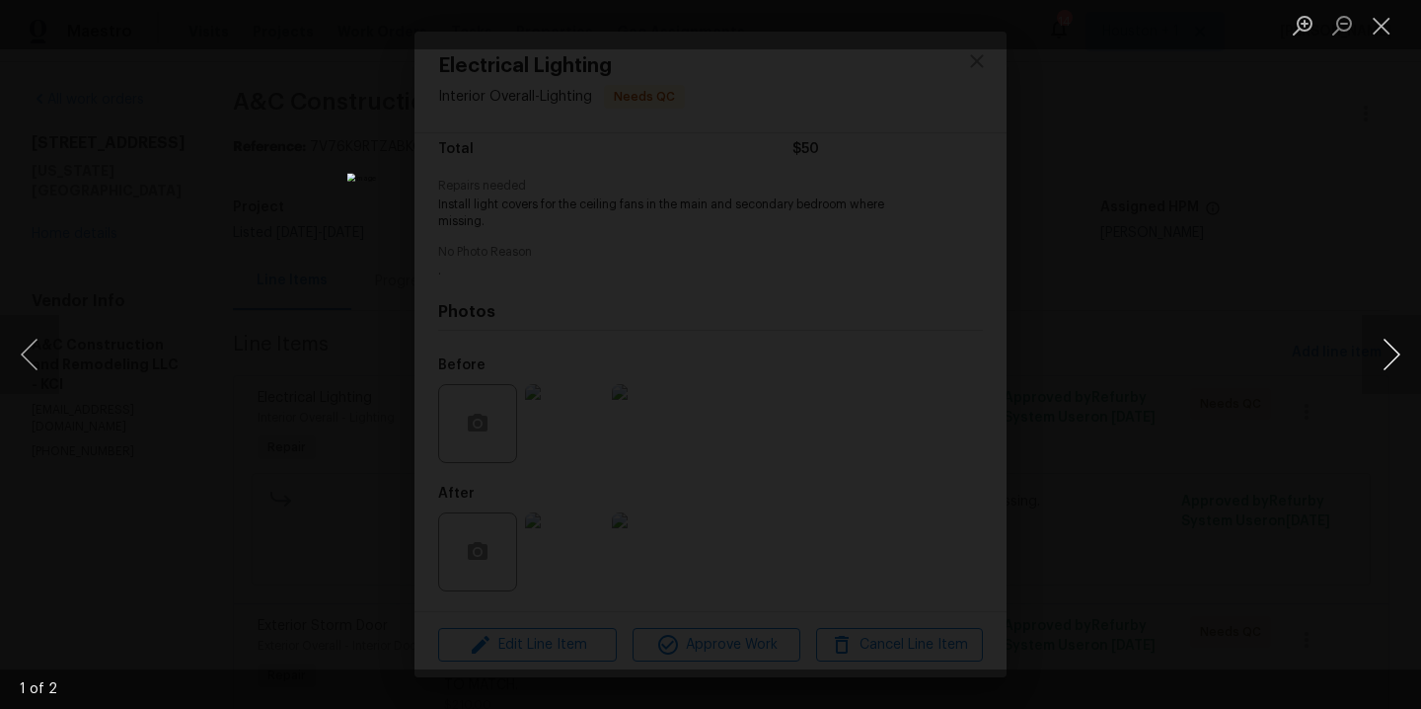
click at [1390, 357] on button "Next image" at bounding box center [1391, 354] width 59 height 79
click at [1248, 338] on div "Lightbox" at bounding box center [710, 354] width 1421 height 709
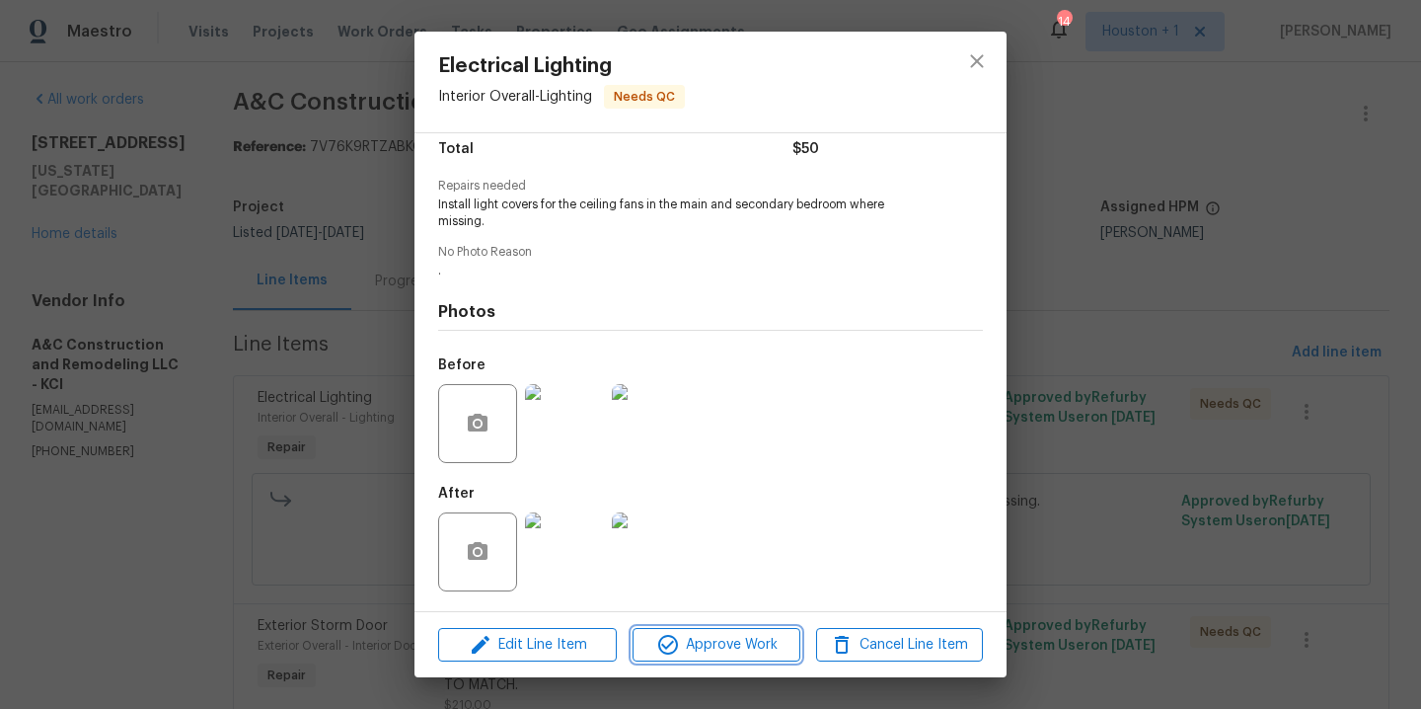
click at [754, 640] on span "Approve Work" at bounding box center [716, 645] width 155 height 25
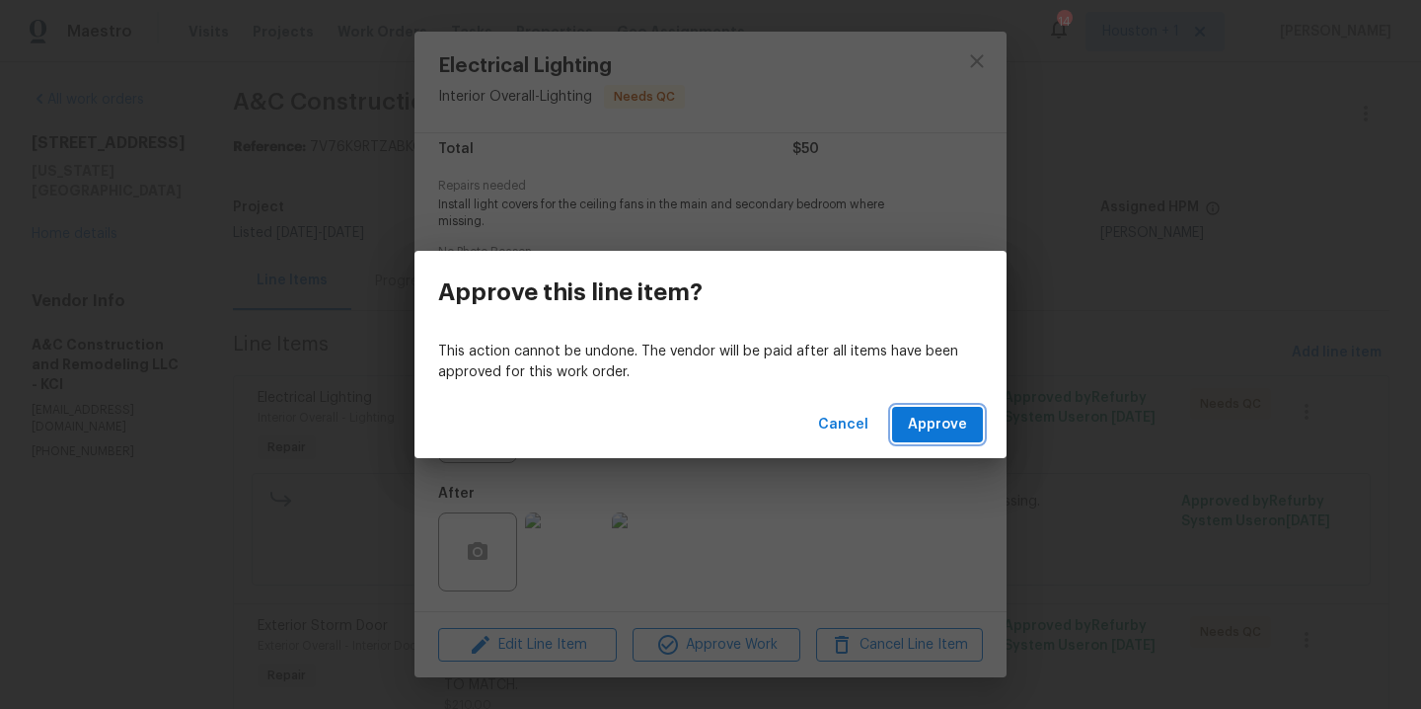
click at [942, 428] on span "Approve" at bounding box center [937, 425] width 59 height 25
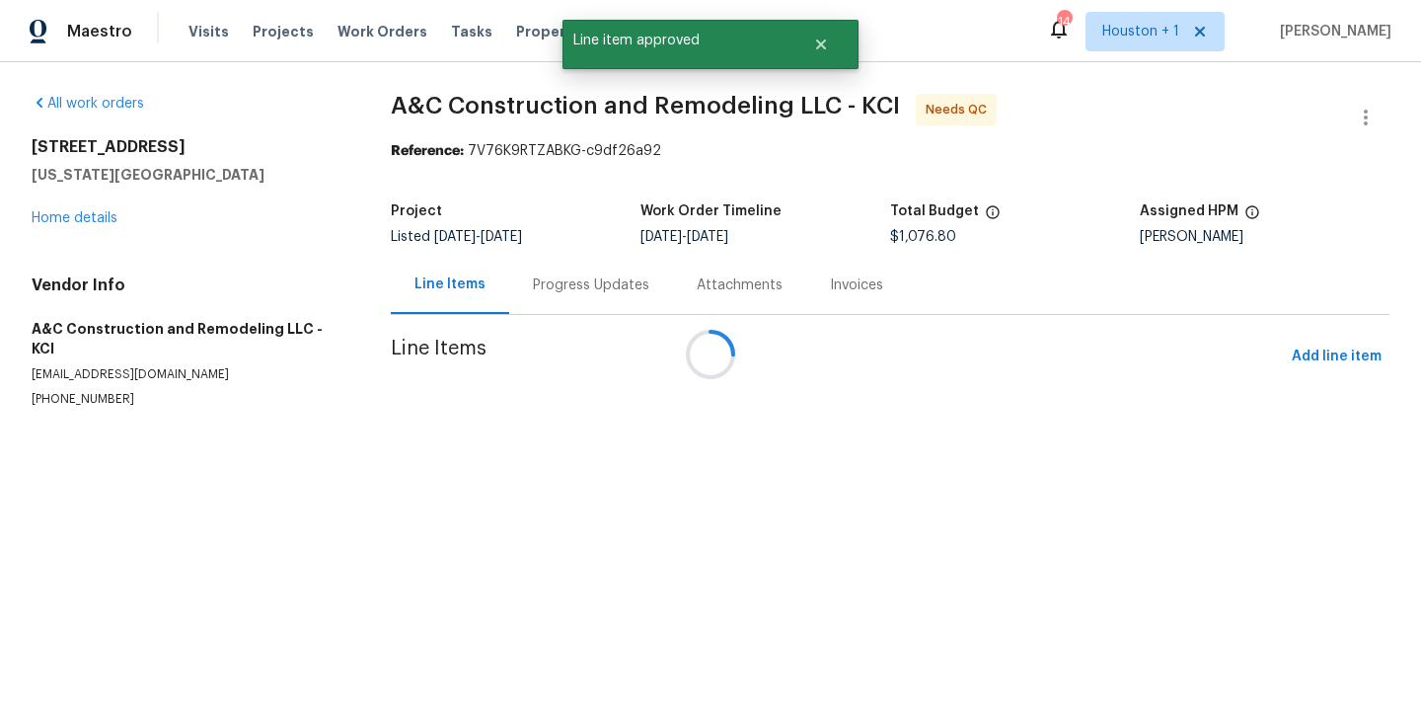
scroll to position [0, 0]
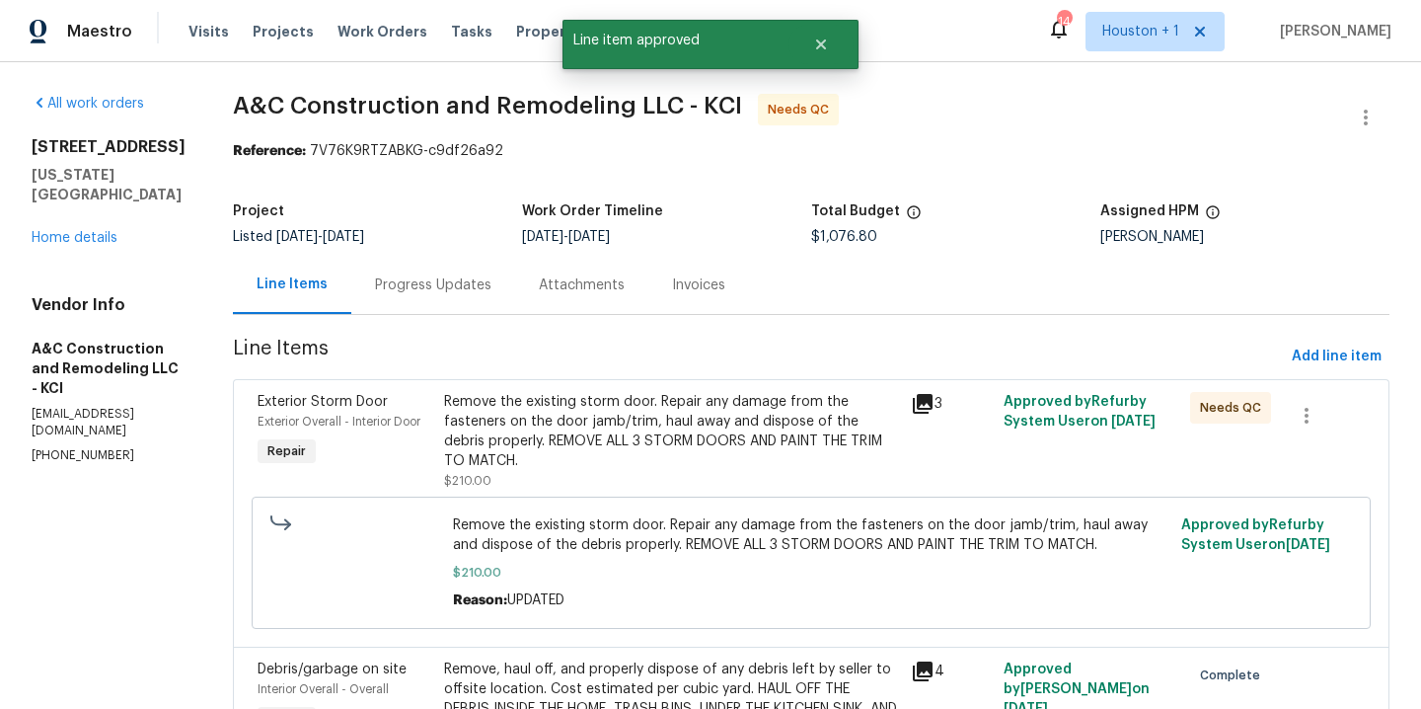
click at [670, 458] on div "Remove the existing storm door. Repair any damage from the fasteners on the doo…" at bounding box center [671, 431] width 455 height 79
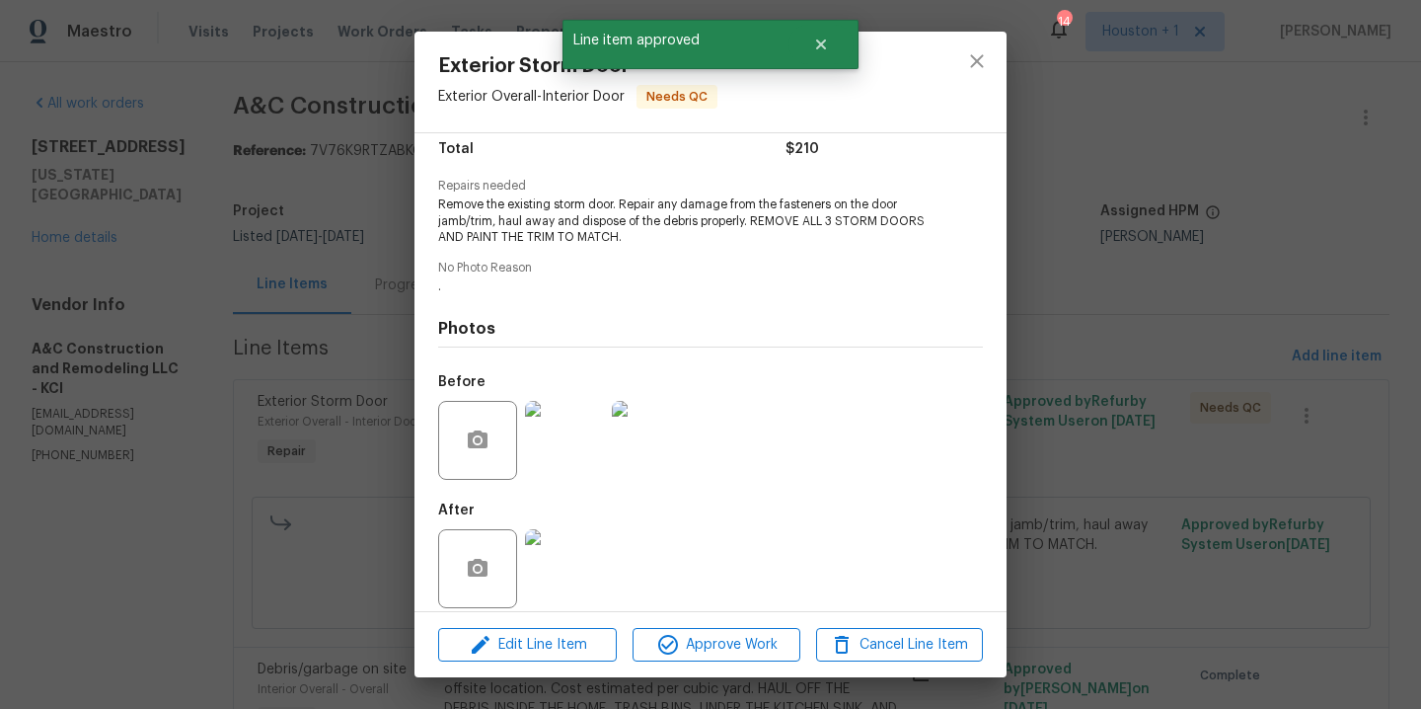
scroll to position [184, 0]
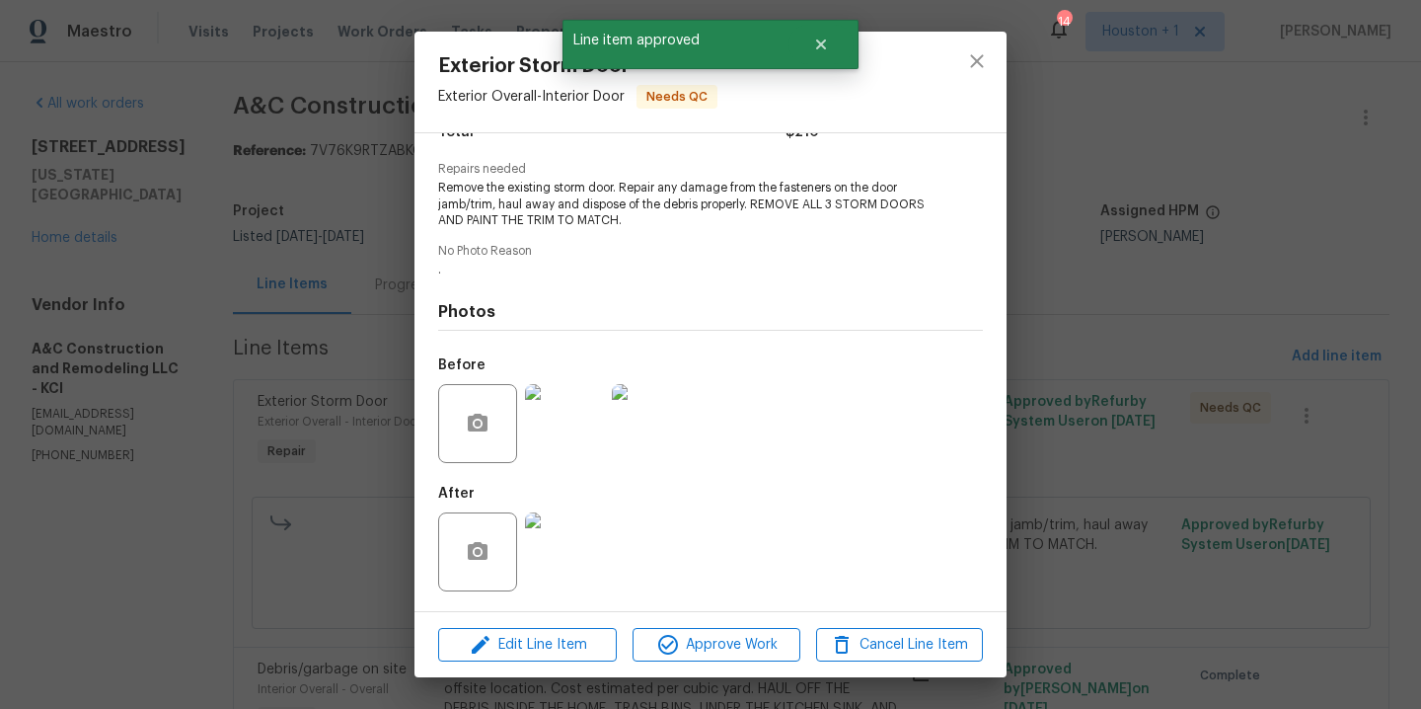
click at [563, 556] on img at bounding box center [564, 551] width 79 height 79
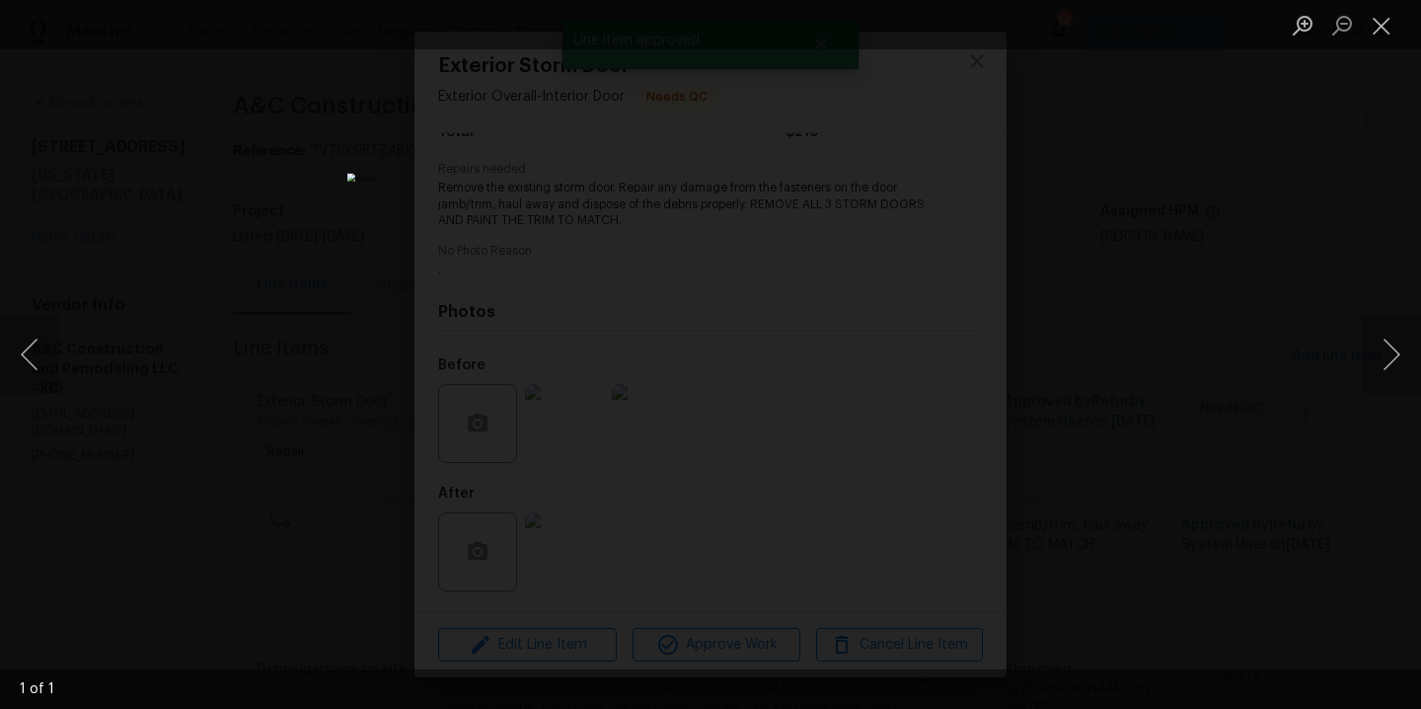
click at [1163, 294] on div "Lightbox" at bounding box center [710, 354] width 1421 height 709
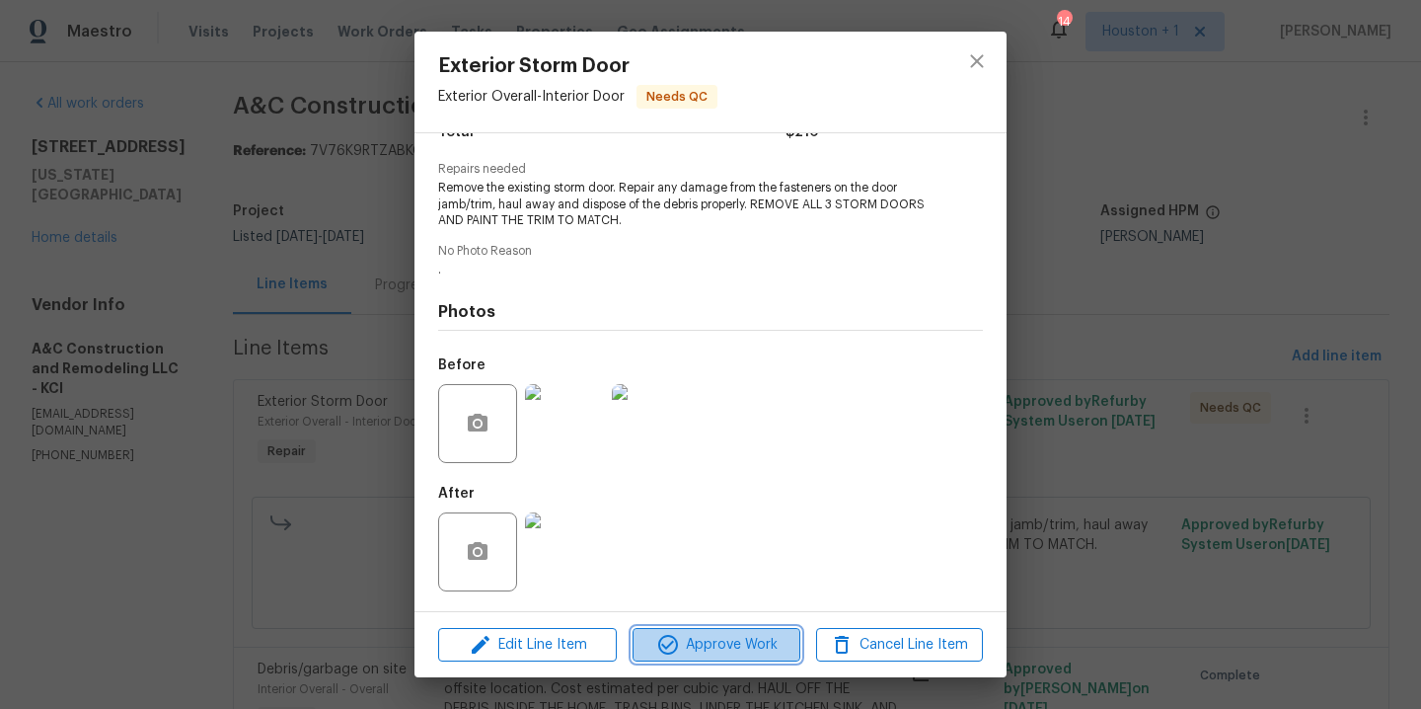
click at [747, 640] on span "Approve Work" at bounding box center [716, 645] width 155 height 25
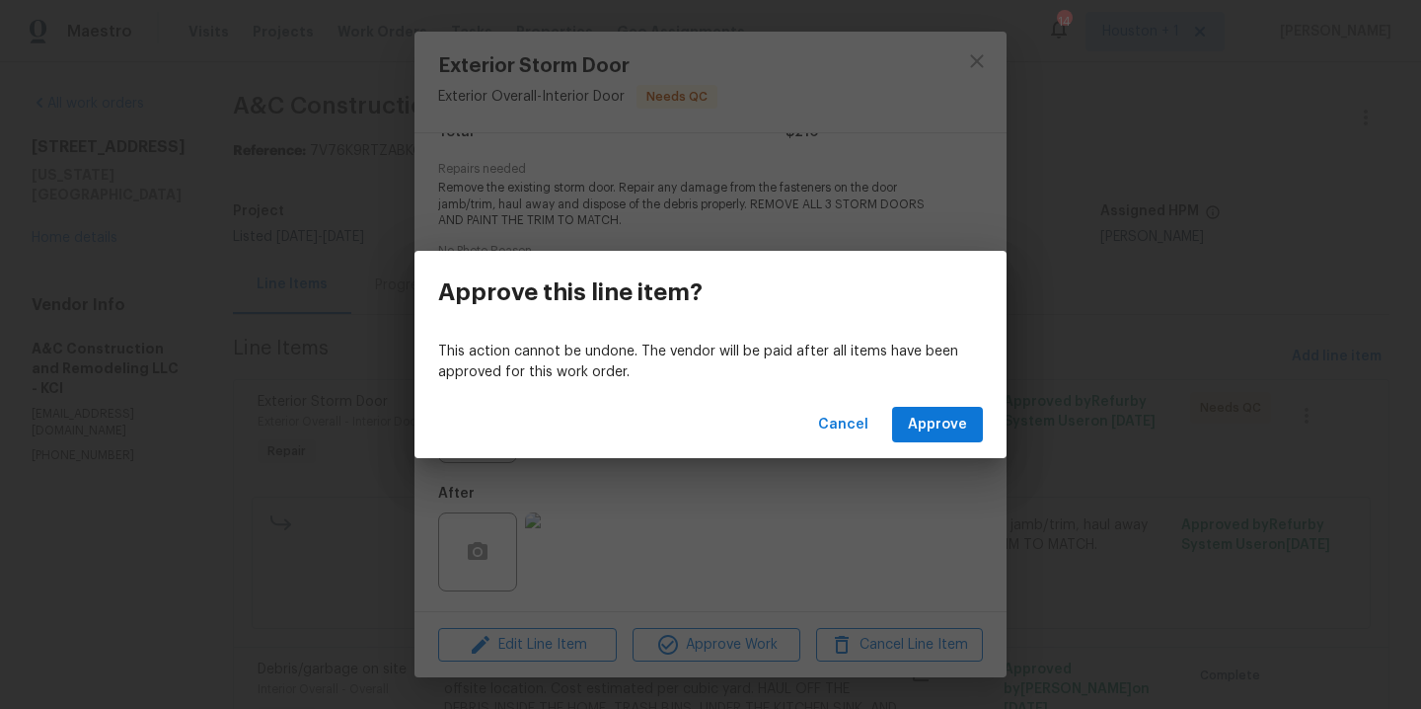
click at [962, 403] on div "Cancel Approve" at bounding box center [710, 425] width 592 height 68
click at [954, 427] on span "Approve" at bounding box center [937, 425] width 59 height 25
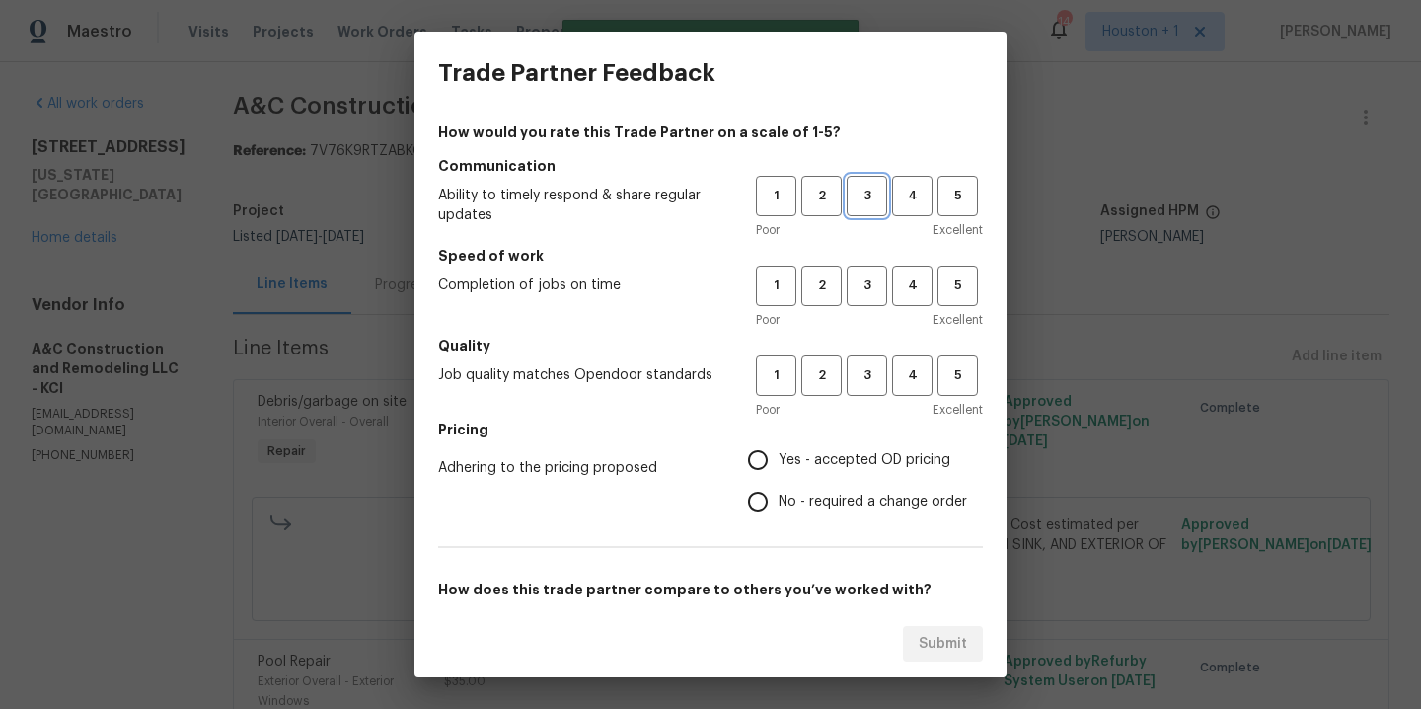
click at [850, 194] on span "3" at bounding box center [867, 196] width 37 height 23
click at [843, 306] on div "1 2 3 4 5 Poor Excellent" at bounding box center [869, 297] width 227 height 64
click at [851, 345] on h5 "Quality" at bounding box center [710, 346] width 545 height 20
click at [852, 294] on span "3" at bounding box center [867, 285] width 37 height 23
click at [854, 386] on span "3" at bounding box center [867, 375] width 37 height 23
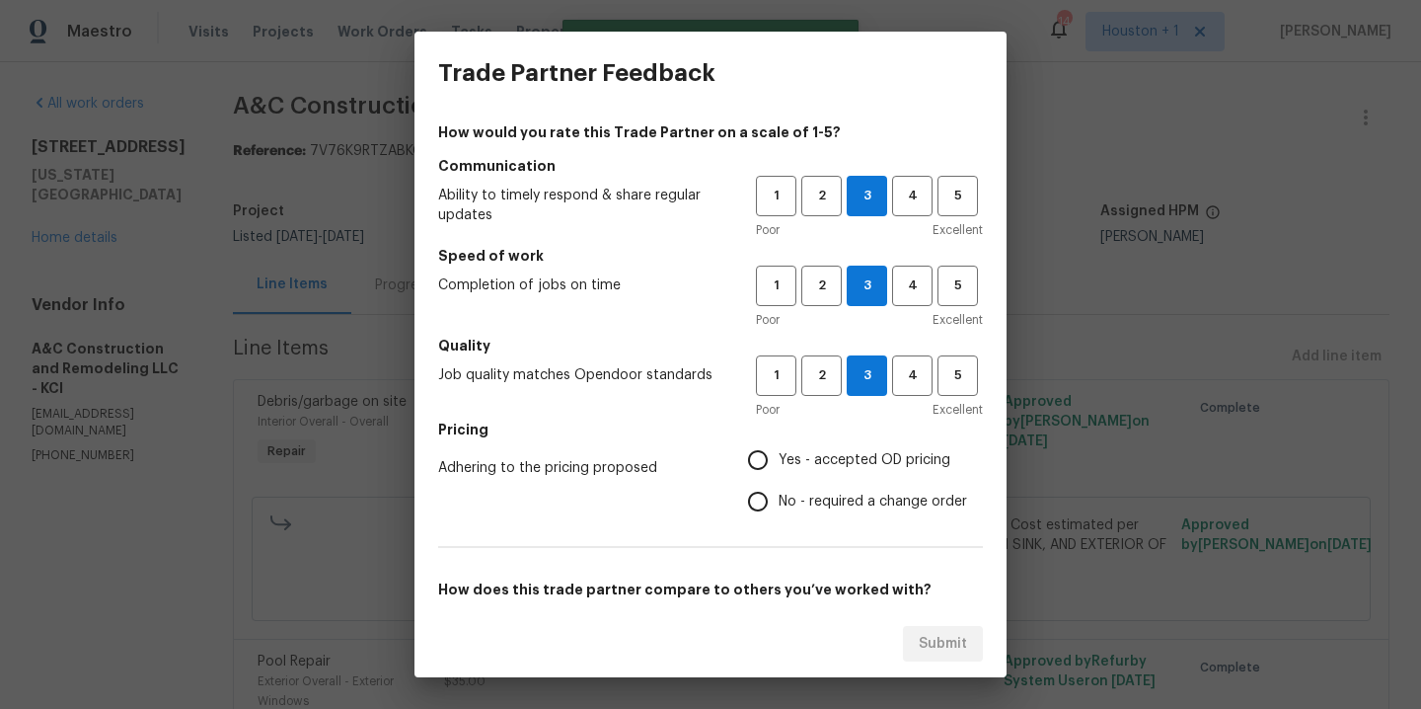
click at [821, 464] on span "Yes - accepted OD pricing" at bounding box center [865, 460] width 172 height 21
click at [779, 464] on input "Yes - accepted OD pricing" at bounding box center [757, 459] width 41 height 41
radio input "true"
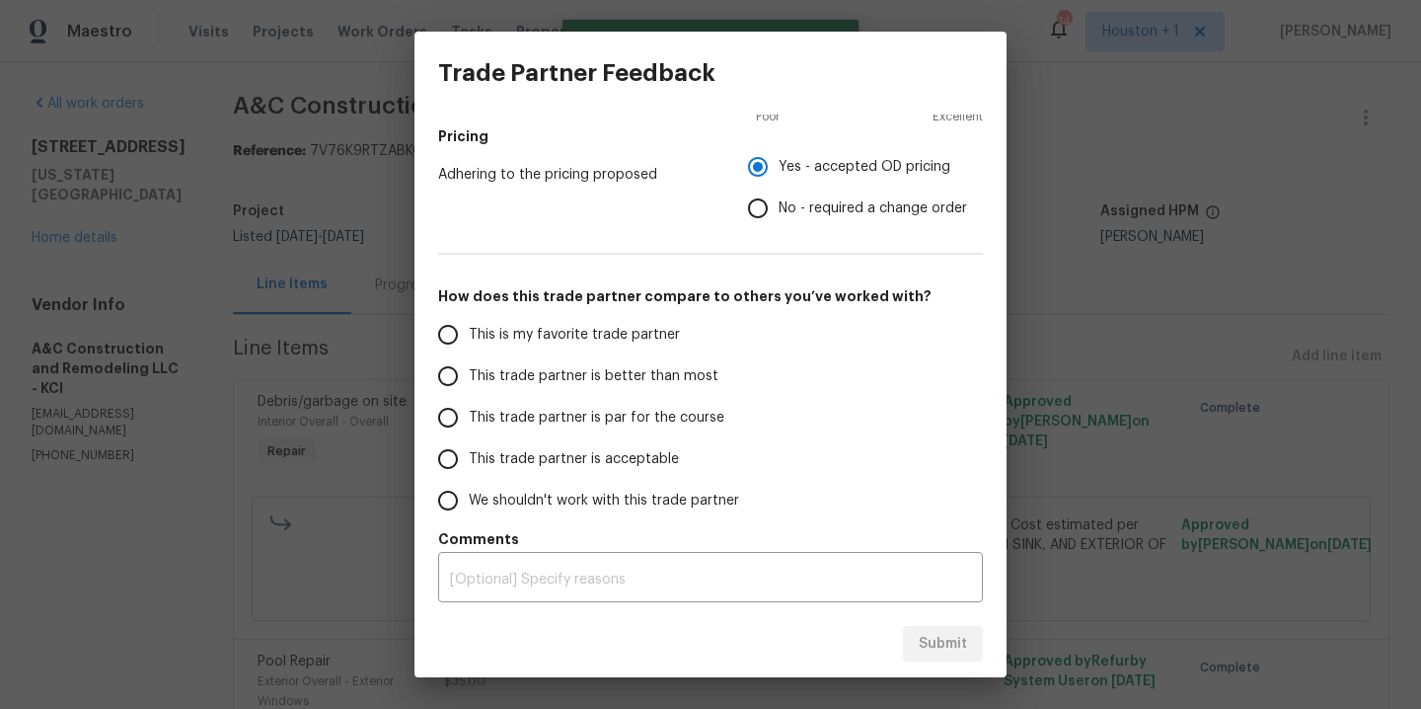
click at [496, 333] on span "This is my favorite trade partner" at bounding box center [574, 335] width 211 height 21
click at [469, 333] on input "This is my favorite trade partner" at bounding box center [447, 334] width 41 height 41
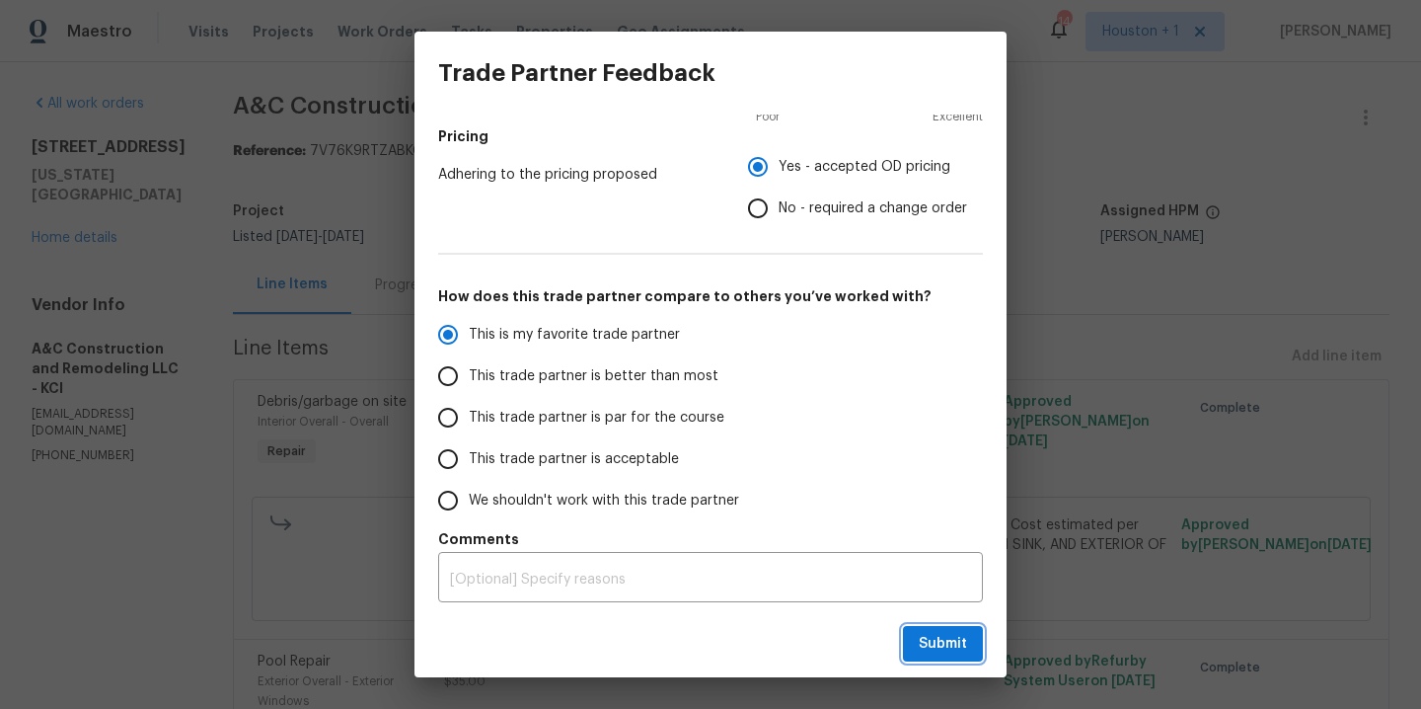
click at [917, 636] on button "Submit" at bounding box center [943, 644] width 80 height 37
radio input "true"
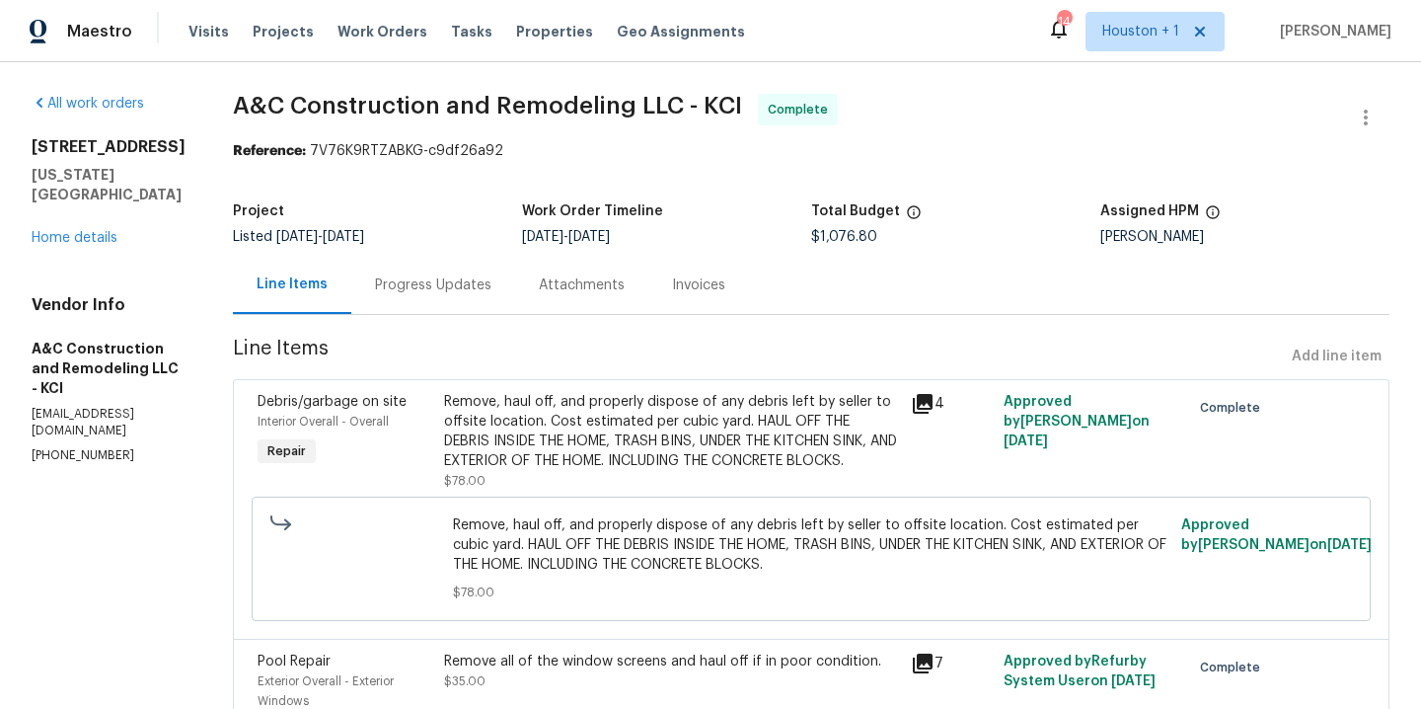
radio input "false"
click at [371, 22] on span "Work Orders" at bounding box center [383, 32] width 90 height 20
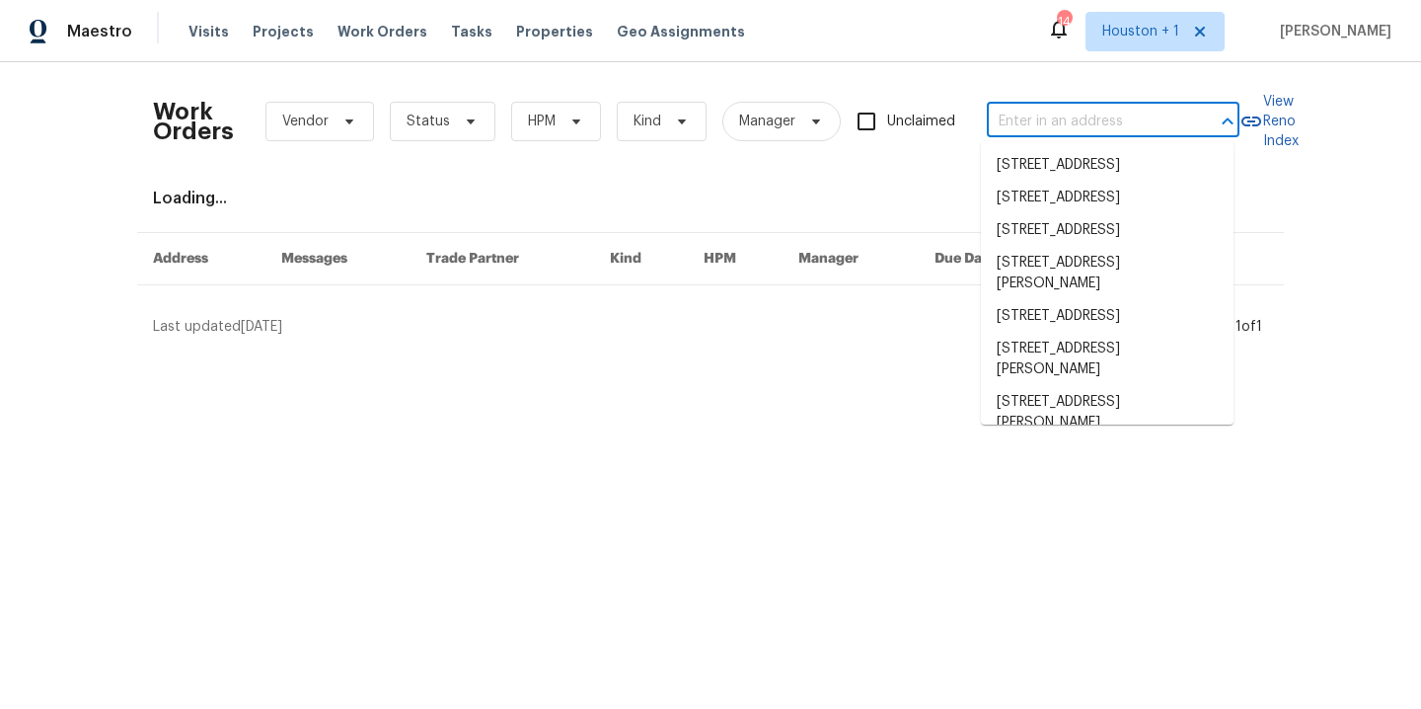
click at [1082, 125] on input "text" at bounding box center [1085, 122] width 197 height 31
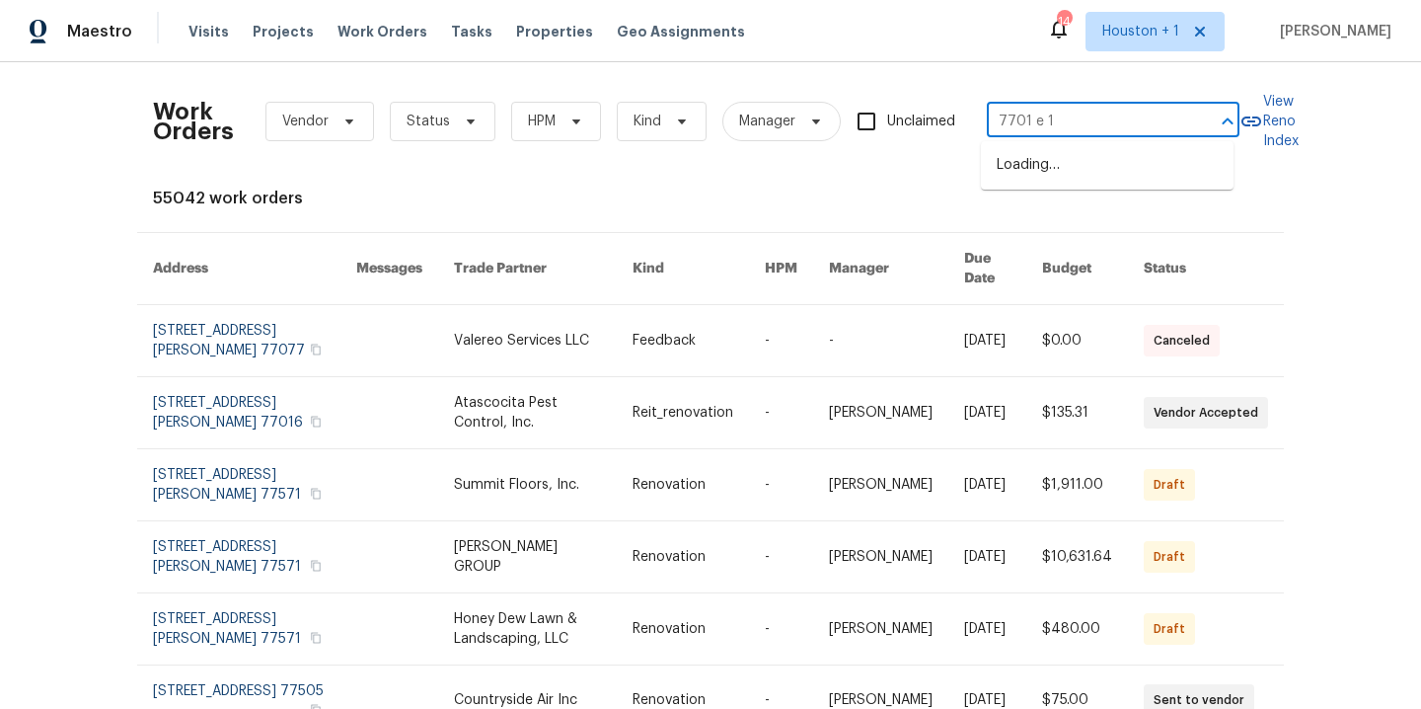
type input "7701 e 11"
click at [1072, 162] on li "[STREET_ADDRESS][US_STATE]" at bounding box center [1107, 165] width 253 height 33
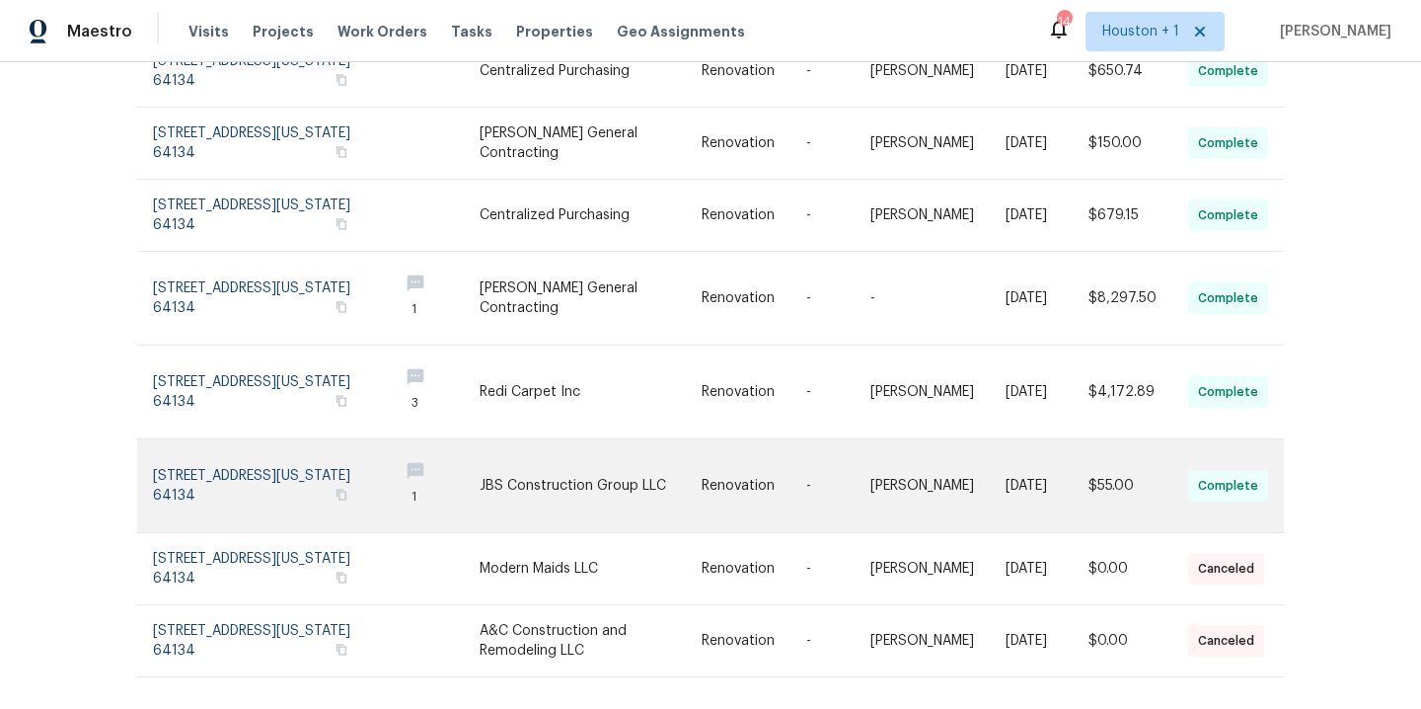
scroll to position [251, 0]
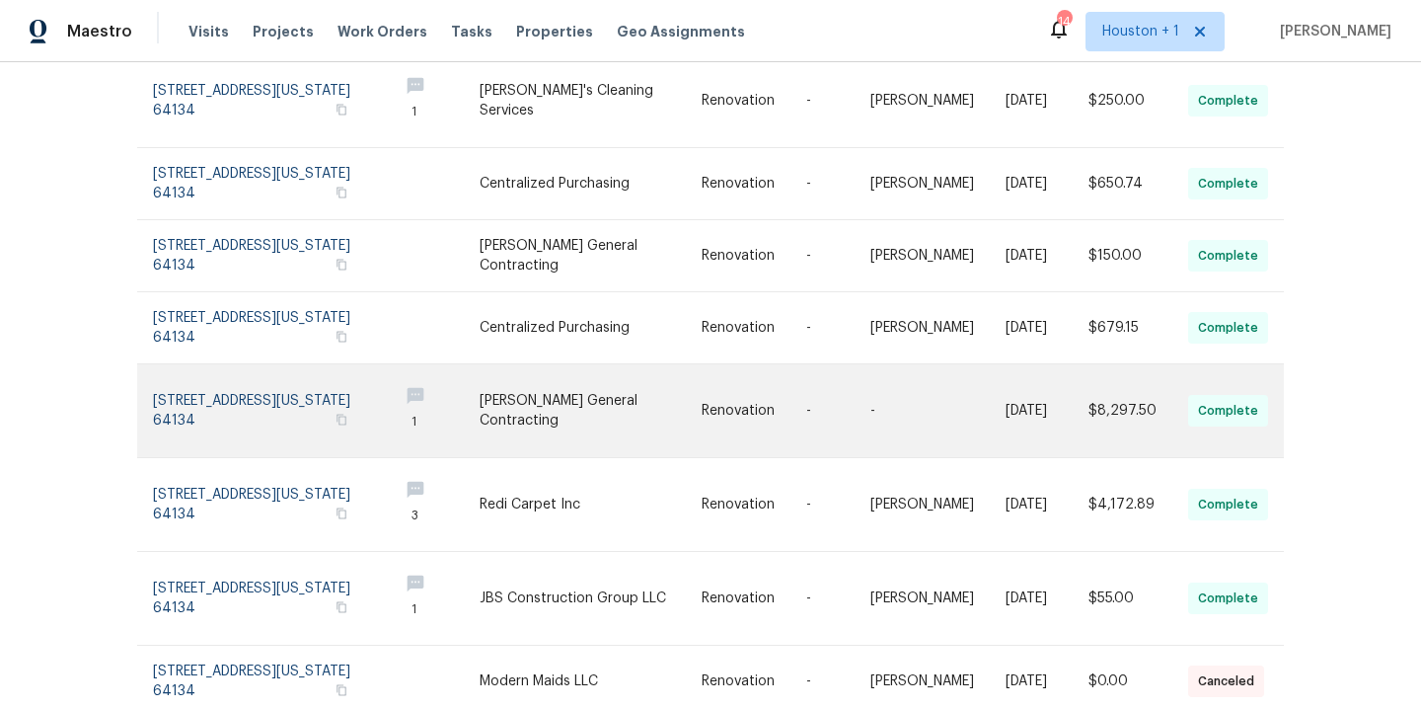
click at [564, 395] on link at bounding box center [590, 410] width 221 height 93
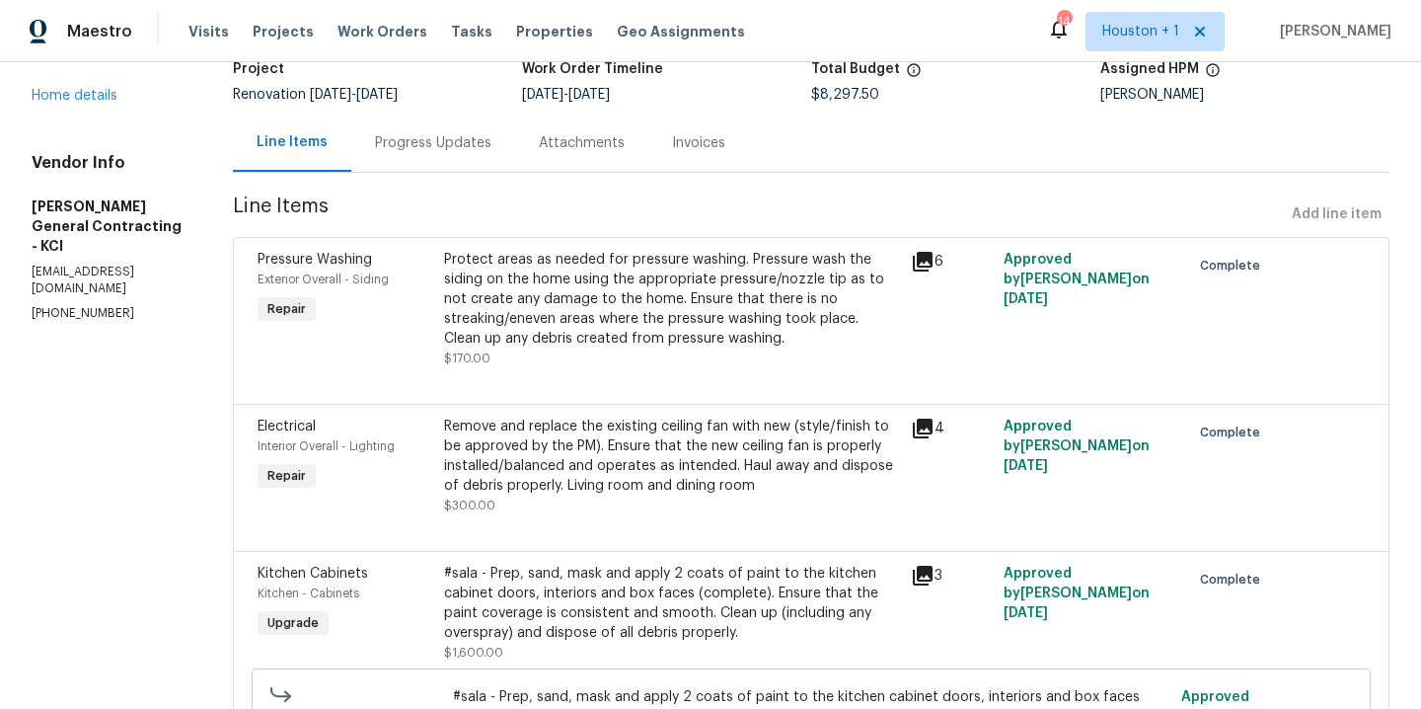
scroll to position [180, 0]
